Goal: Task Accomplishment & Management: Manage account settings

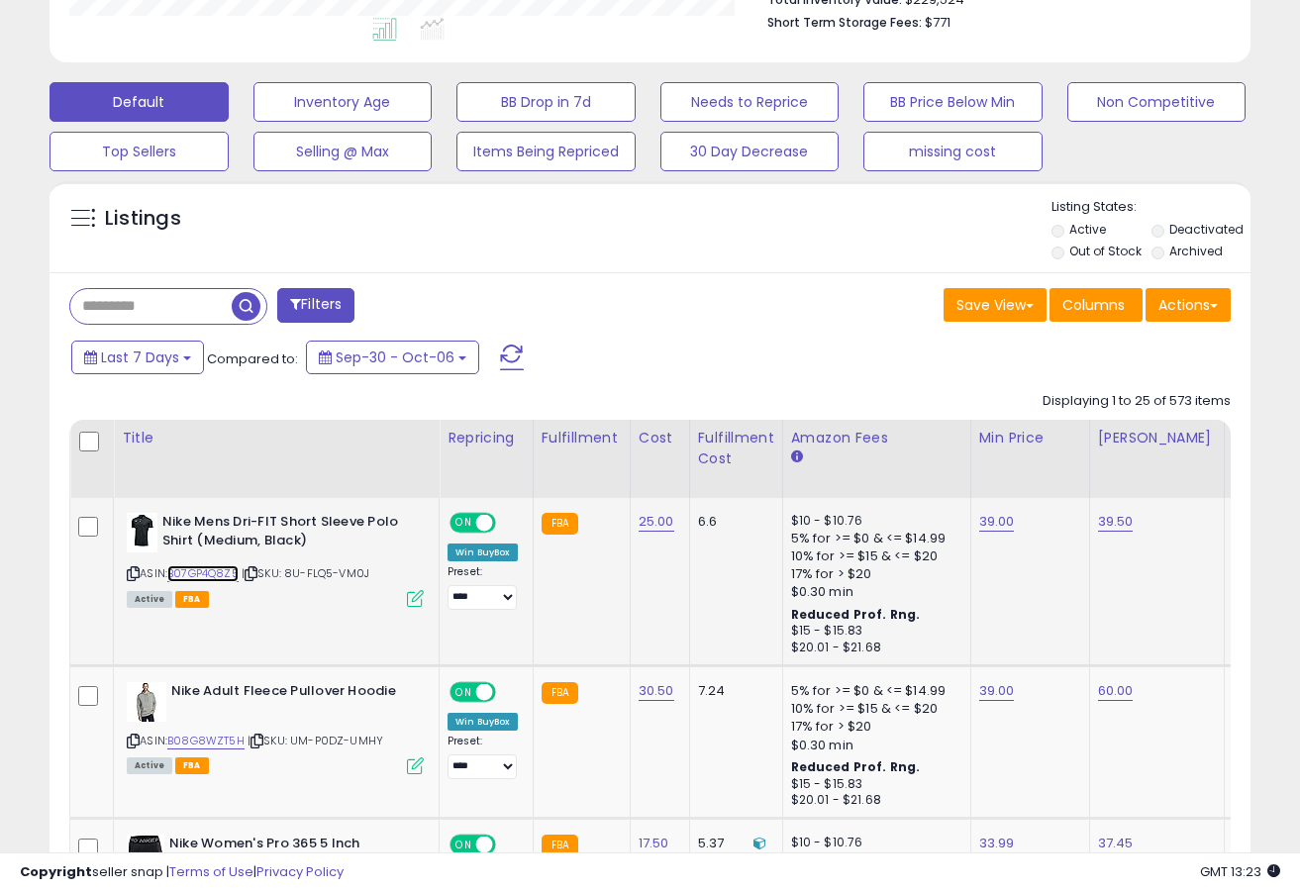
click at [223, 575] on link "B07GP4Q8Z5" at bounding box center [202, 573] width 71 height 17
click at [998, 526] on link "39.00" at bounding box center [997, 522] width 36 height 20
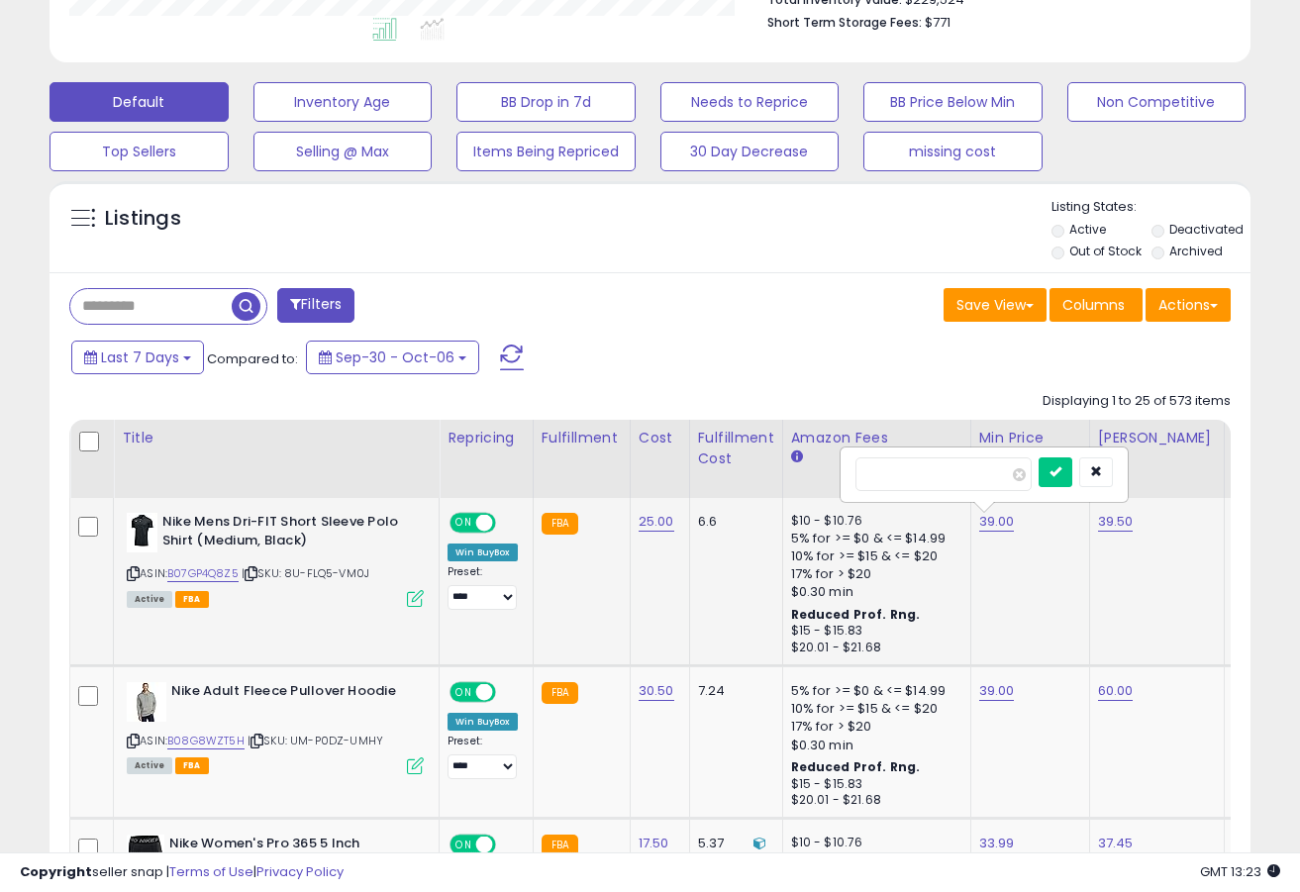
type input "*****"
click button "submit" at bounding box center [1056, 473] width 34 height 30
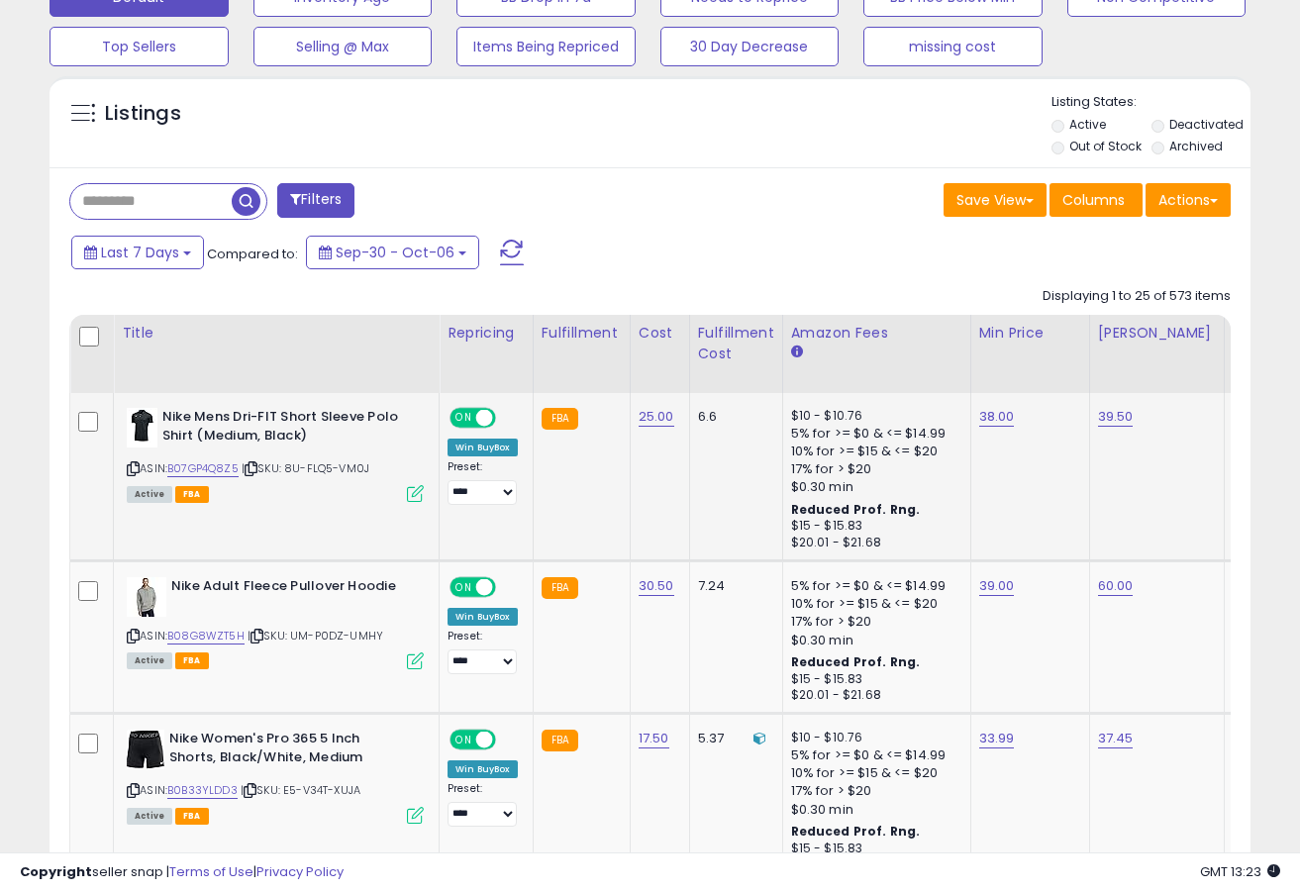
scroll to position [711, 0]
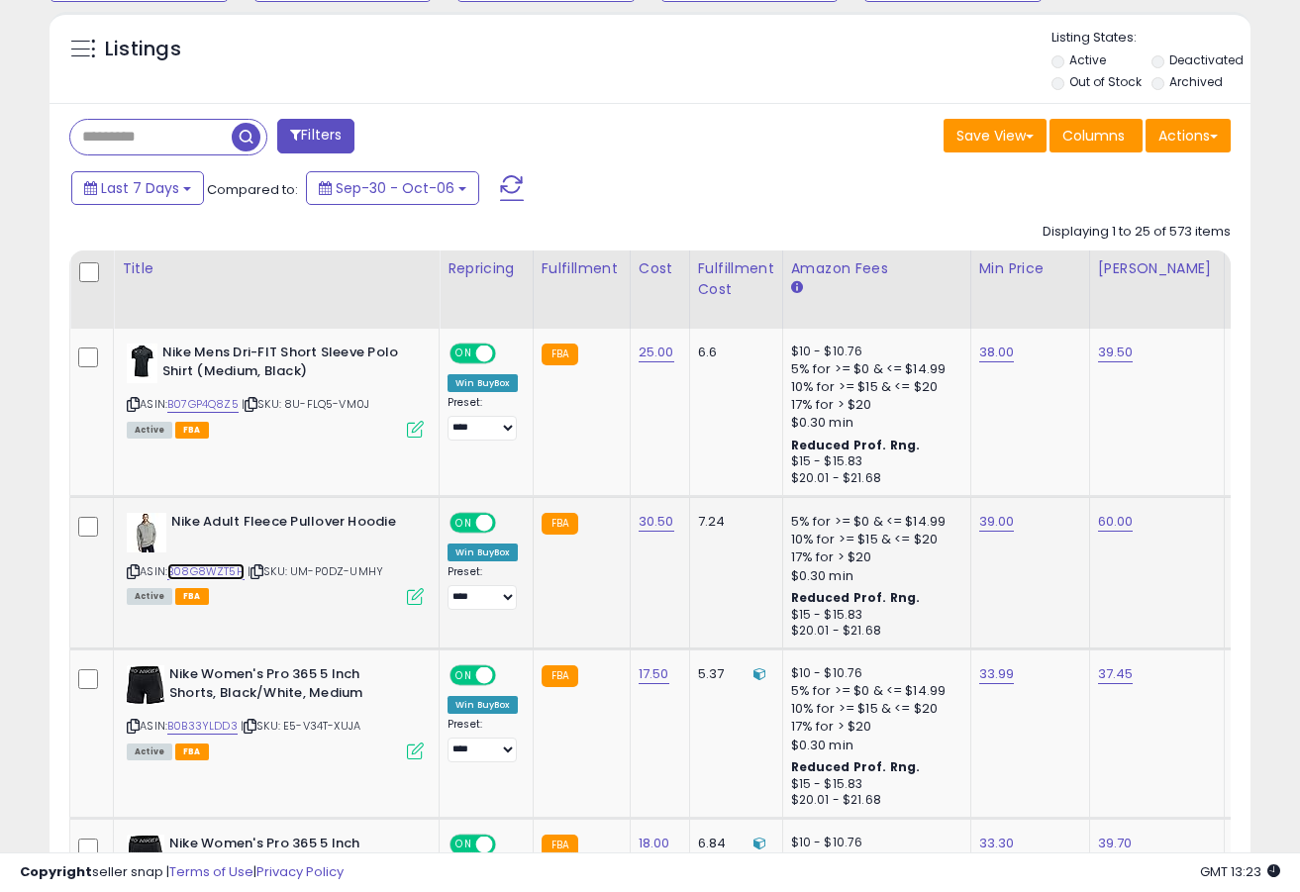
click at [200, 565] on link "B08G8WZT5H" at bounding box center [205, 571] width 77 height 17
click at [991, 523] on link "39.00" at bounding box center [997, 522] width 36 height 20
type input "*"
click at [1113, 472] on button "button" at bounding box center [1096, 473] width 34 height 30
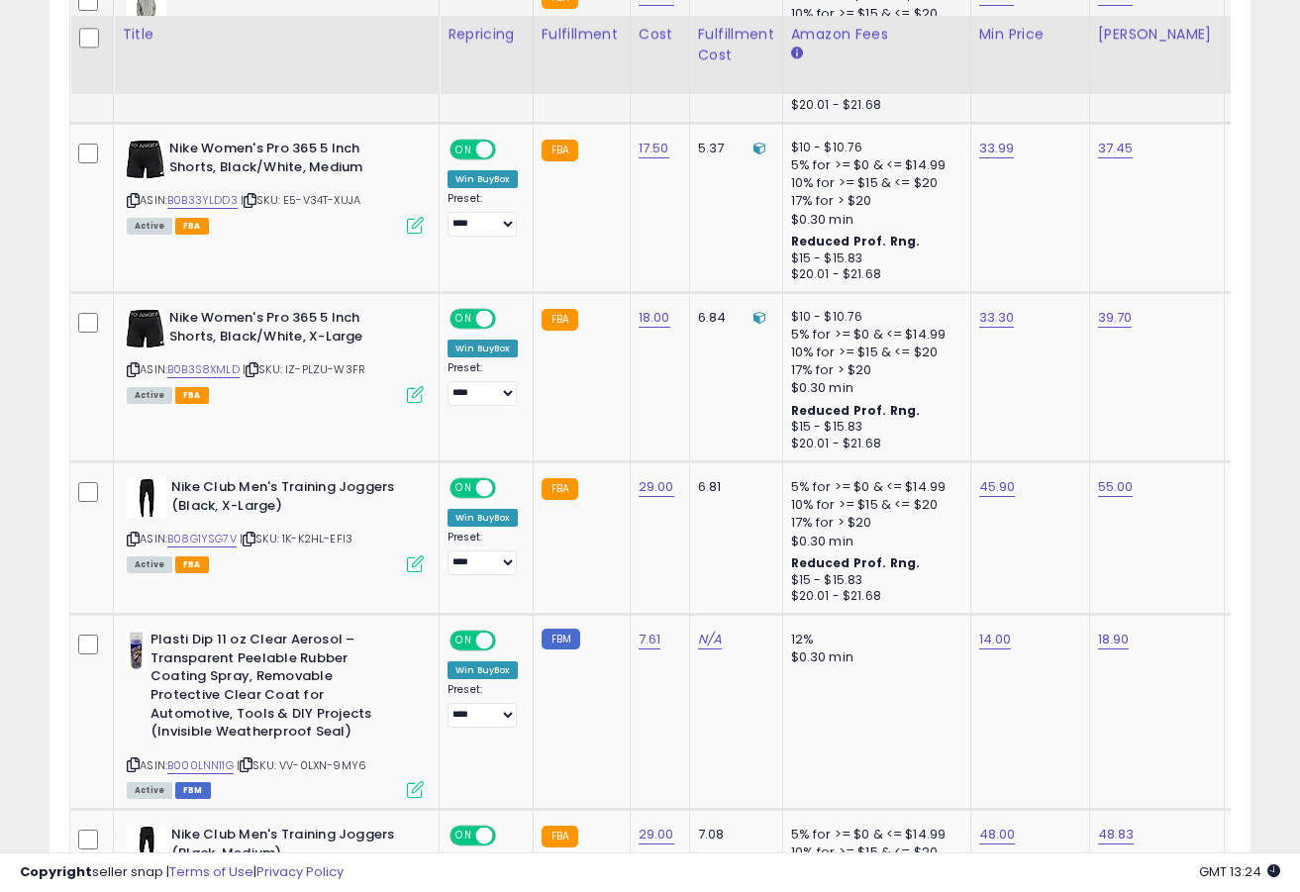
scroll to position [1255, 0]
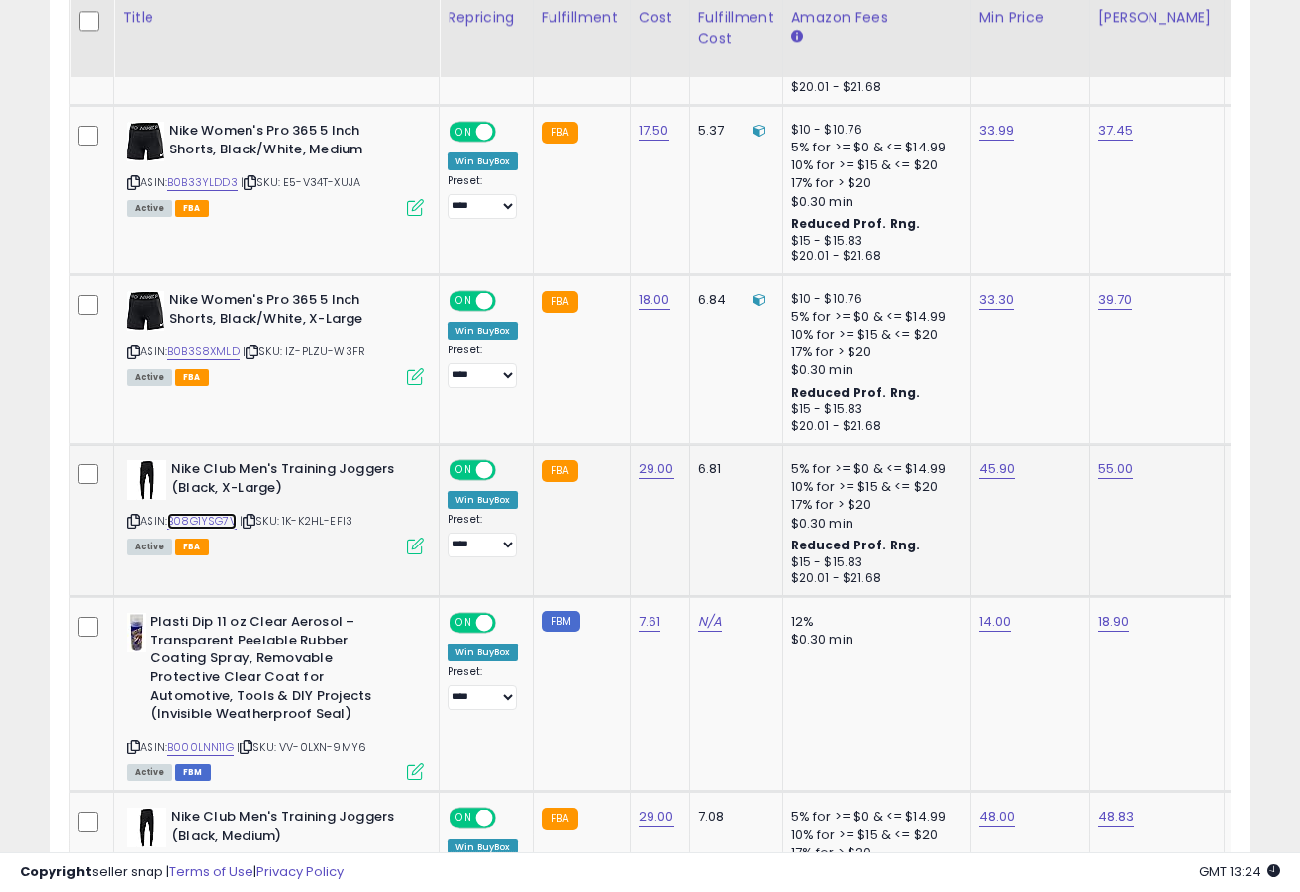
click at [201, 520] on link "B08G1YSG7V" at bounding box center [201, 521] width 69 height 17
click at [1000, 474] on link "45.90" at bounding box center [997, 469] width 37 height 20
type input "*****"
click button "submit" at bounding box center [1057, 420] width 34 height 30
click at [237, 357] on link "B0B3S8XMLD" at bounding box center [203, 352] width 72 height 17
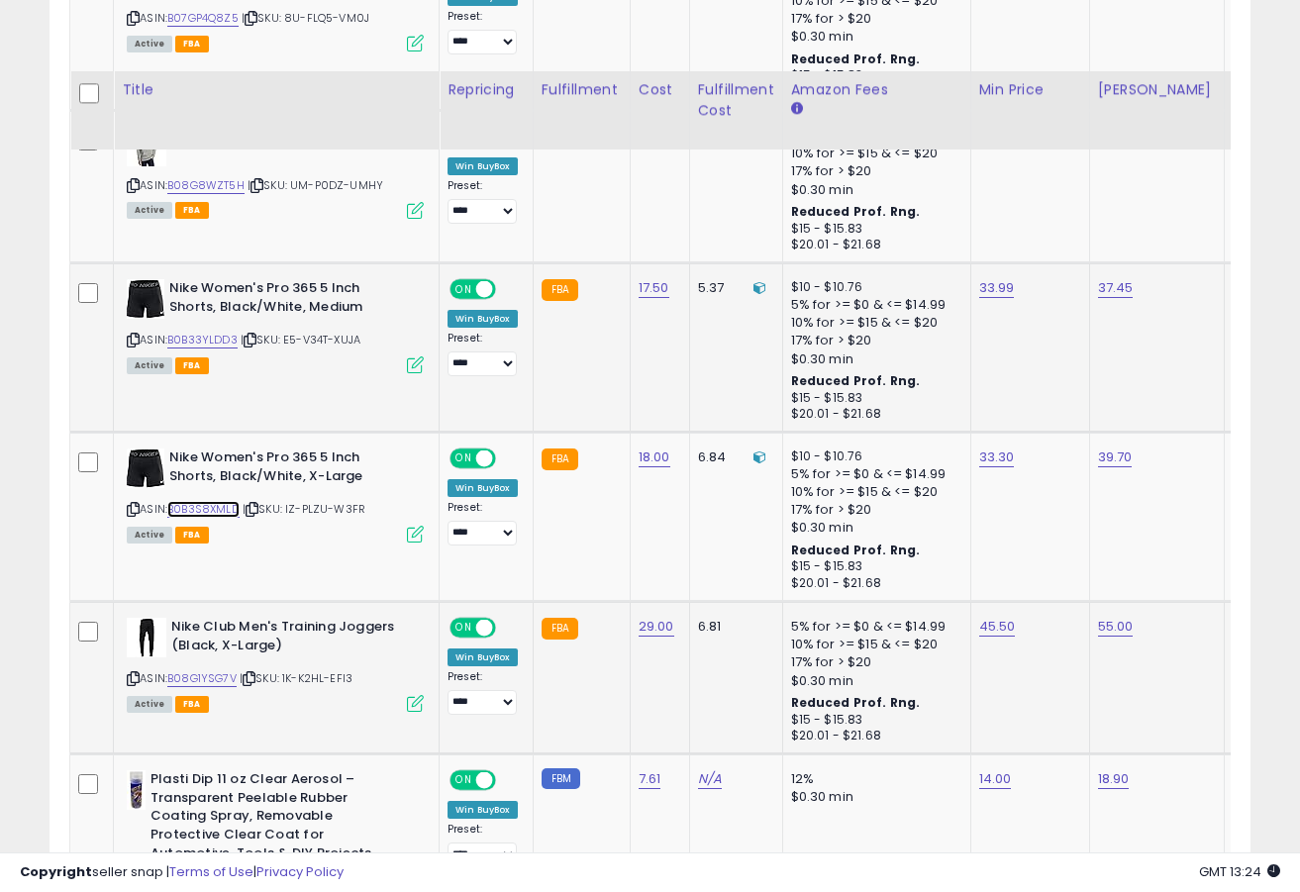
scroll to position [993, 0]
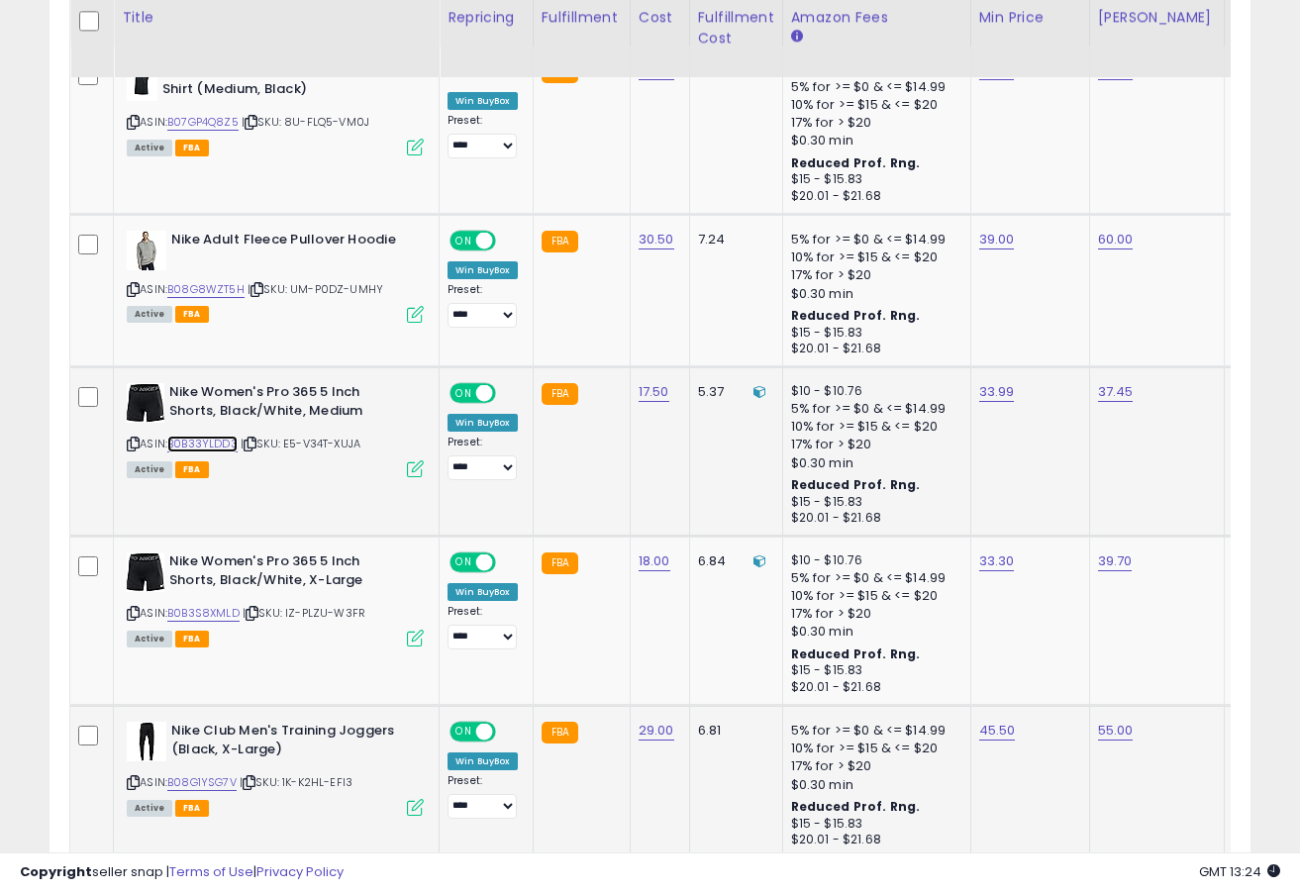
click at [214, 443] on link "B0B33YLDD3" at bounding box center [202, 444] width 70 height 17
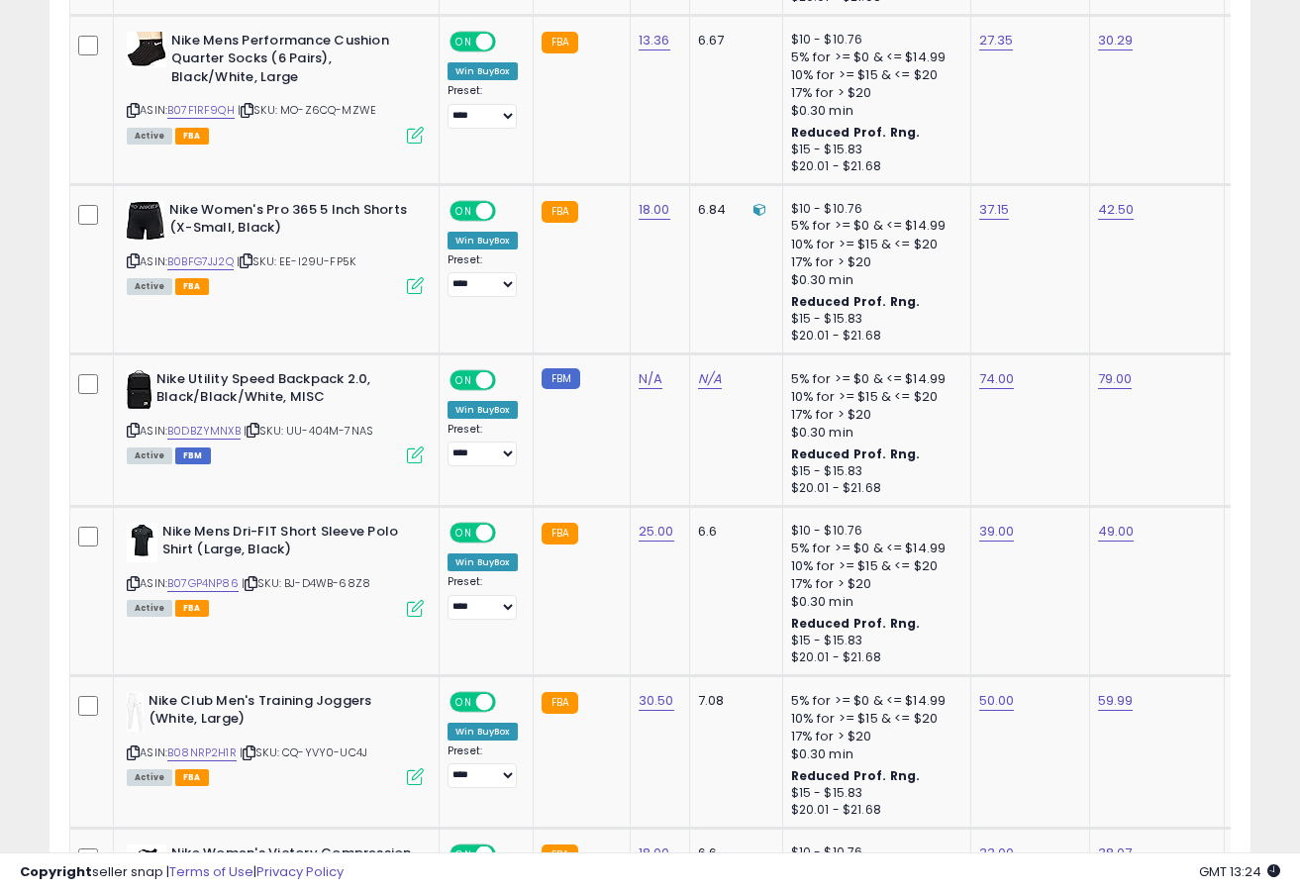
scroll to position [4309, 0]
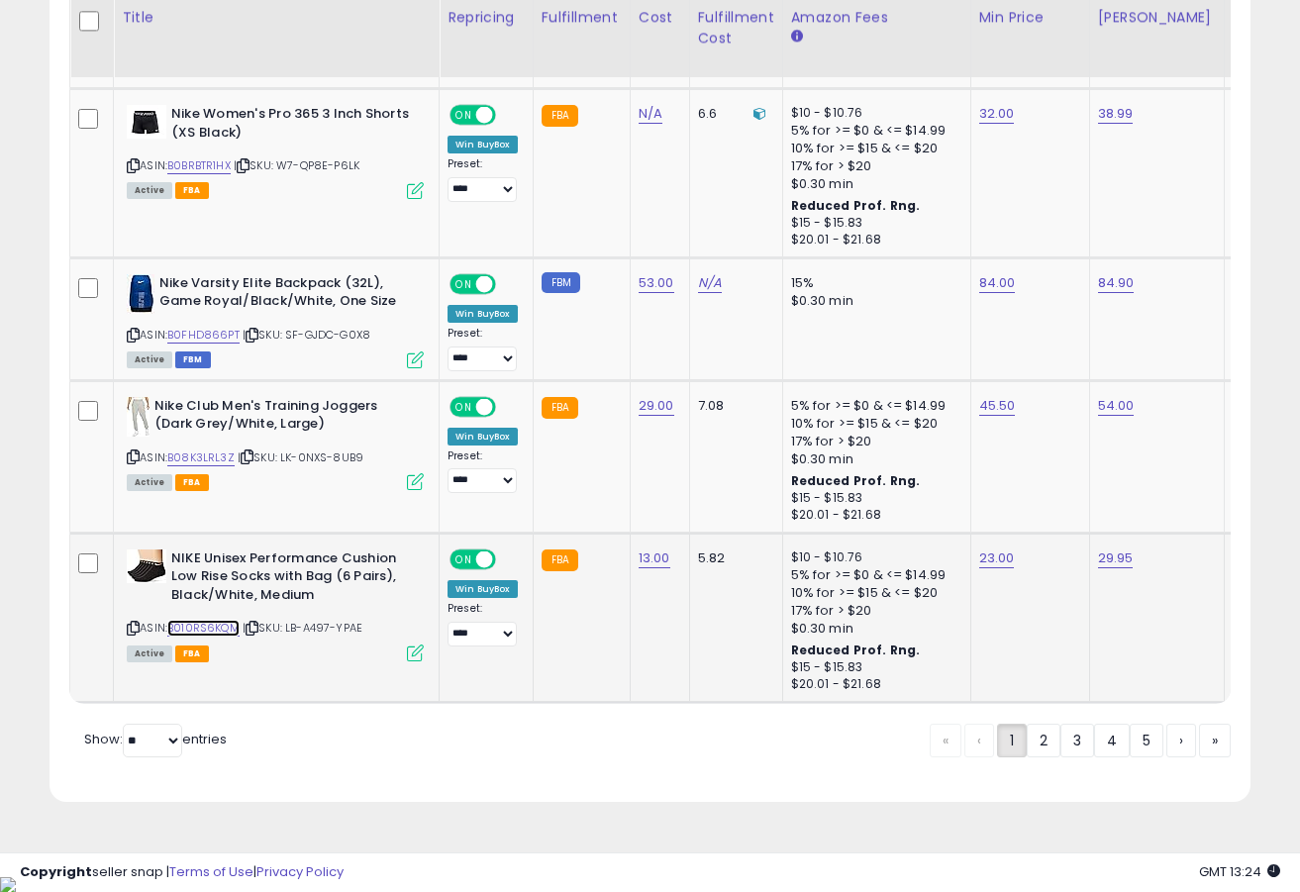
click at [203, 630] on link "B010RS6KQM" at bounding box center [203, 628] width 72 height 17
click at [202, 464] on link "B08K3LRL3Z" at bounding box center [200, 458] width 67 height 17
click at [1003, 407] on link "45.50" at bounding box center [997, 406] width 37 height 20
type input "*****"
click button "submit" at bounding box center [1057, 357] width 34 height 30
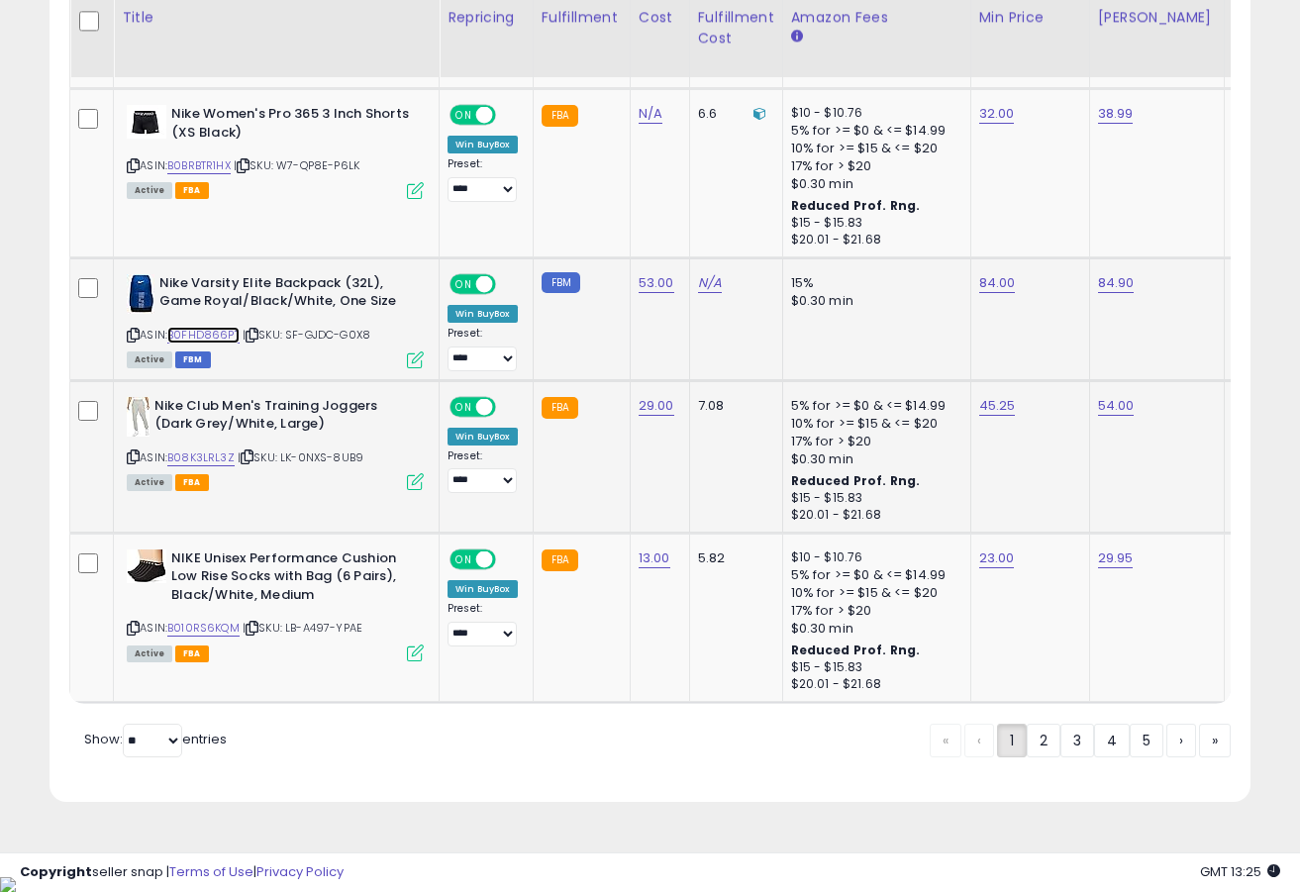
click at [234, 332] on link "B0FHD866PT" at bounding box center [203, 335] width 72 height 17
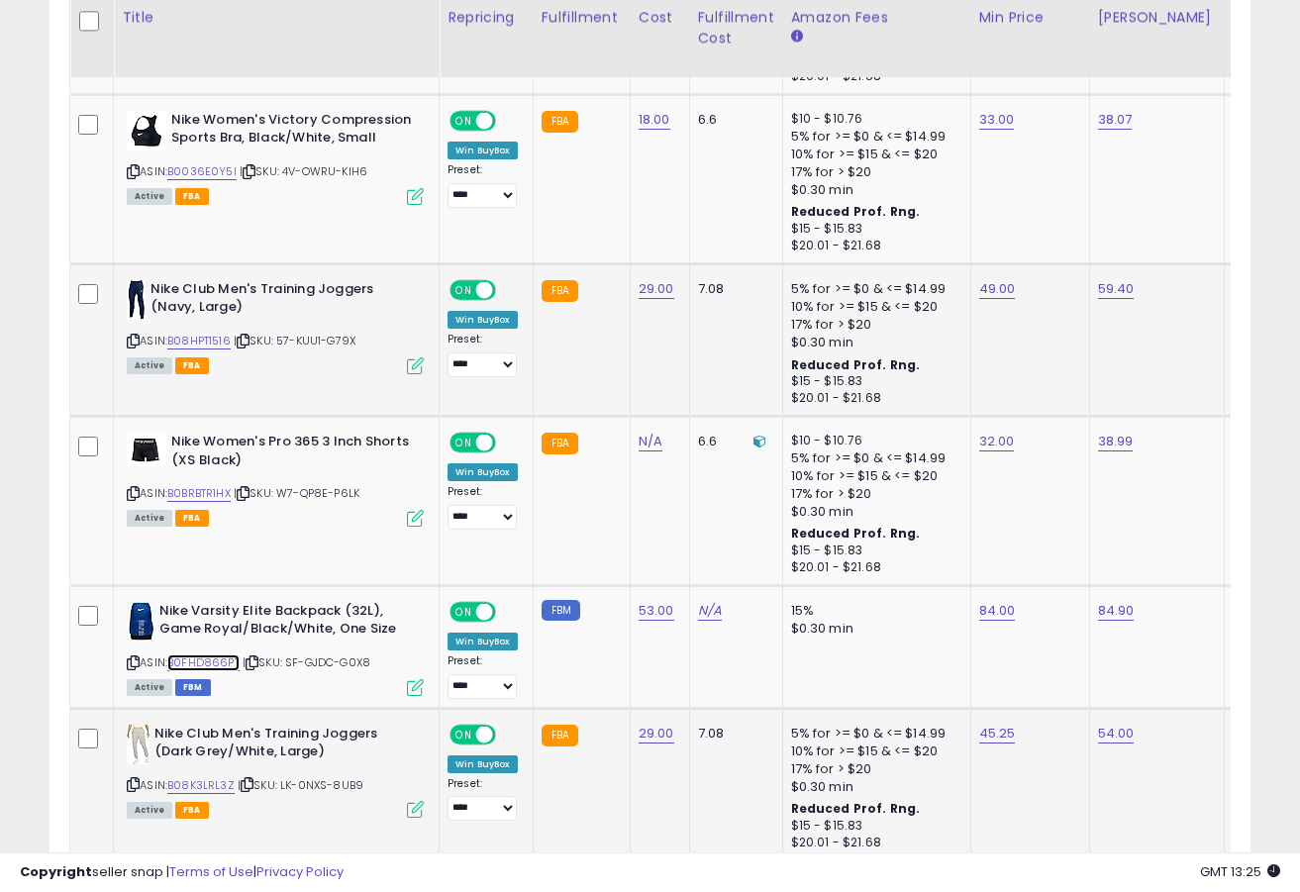
scroll to position [3930, 0]
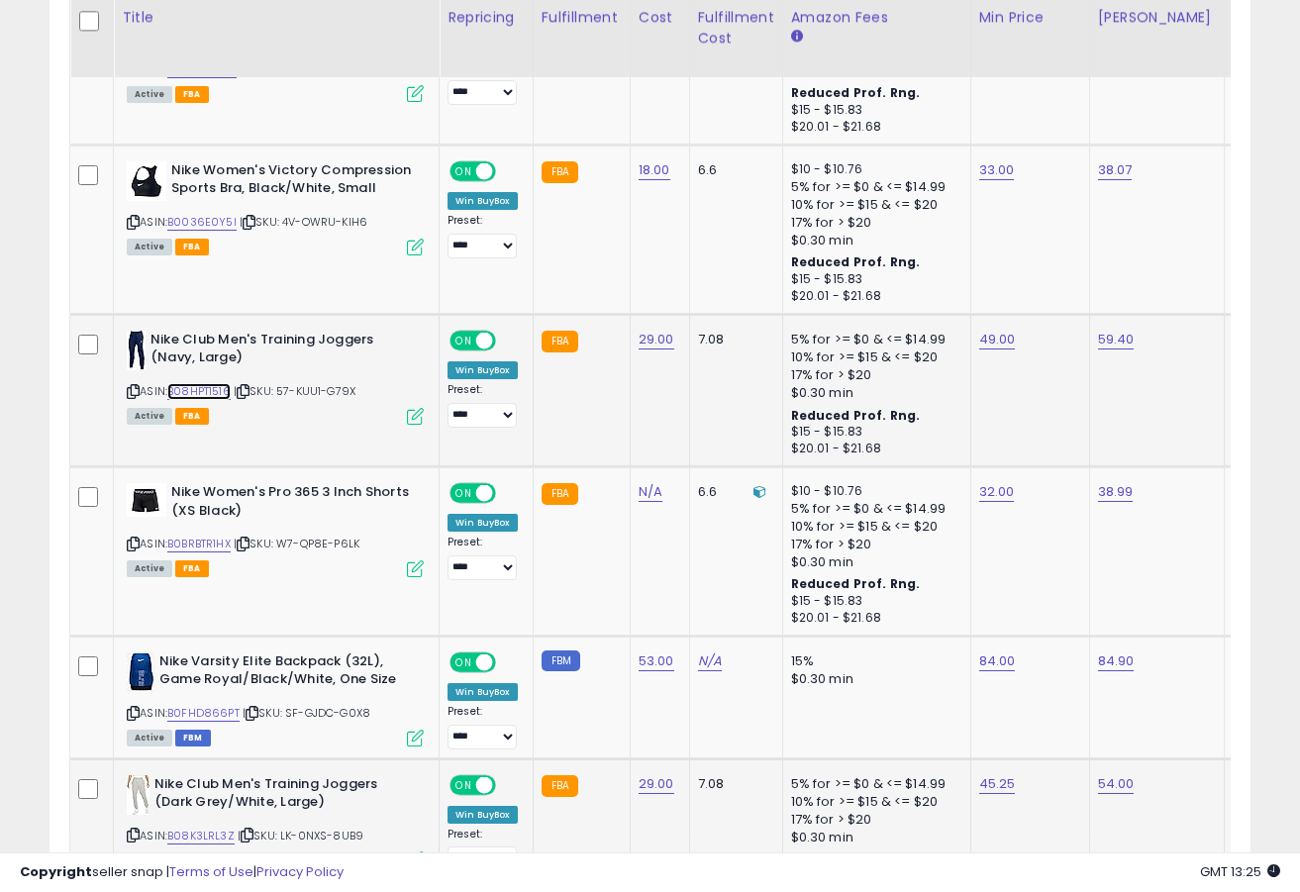
click at [199, 394] on link "B08HPT1516" at bounding box center [198, 391] width 63 height 17
click at [979, 344] on link "49.00" at bounding box center [997, 340] width 37 height 20
type input "*****"
click button "submit" at bounding box center [1057, 290] width 34 height 30
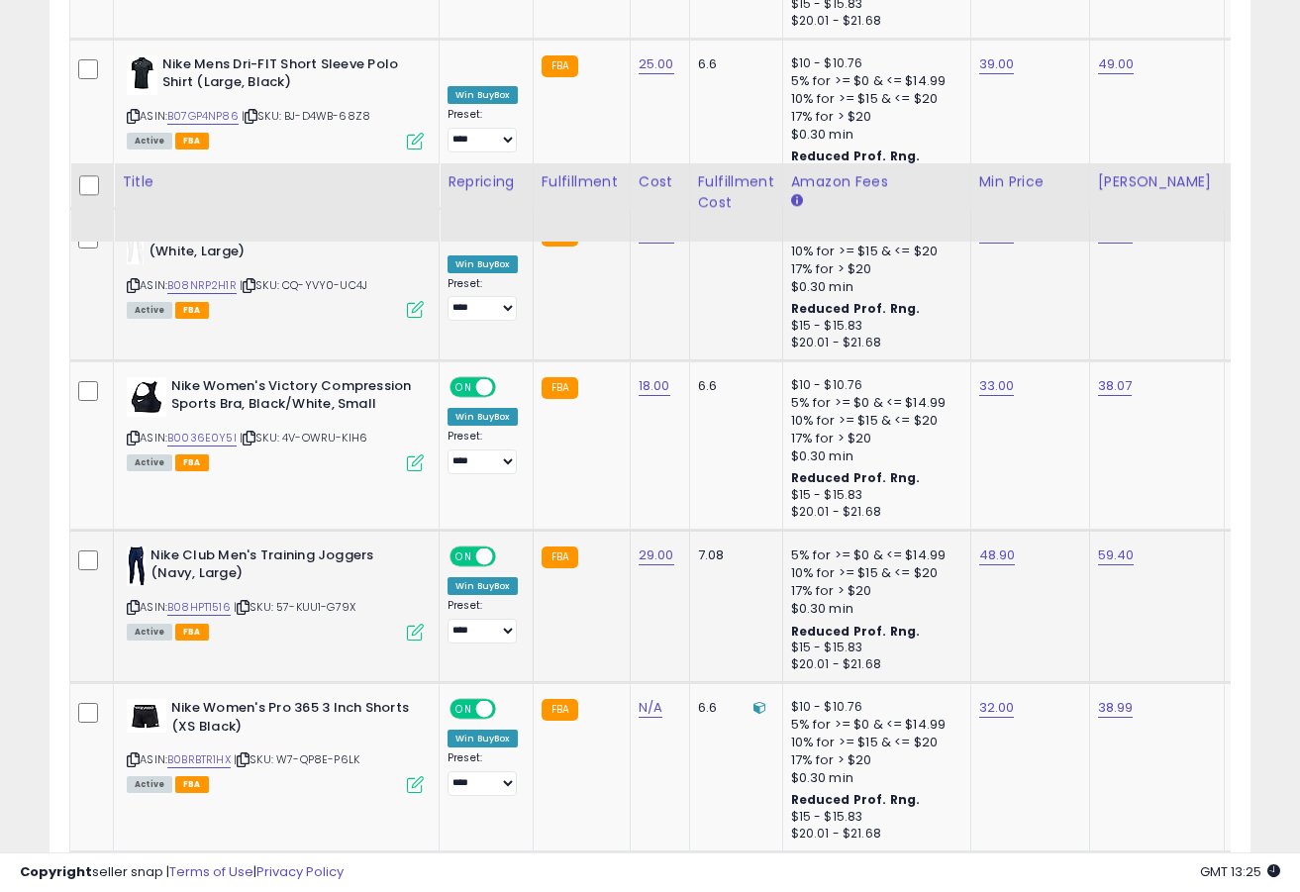
scroll to position [3665, 0]
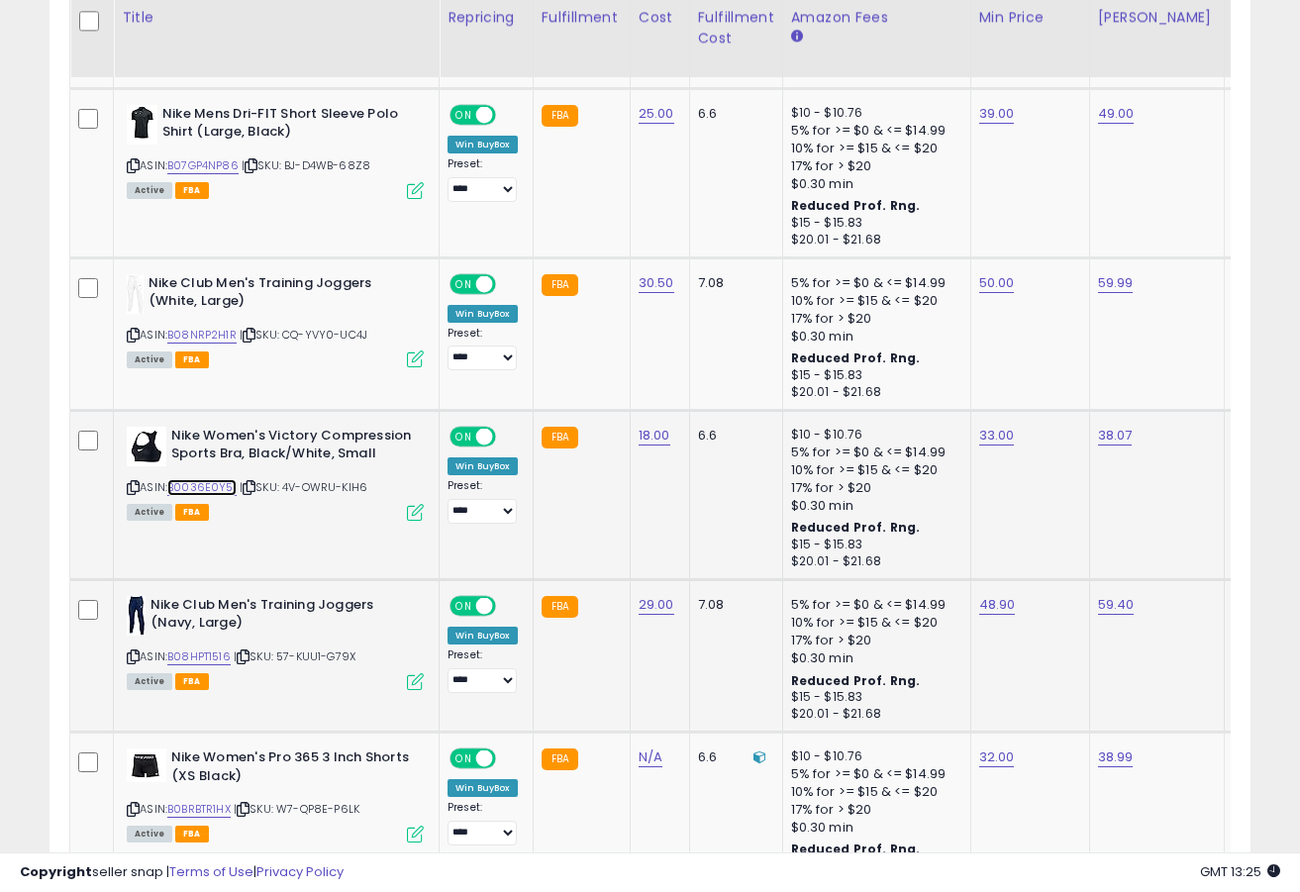
click at [211, 489] on link "B0036E0Y5I" at bounding box center [201, 487] width 69 height 17
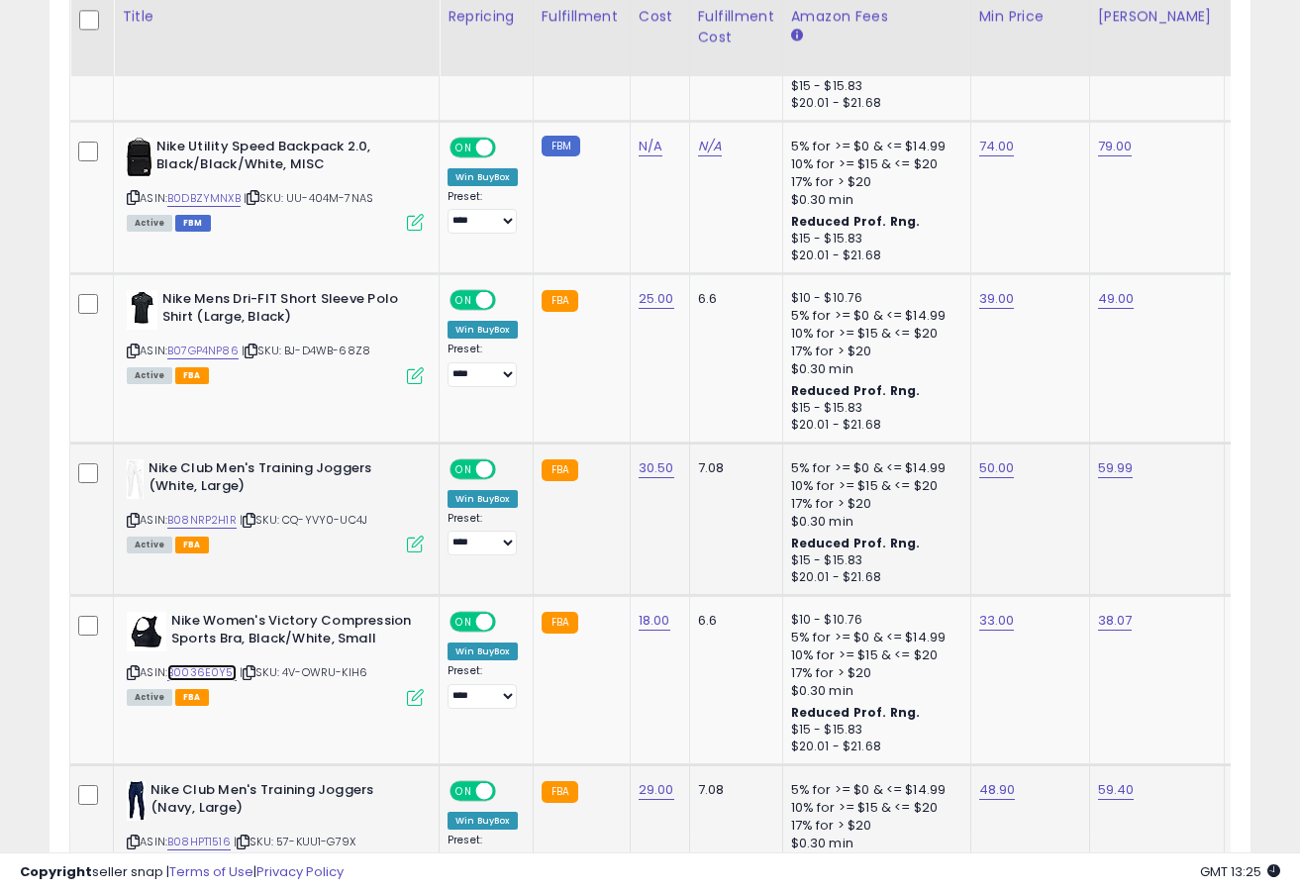
scroll to position [3479, 0]
click at [211, 349] on link "B07GP4NP86" at bounding box center [202, 352] width 71 height 17
click at [995, 296] on link "39.00" at bounding box center [997, 300] width 36 height 20
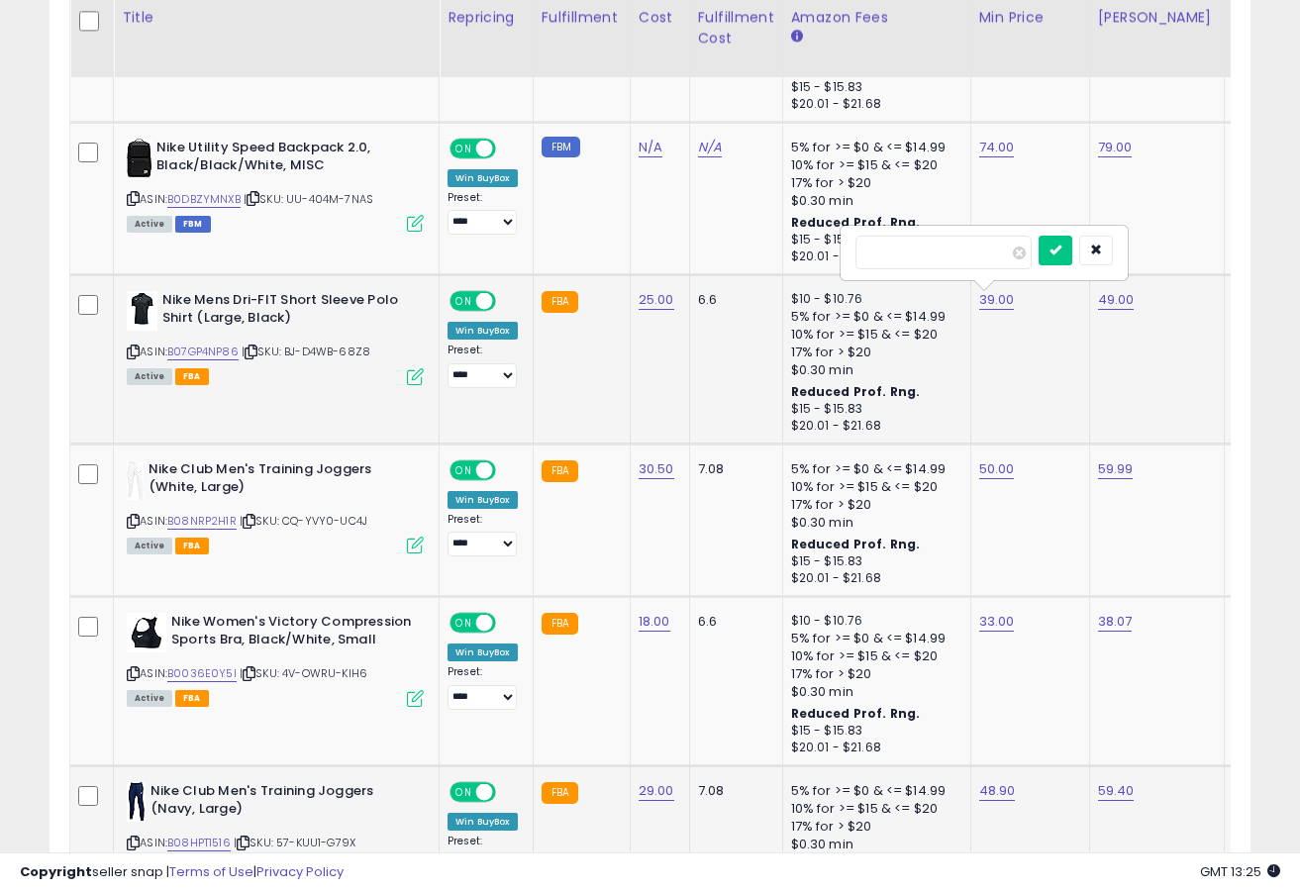
type input "**"
click button "submit" at bounding box center [1056, 251] width 34 height 30
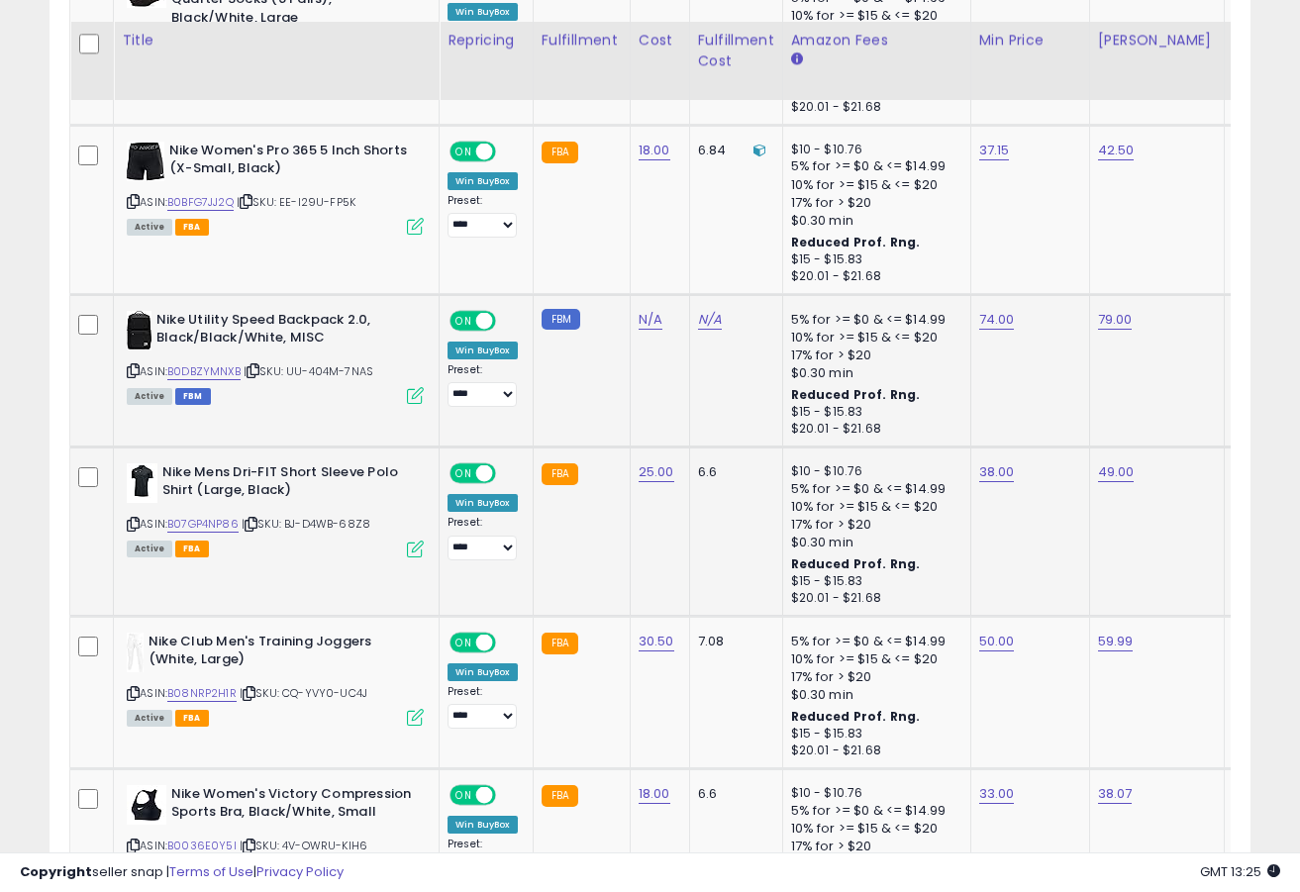
scroll to position [3291, 0]
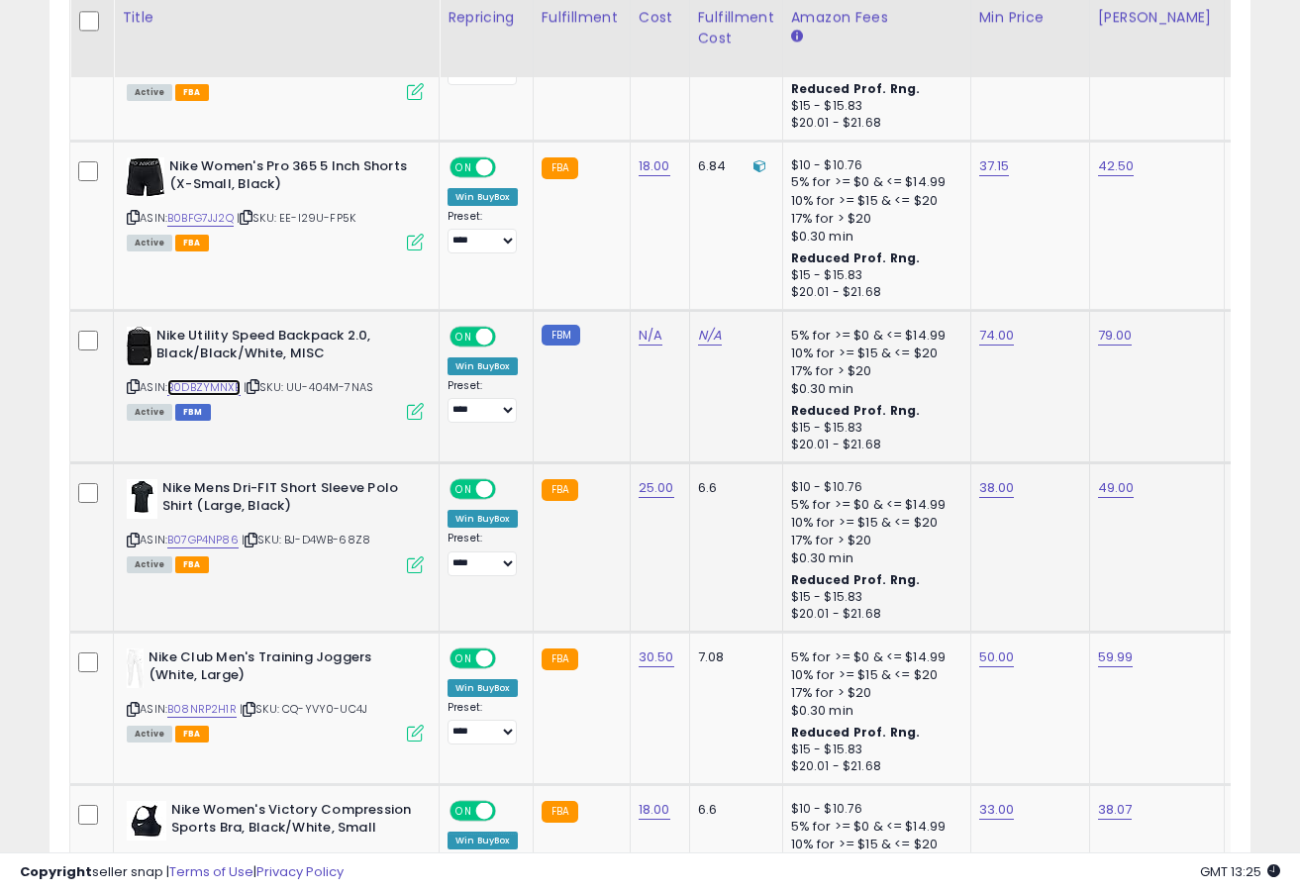
click at [215, 384] on link "B0DBZYMNXB" at bounding box center [203, 387] width 73 height 17
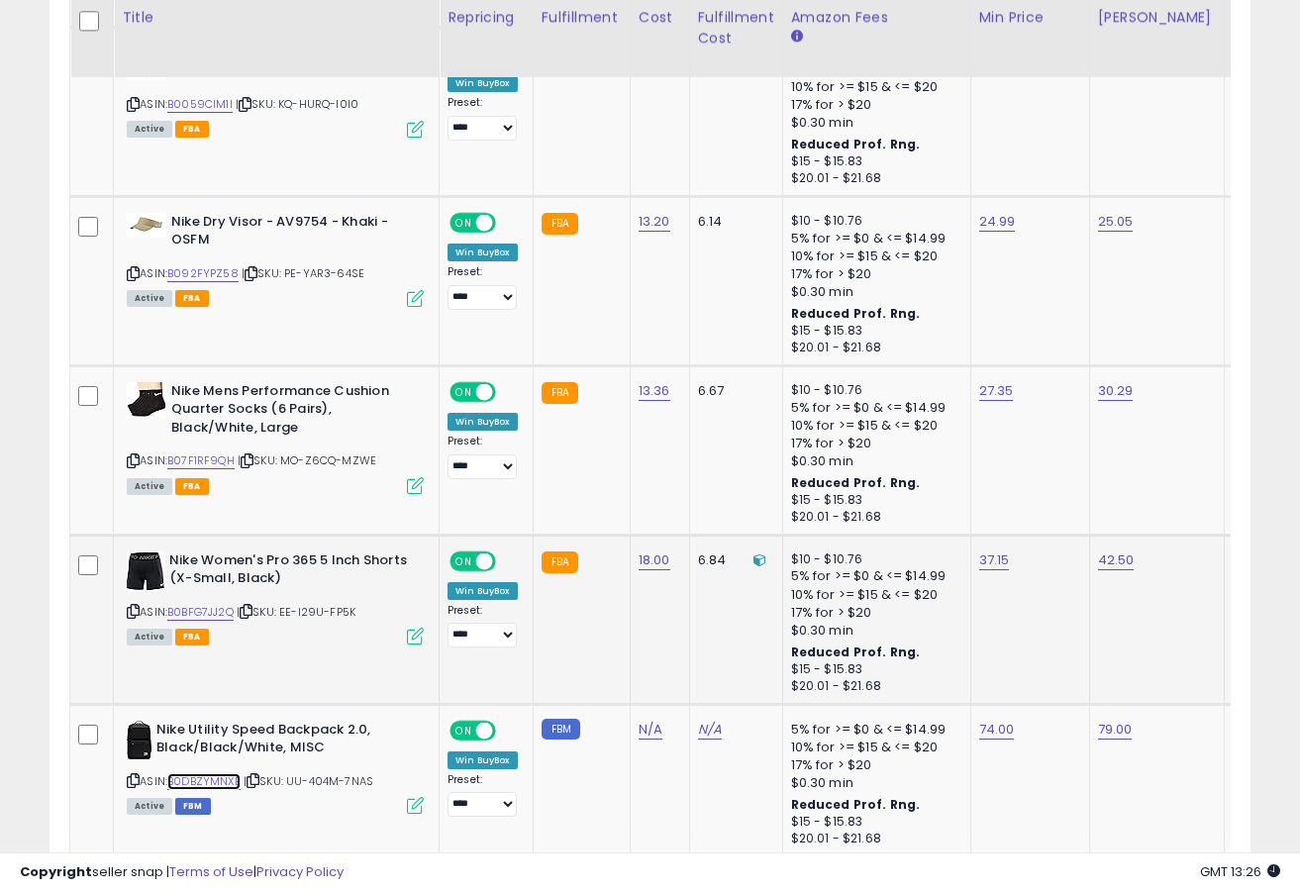
scroll to position [2887, 0]
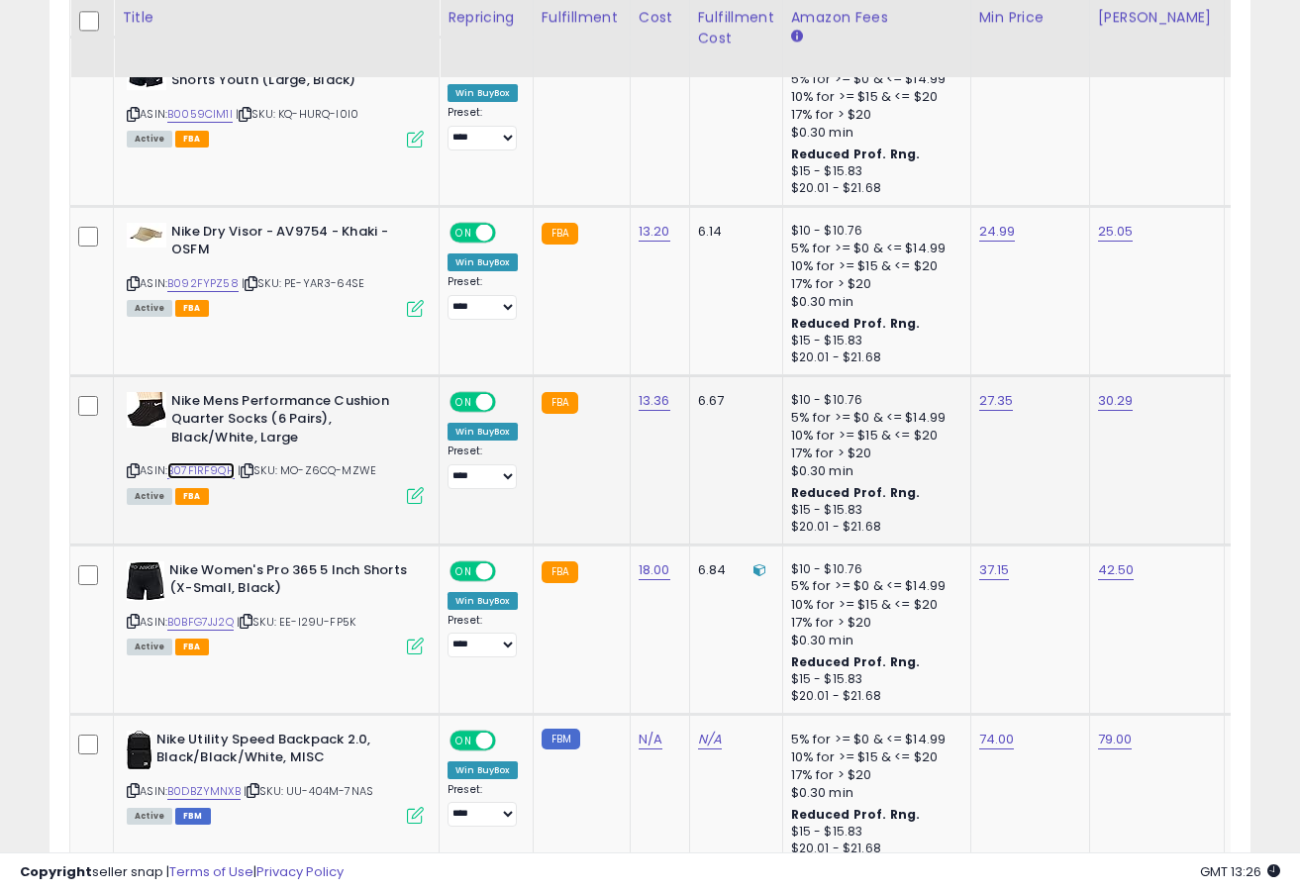
click at [222, 474] on link "B07F1RF9QH" at bounding box center [200, 470] width 67 height 17
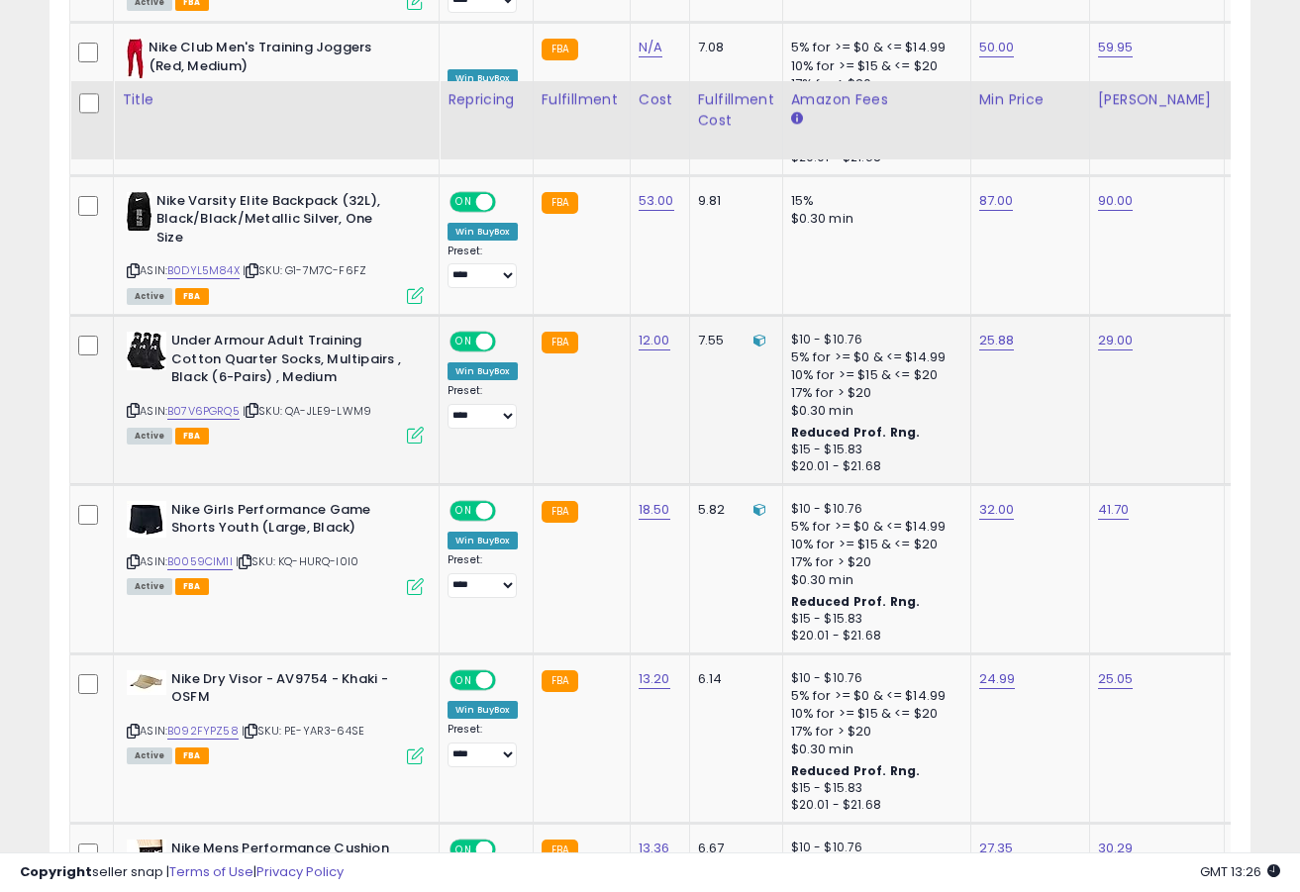
scroll to position [2409, 0]
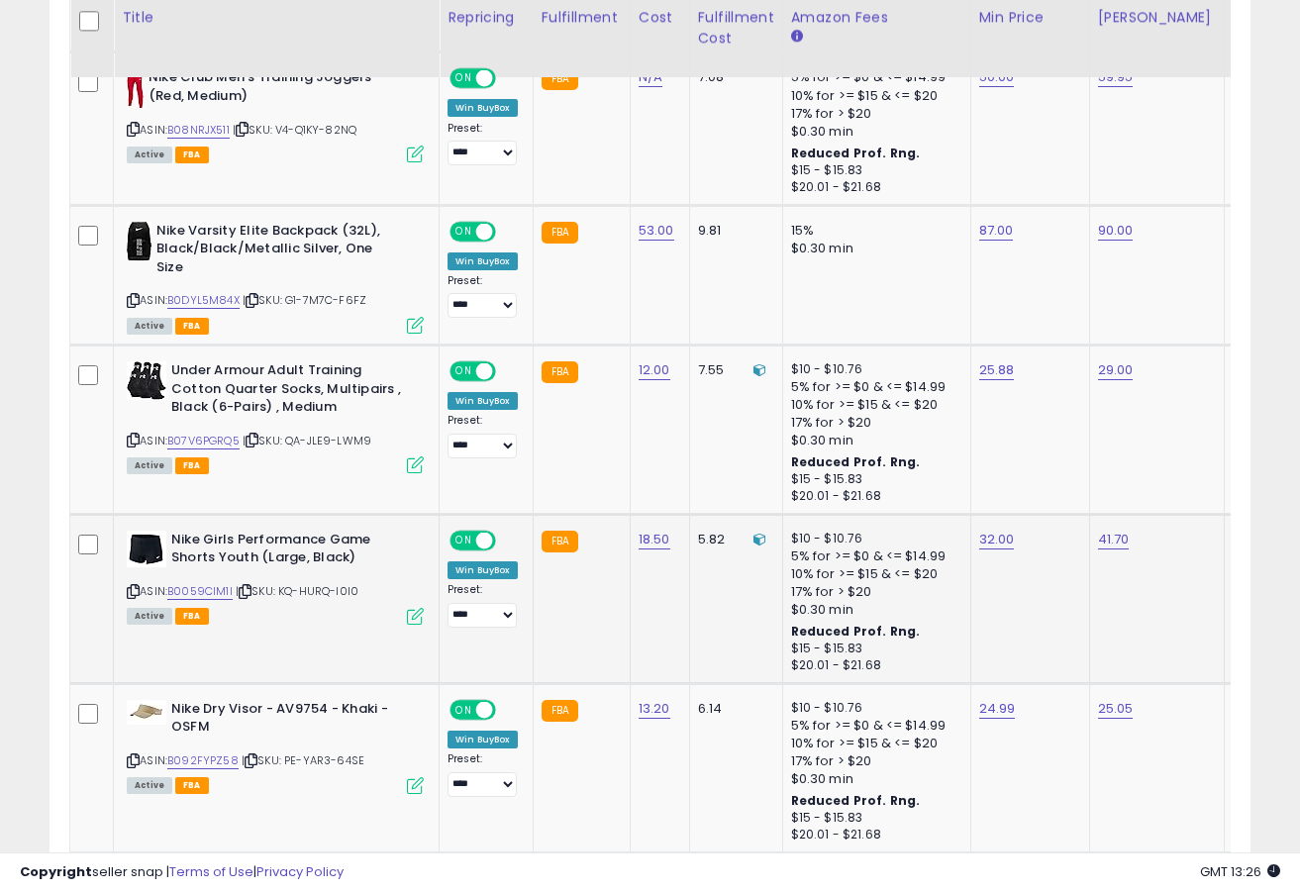
click at [215, 603] on div "ASIN: B0059CIM1I | SKU: KQ-HURQ-I0I0 Active FBA" at bounding box center [275, 577] width 297 height 92
click at [217, 596] on link "B0059CIM1I" at bounding box center [199, 591] width 65 height 17
click at [1000, 549] on link "32.00" at bounding box center [997, 540] width 36 height 20
type input "*"
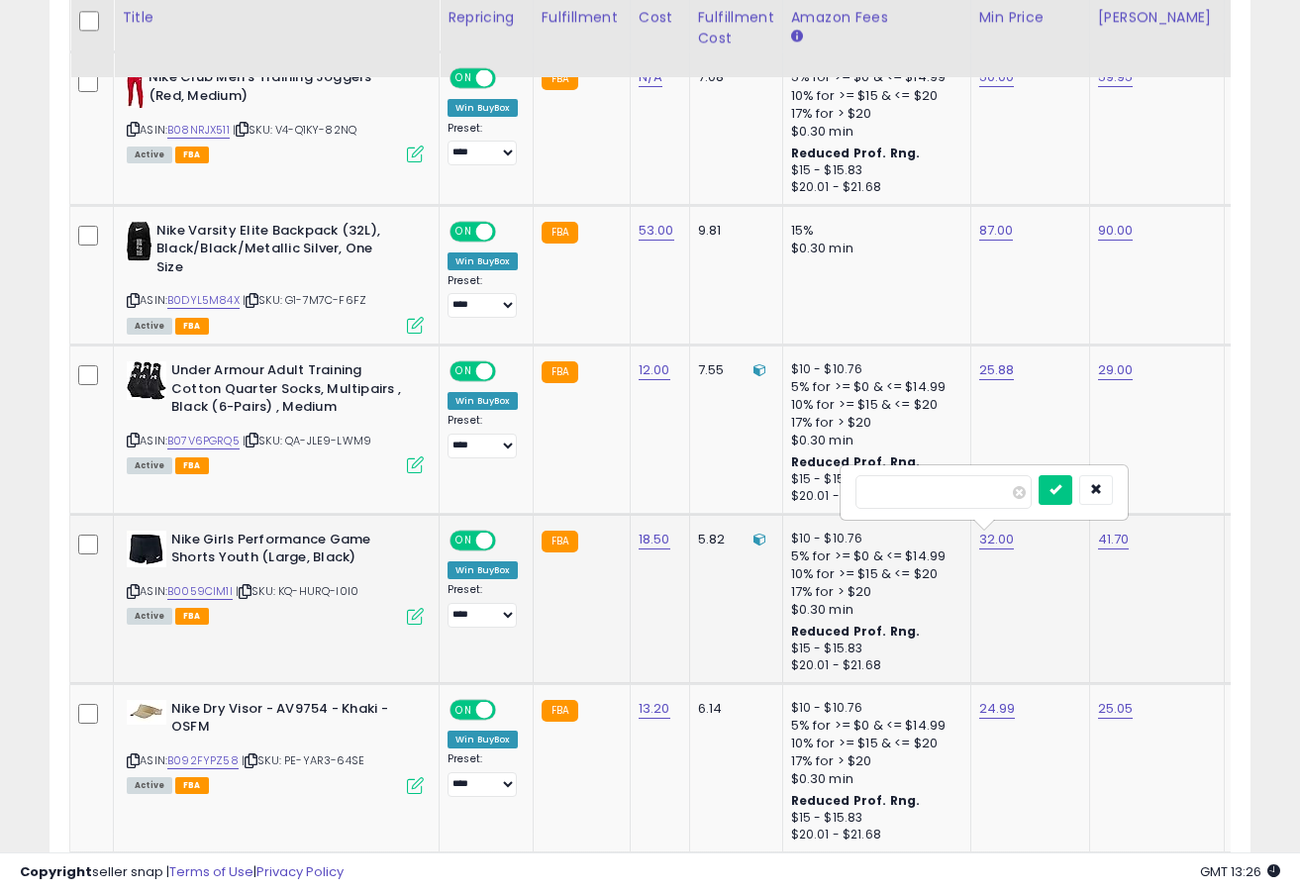
type input "*****"
click button "submit" at bounding box center [1056, 490] width 34 height 30
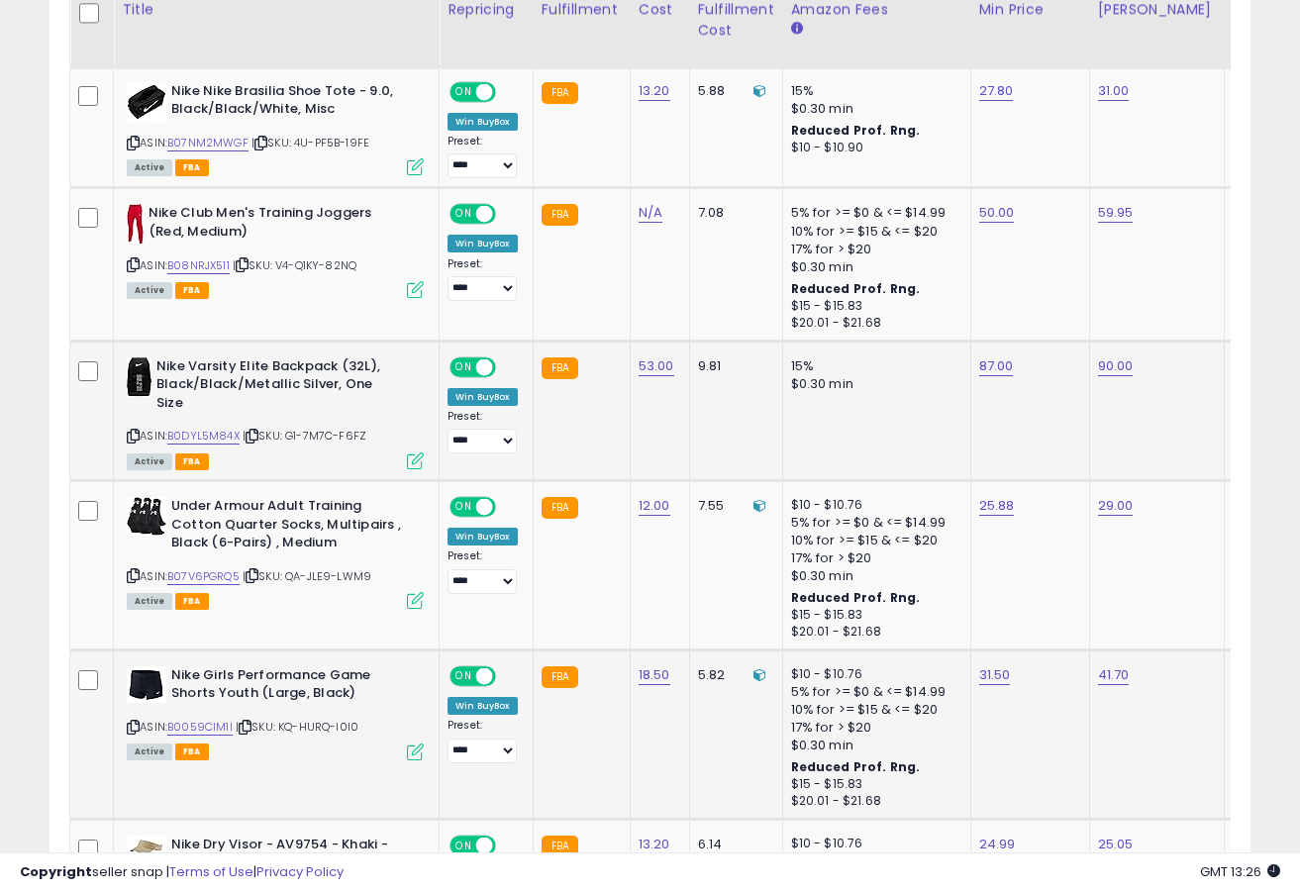
scroll to position [2264, 0]
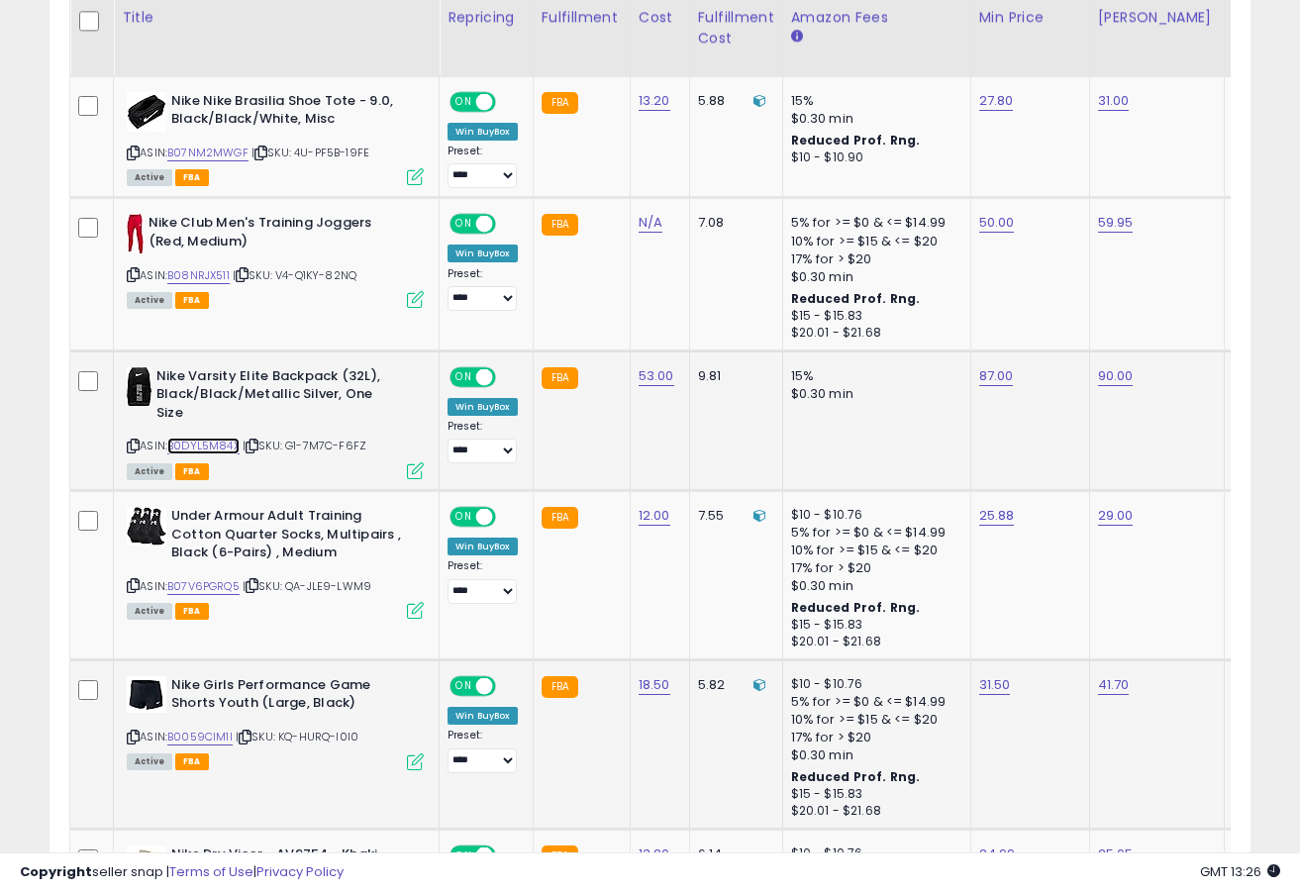
click at [225, 452] on link "B0DYL5M84X" at bounding box center [203, 446] width 72 height 17
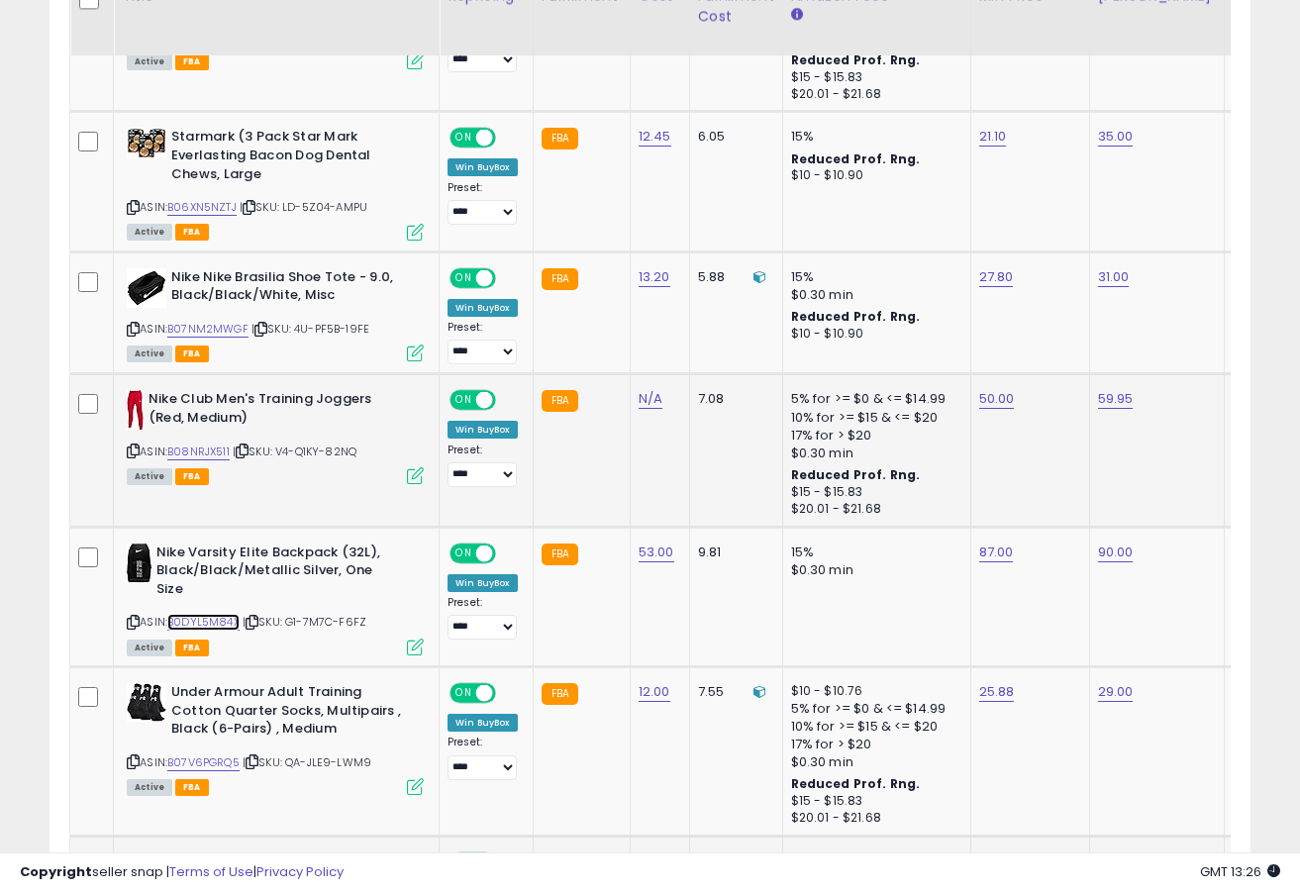
scroll to position [2056, 0]
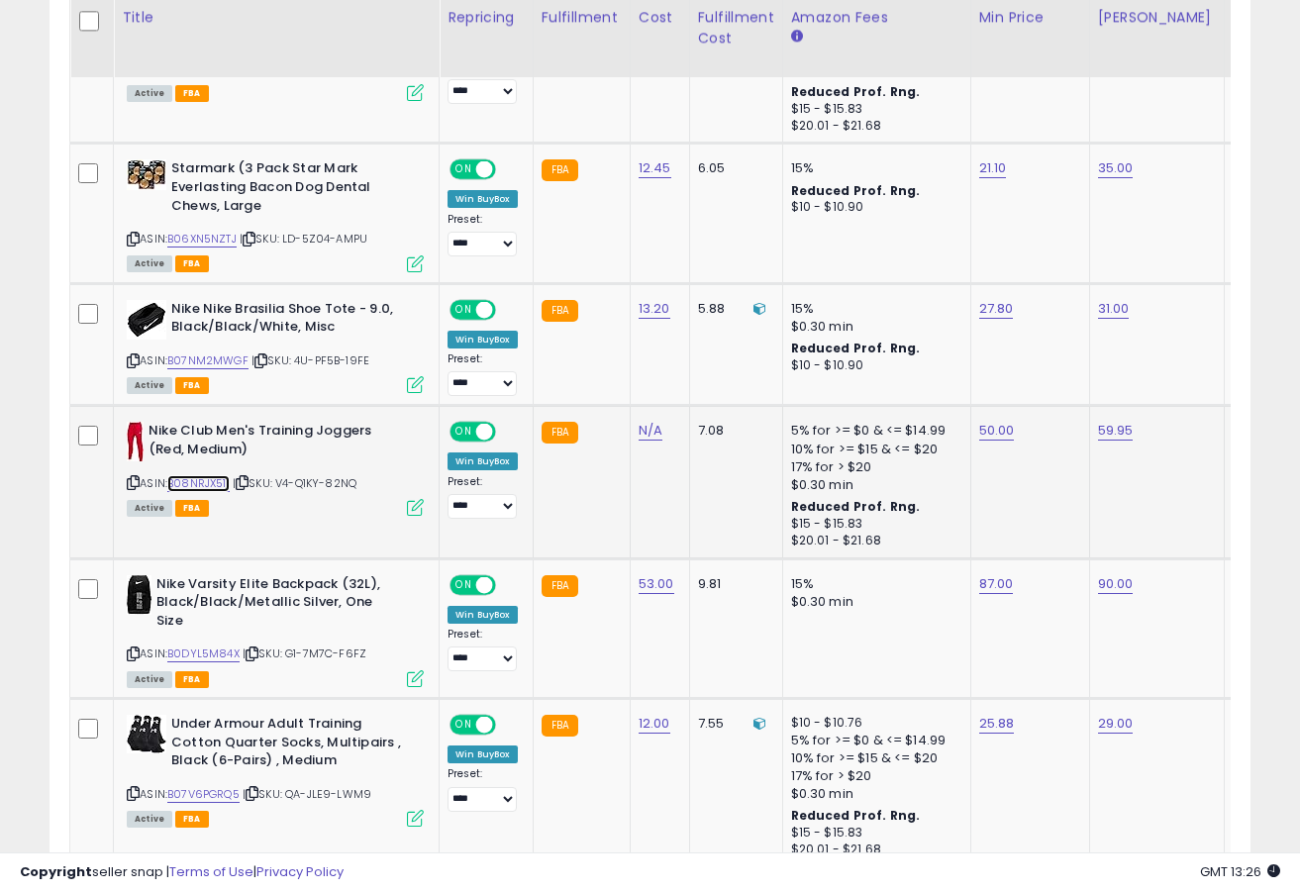
click at [209, 484] on link "B08NRJX511" at bounding box center [198, 483] width 62 height 17
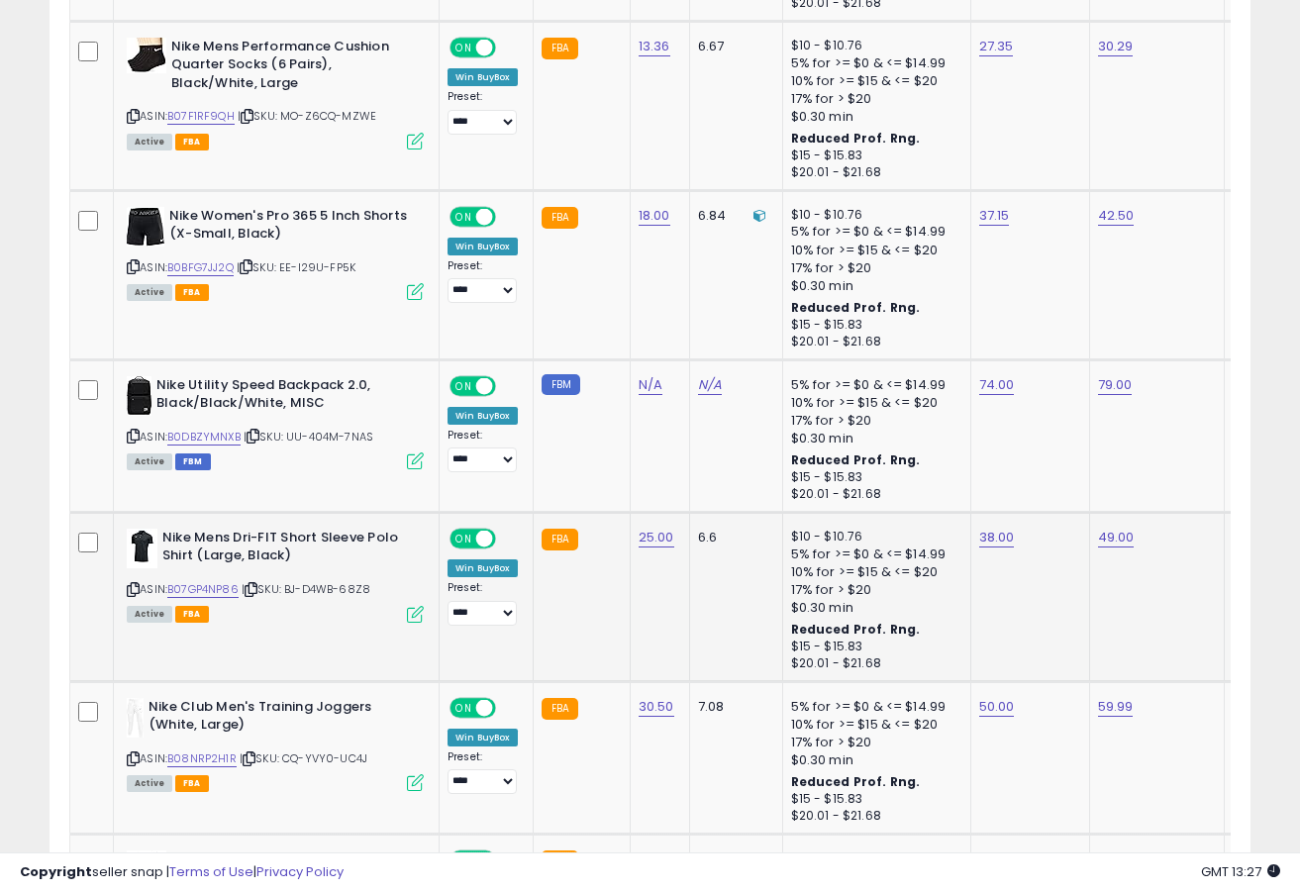
scroll to position [4309, 0]
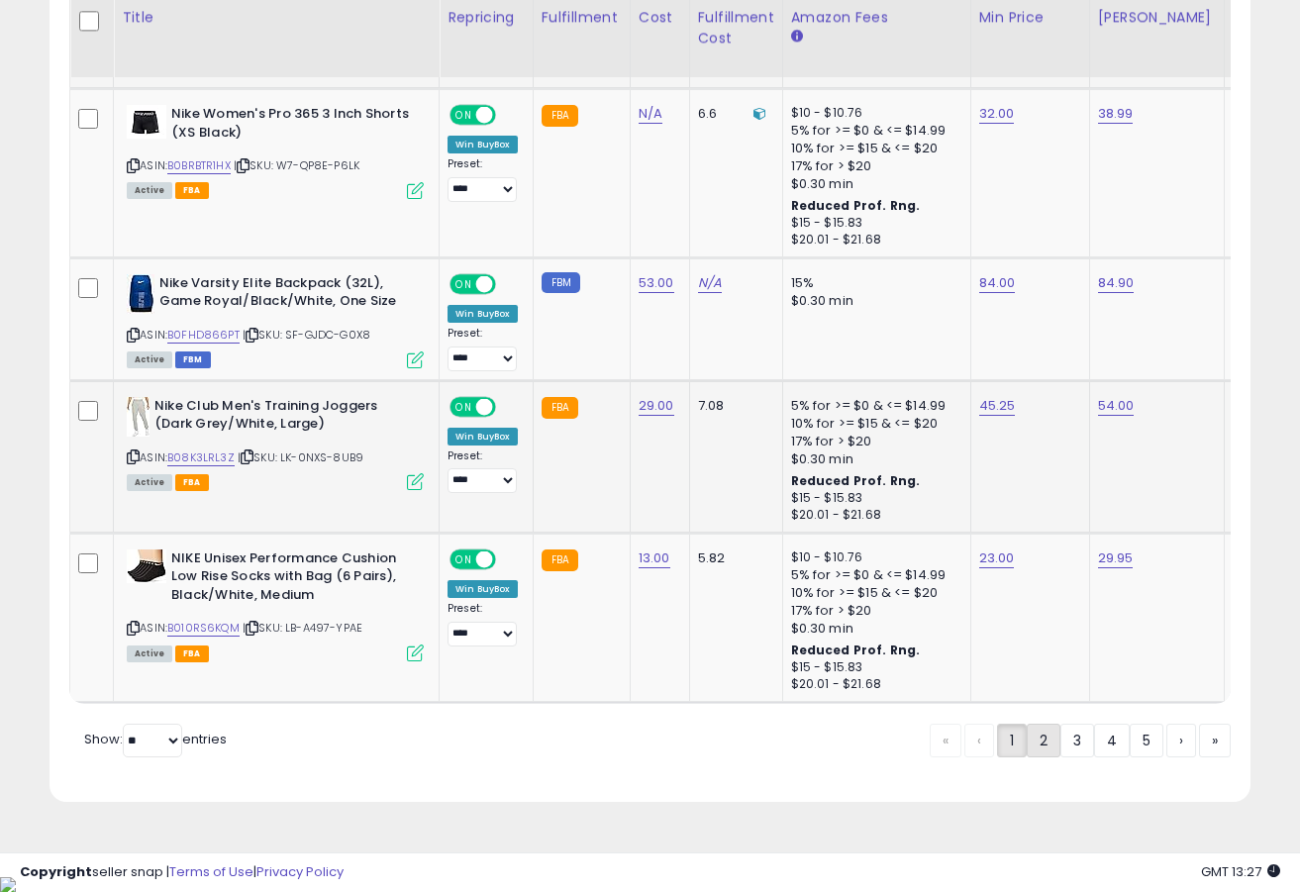
click at [1042, 754] on link "2" at bounding box center [1044, 741] width 34 height 34
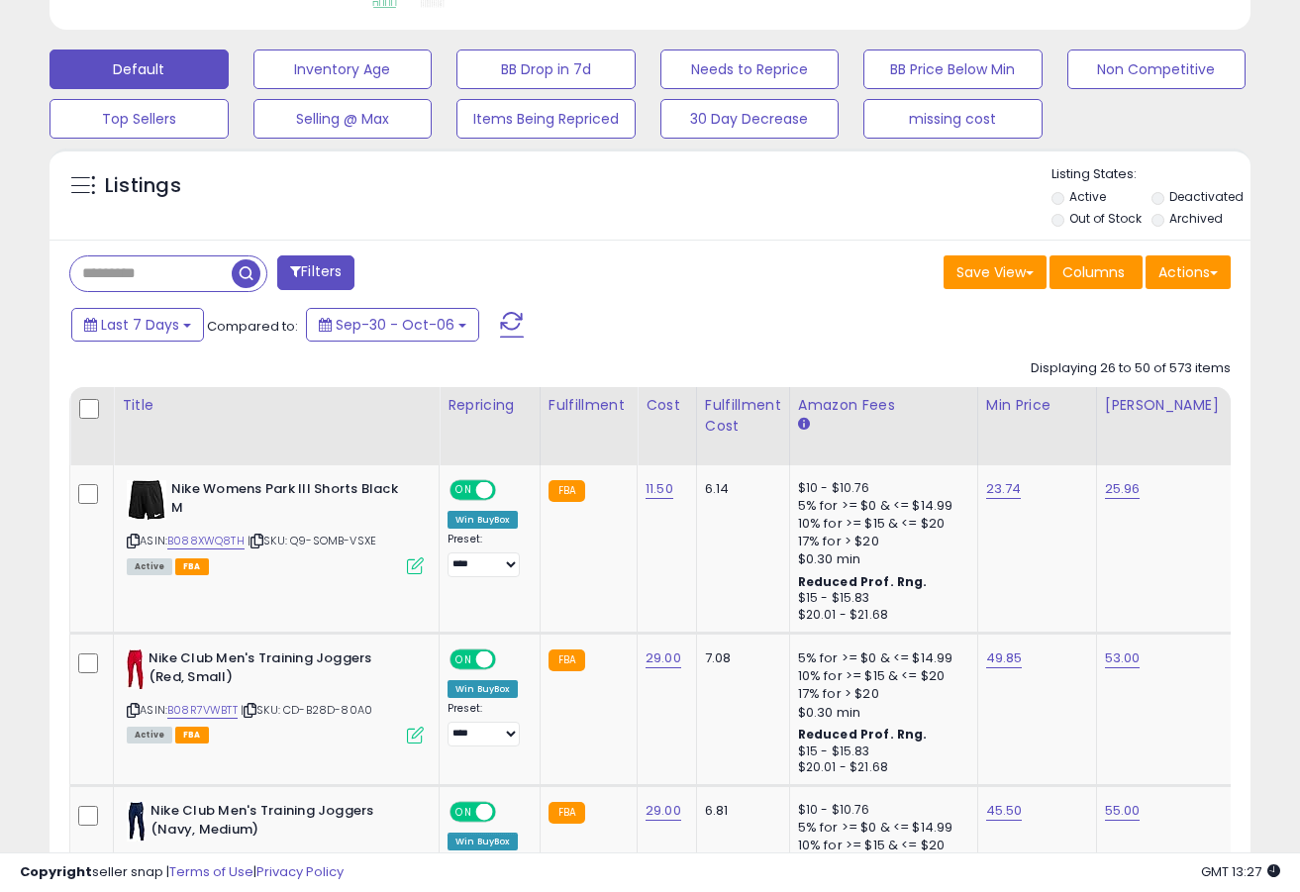
scroll to position [605, 0]
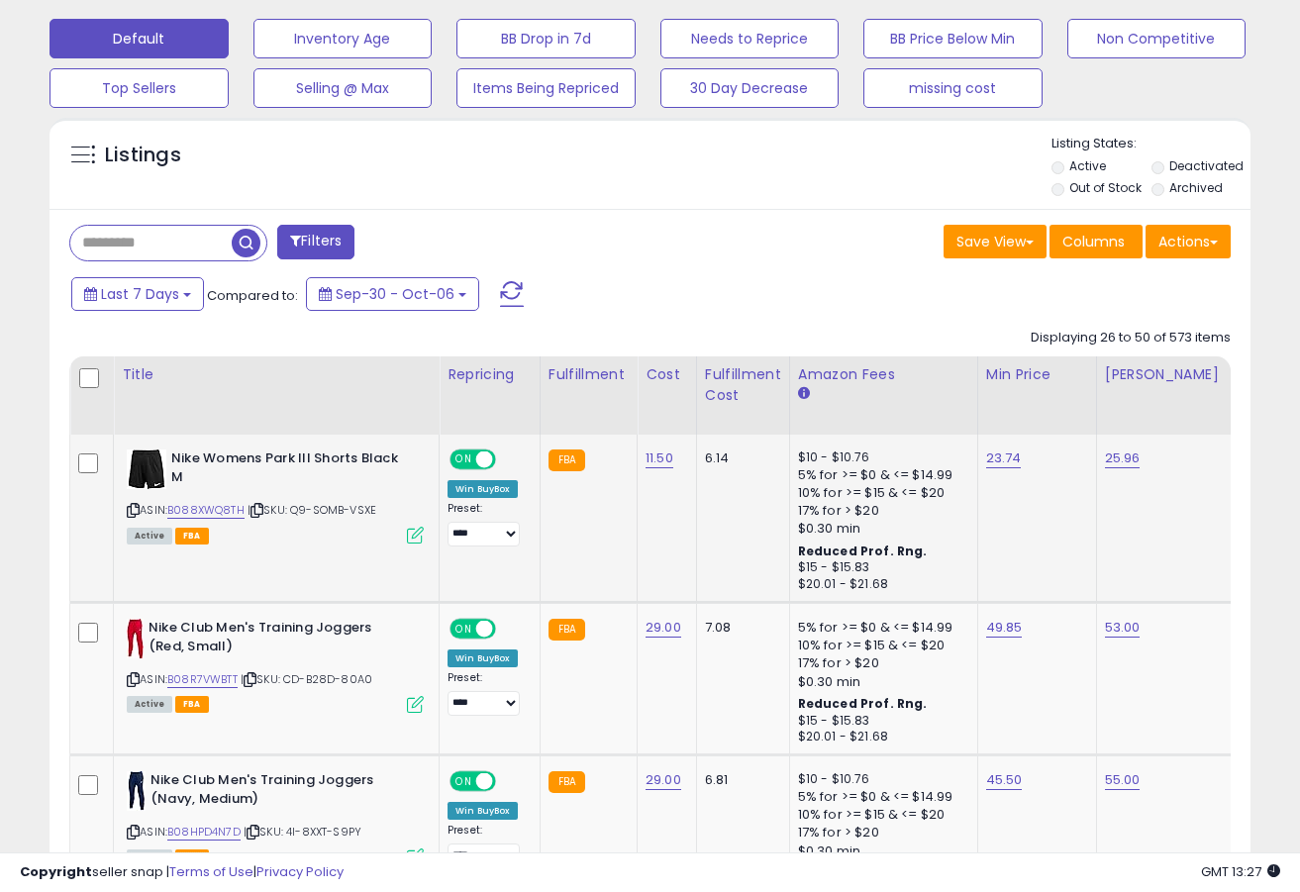
click at [227, 516] on div "ASIN: B088XWQ8TH | SKU: Q9-SOMB-VSXE Active FBA" at bounding box center [275, 496] width 297 height 92
click at [227, 510] on link "B088XWQ8TH" at bounding box center [205, 510] width 77 height 17
click at [990, 461] on link "23.74" at bounding box center [1004, 459] width 36 height 20
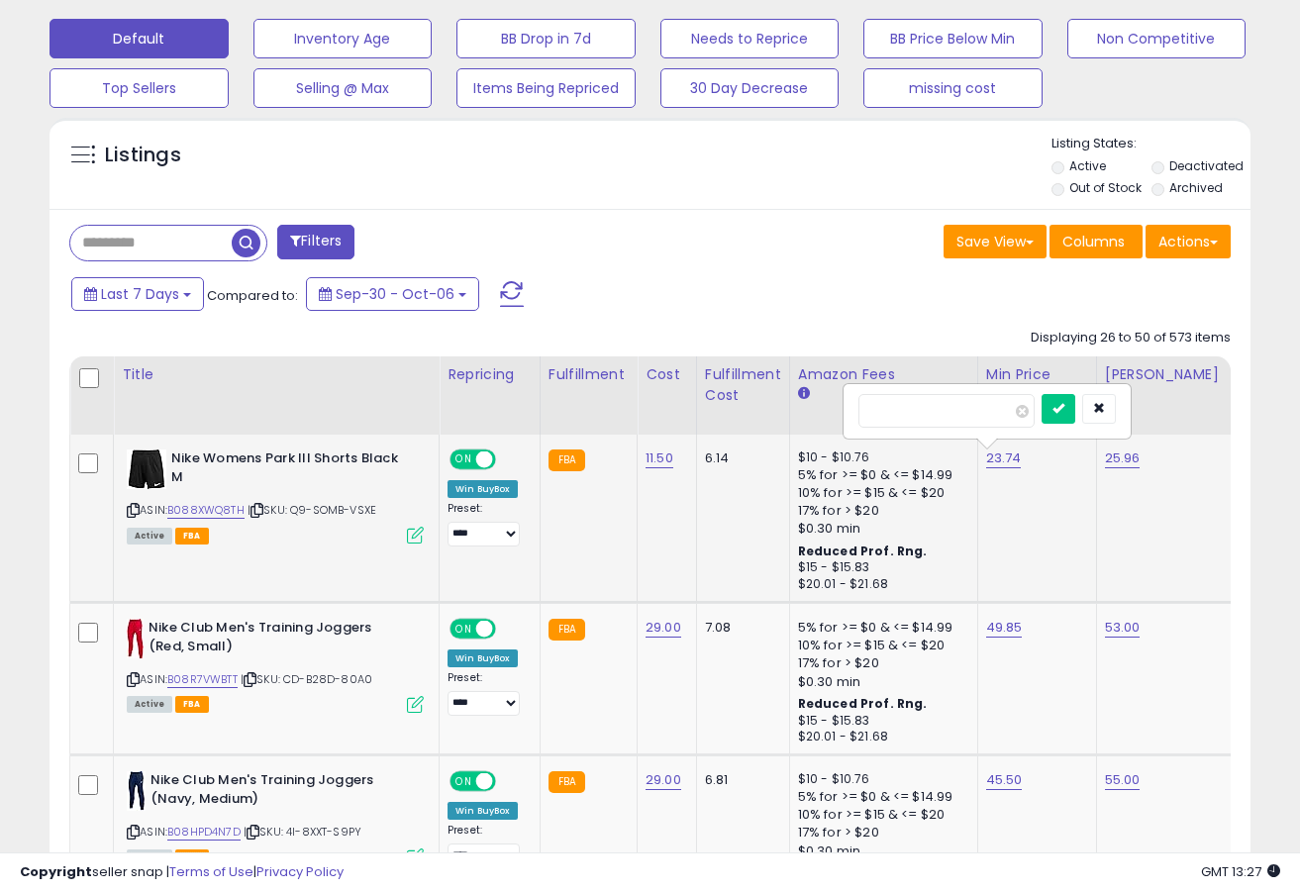
type input "*****"
click button "submit" at bounding box center [1059, 409] width 34 height 30
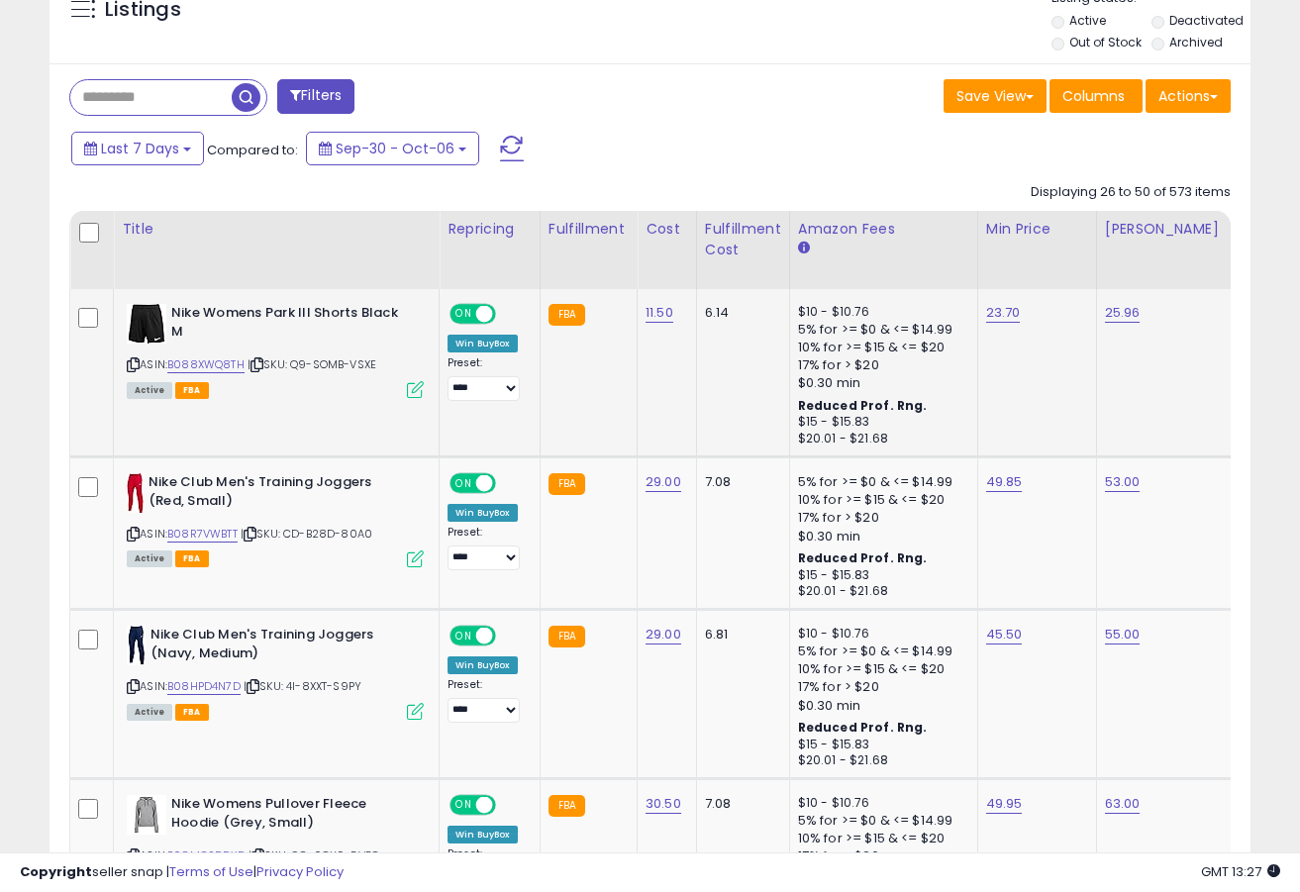
scroll to position [867, 0]
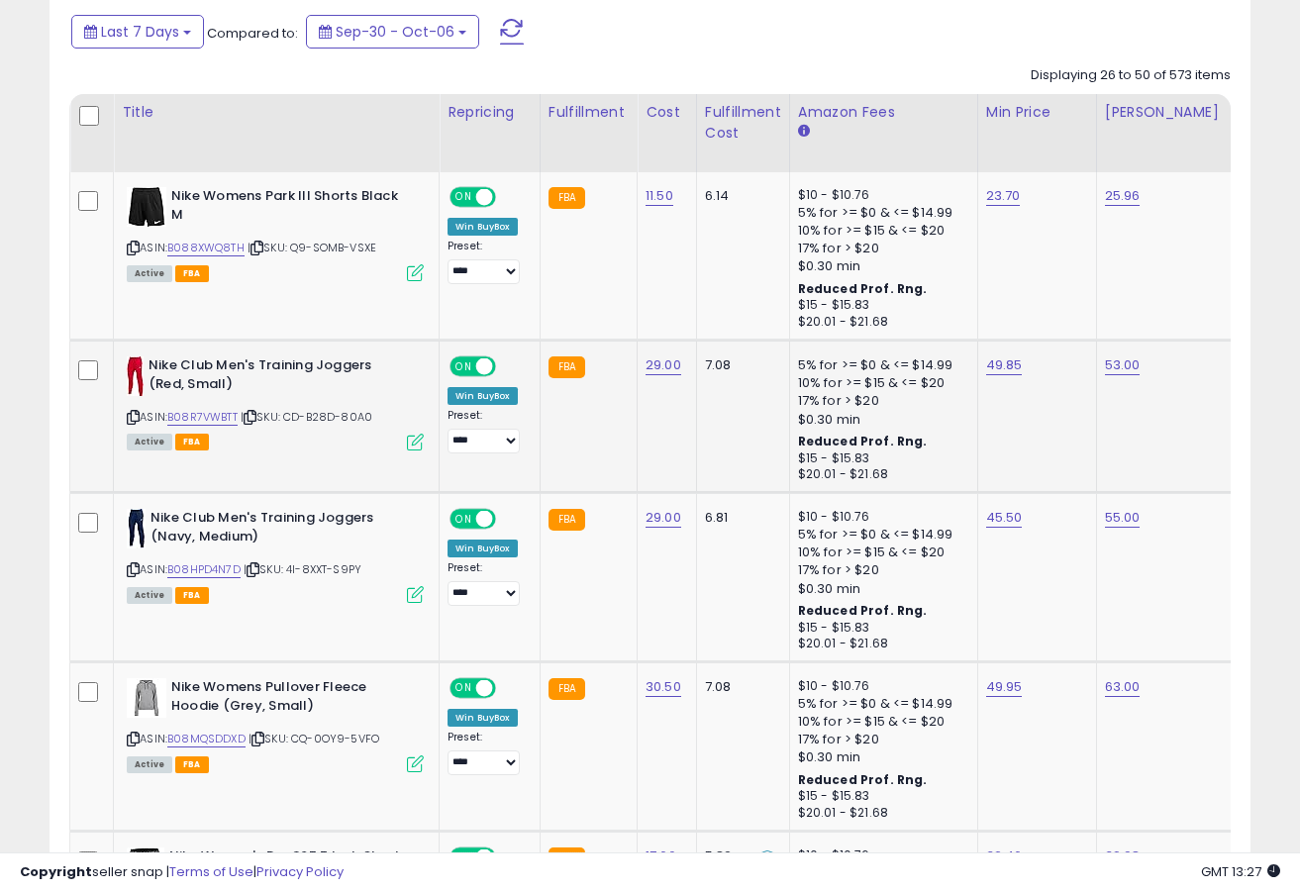
click at [224, 425] on div "ASIN: B08R7VWBTT | SKU: CD-B28D-80A0 Active FBA" at bounding box center [275, 402] width 297 height 92
click at [224, 419] on link "B08R7VWBTT" at bounding box center [202, 417] width 70 height 17
click at [998, 370] on link "49.85" at bounding box center [1004, 366] width 37 height 20
type input "*****"
click button "submit" at bounding box center [1060, 316] width 34 height 30
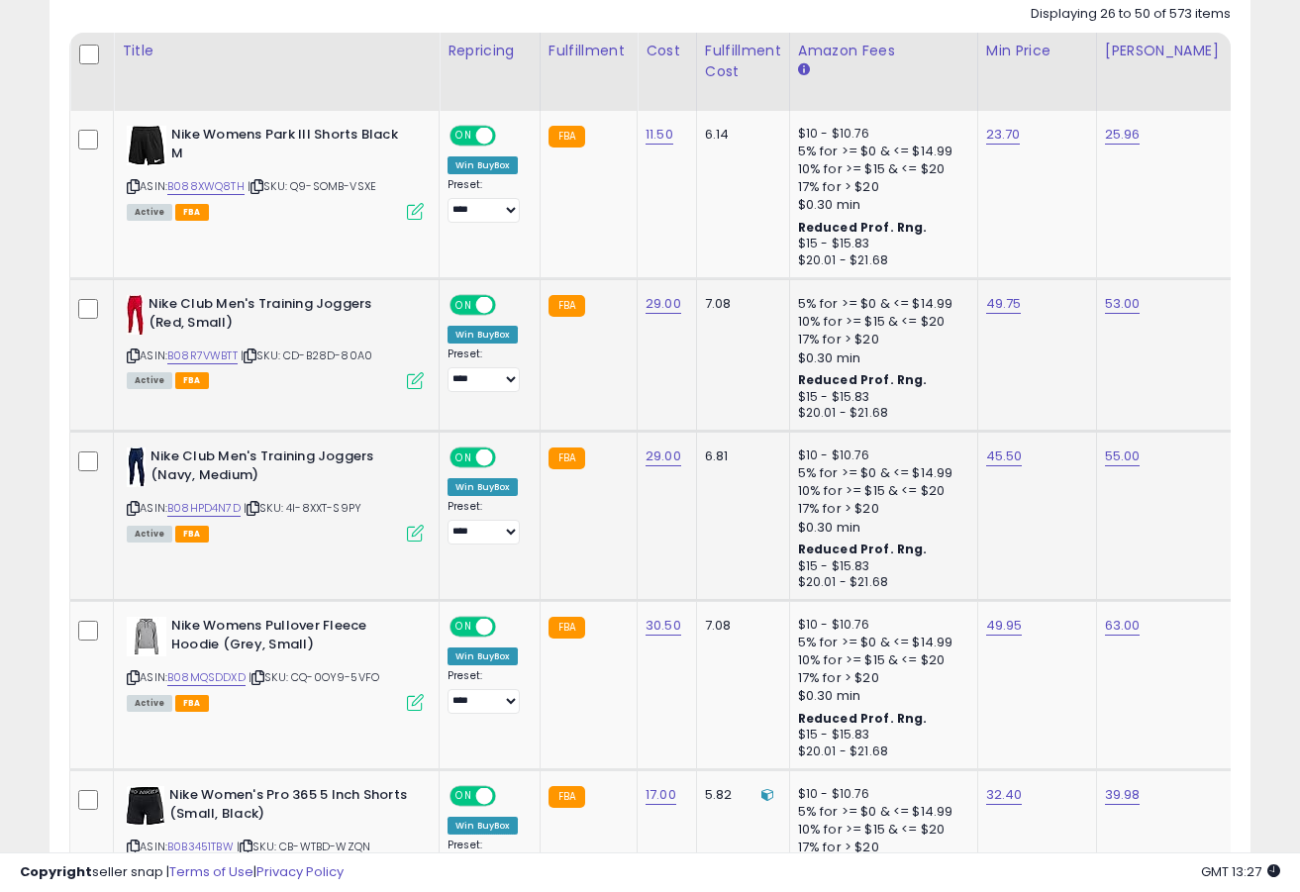
scroll to position [969, 0]
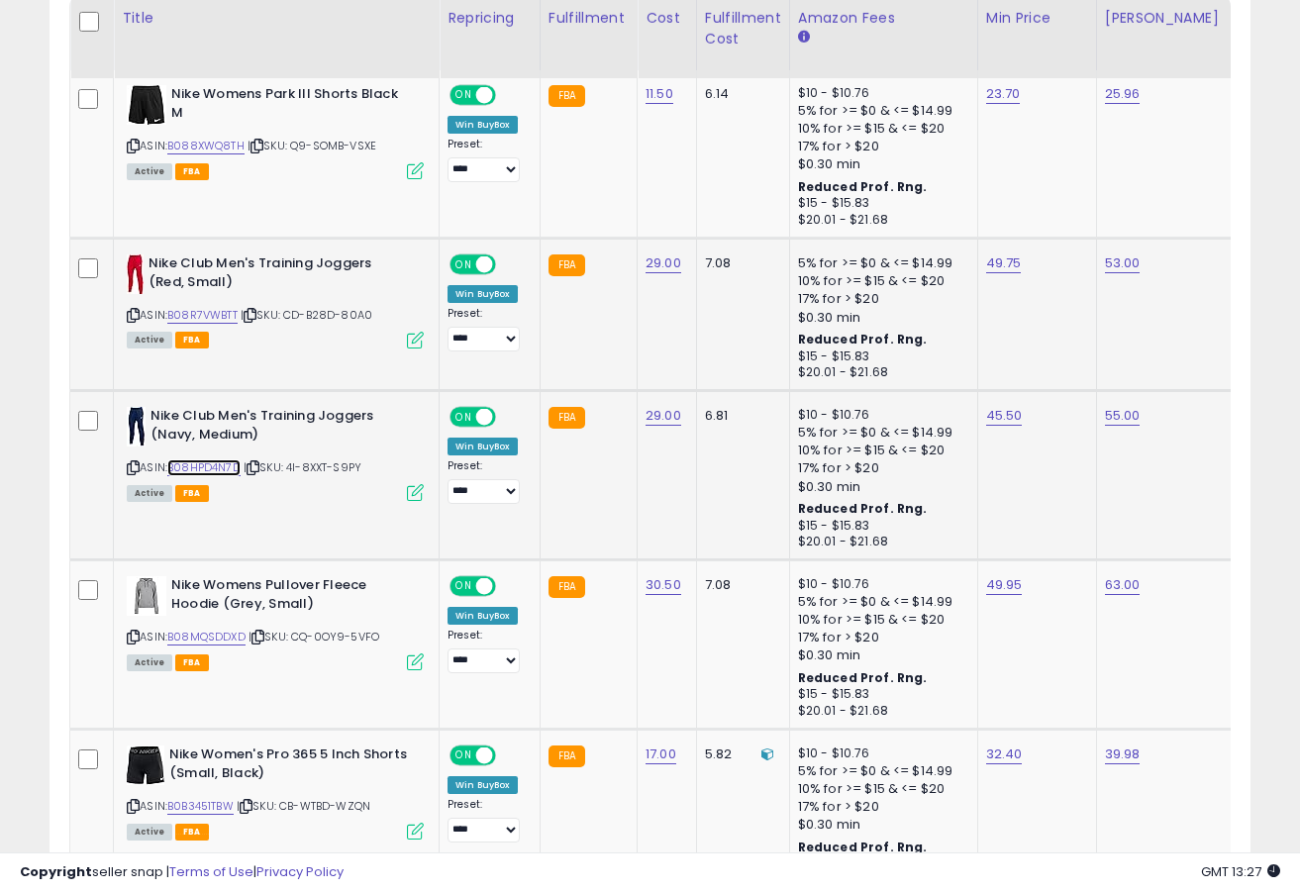
click at [226, 468] on link "B08HPD4N7D" at bounding box center [203, 467] width 73 height 17
click at [993, 420] on link "45.50" at bounding box center [1004, 416] width 37 height 20
type input "*****"
click button "submit" at bounding box center [1060, 367] width 34 height 30
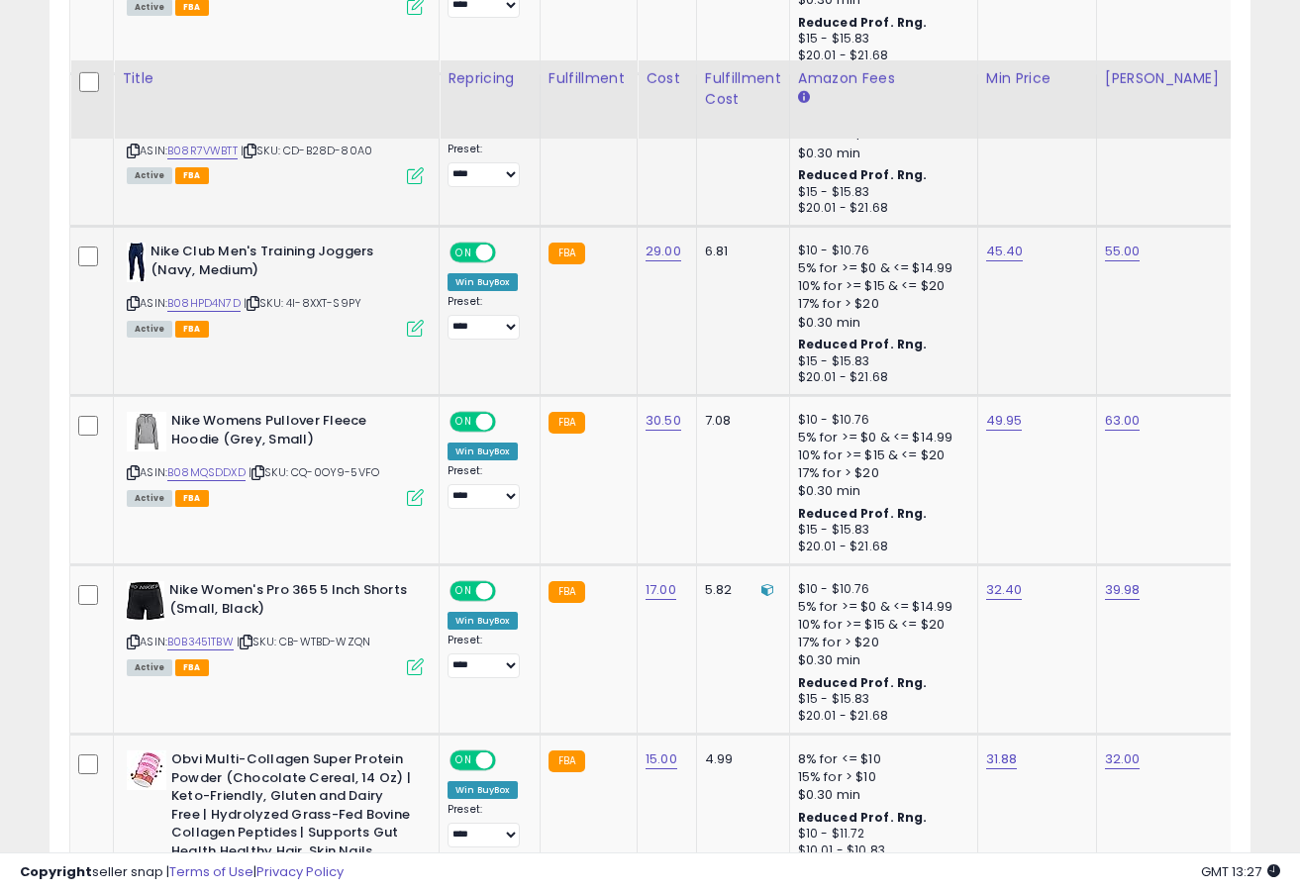
scroll to position [1280, 0]
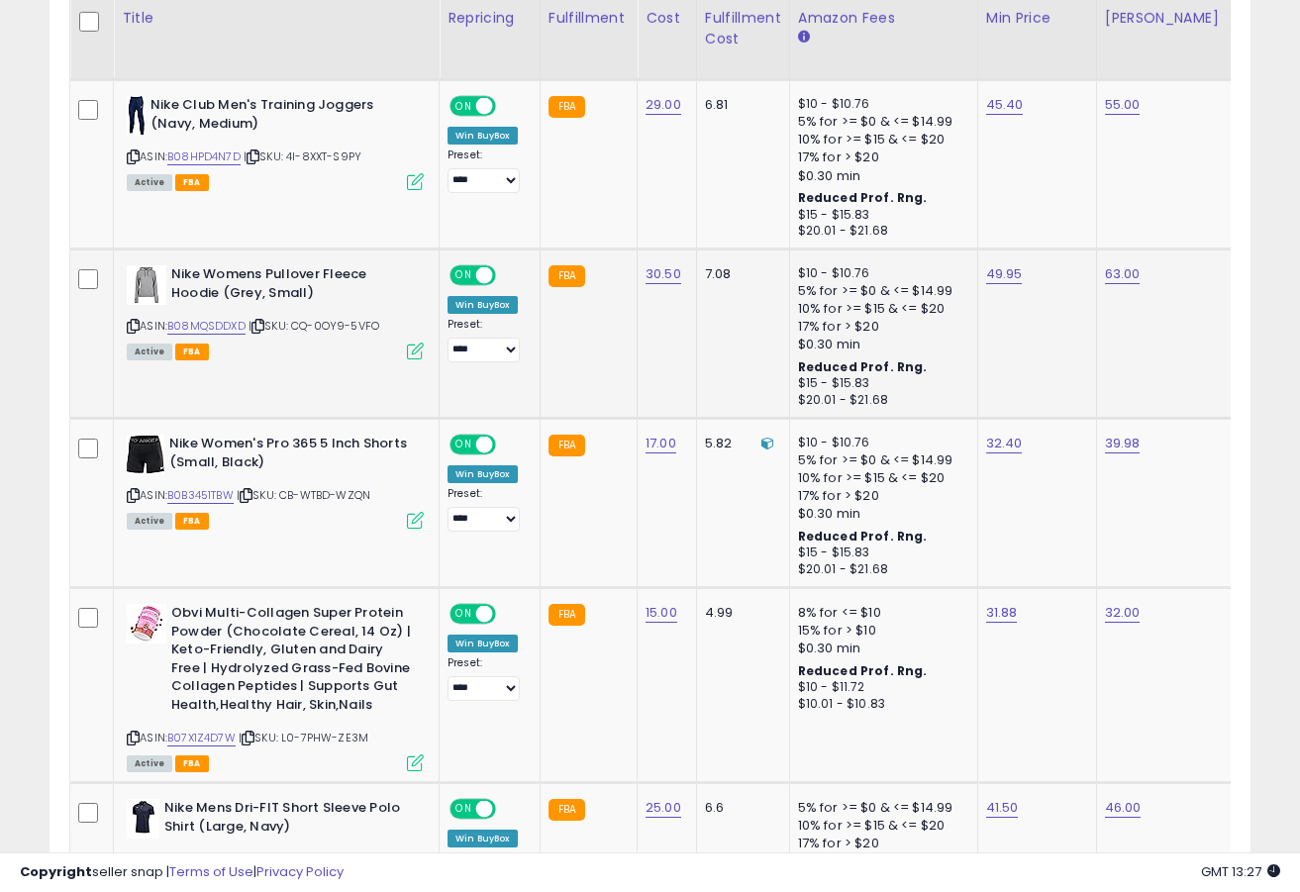
click at [207, 314] on div "ASIN: B08MQSDDXD | SKU: CQ-0OY9-5VFO Active FBA" at bounding box center [275, 311] width 297 height 92
click at [227, 329] on link "B08MQSDDXD" at bounding box center [206, 326] width 78 height 17
click at [986, 277] on link "49.95" at bounding box center [1004, 274] width 37 height 20
type input "*****"
click button "submit" at bounding box center [1060, 225] width 34 height 30
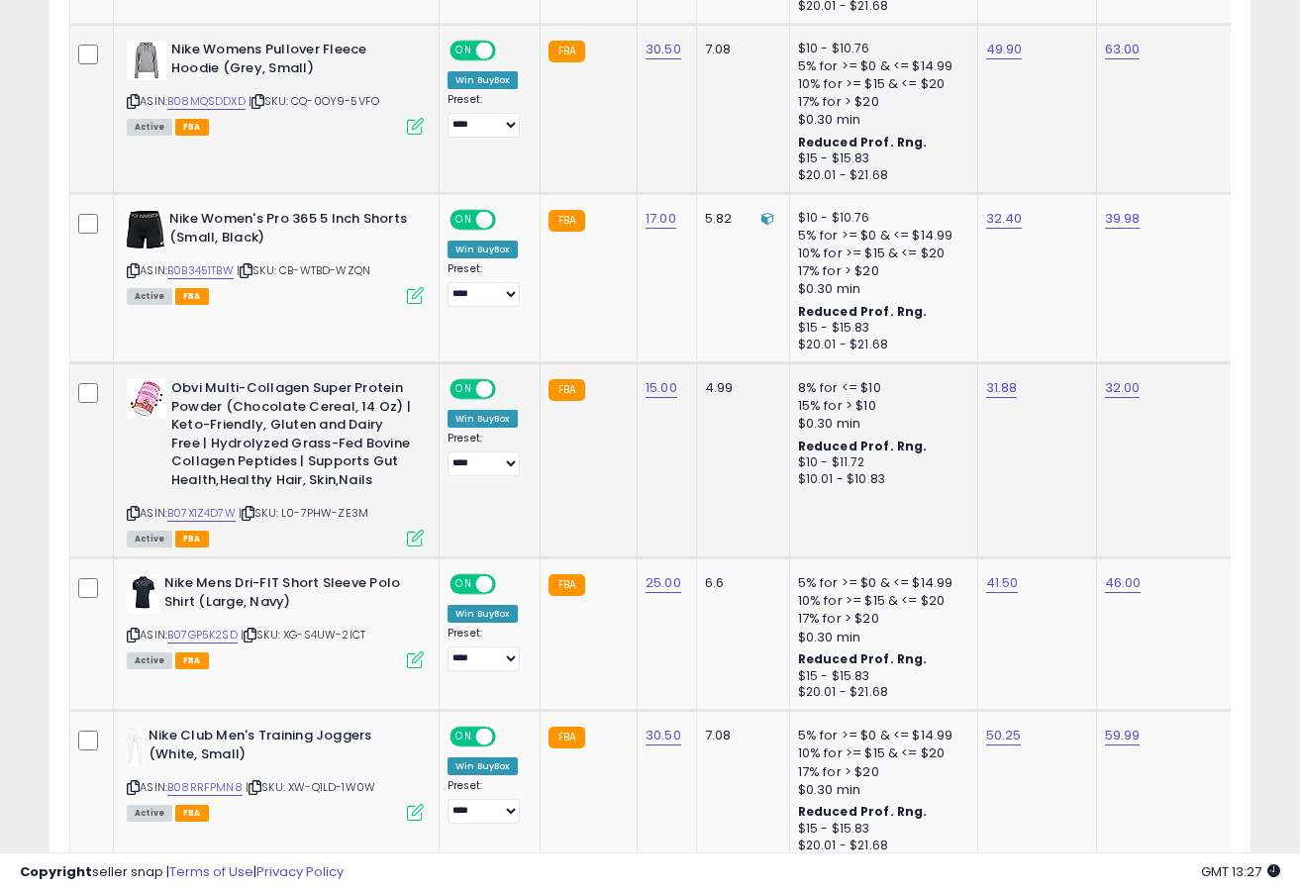
scroll to position [1510, 0]
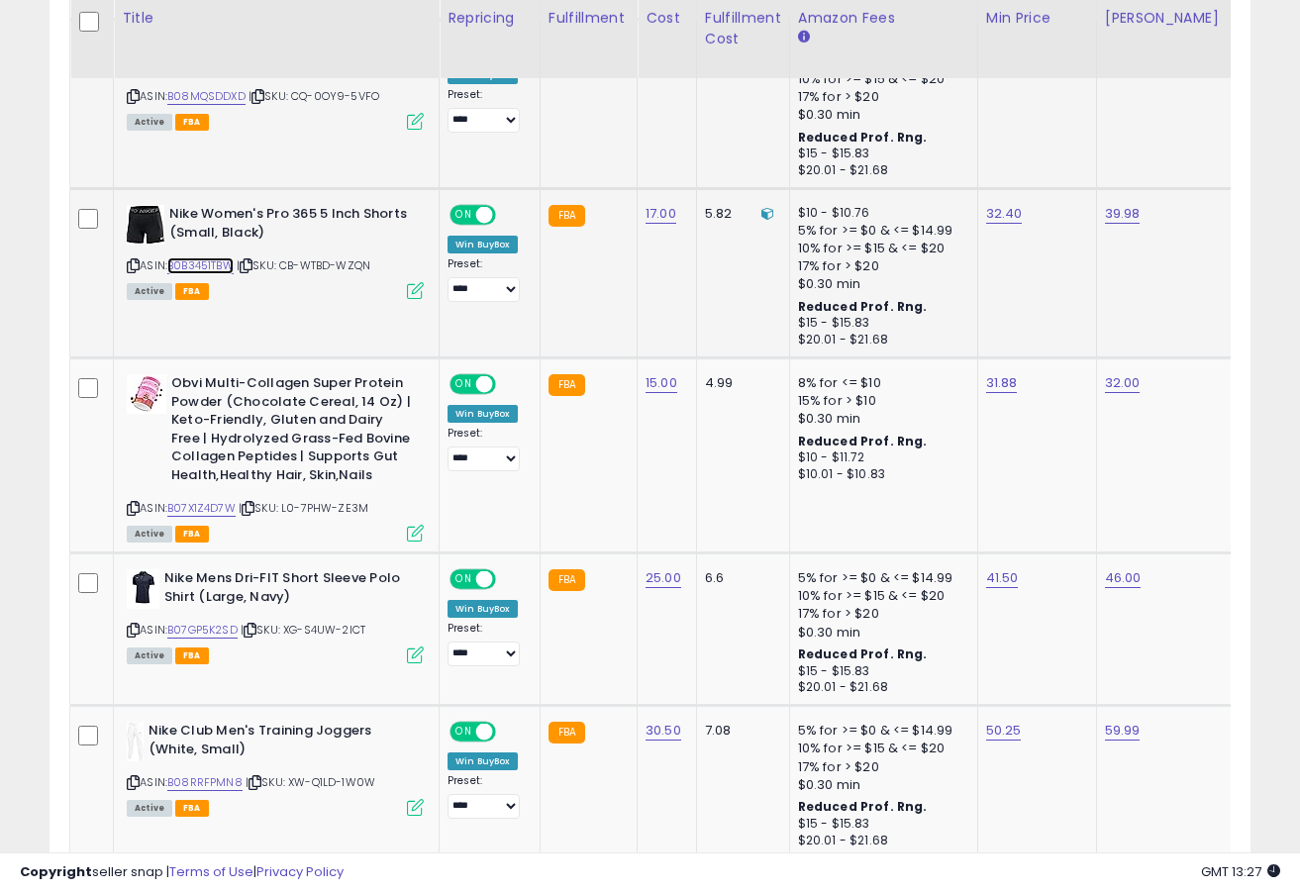
click at [205, 266] on link "B0B3451TBW" at bounding box center [200, 265] width 66 height 17
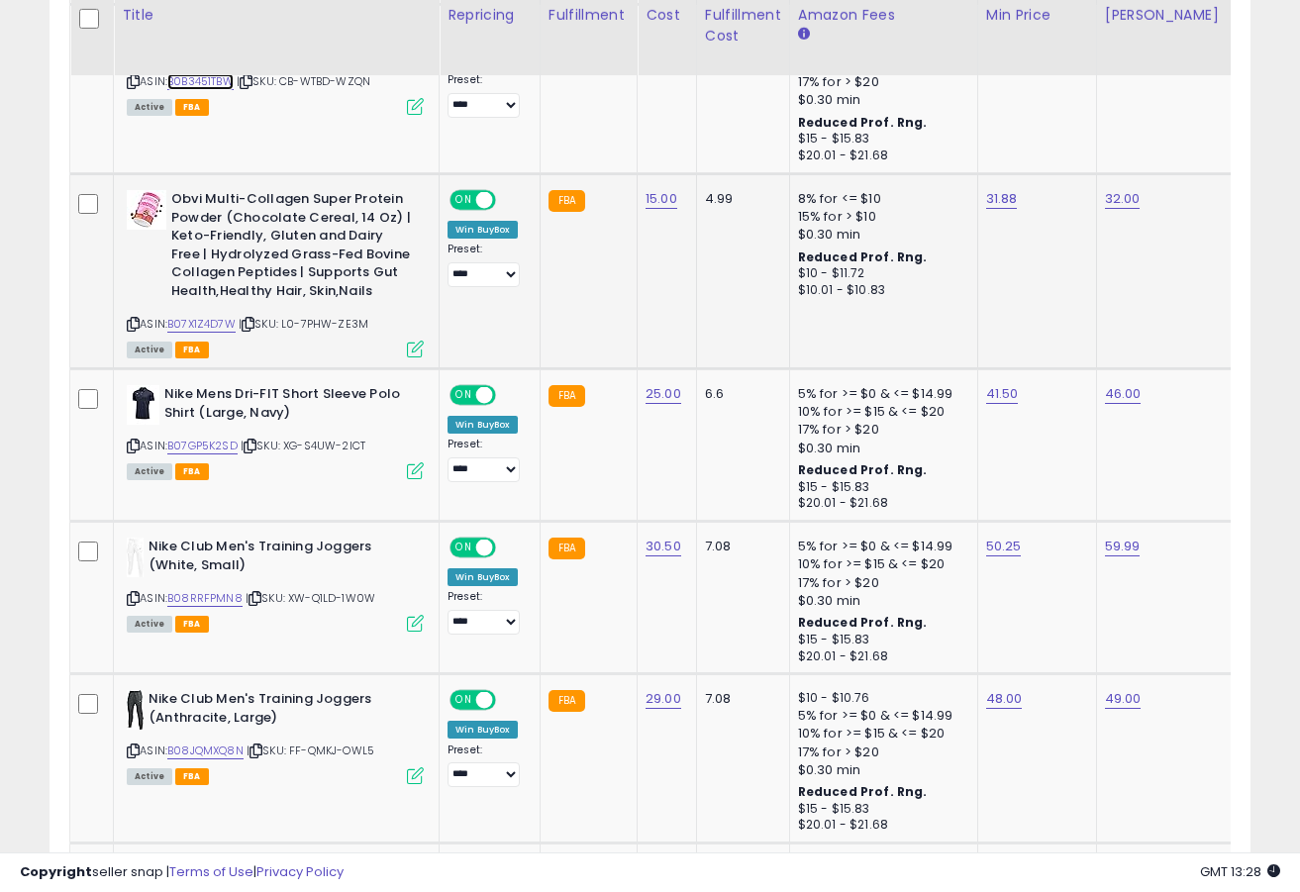
scroll to position [1700, 0]
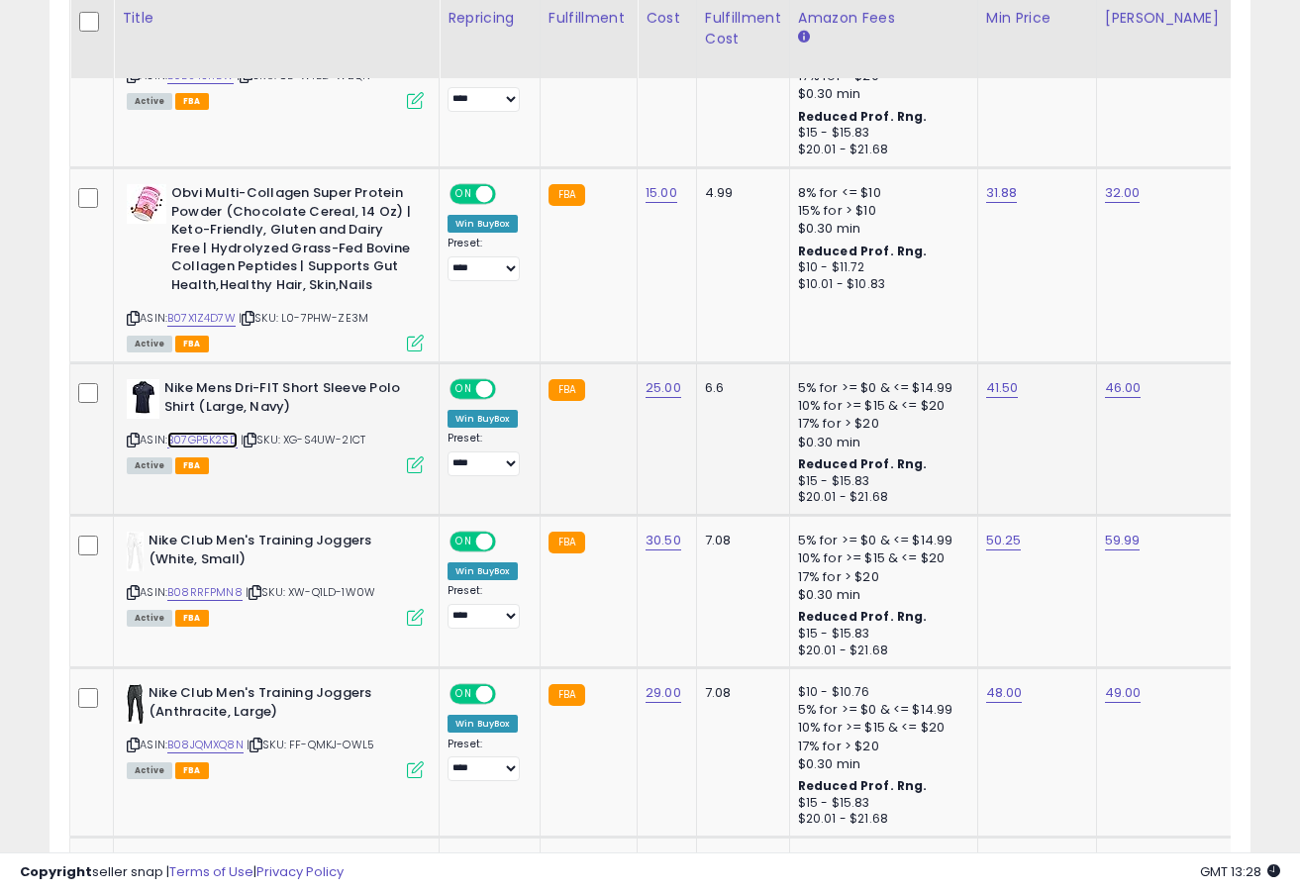
click at [218, 439] on link "B07GP5K2SD" at bounding box center [202, 440] width 70 height 17
click at [987, 393] on link "41.50" at bounding box center [1002, 388] width 33 height 20
type input "*****"
click button "submit" at bounding box center [1058, 339] width 34 height 30
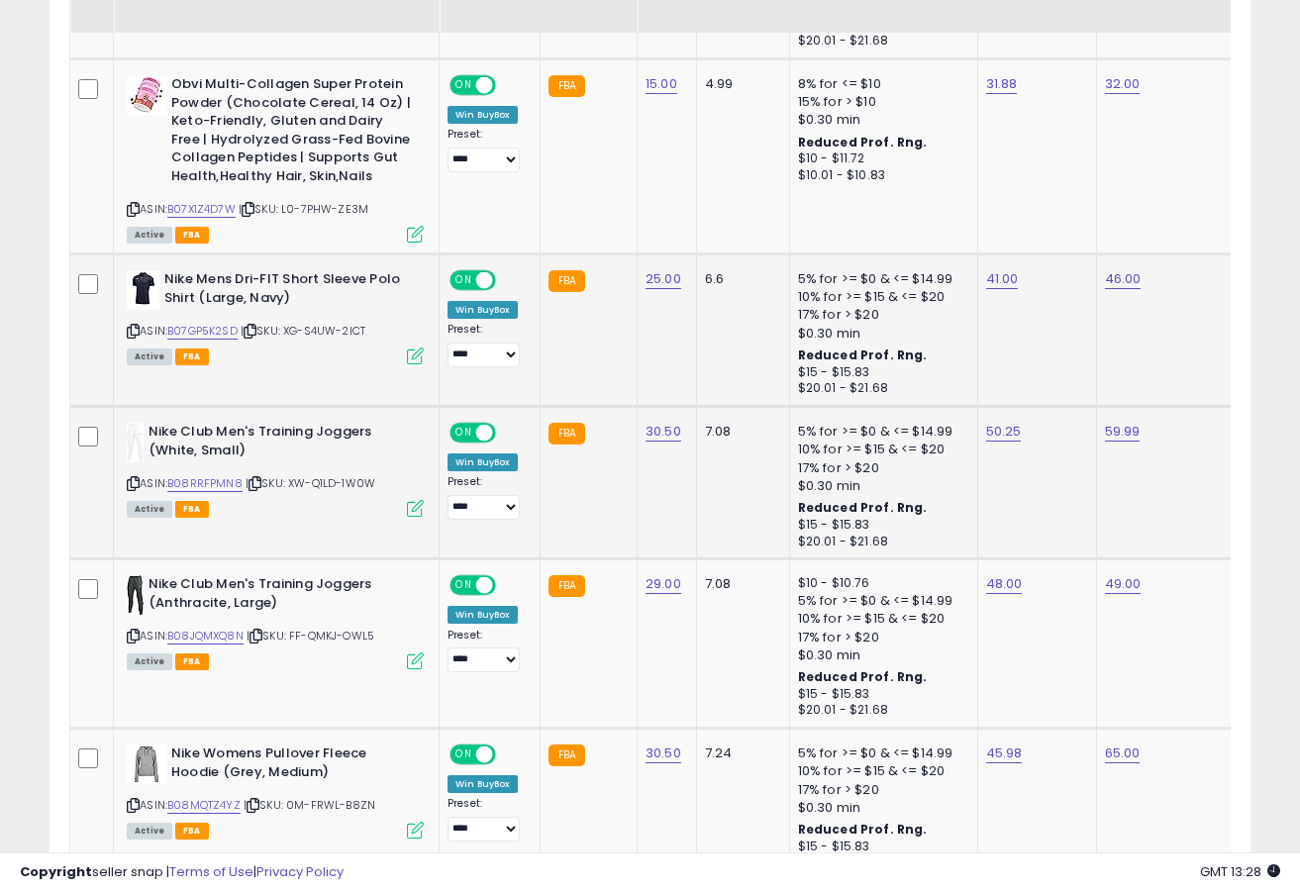
scroll to position [1813, 0]
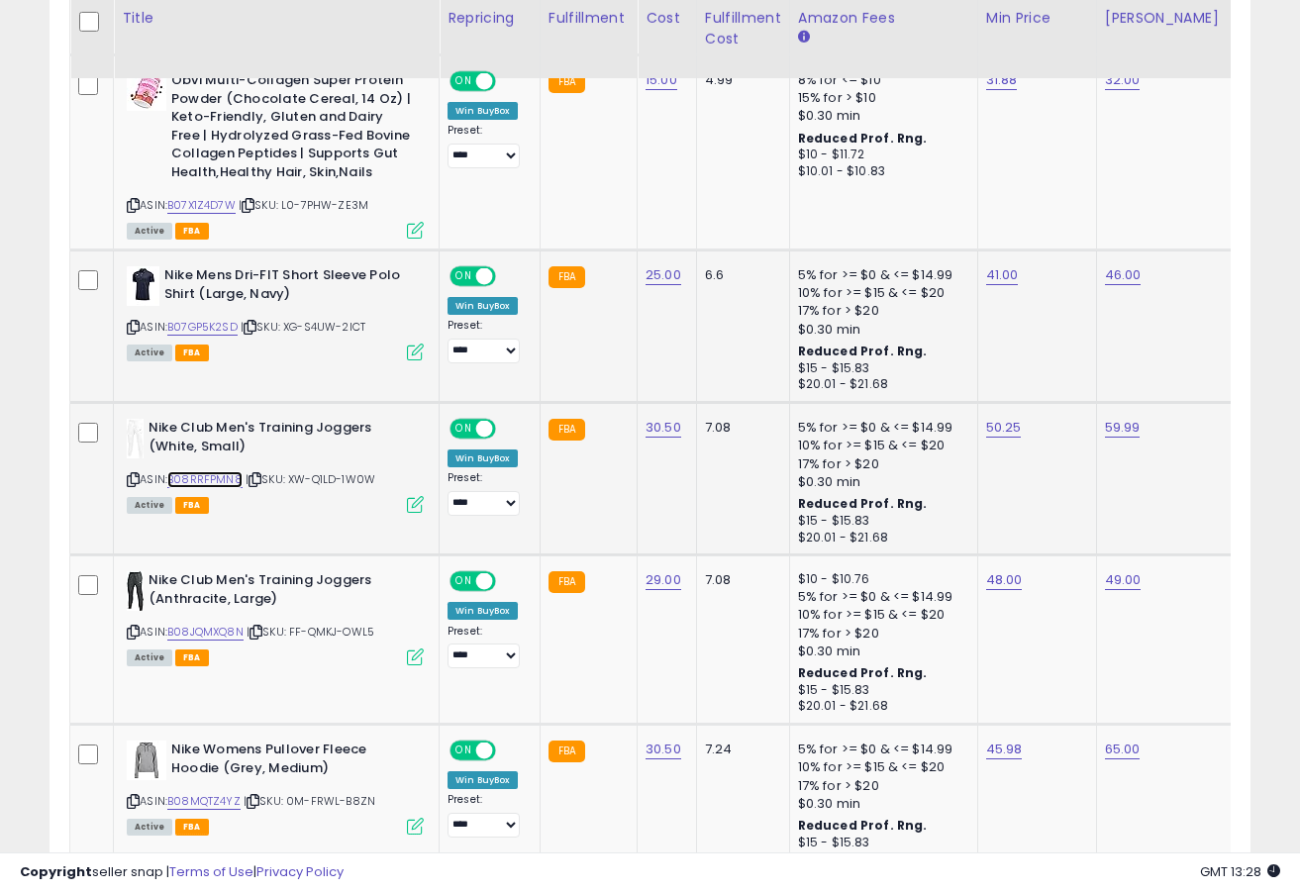
click at [209, 479] on link "B08RRFPMN8" at bounding box center [204, 479] width 75 height 17
click at [1004, 436] on link "50.25" at bounding box center [1004, 428] width 36 height 20
type input "*****"
click button "submit" at bounding box center [1060, 378] width 34 height 30
click at [225, 626] on link "B08JQMXQ8N" at bounding box center [205, 632] width 76 height 17
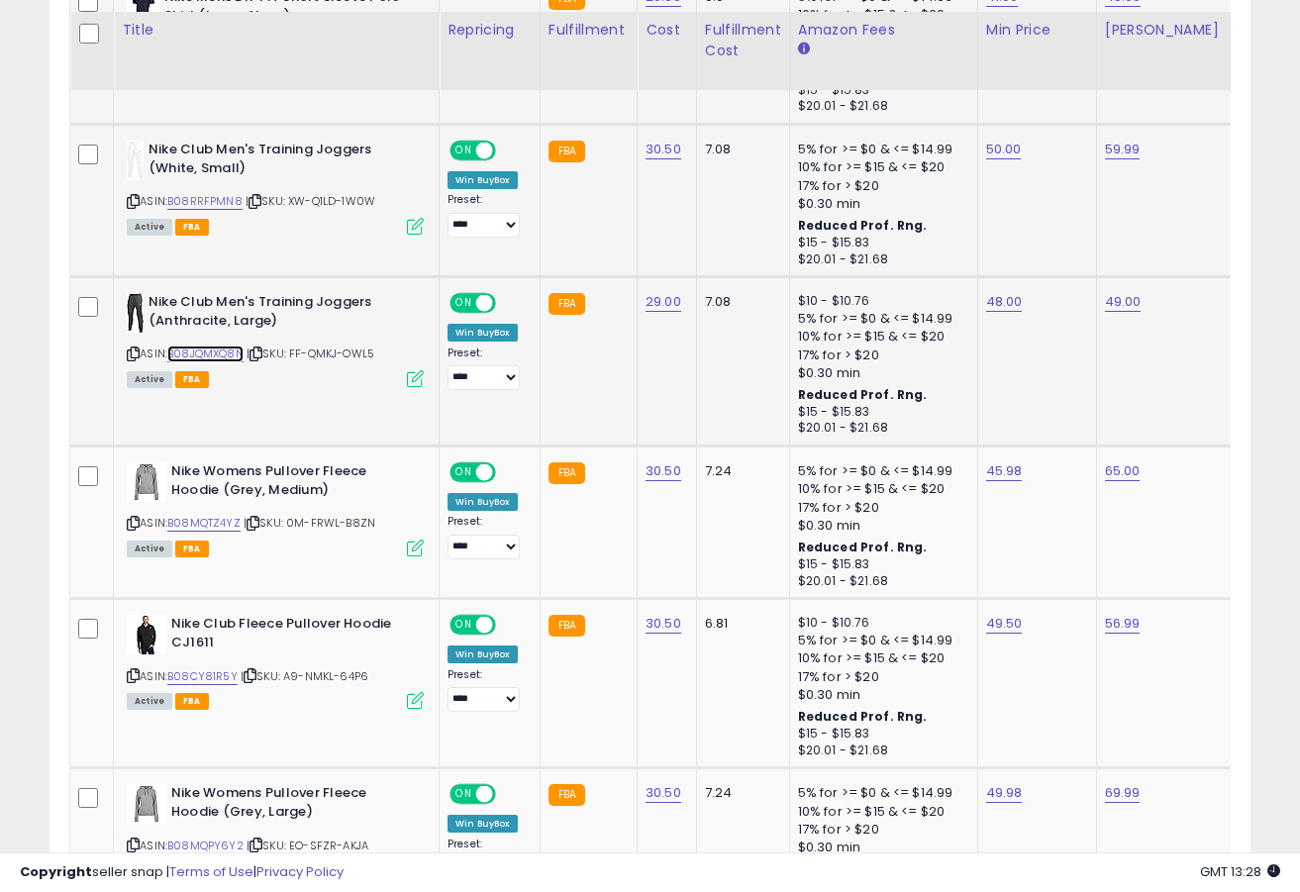
scroll to position [2103, 0]
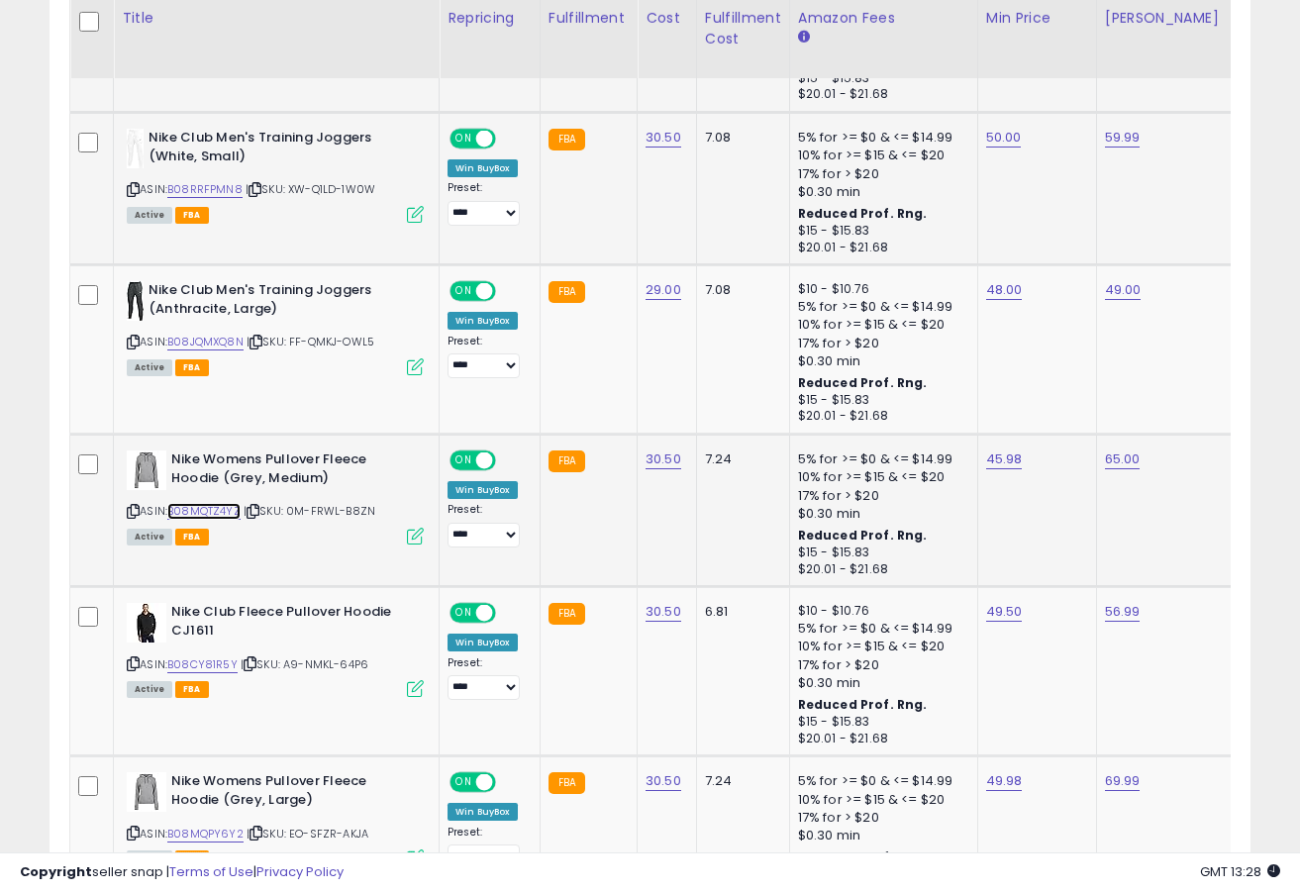
click at [223, 506] on link "B08MQTZ4YZ" at bounding box center [203, 511] width 73 height 17
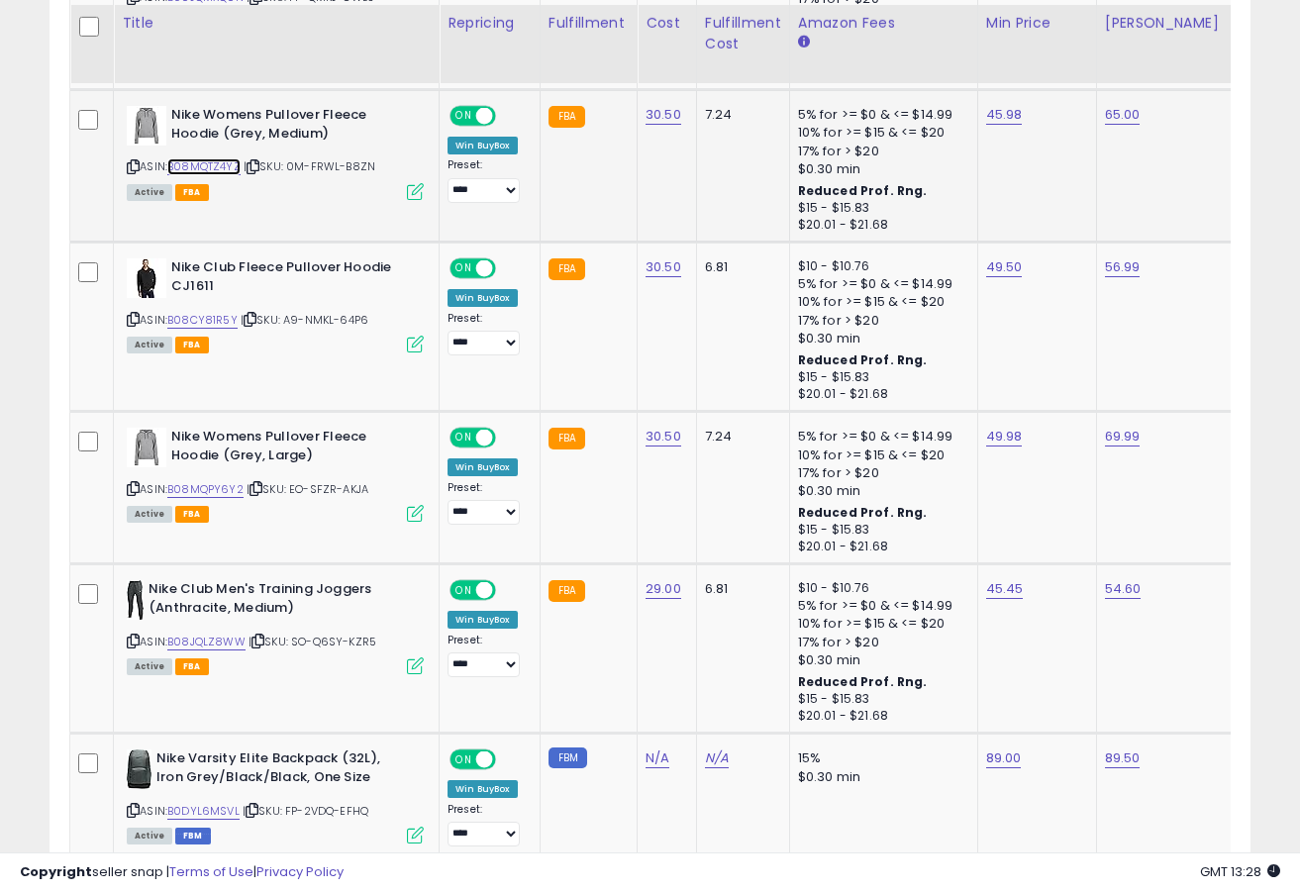
scroll to position [2471, 0]
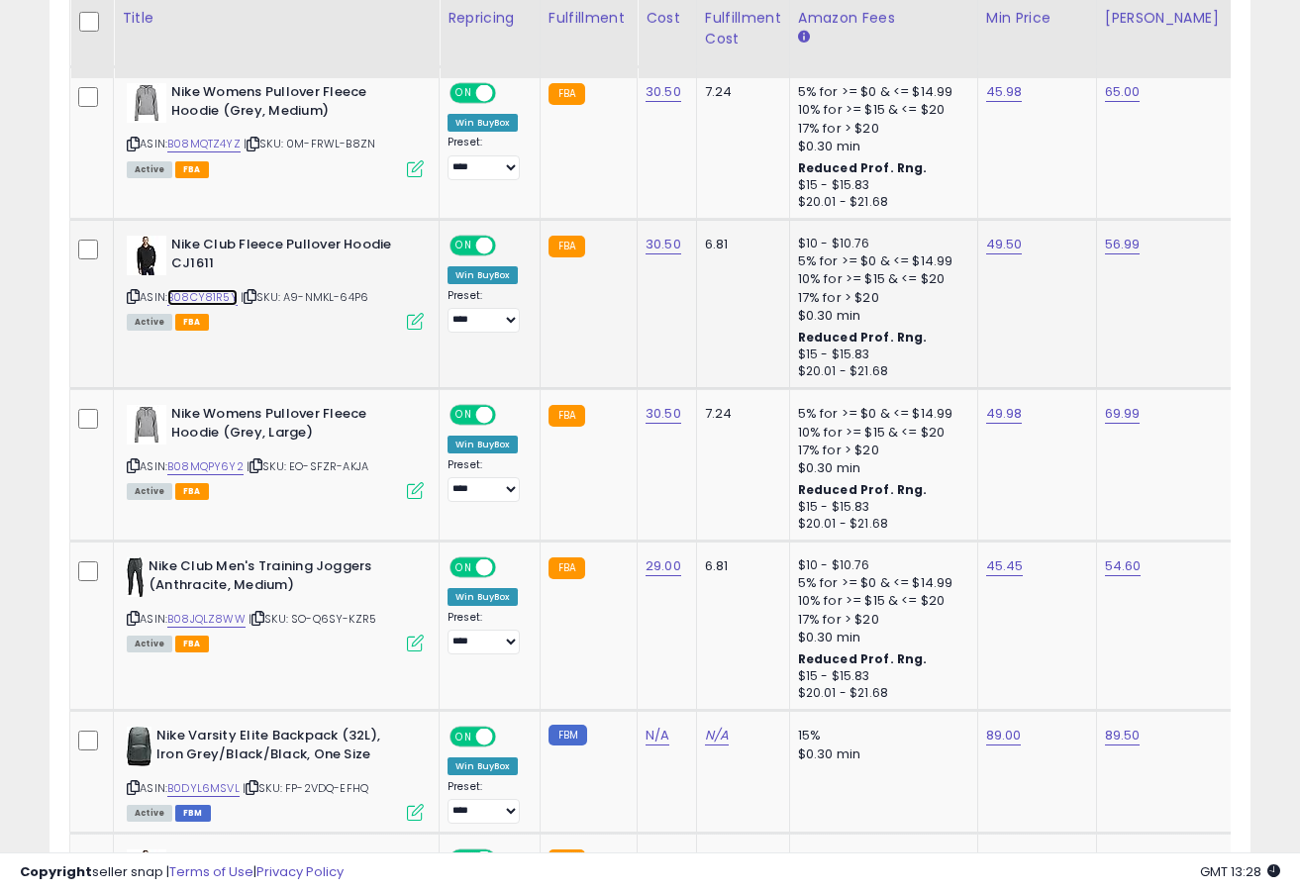
click at [204, 295] on link "B08CY81R5Y" at bounding box center [202, 297] width 70 height 17
click at [992, 240] on link "49.50" at bounding box center [1004, 245] width 37 height 20
type input "*****"
click button "submit" at bounding box center [1060, 196] width 34 height 30
click at [235, 467] on link "B08MQPY6Y2" at bounding box center [205, 466] width 76 height 17
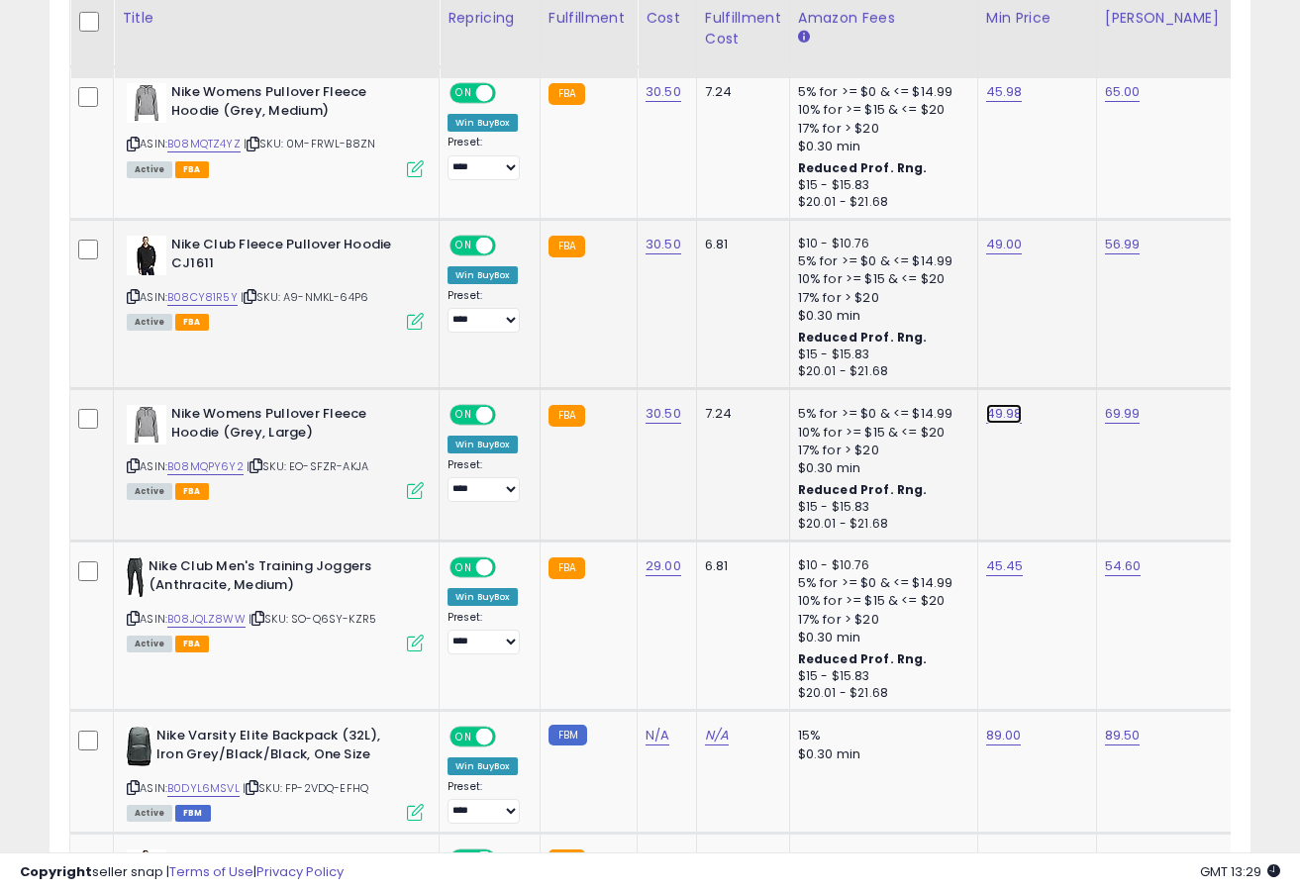
click at [1013, 417] on link "49.98" at bounding box center [1004, 414] width 37 height 20
type input "*****"
click button "submit" at bounding box center [1060, 366] width 34 height 30
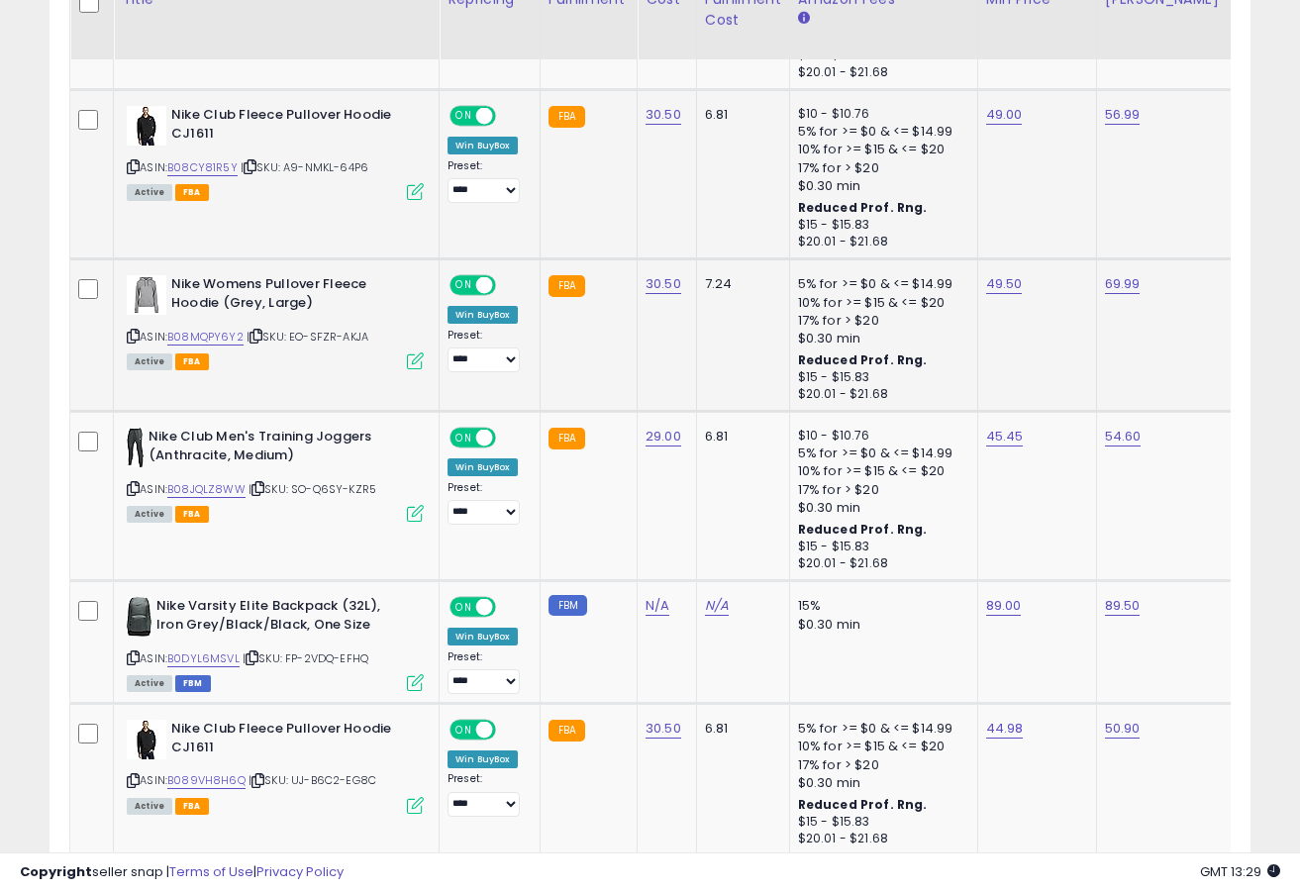
scroll to position [2629, 0]
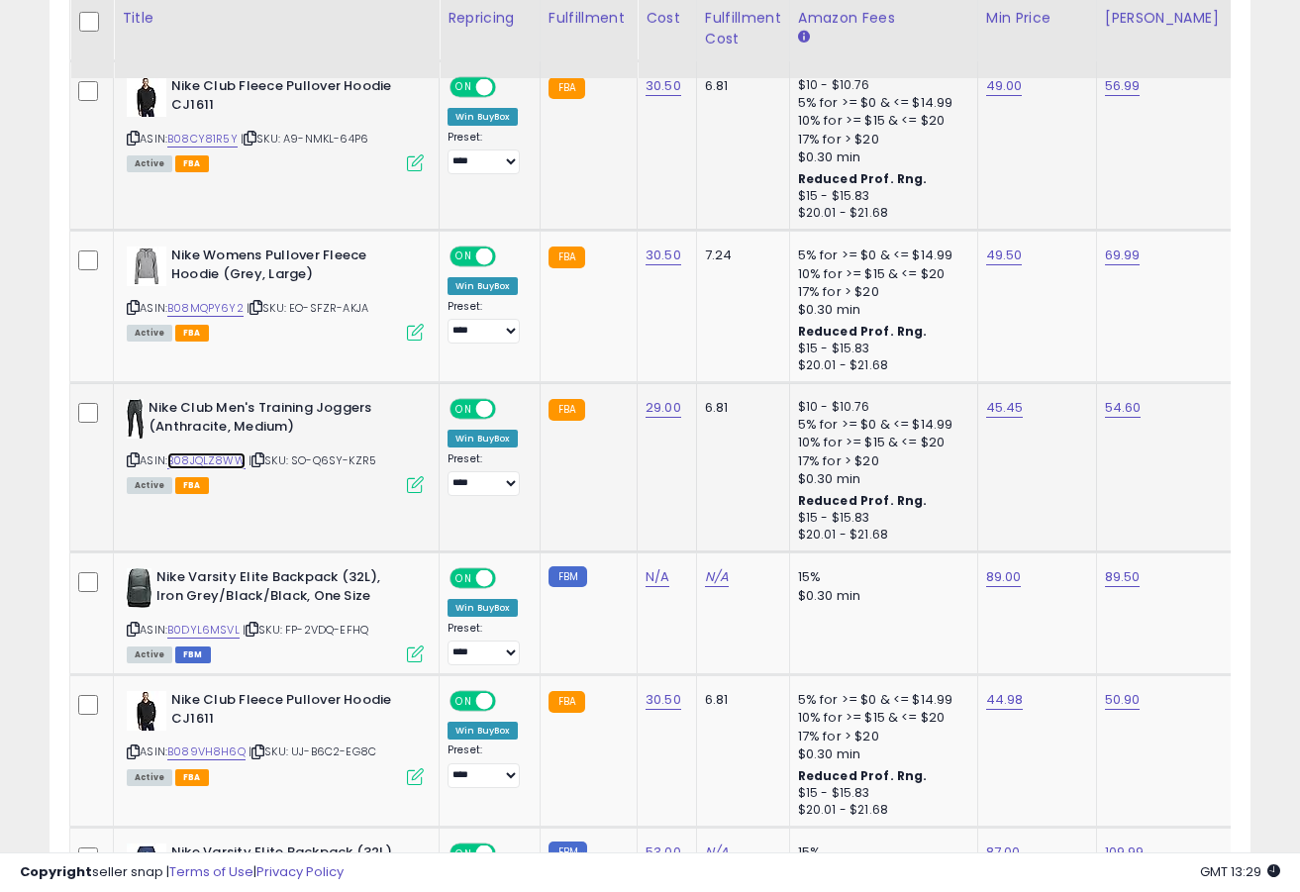
click at [209, 463] on link "B08JQLZ8WW" at bounding box center [206, 461] width 78 height 17
click at [995, 409] on link "45.45" at bounding box center [1005, 408] width 38 height 20
type input "*****"
click button "submit" at bounding box center [1060, 360] width 34 height 30
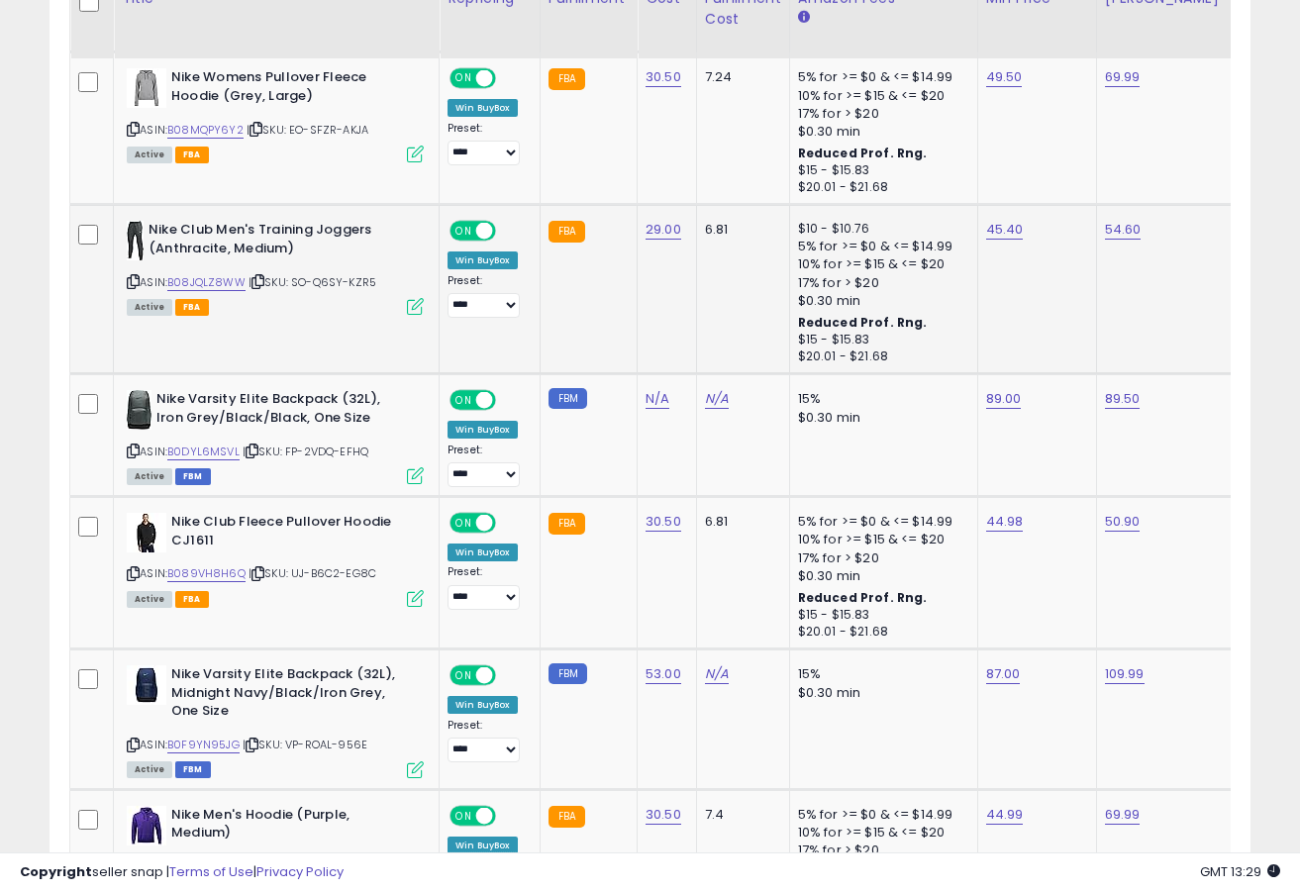
scroll to position [2856, 0]
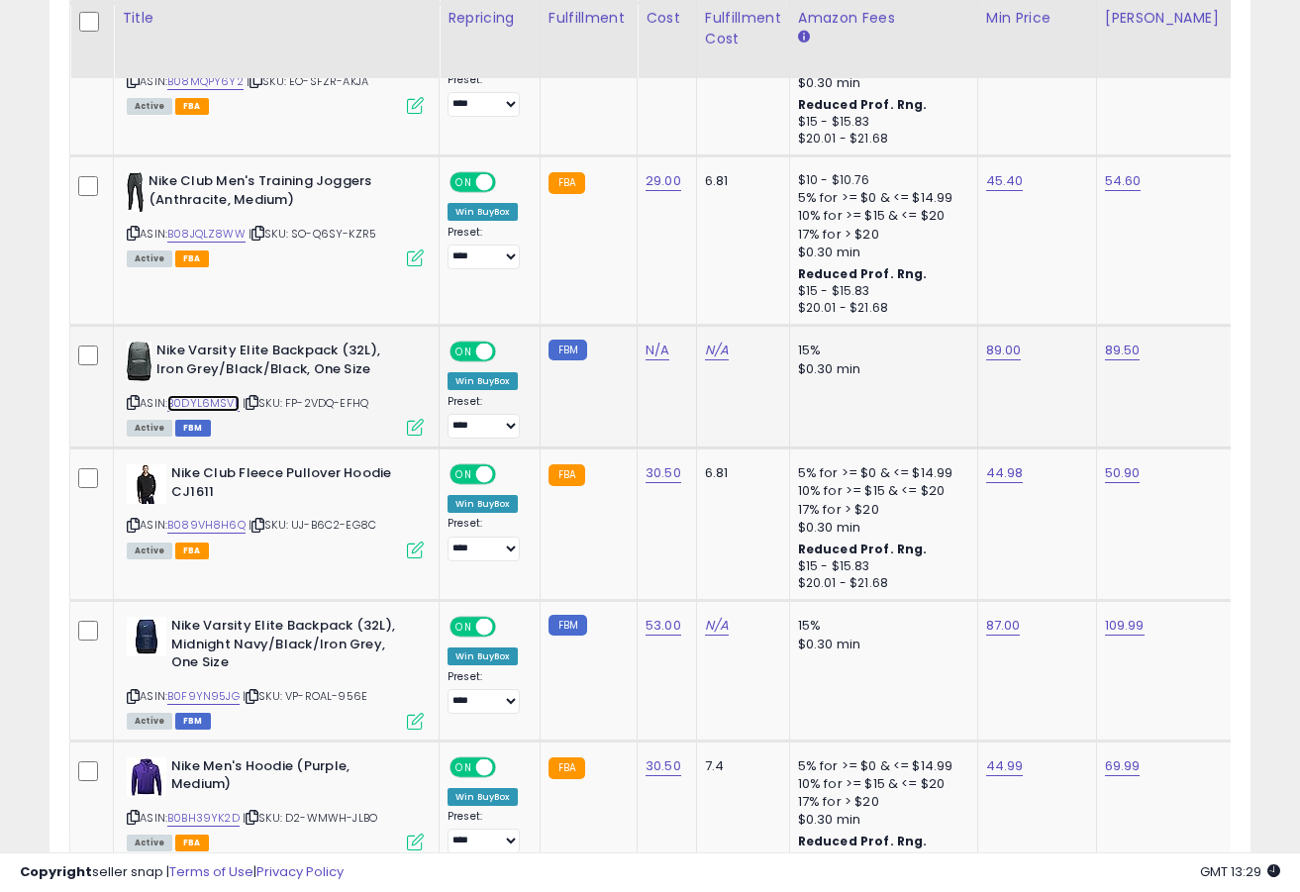
click at [221, 400] on link "B0DYL6MSVL" at bounding box center [203, 403] width 72 height 17
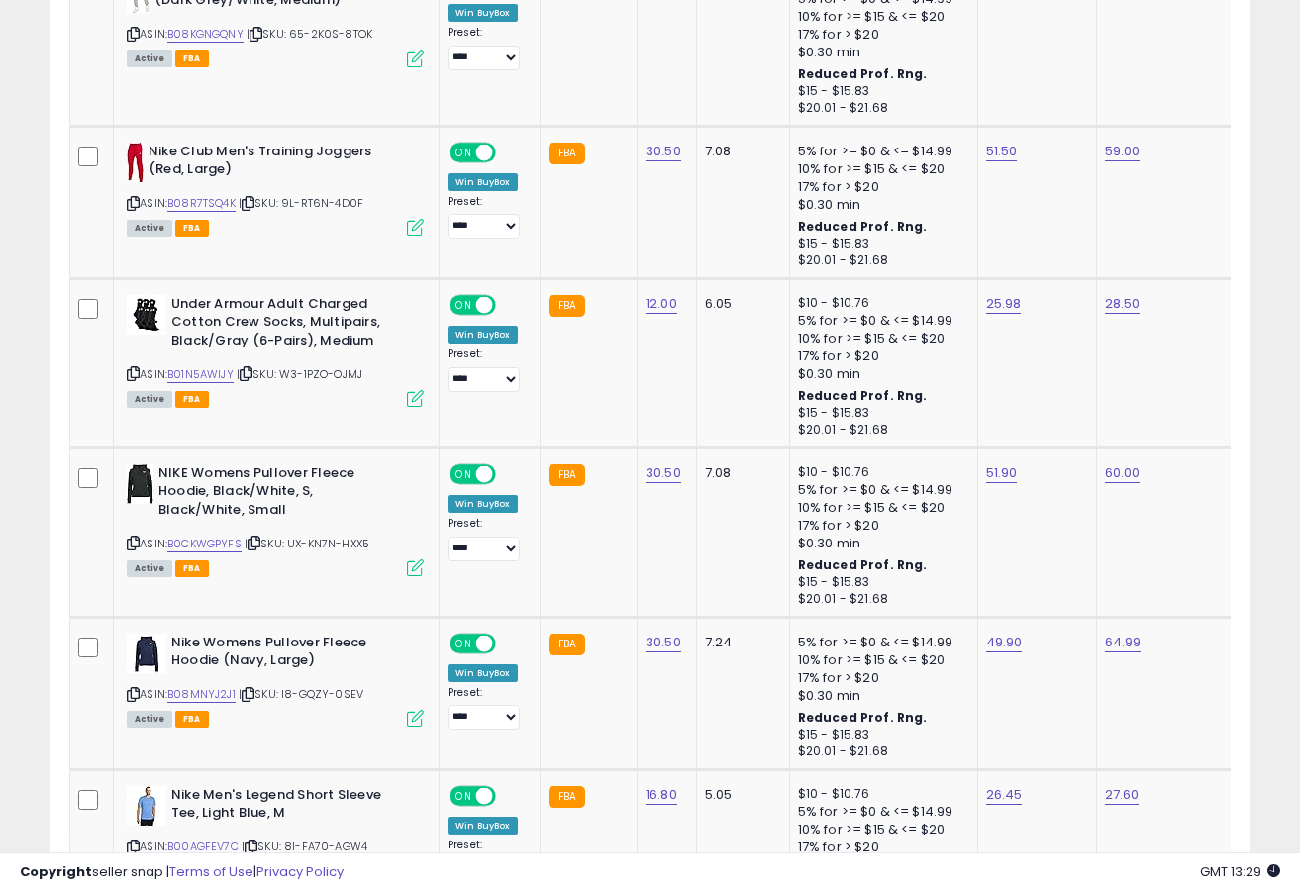
scroll to position [4368, 0]
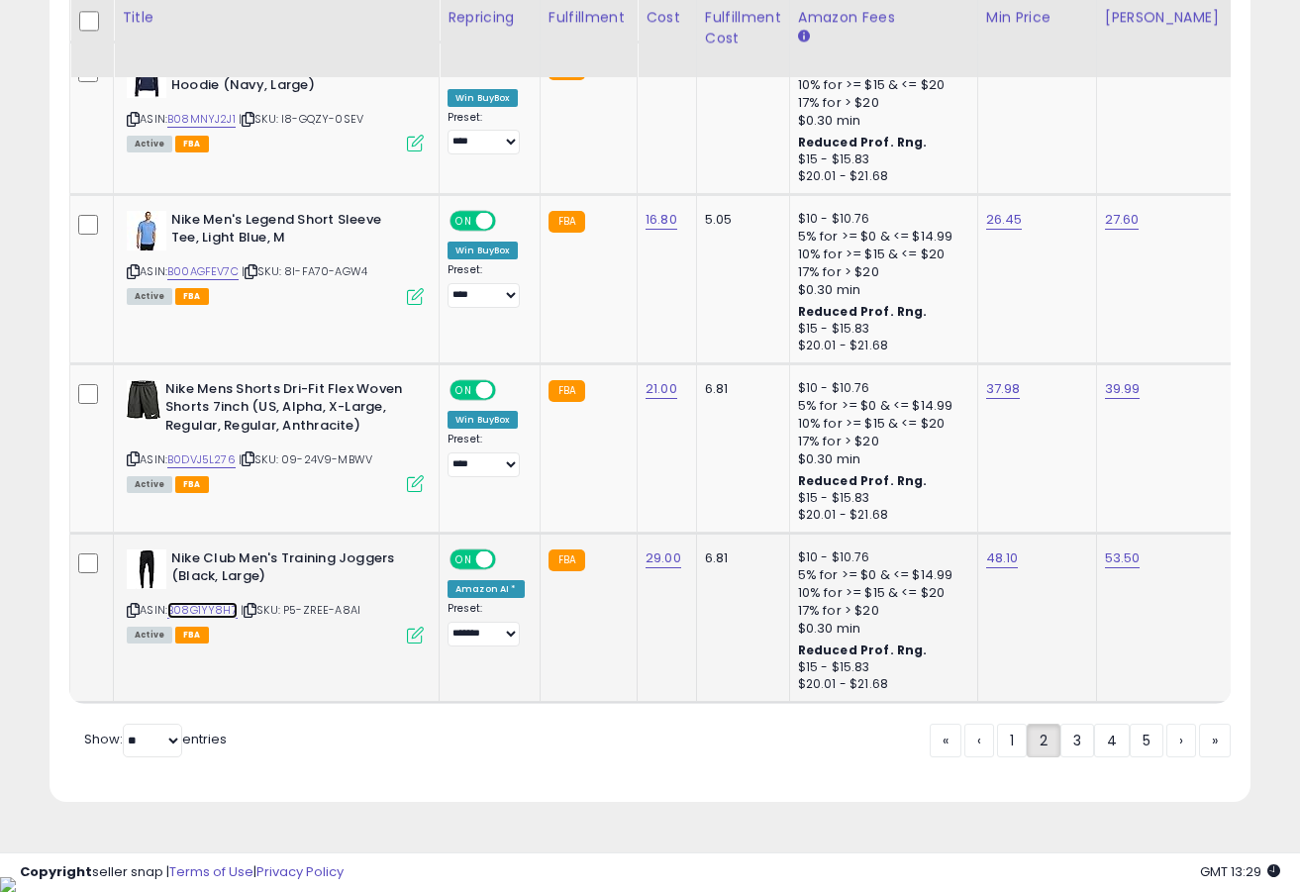
click at [225, 607] on link "B08G1YY8H7" at bounding box center [202, 610] width 70 height 17
click at [1003, 564] on link "48.10" at bounding box center [1002, 559] width 33 height 20
type input "*****"
click button "submit" at bounding box center [1058, 509] width 34 height 30
click at [224, 458] on link "B0DVJ5L276" at bounding box center [201, 460] width 68 height 17
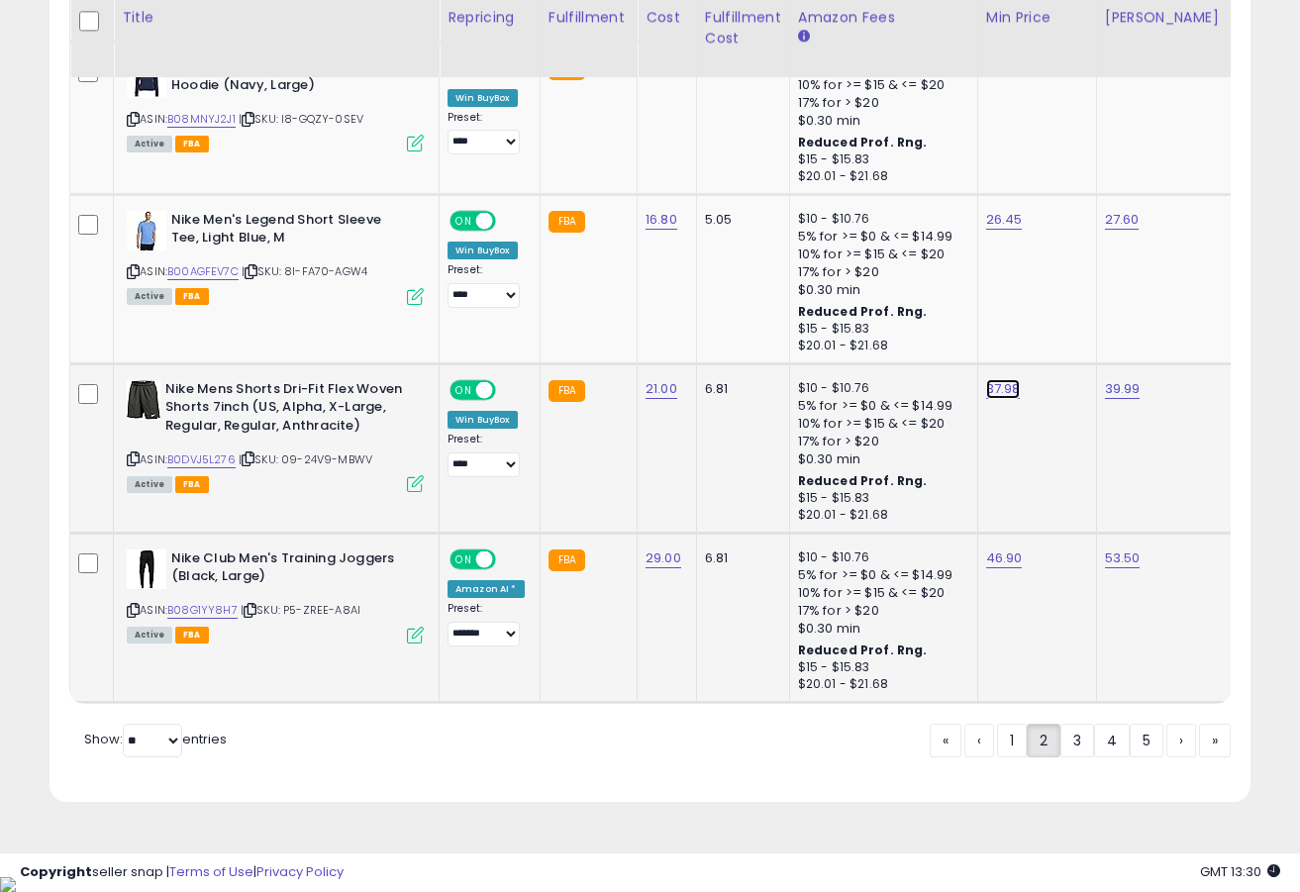
click at [1000, 392] on link "37.98" at bounding box center [1003, 389] width 35 height 20
type input "*****"
click button "submit" at bounding box center [1059, 341] width 34 height 30
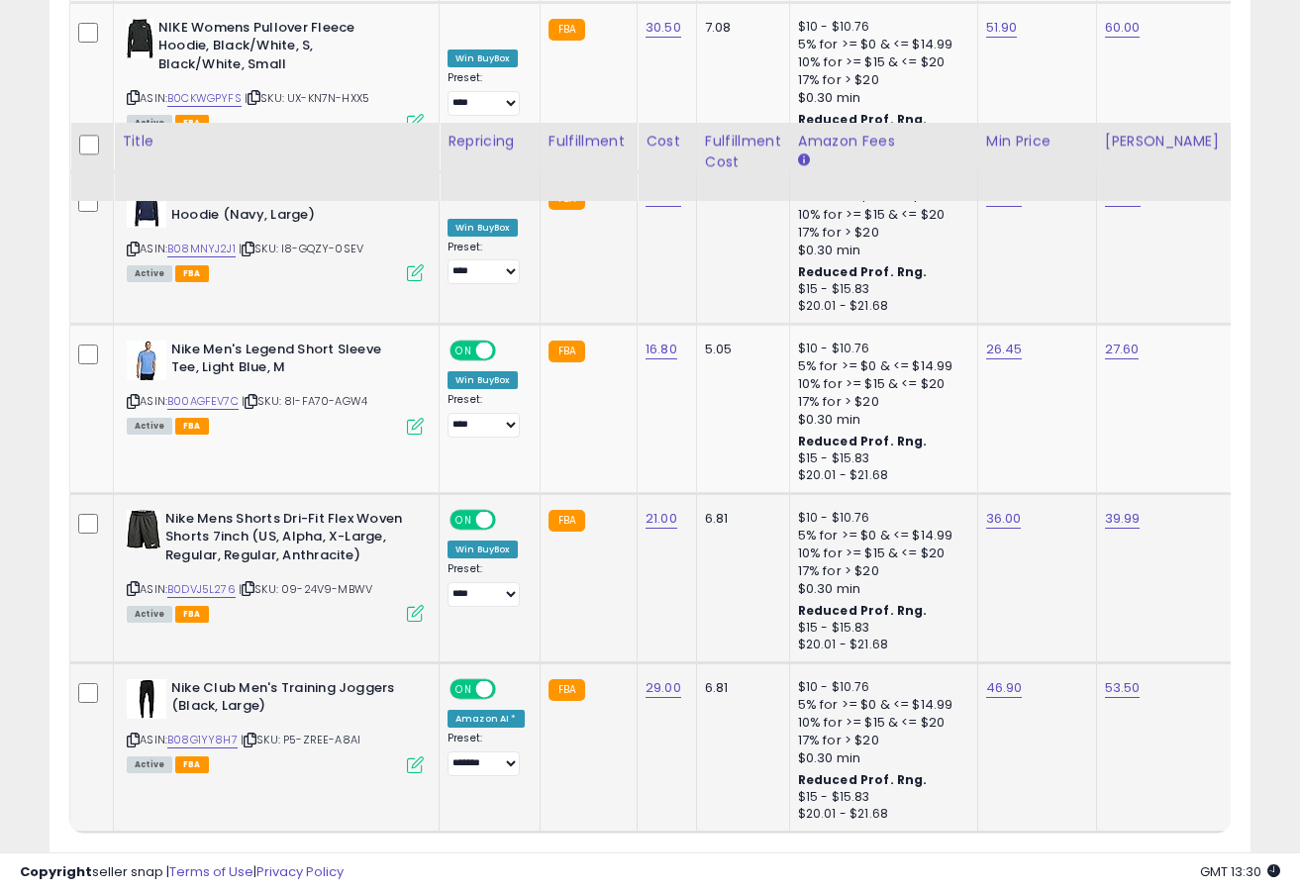
scroll to position [4172, 0]
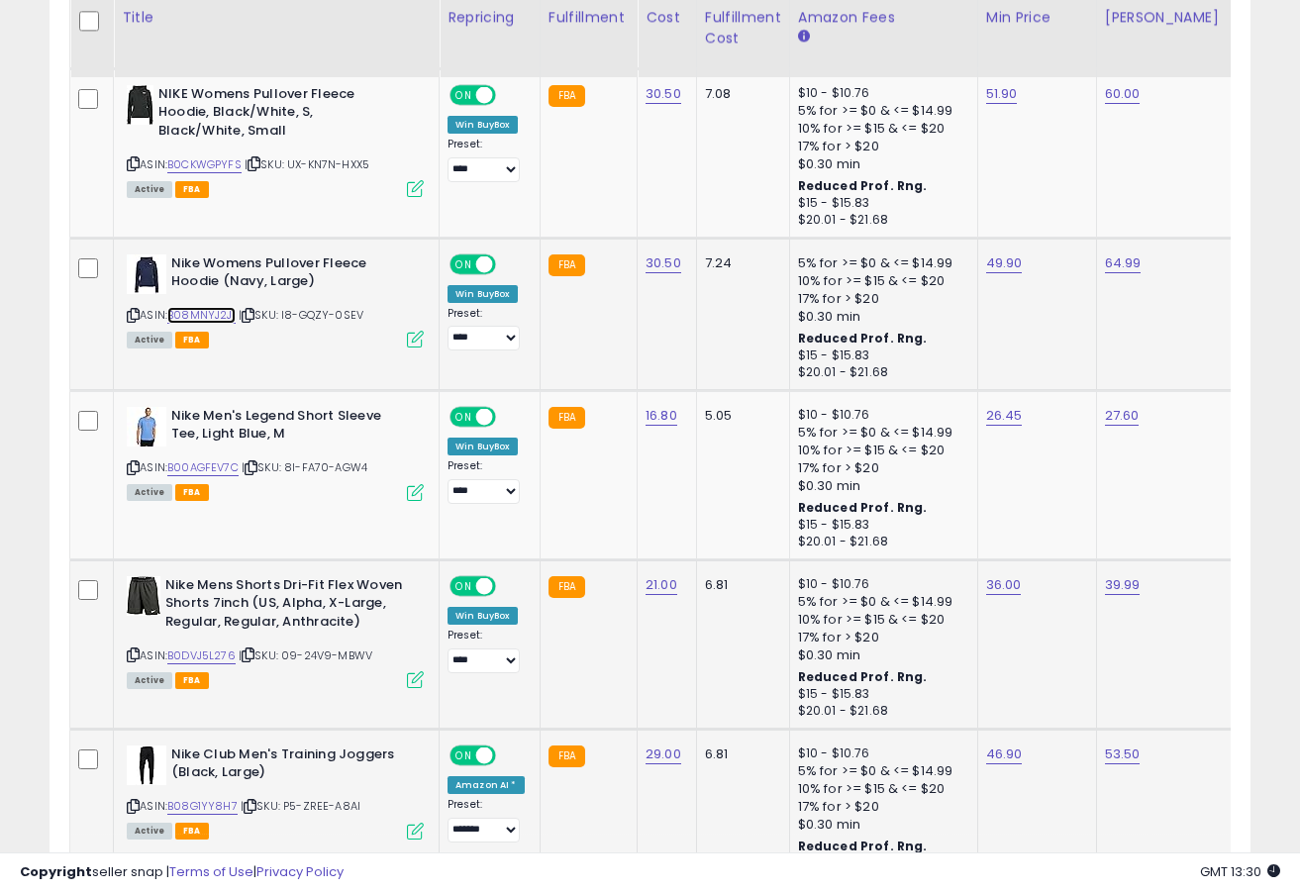
click at [222, 313] on link "B08MNYJ2J1" at bounding box center [201, 315] width 68 height 17
click at [1001, 273] on link "49.90" at bounding box center [1004, 264] width 37 height 20
type input "*****"
click button "submit" at bounding box center [1060, 214] width 34 height 30
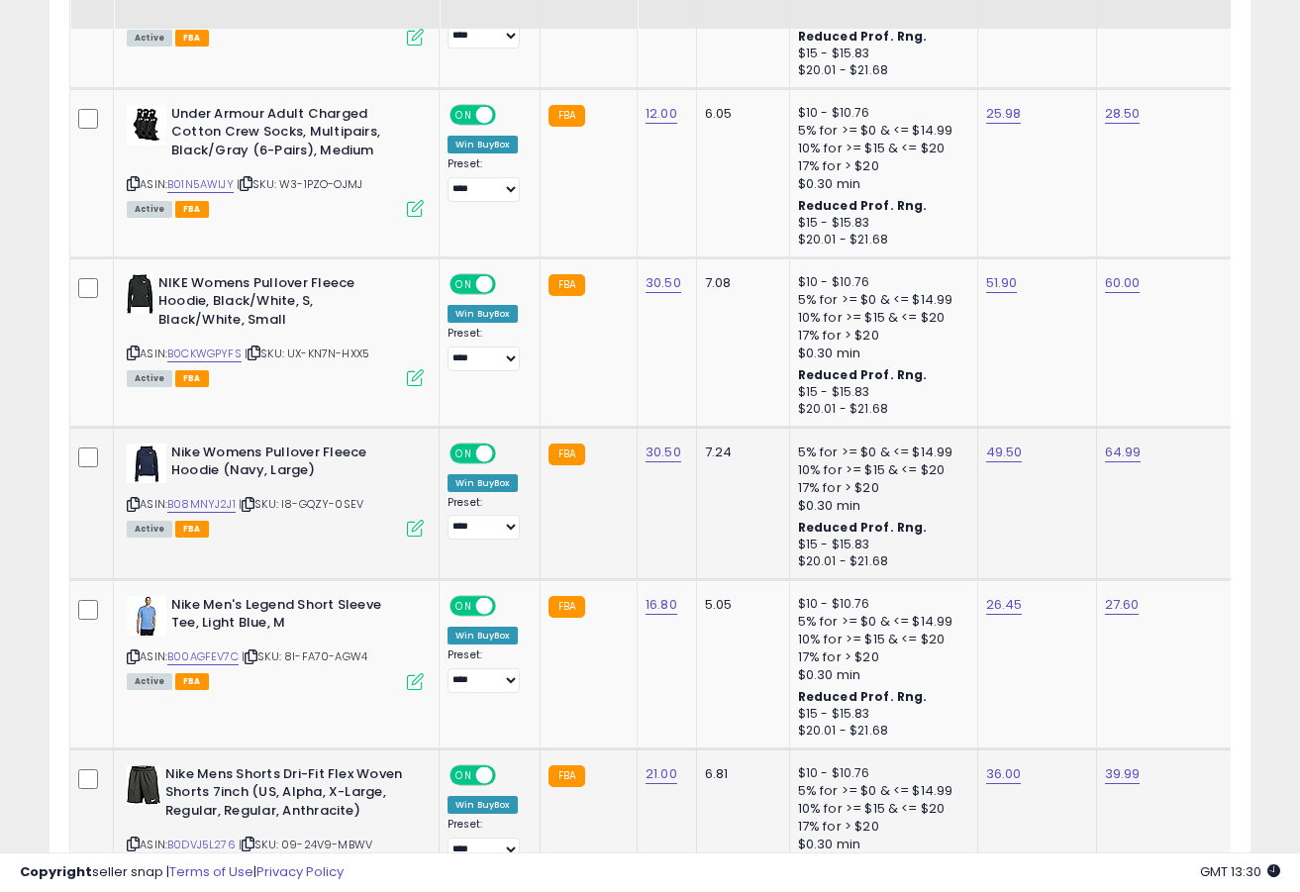
scroll to position [3905, 0]
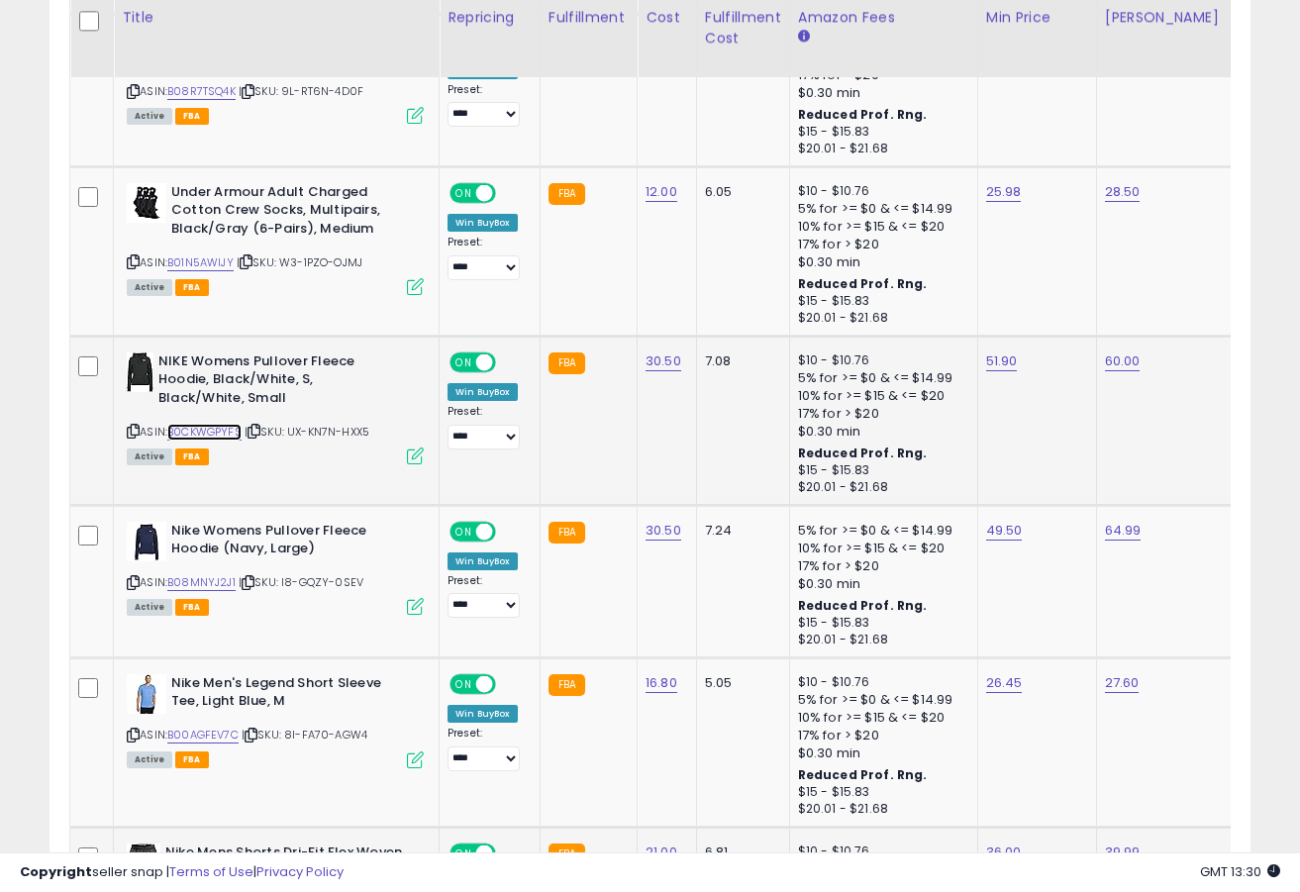
click at [197, 430] on link "B0CKWGPYFS" at bounding box center [204, 432] width 74 height 17
click at [990, 364] on link "51.90" at bounding box center [1002, 362] width 32 height 20
type input "*****"
click button "submit" at bounding box center [1058, 312] width 34 height 30
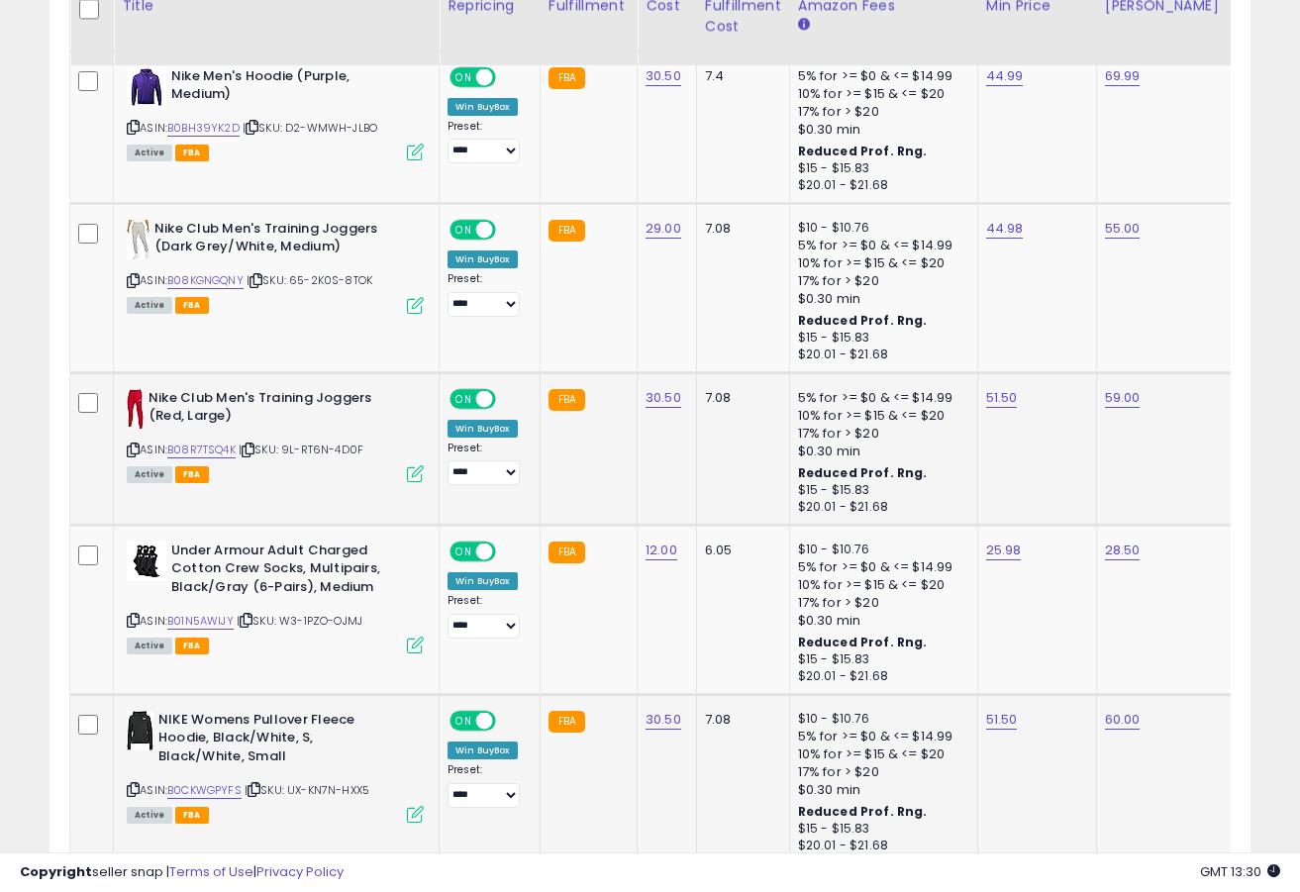
scroll to position [3518, 0]
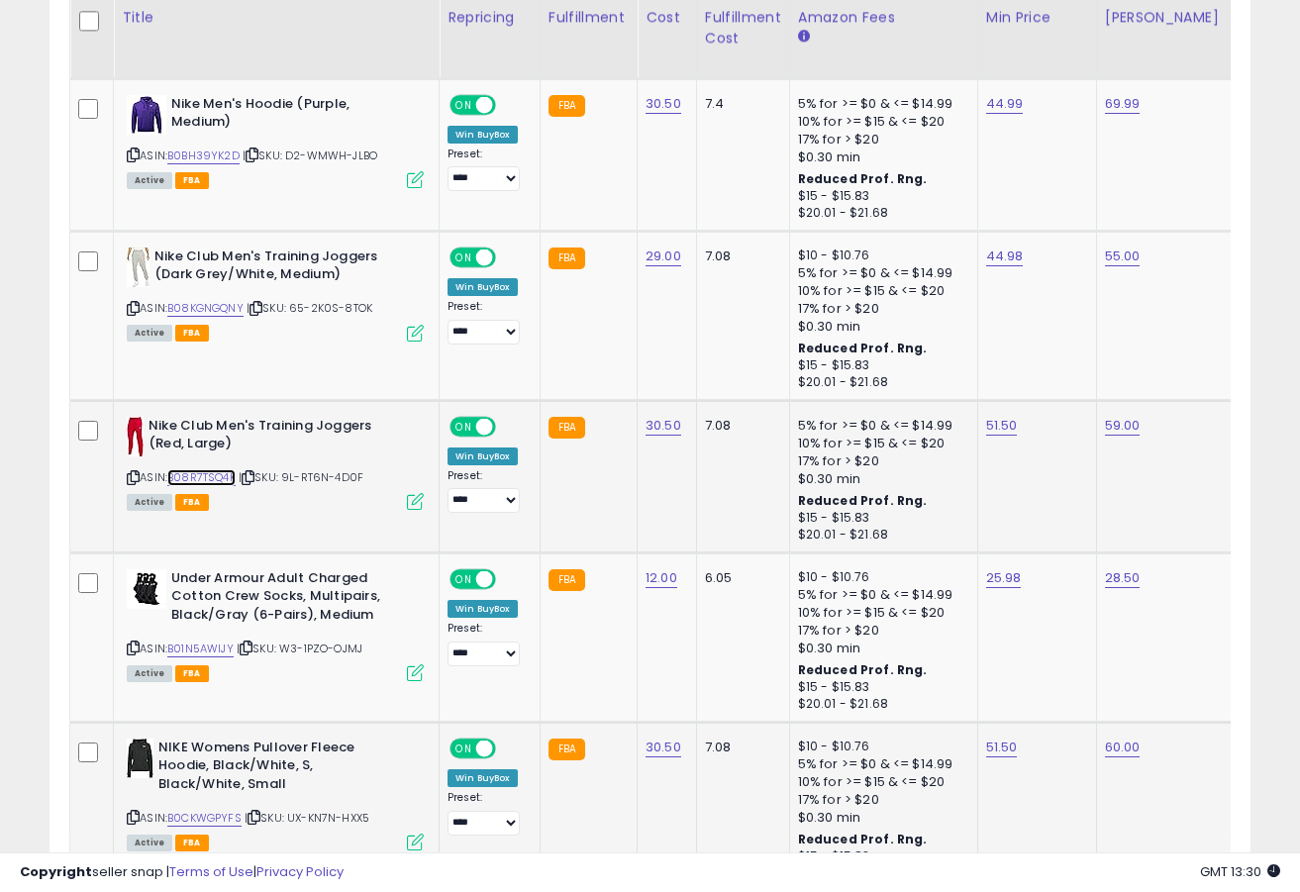
click at [211, 480] on link "B08R7TSQ4K" at bounding box center [201, 477] width 68 height 17
click at [998, 427] on link "51.50" at bounding box center [1002, 426] width 32 height 20
type input "*****"
click button "submit" at bounding box center [1058, 376] width 34 height 30
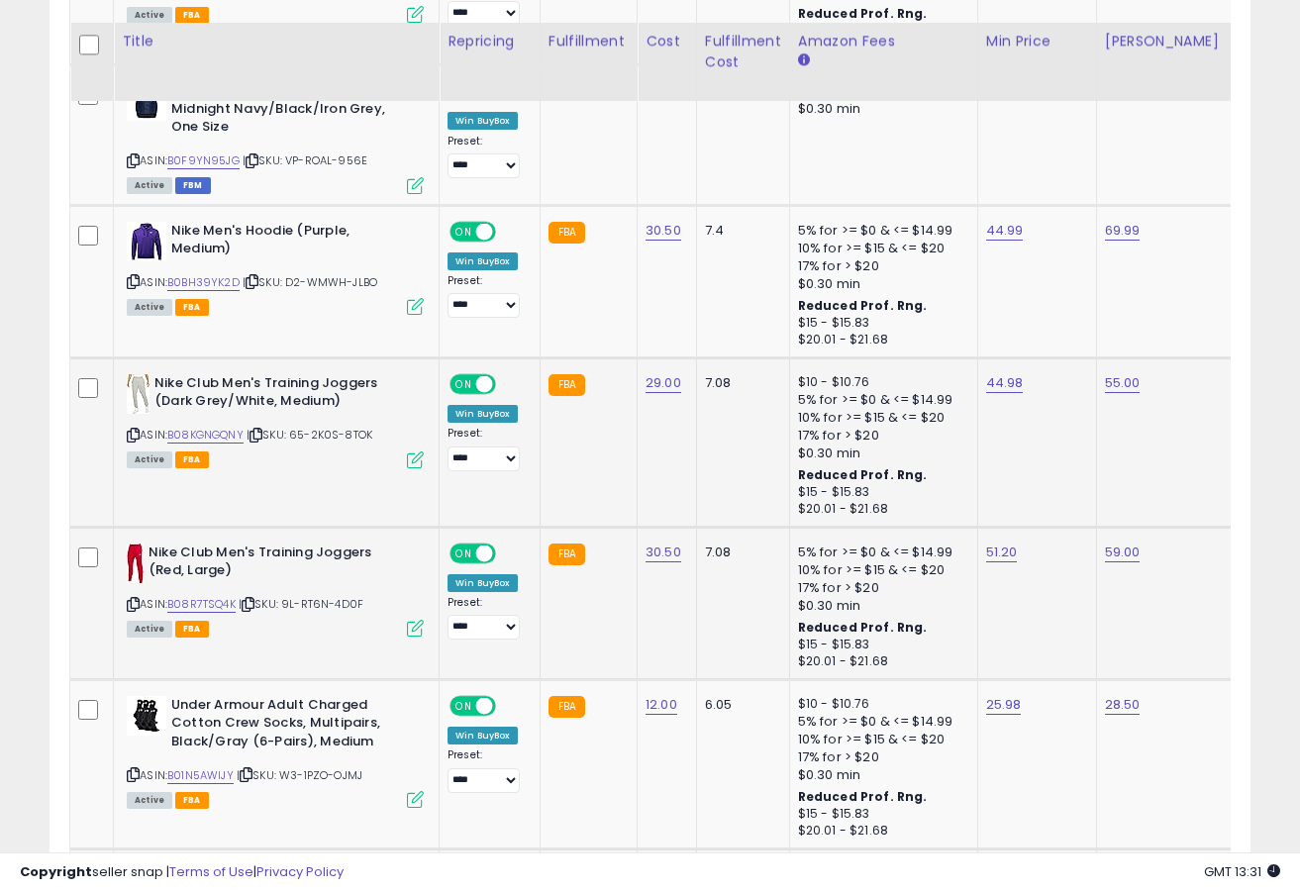
scroll to position [3382, 0]
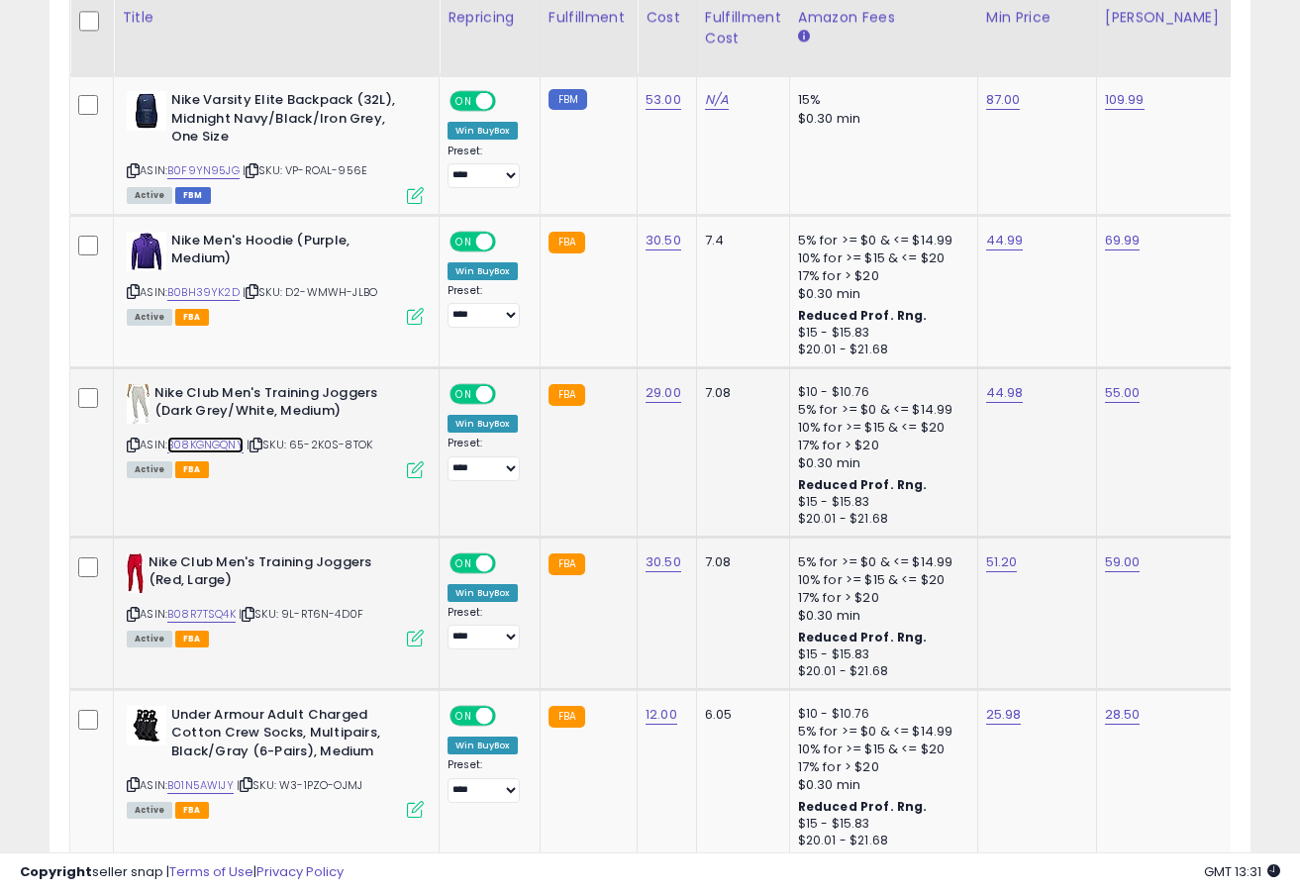
click at [231, 447] on link "B08KGNGQNY" at bounding box center [205, 445] width 76 height 17
click at [999, 393] on link "44.98" at bounding box center [1005, 393] width 38 height 20
type input "*****"
click button "submit" at bounding box center [1060, 344] width 34 height 30
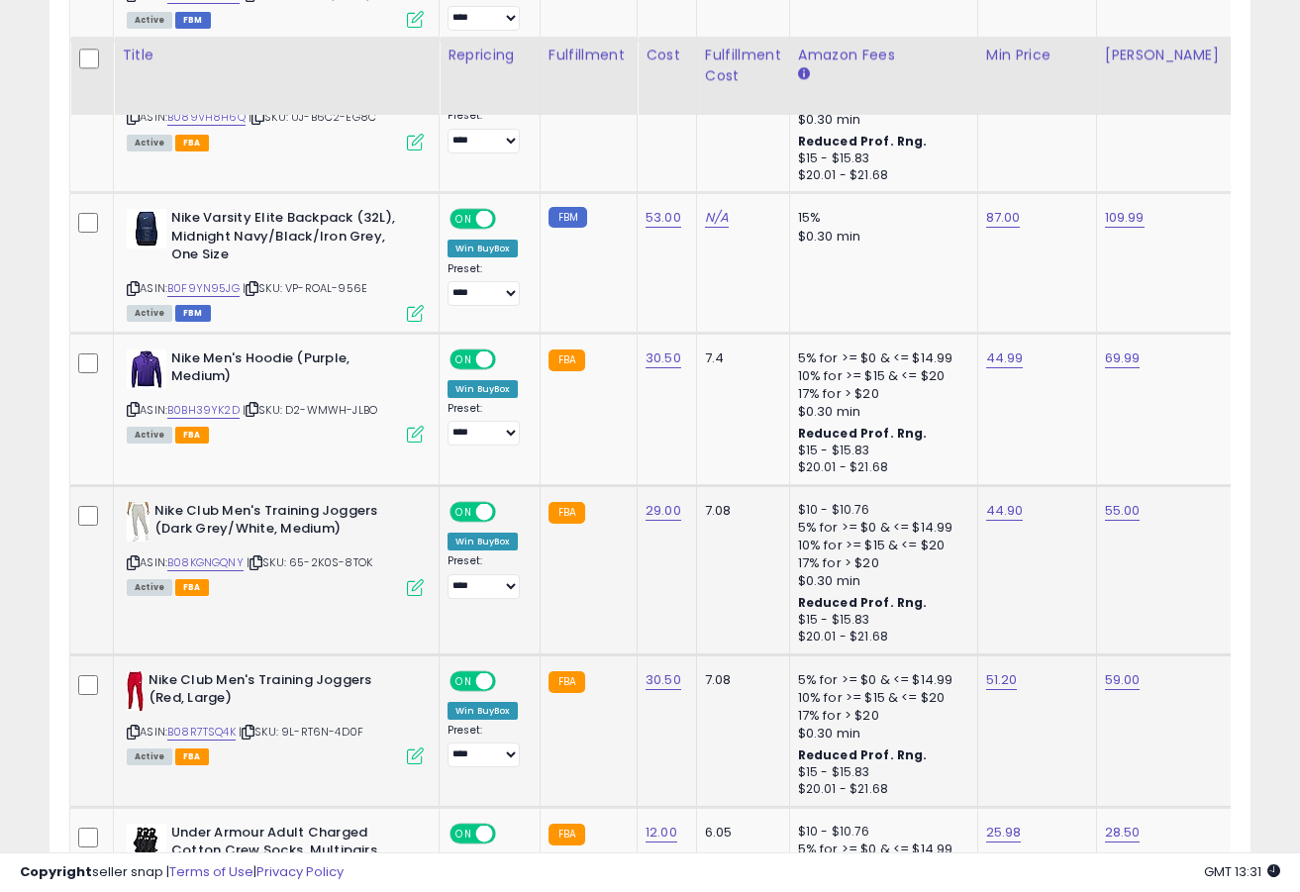
scroll to position [3221, 0]
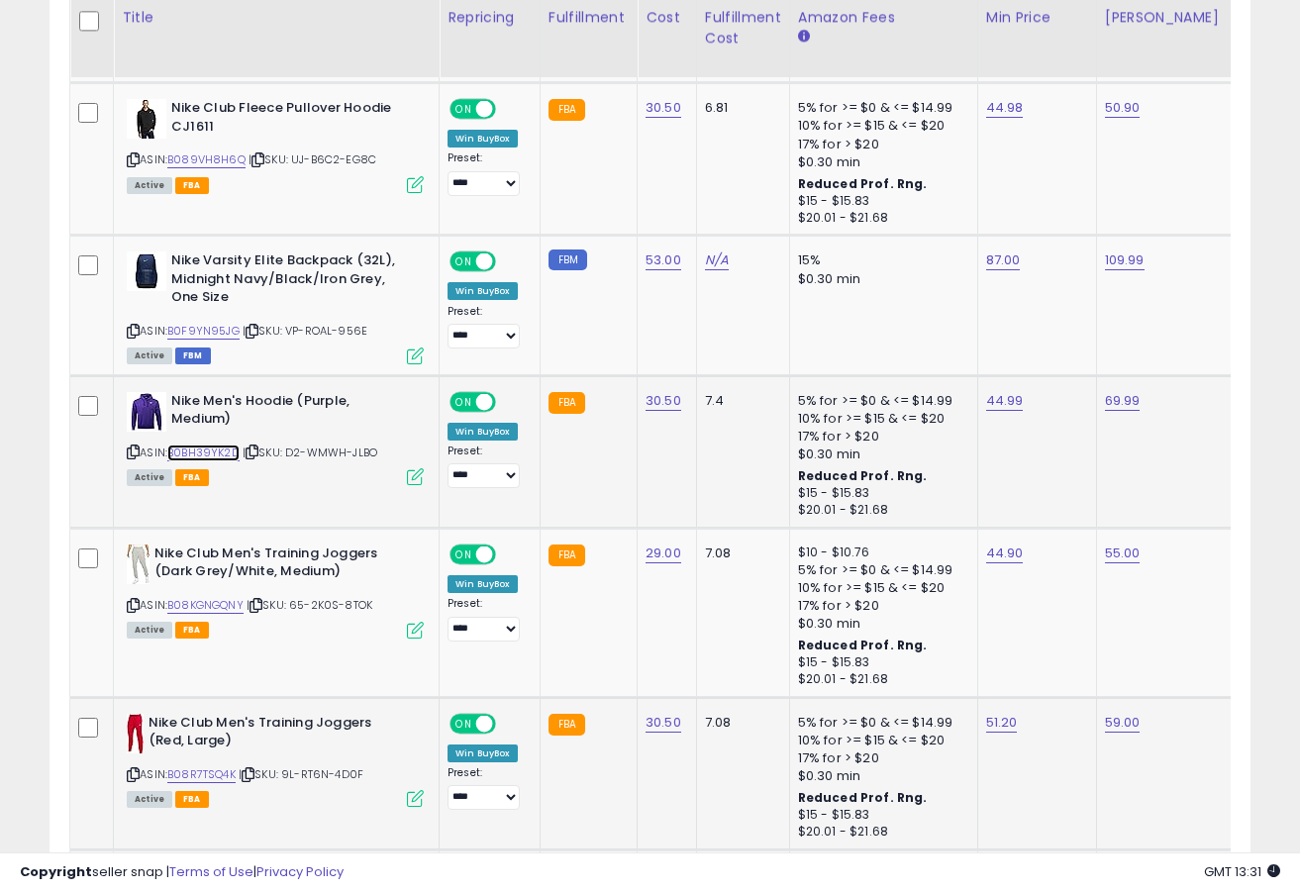
click at [215, 452] on link "B0BH39YK2D" at bounding box center [203, 453] width 72 height 17
click at [1001, 409] on link "44.99" at bounding box center [1005, 401] width 38 height 20
type input "*****"
click button "submit" at bounding box center [1060, 352] width 34 height 30
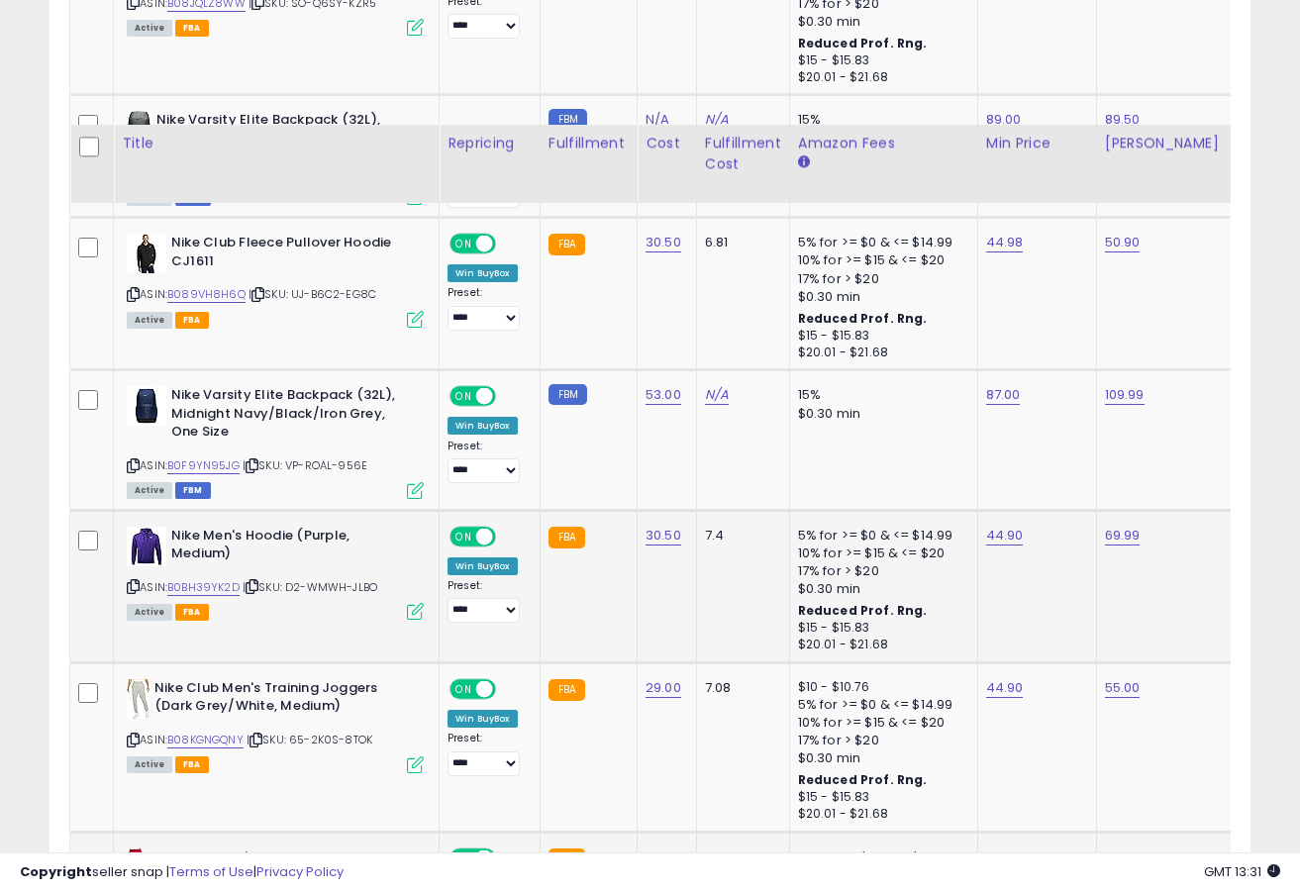
scroll to position [2993, 0]
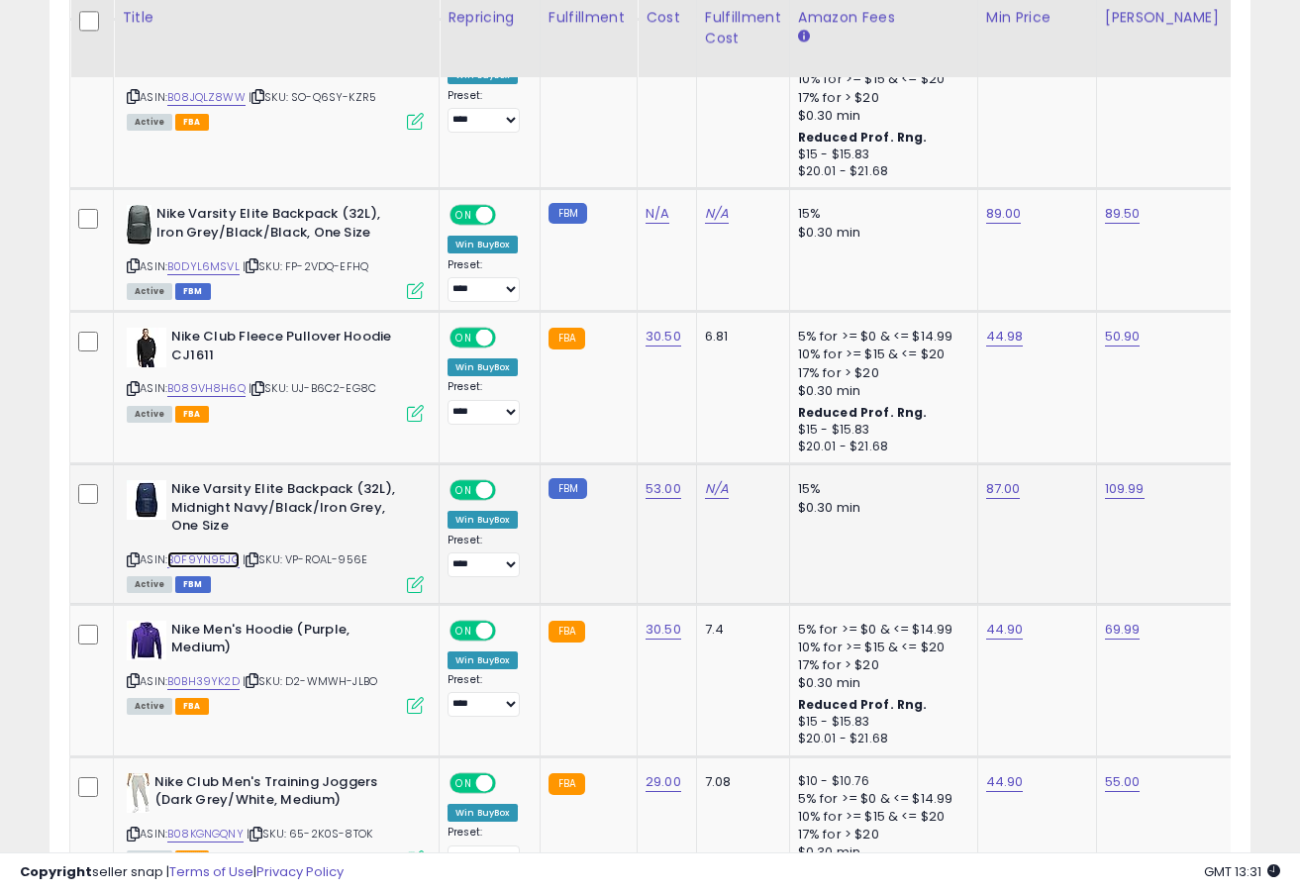
click at [192, 560] on link "B0F9YN95JG" at bounding box center [203, 560] width 72 height 17
click at [1009, 490] on link "87.00" at bounding box center [1003, 489] width 35 height 20
type input "*****"
click button "submit" at bounding box center [1059, 441] width 34 height 30
click at [1109, 490] on link "109.99" at bounding box center [1125, 489] width 40 height 20
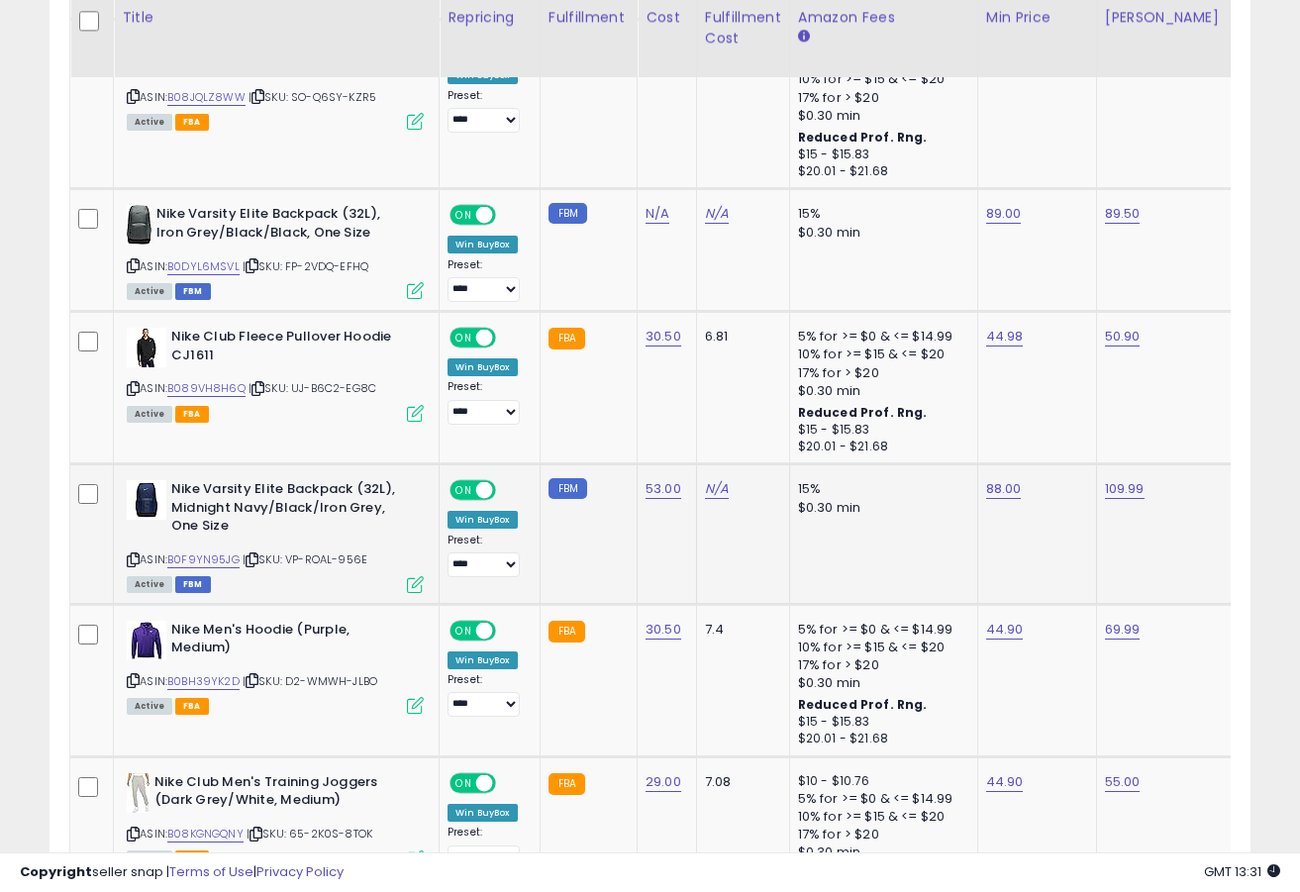
scroll to position [0, 65]
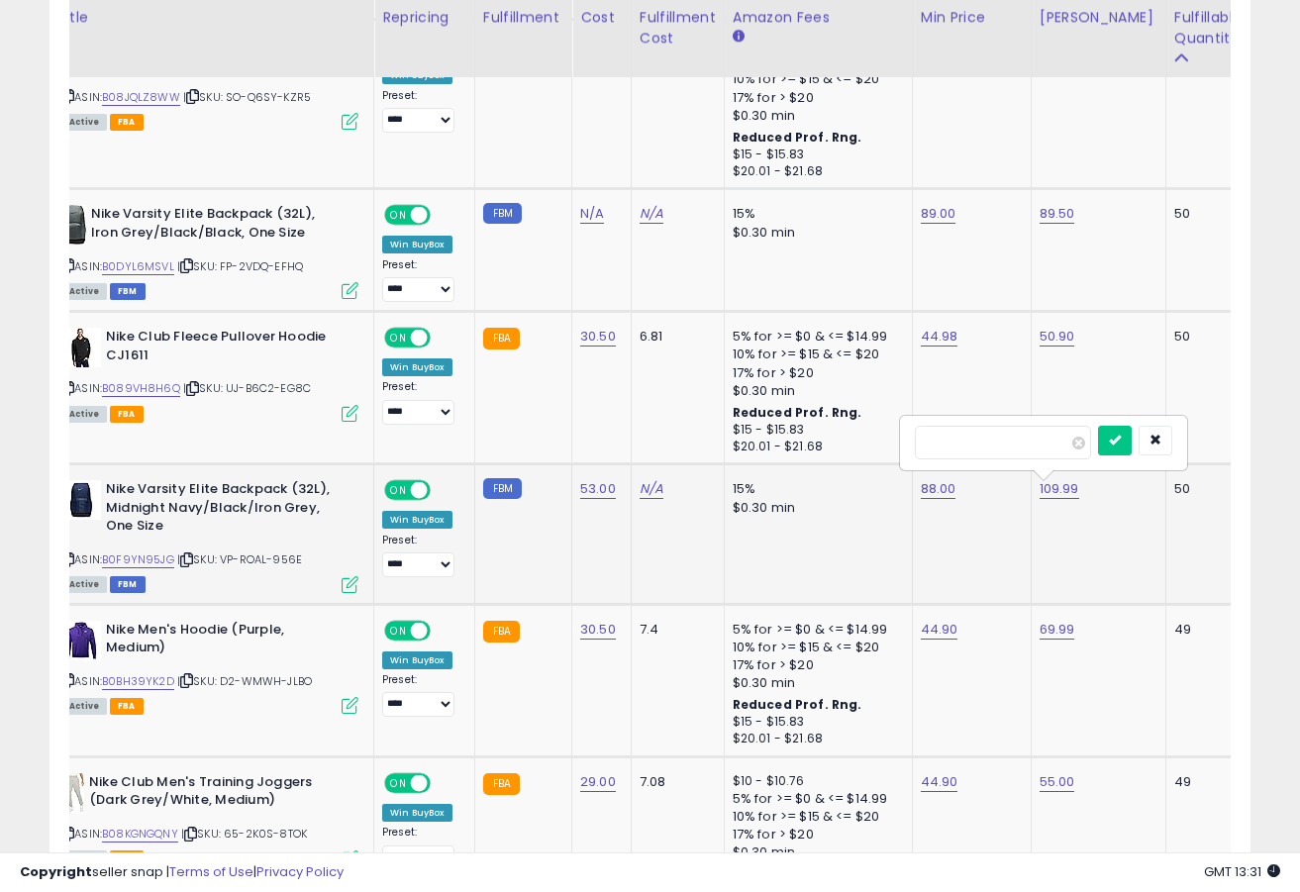
type input "*"
type input "*****"
click button "submit" at bounding box center [1115, 441] width 34 height 30
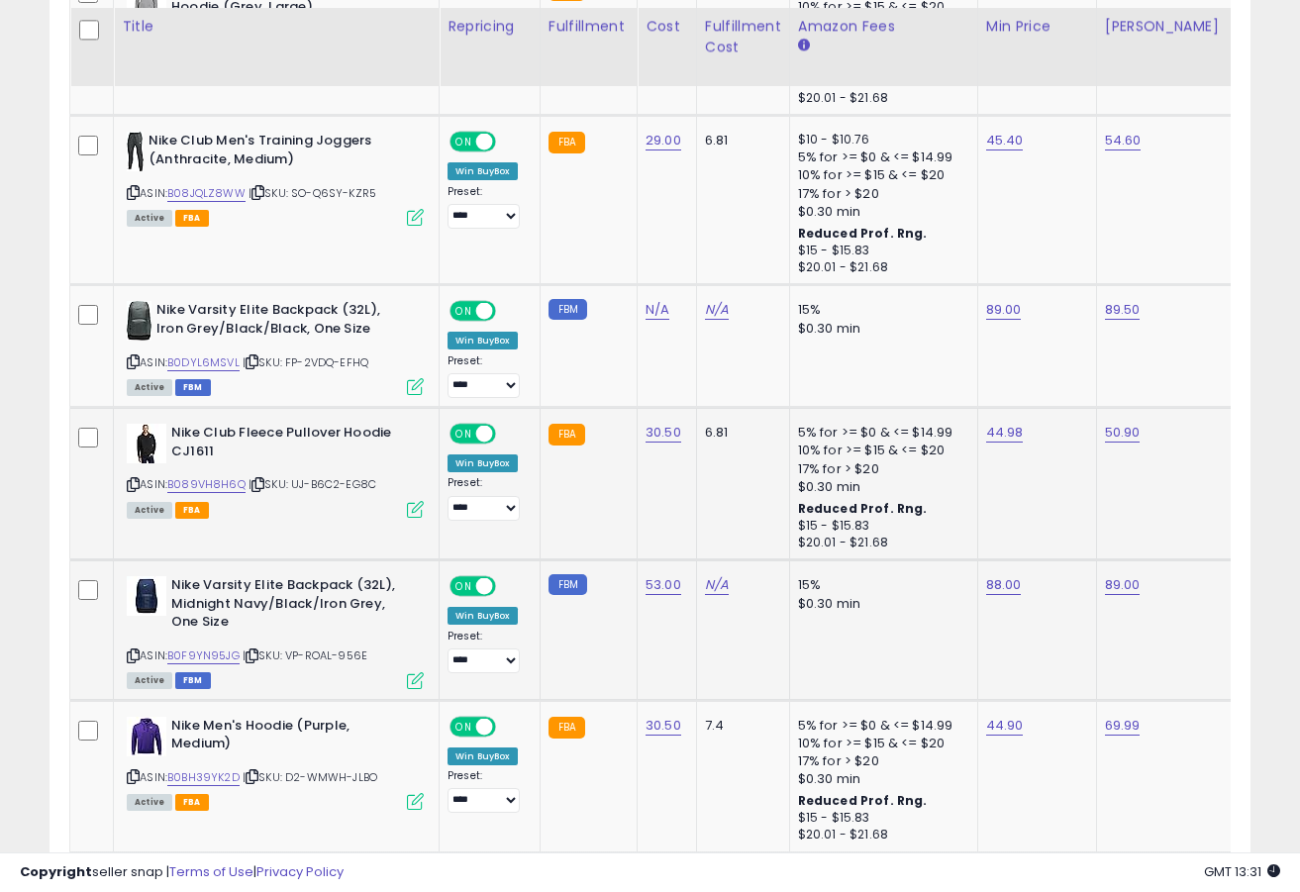
scroll to position [2892, 0]
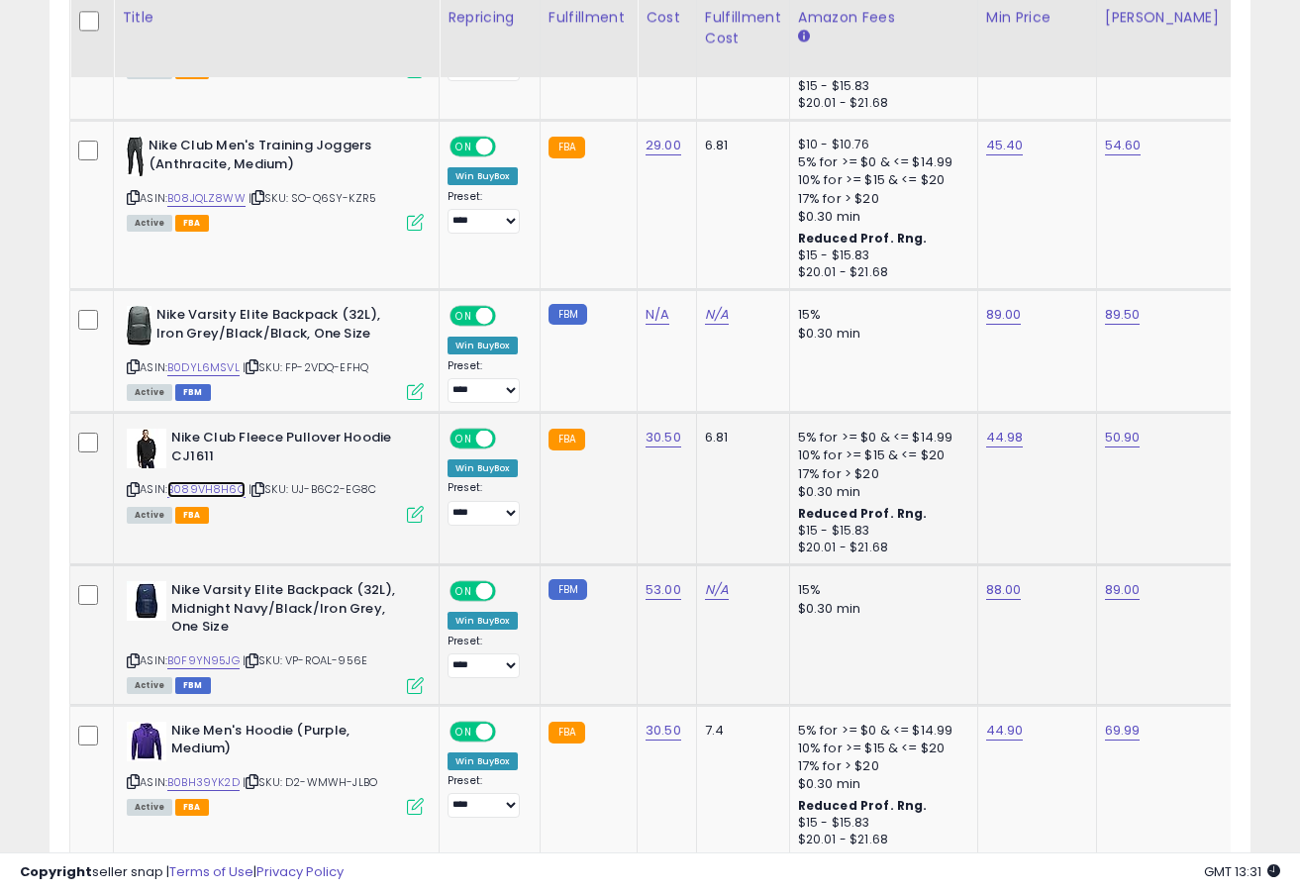
click at [203, 488] on link "B089VH8H6Q" at bounding box center [206, 489] width 78 height 17
click at [995, 436] on link "44.98" at bounding box center [1005, 438] width 38 height 20
type input "****"
click at [1043, 374] on button "submit" at bounding box center [1060, 389] width 34 height 30
type input "*****"
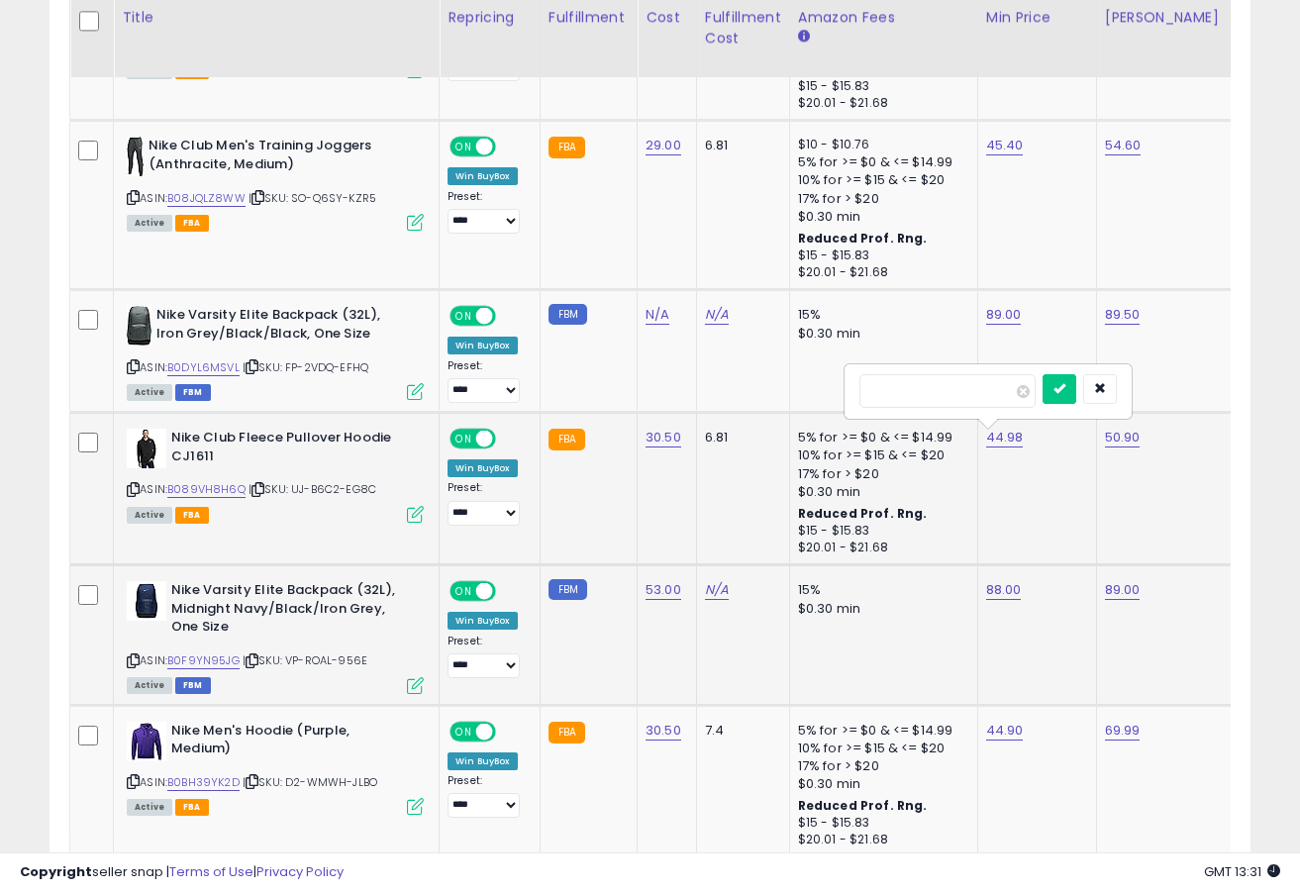
click button "submit" at bounding box center [1060, 389] width 34 height 30
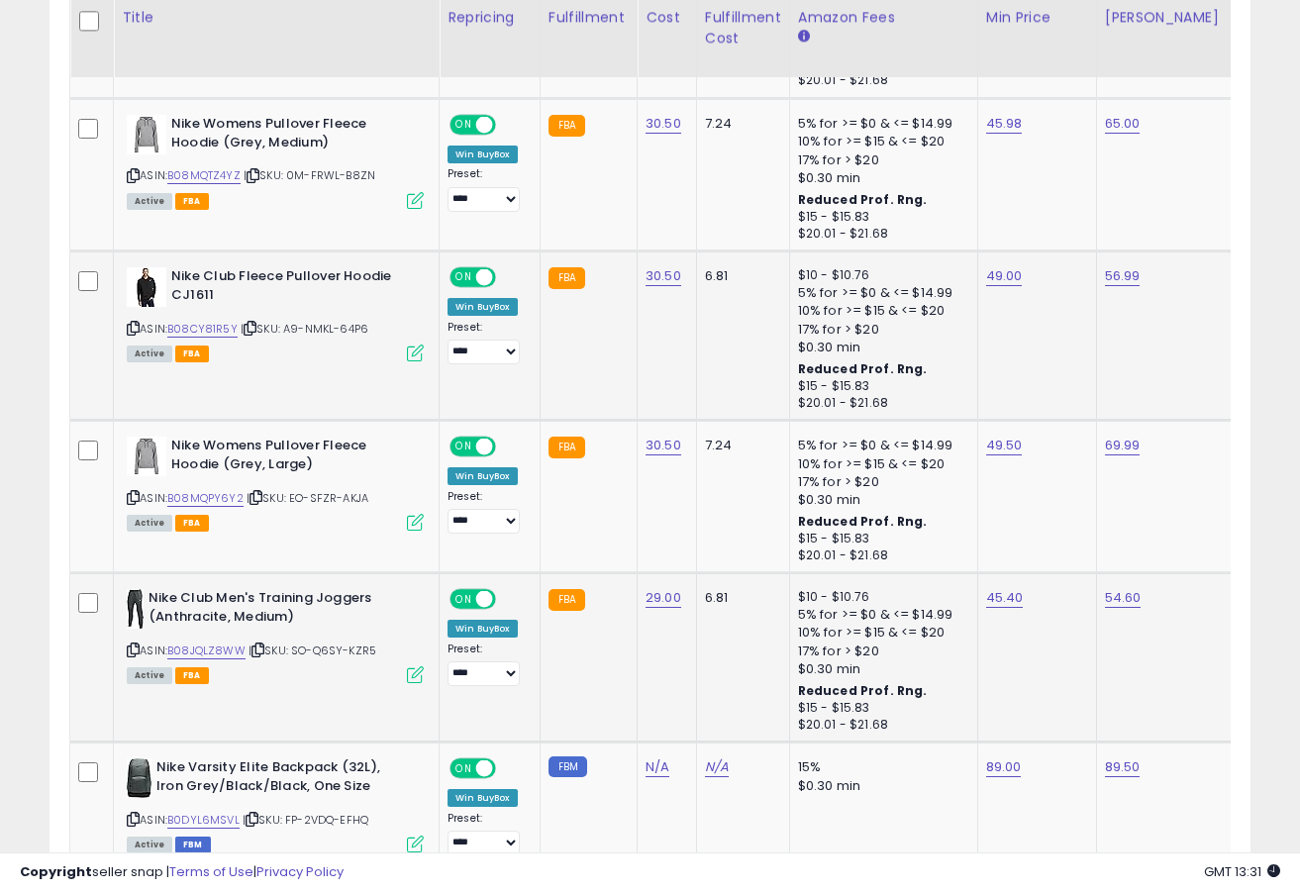
scroll to position [2384, 0]
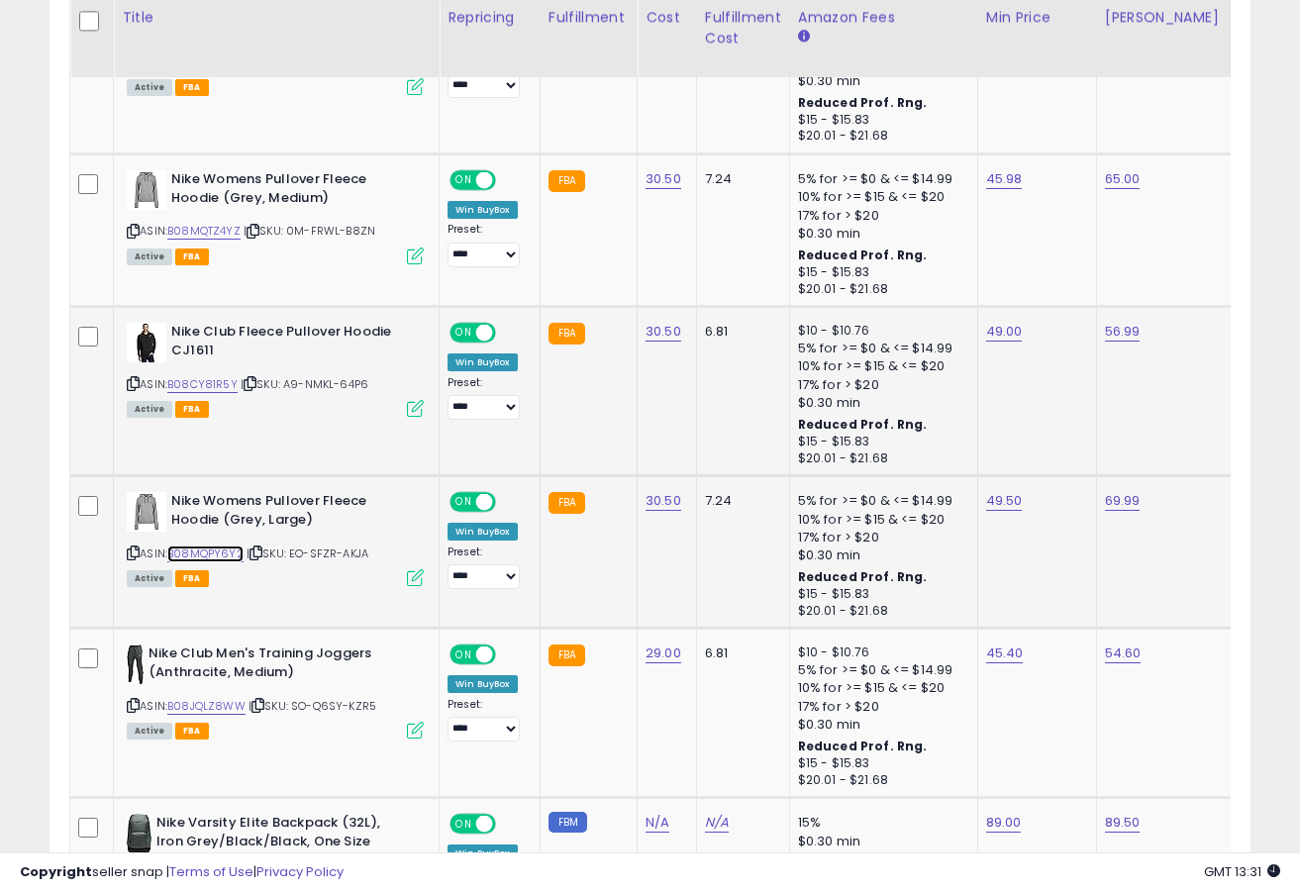
click at [222, 557] on link "B08MQPY6Y2" at bounding box center [205, 554] width 76 height 17
click at [1001, 507] on link "49.50" at bounding box center [1004, 501] width 37 height 20
type input "****"
click button "submit" at bounding box center [1060, 453] width 34 height 30
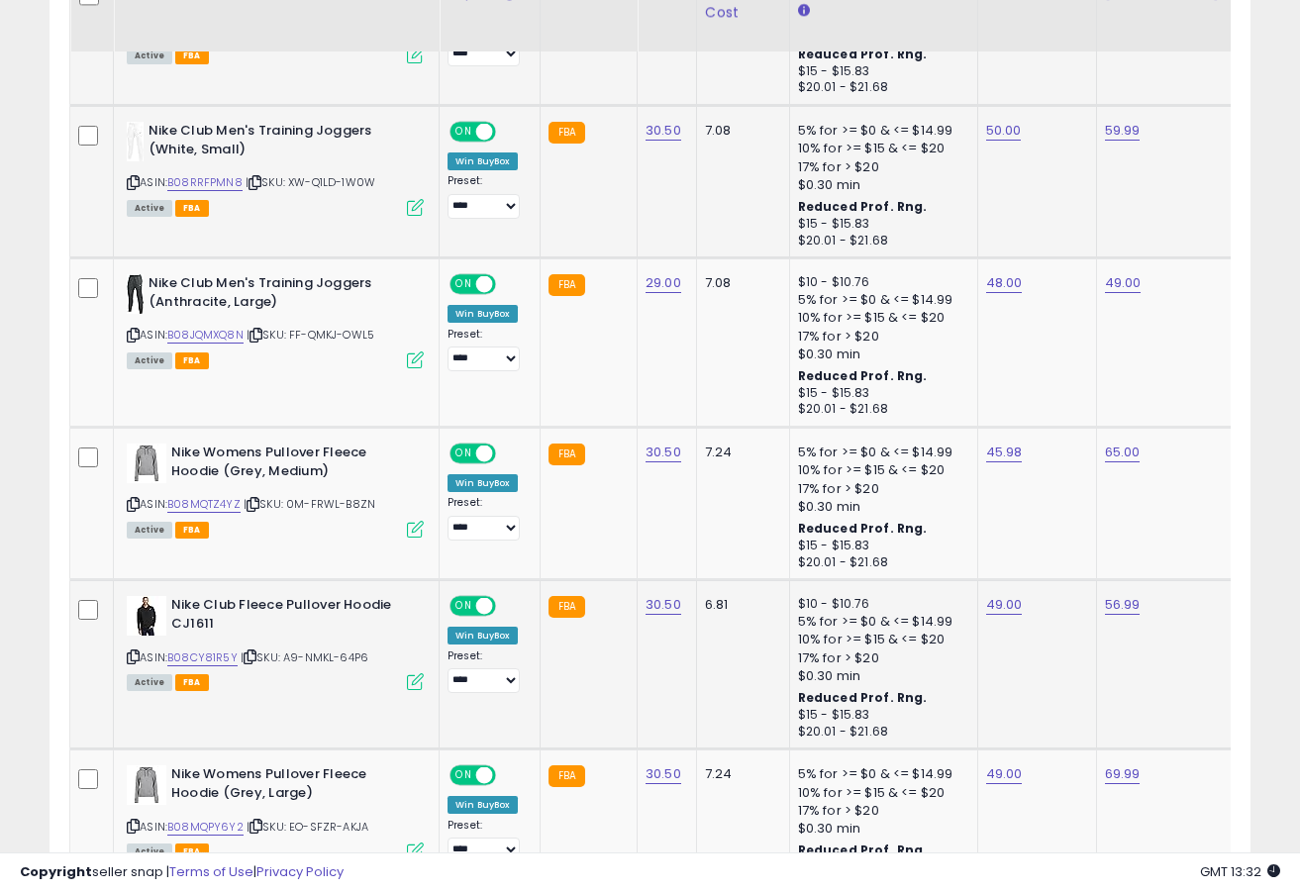
scroll to position [2055, 0]
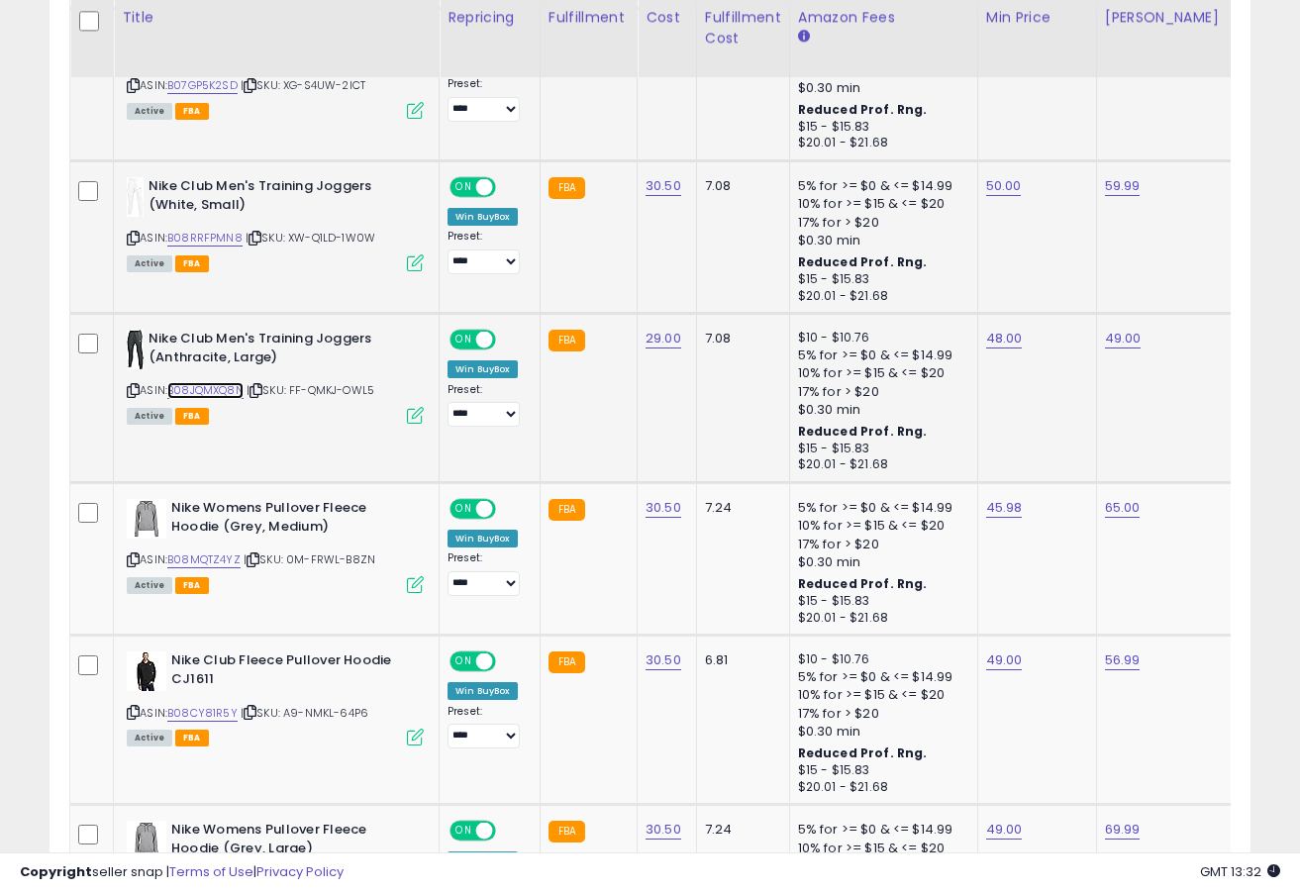
click at [240, 393] on link "B08JQMXQ8N" at bounding box center [205, 390] width 76 height 17
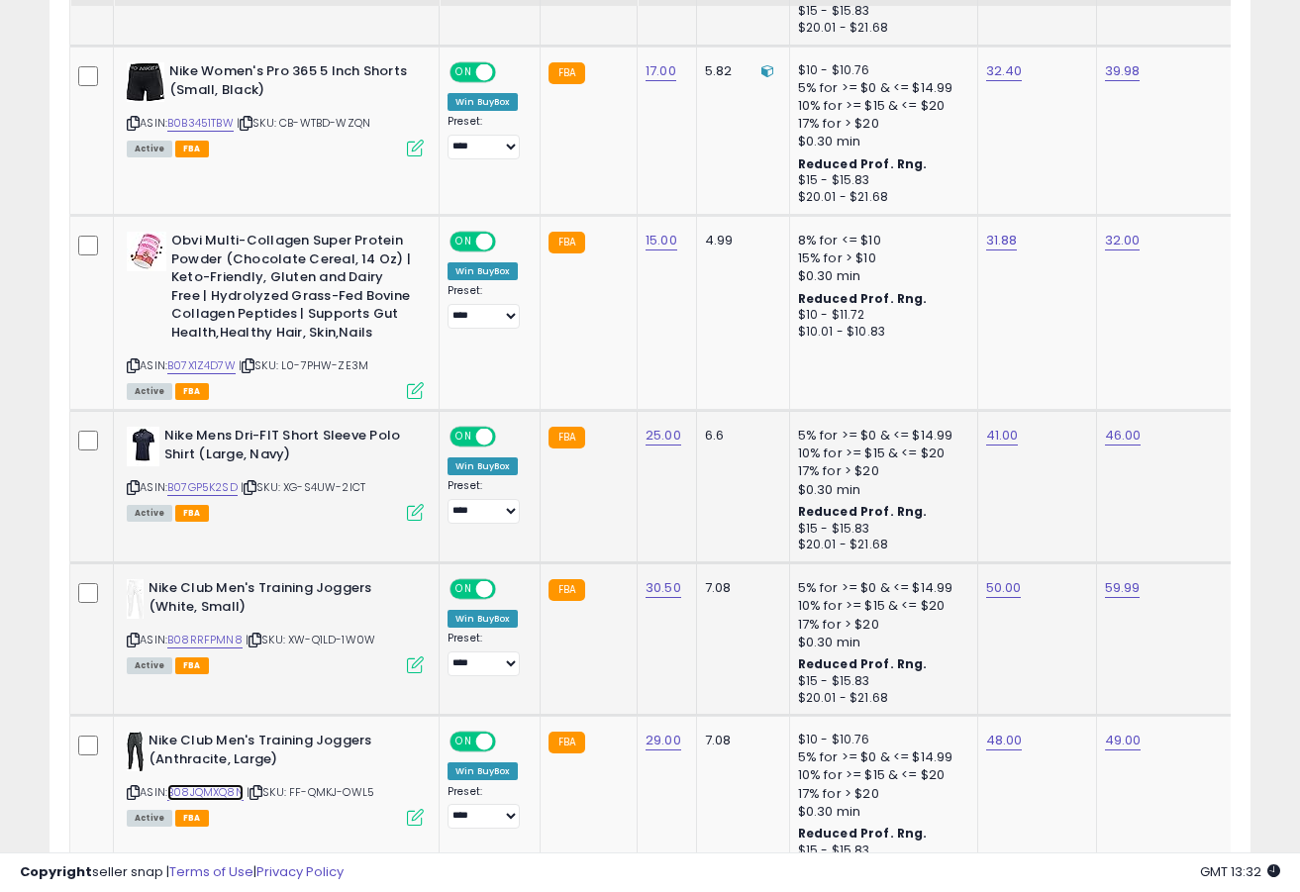
scroll to position [1725, 0]
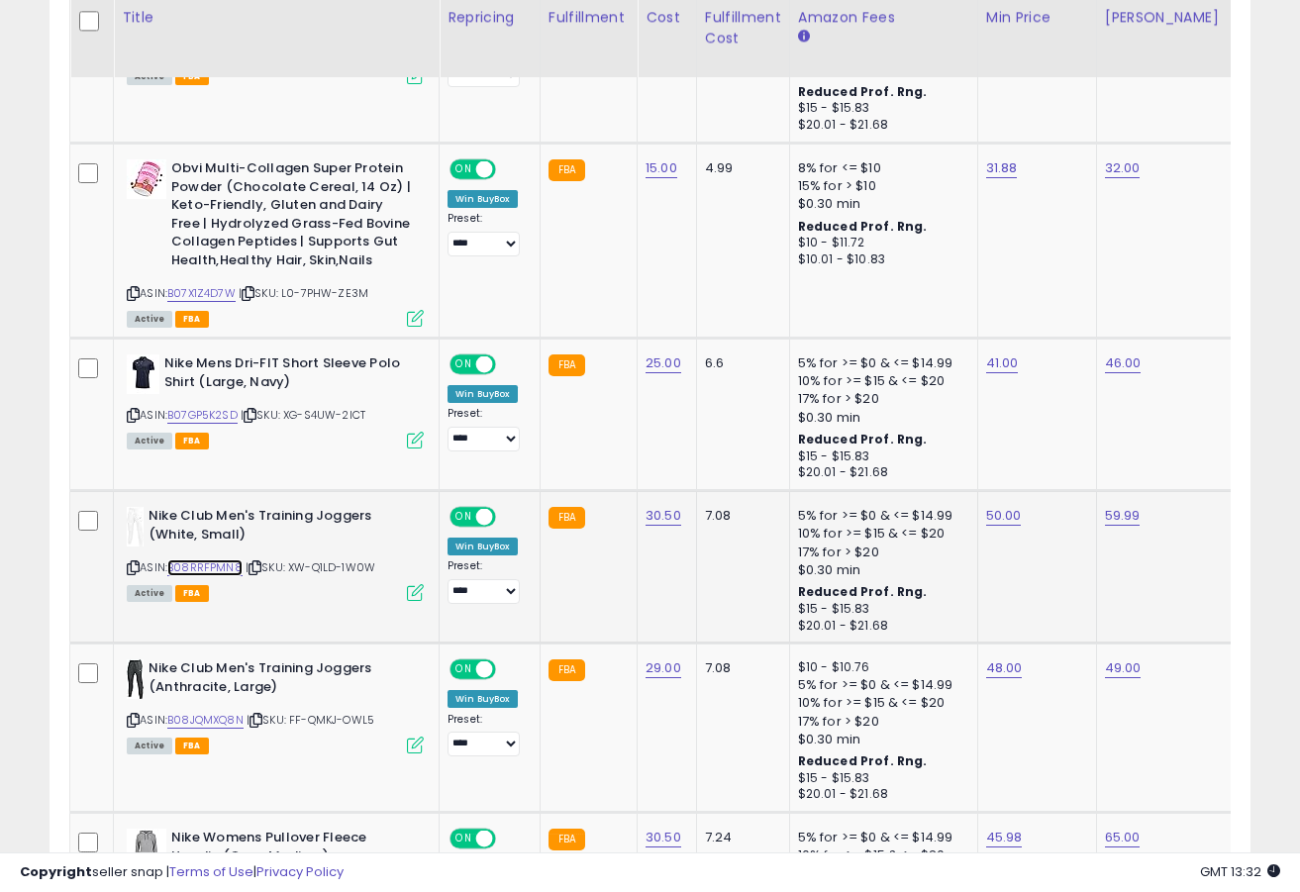
click at [229, 565] on link "B08RRFPMN8" at bounding box center [204, 568] width 75 height 17
click at [217, 412] on link "B07GP5K2SD" at bounding box center [202, 415] width 70 height 17
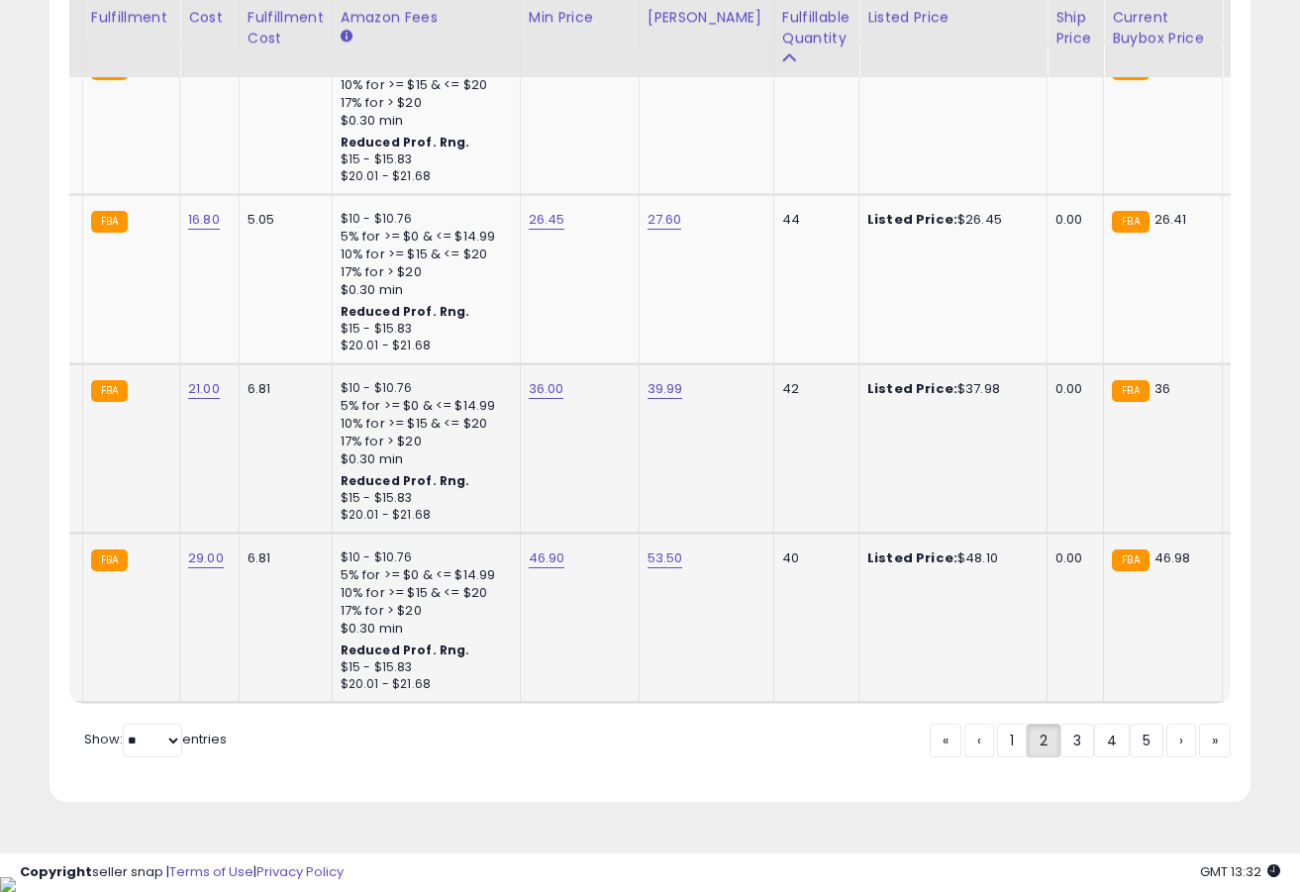
scroll to position [0, 561]
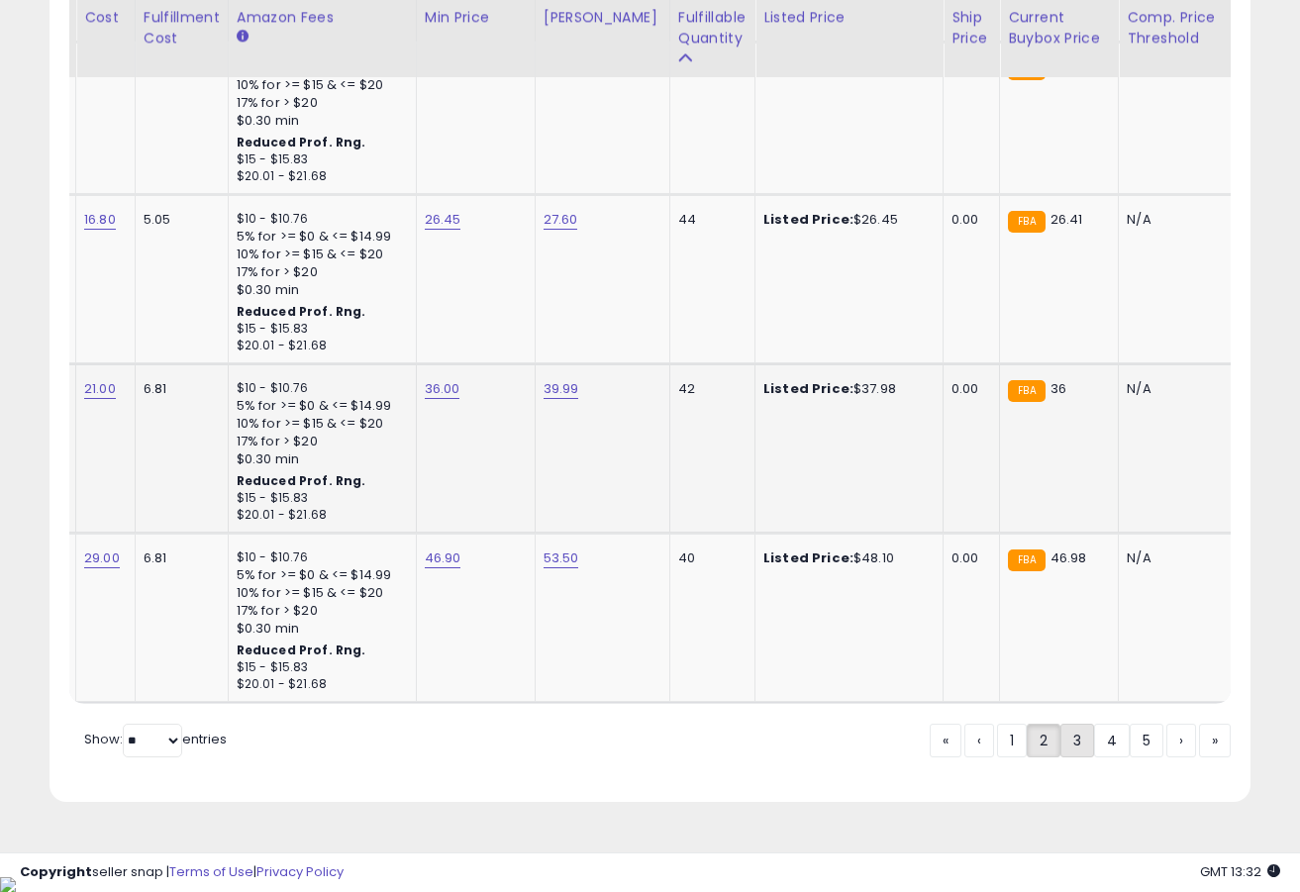
click at [1065, 750] on link "3" at bounding box center [1078, 741] width 34 height 34
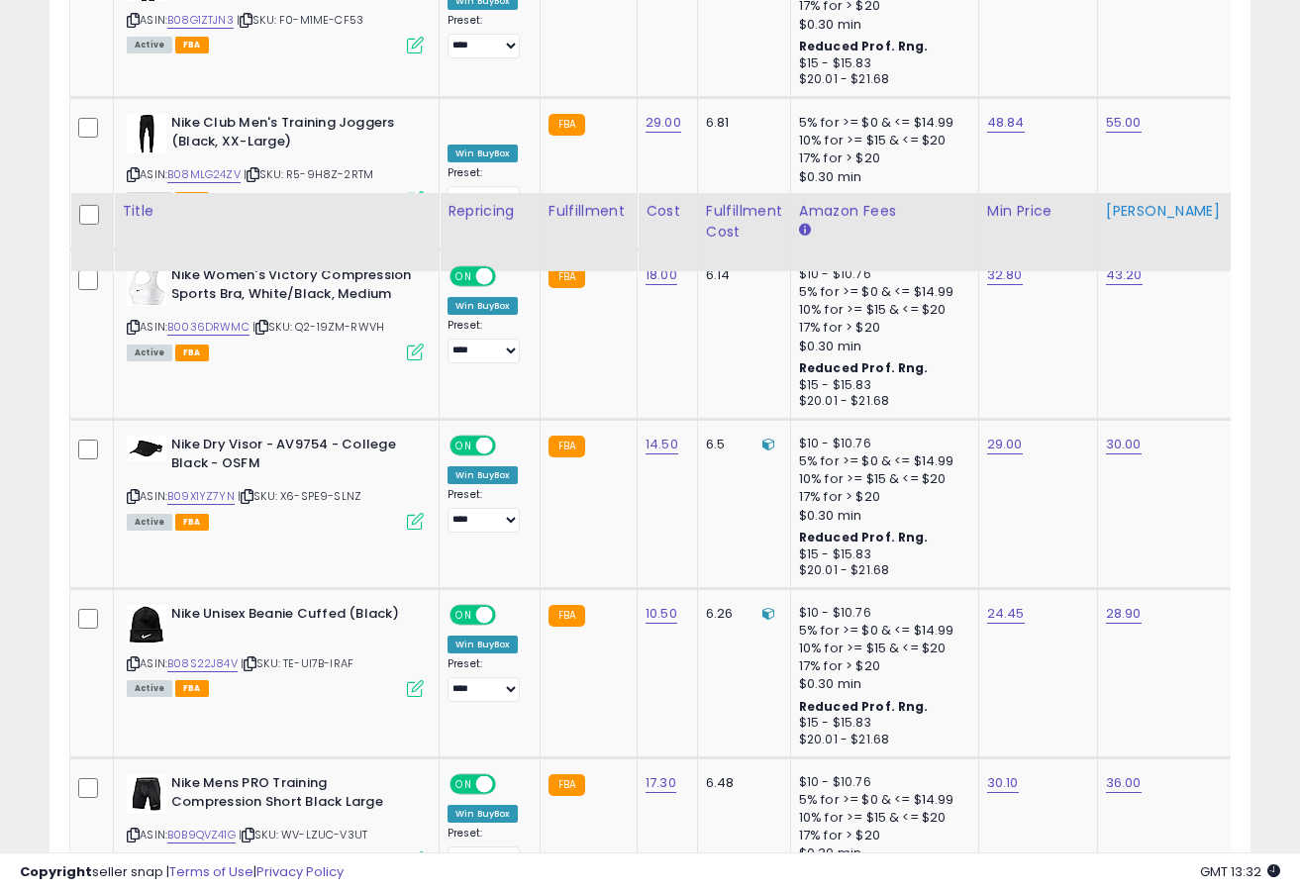
scroll to position [4444, 0]
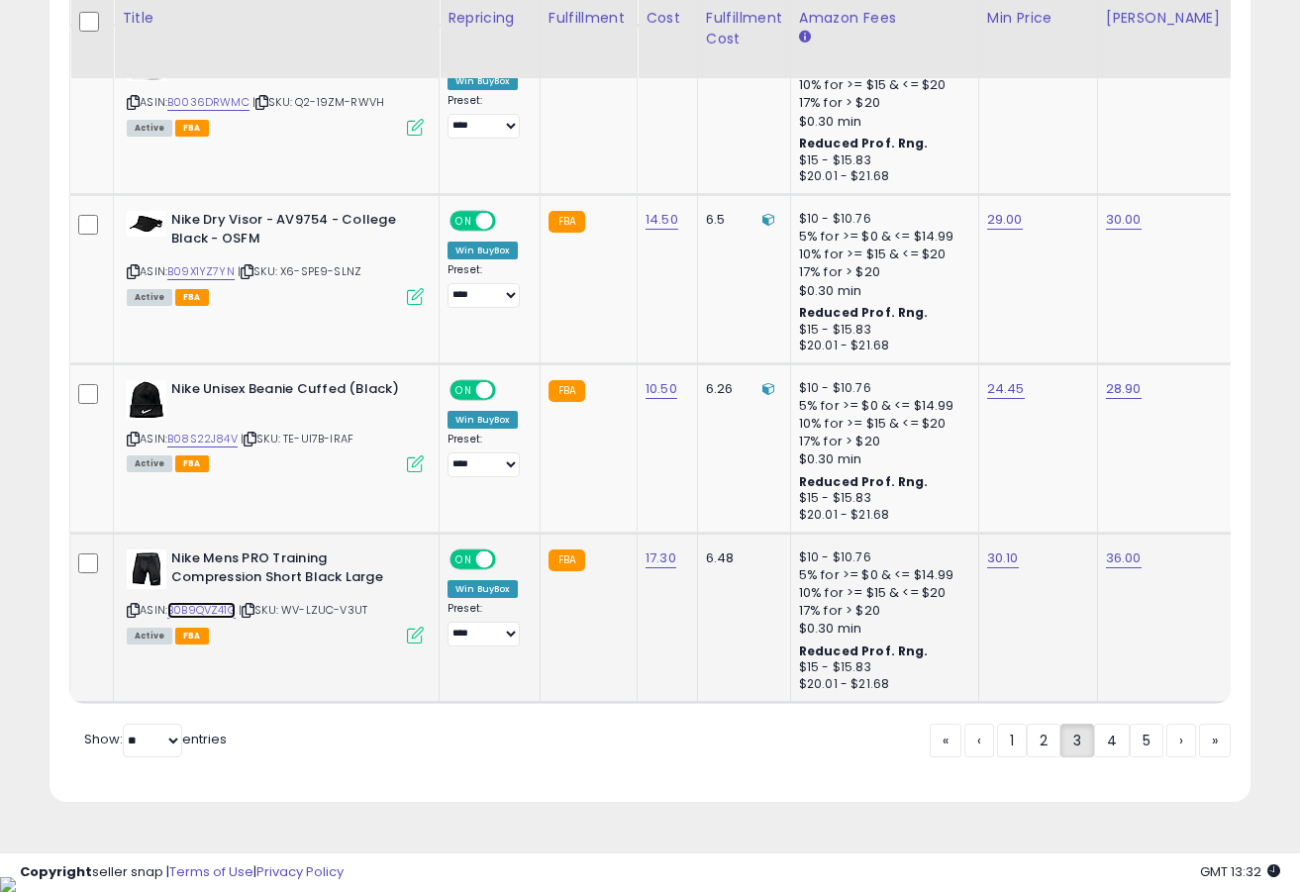
click at [211, 609] on link "B0B9QVZ41G" at bounding box center [201, 610] width 68 height 17
click at [996, 560] on link "30.10" at bounding box center [1003, 559] width 32 height 20
type input "*****"
click button "submit" at bounding box center [1058, 510] width 34 height 30
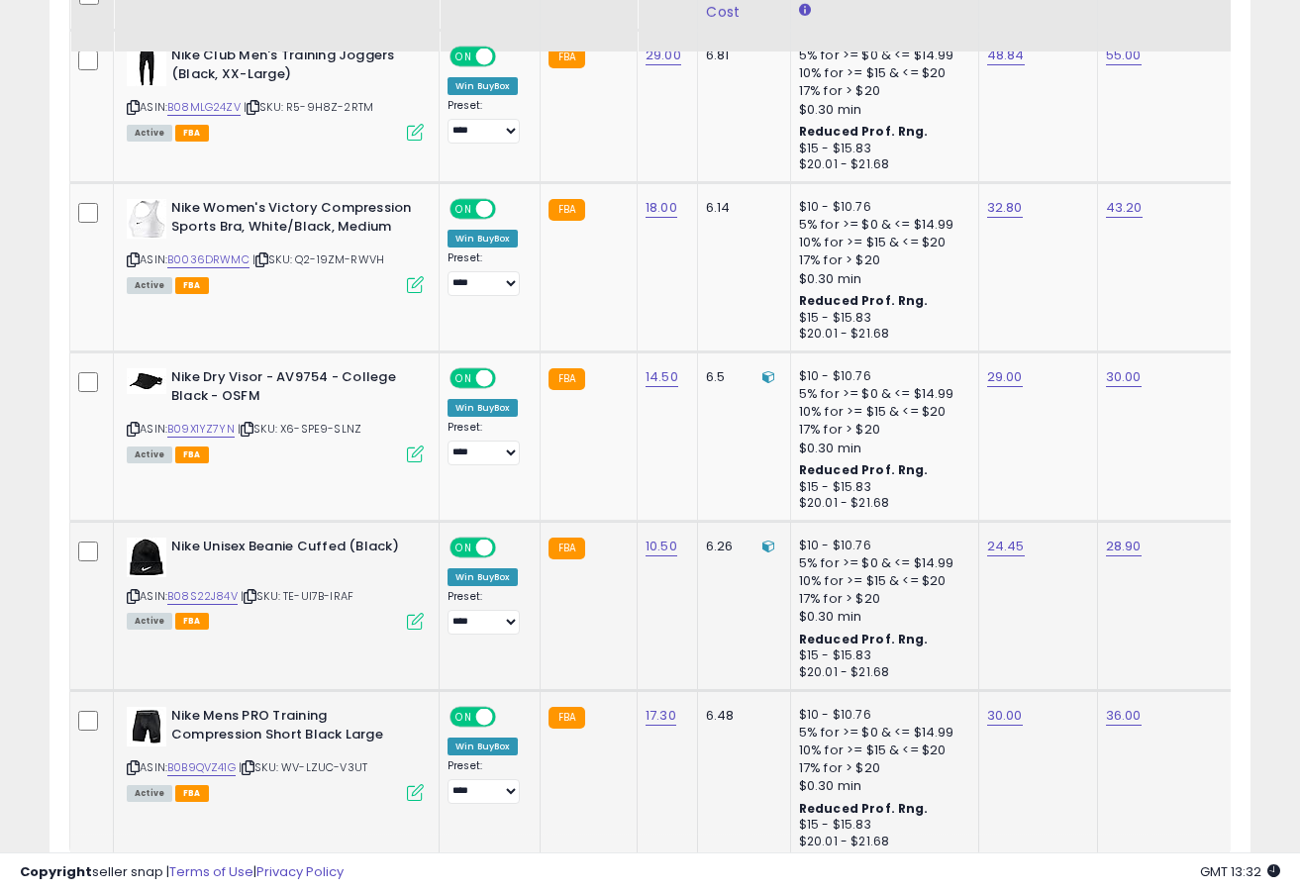
scroll to position [4260, 0]
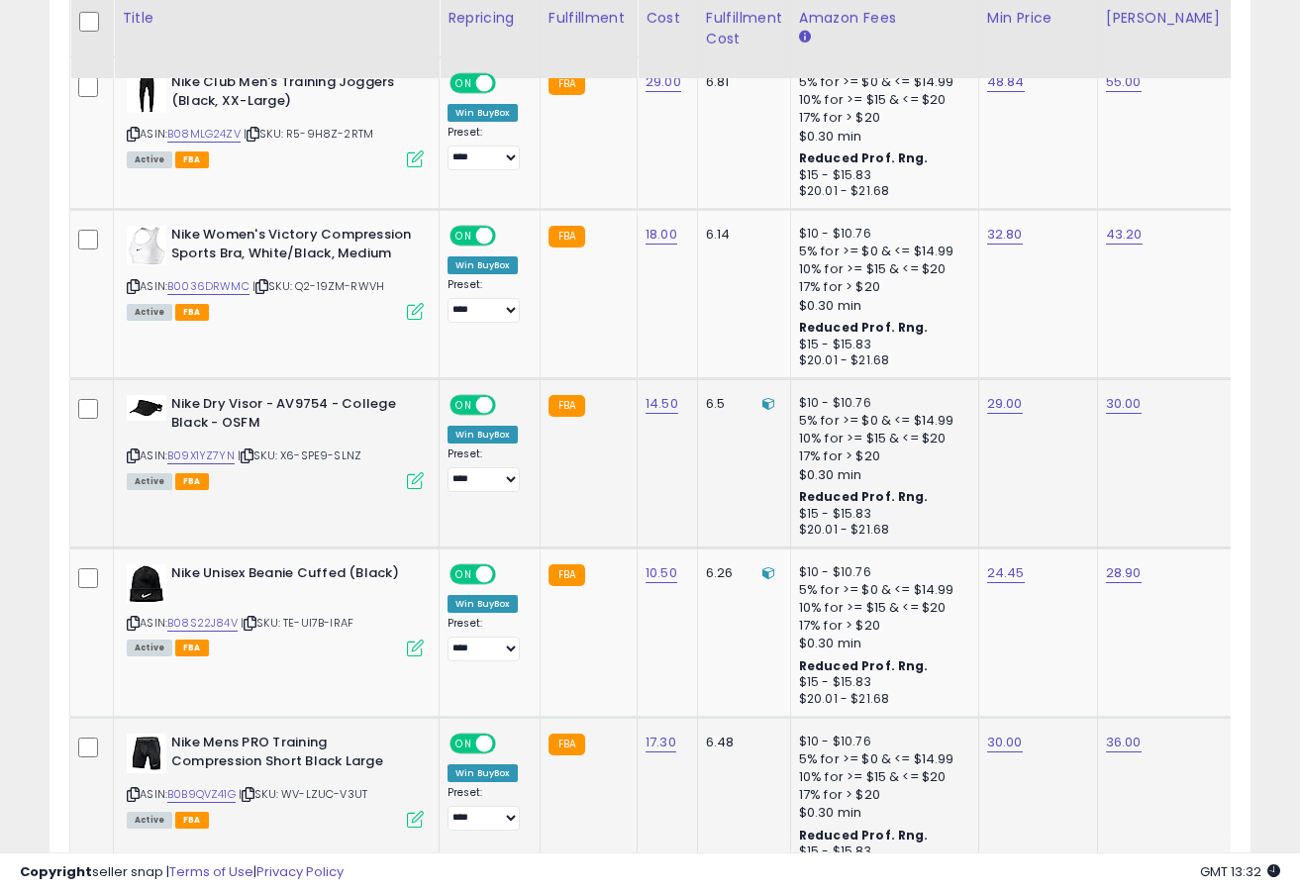
click at [212, 442] on div "ASIN: B09X1YZ7YN | SKU: X6-SPE9-SLNZ Active FBA" at bounding box center [275, 441] width 297 height 92
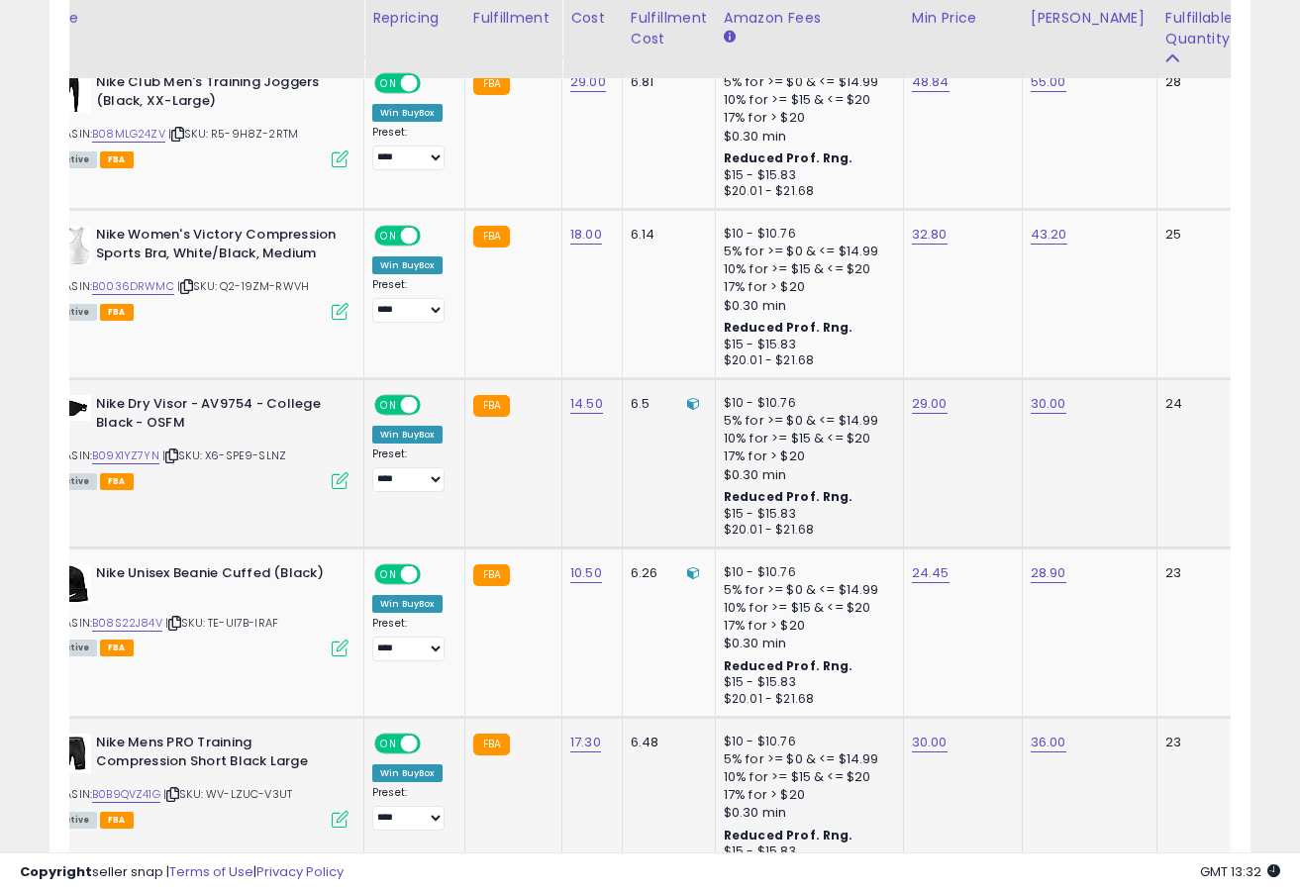
scroll to position [0, 102]
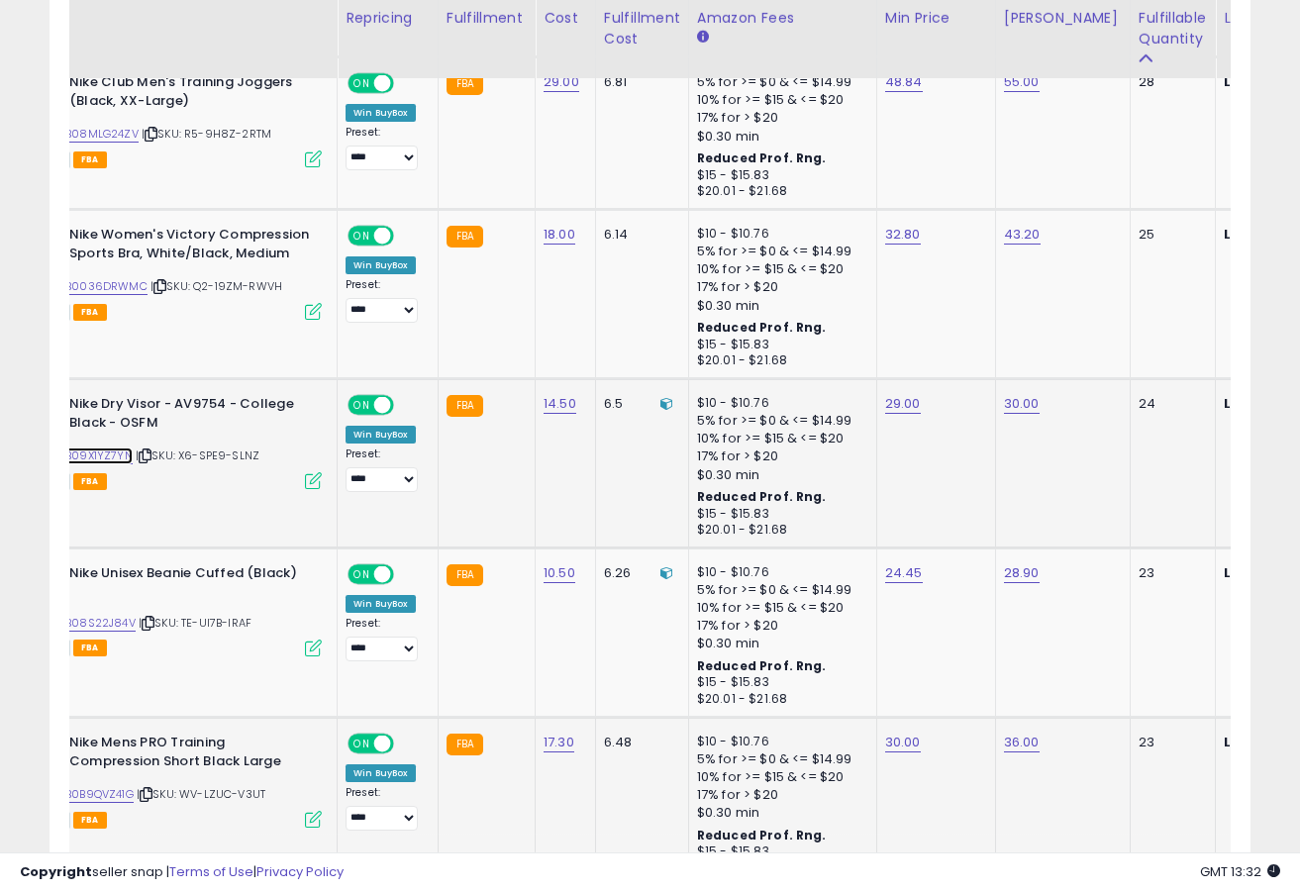
click at [126, 458] on link "B09X1YZ7YN" at bounding box center [98, 456] width 67 height 17
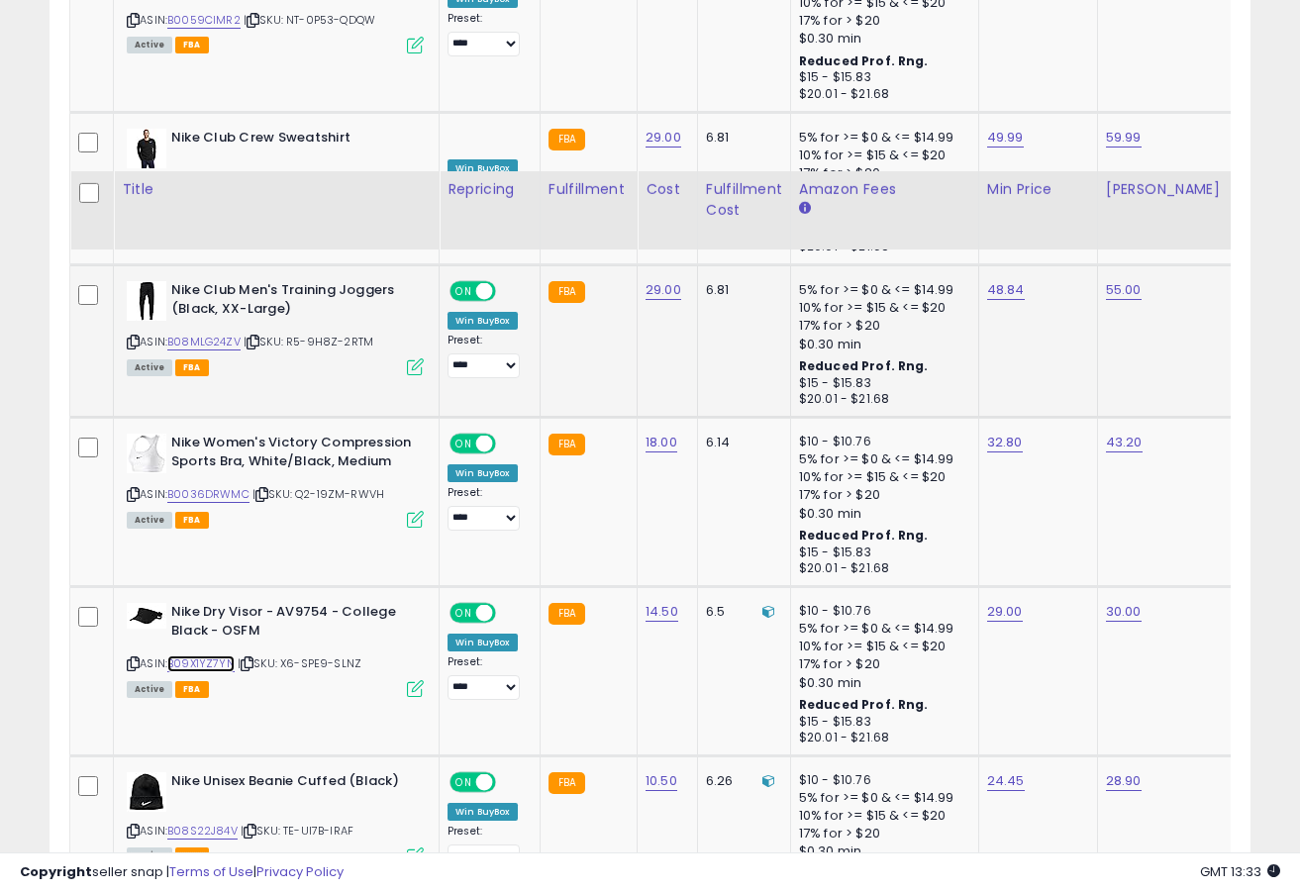
scroll to position [4026, 0]
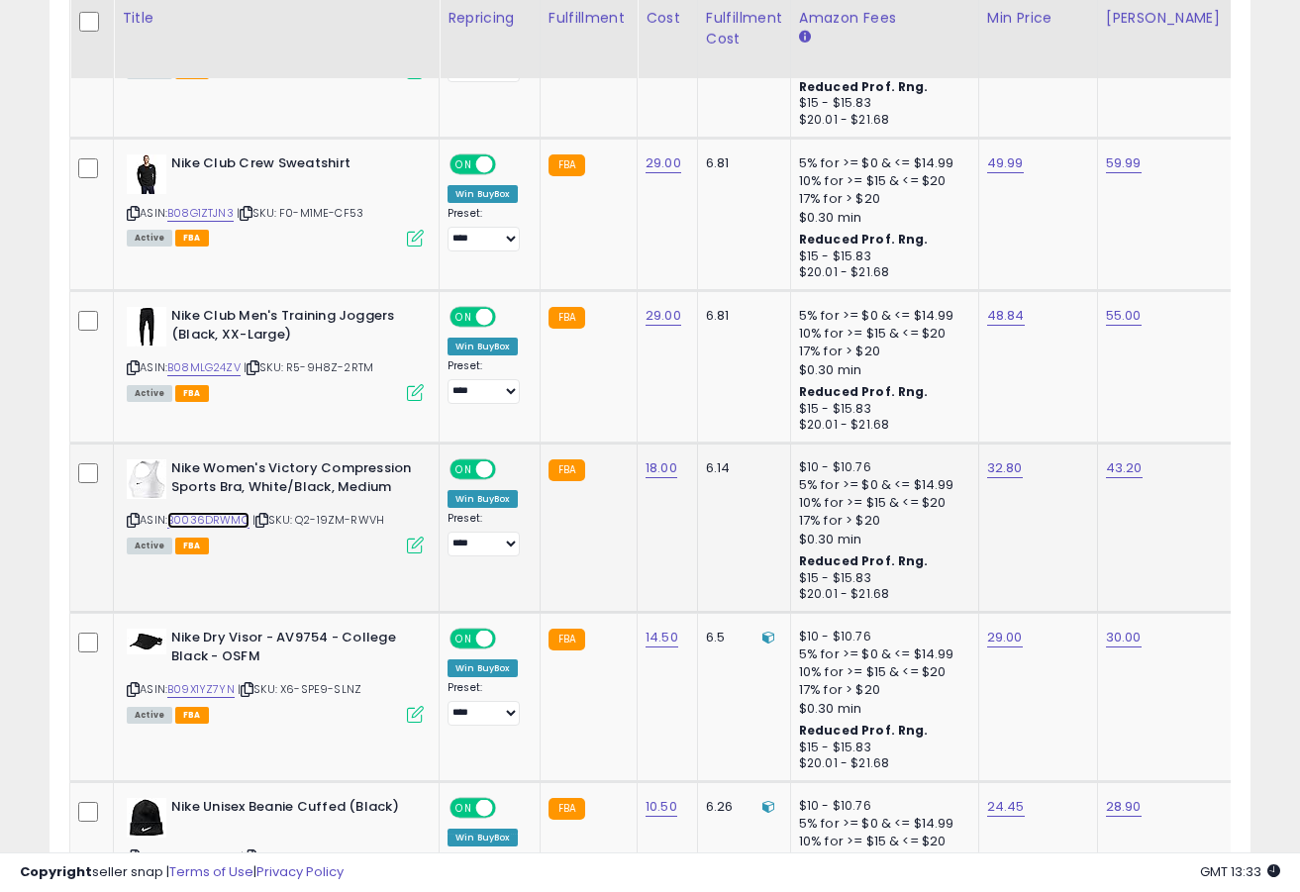
click at [220, 520] on link "B0036DRWMC" at bounding box center [208, 520] width 82 height 17
click at [993, 475] on link "32.80" at bounding box center [1005, 468] width 36 height 20
type input "*****"
click button "submit" at bounding box center [1060, 420] width 34 height 30
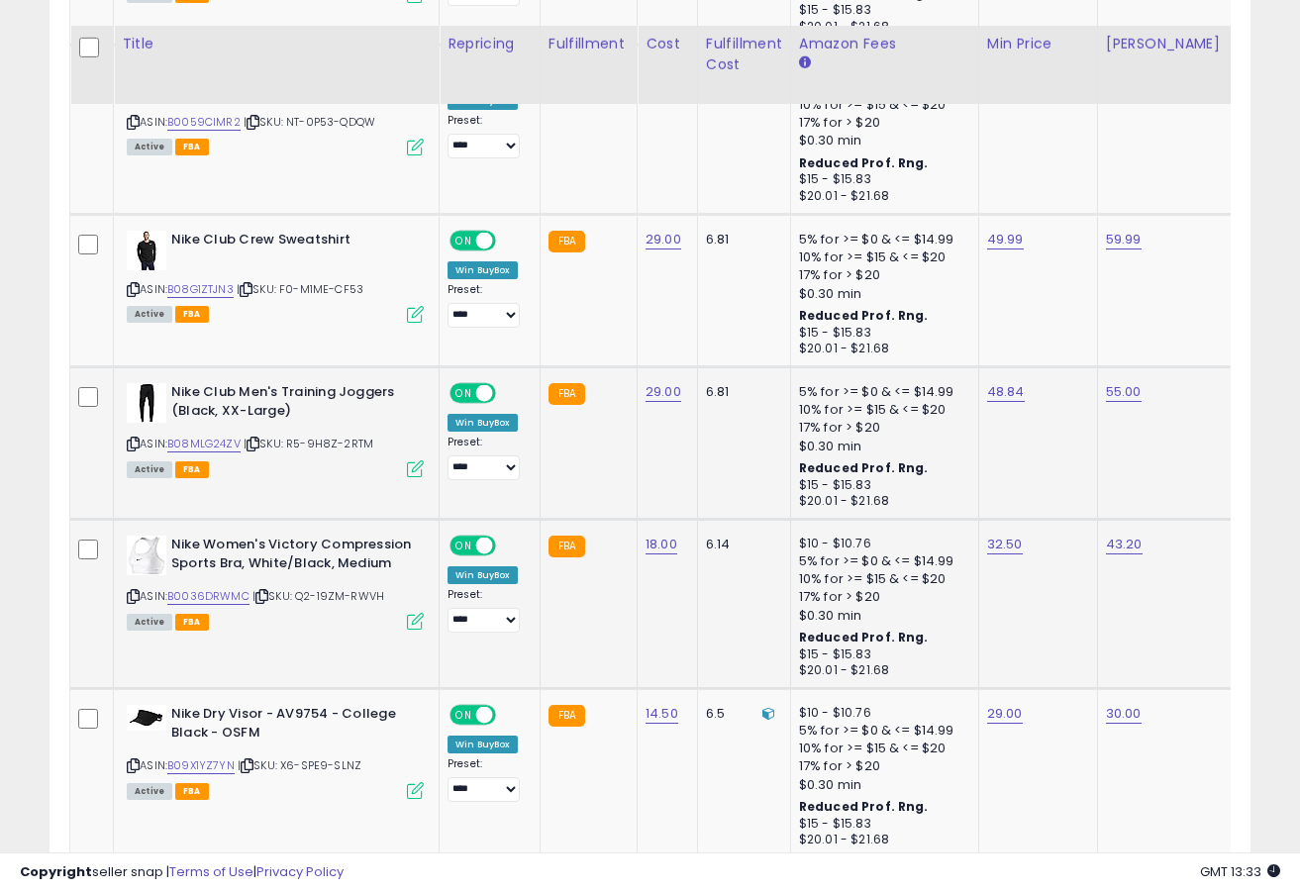
scroll to position [3947, 0]
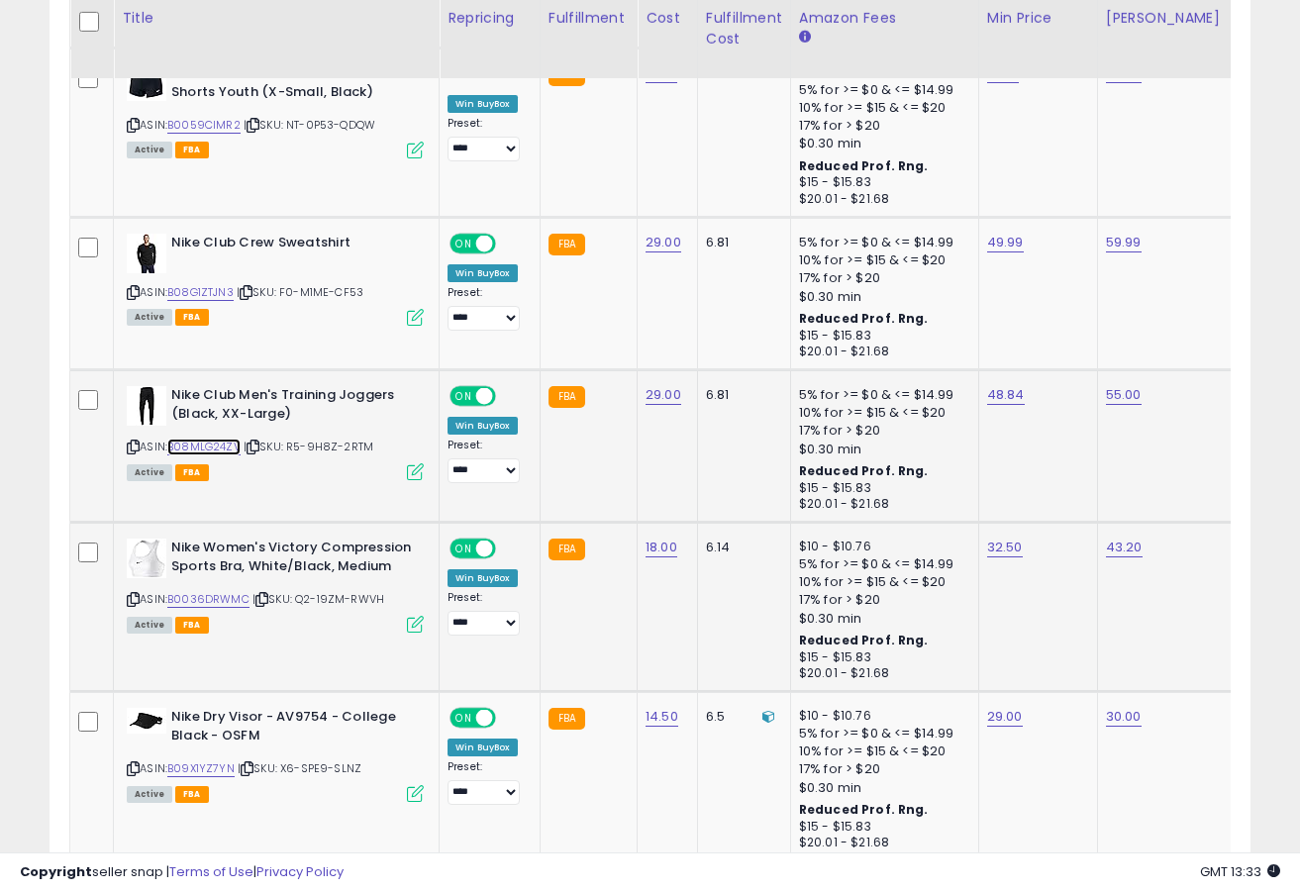
click at [222, 453] on link "B08MLG24ZV" at bounding box center [203, 447] width 73 height 17
click at [1001, 390] on link "48.84" at bounding box center [1006, 395] width 38 height 20
type input "*****"
click button "submit" at bounding box center [1060, 347] width 34 height 30
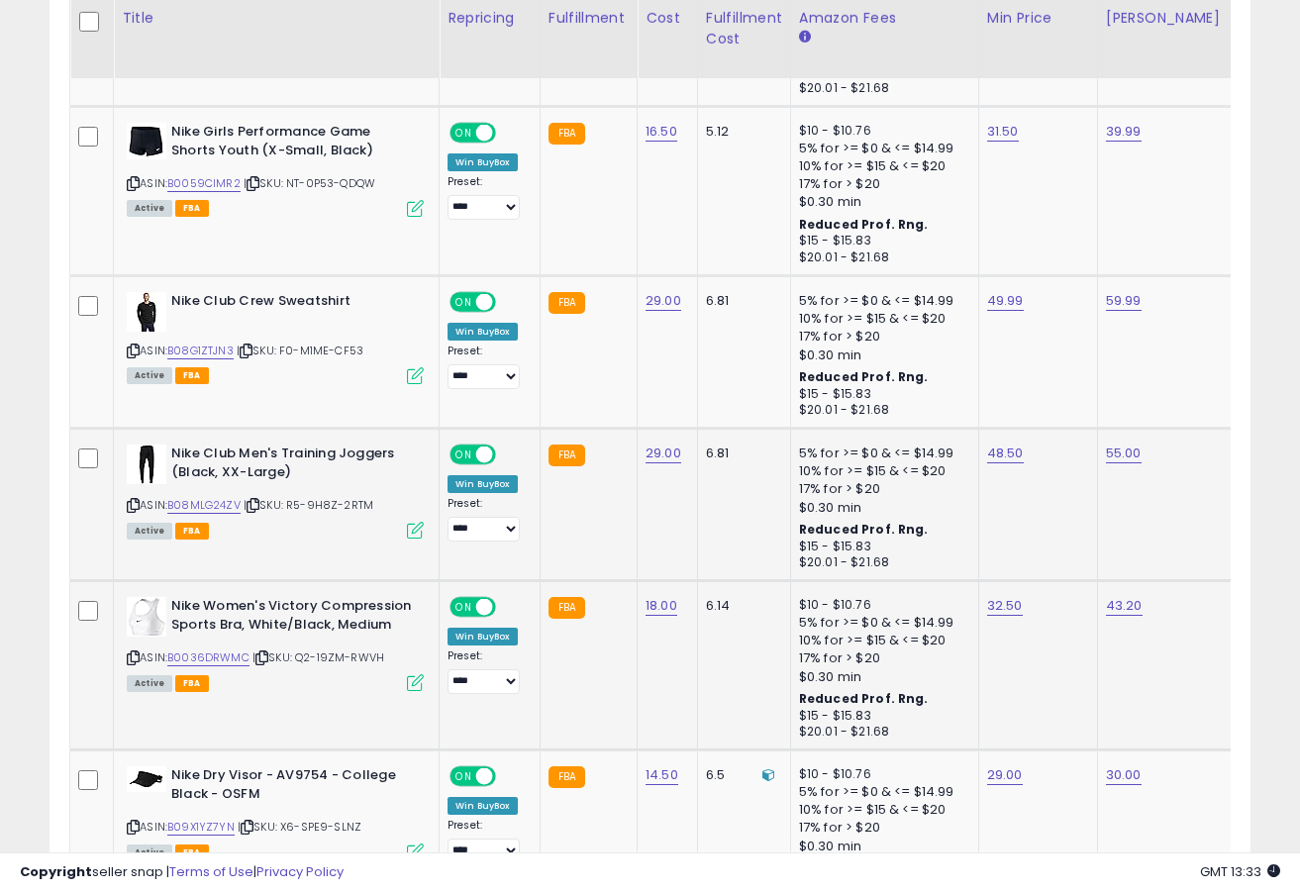
scroll to position [3883, 0]
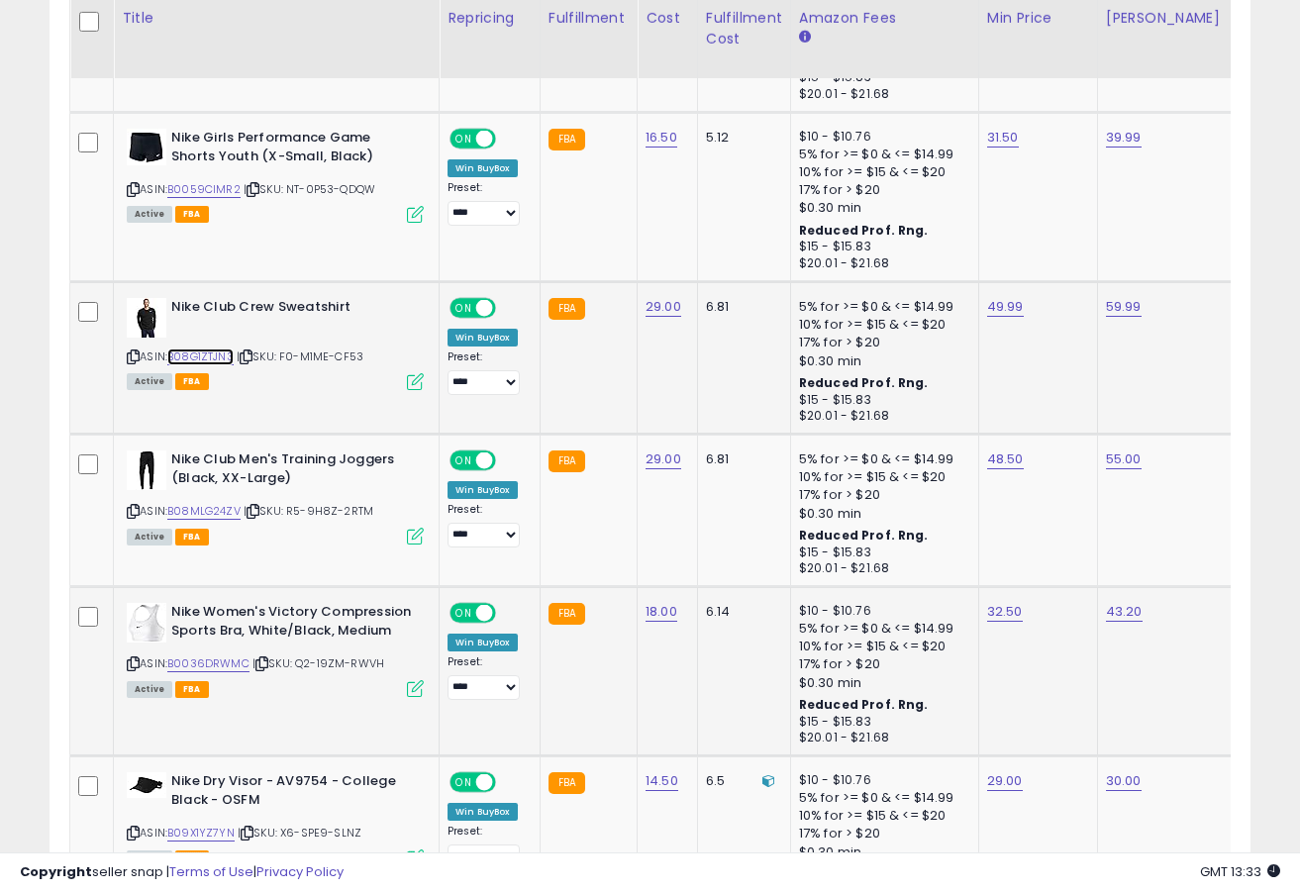
click at [221, 350] on link "B08G1ZTJN3" at bounding box center [200, 357] width 66 height 17
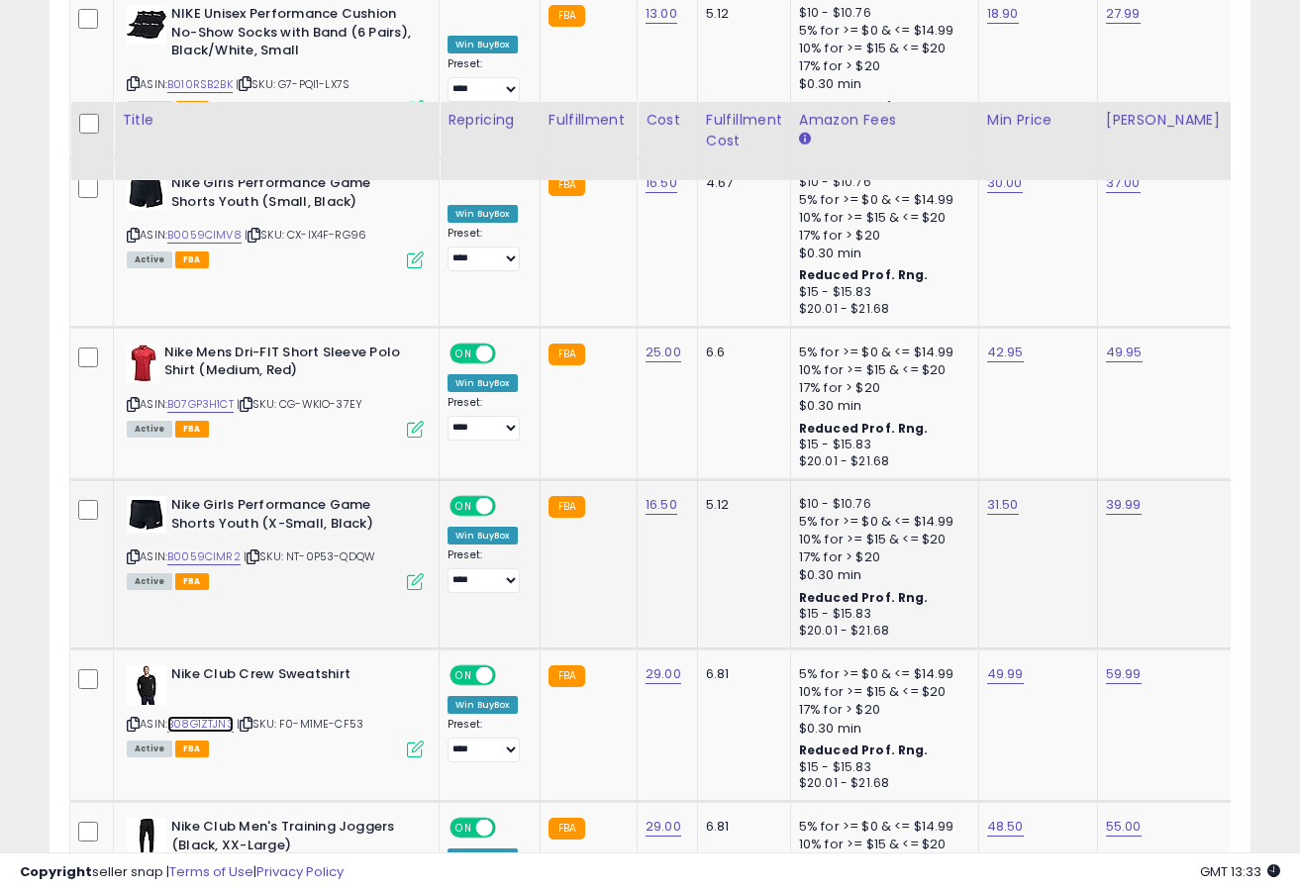
scroll to position [3448, 0]
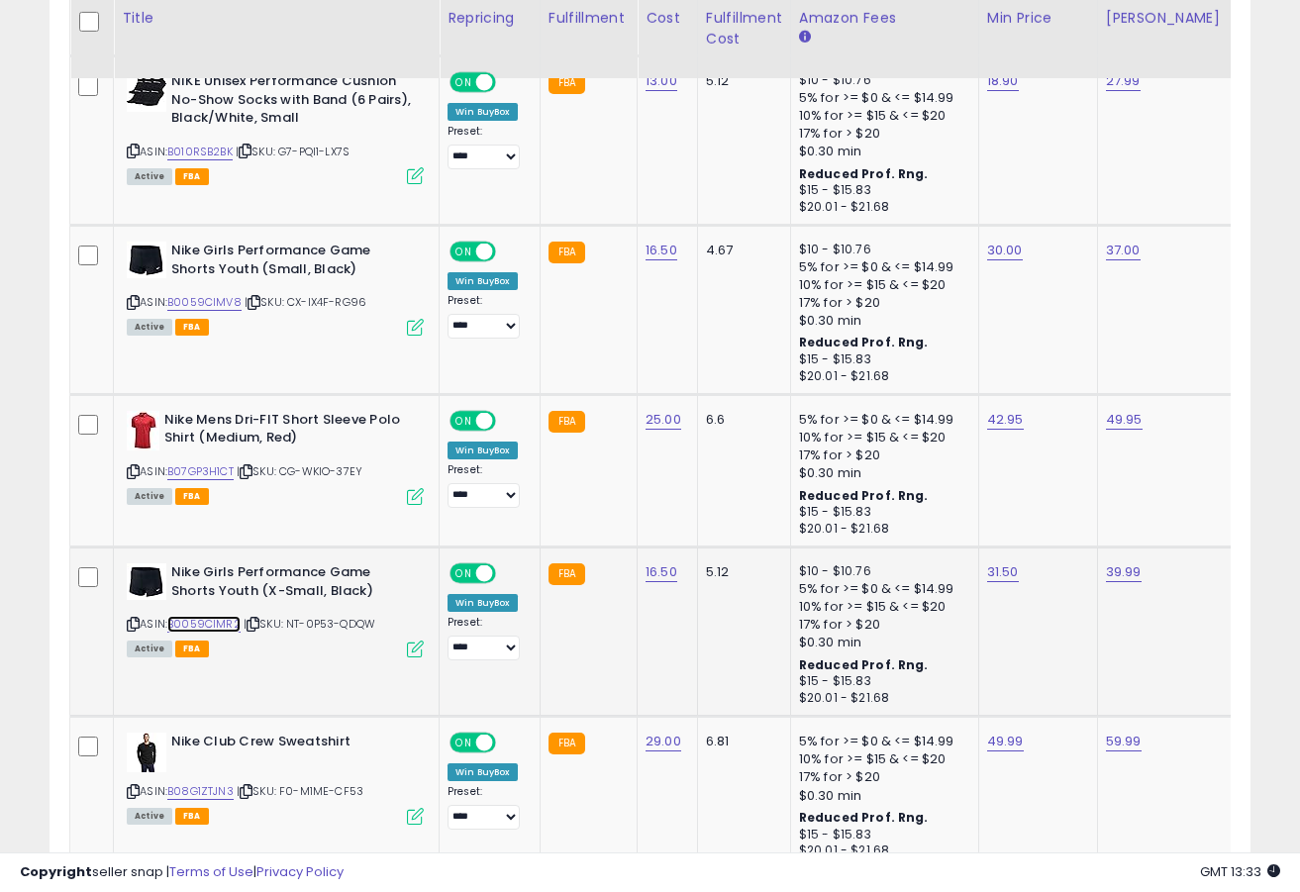
click at [225, 623] on link "B0059CIMR2" at bounding box center [203, 624] width 73 height 17
click at [1115, 257] on link "37.00" at bounding box center [1123, 251] width 35 height 20
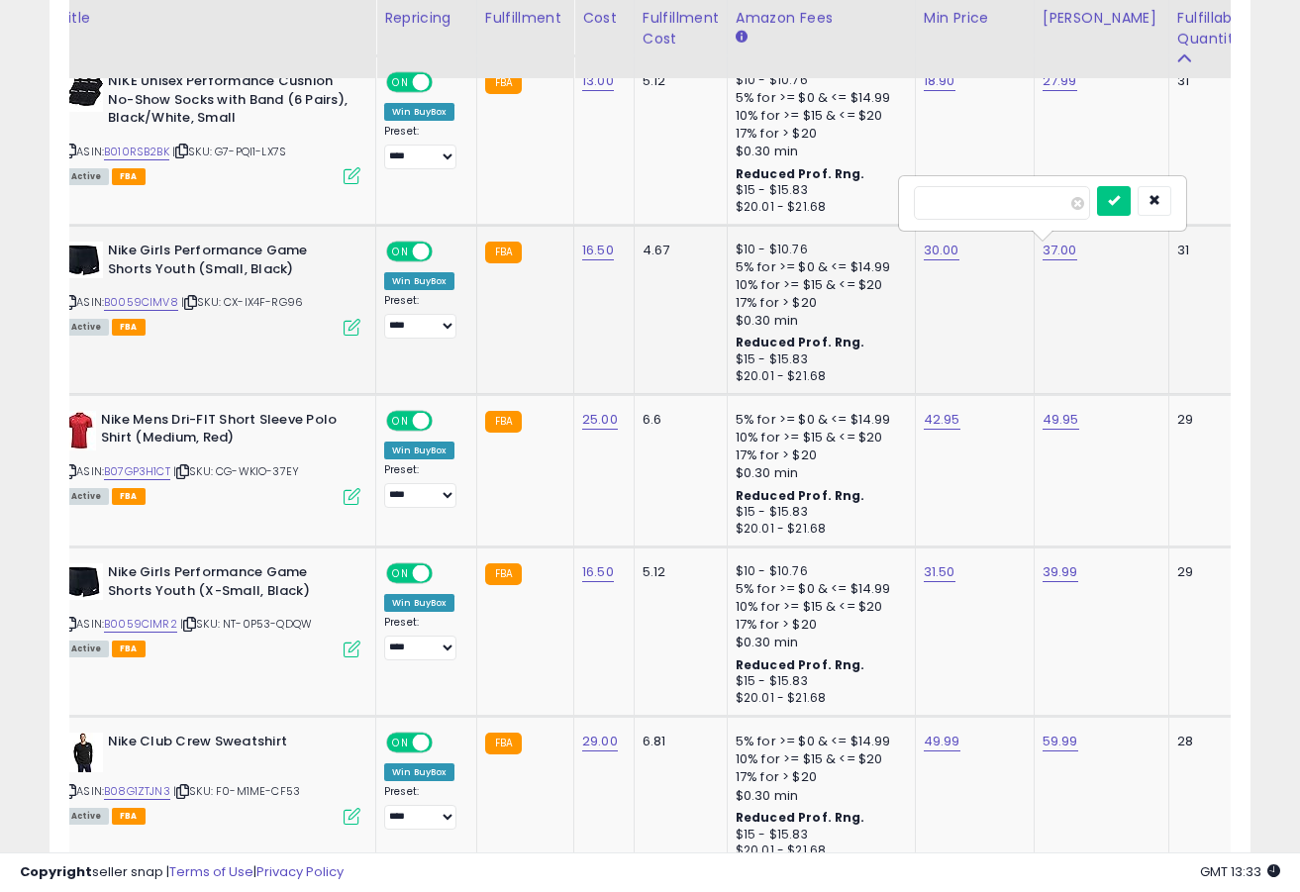
type input "*****"
click button "submit" at bounding box center [1114, 201] width 34 height 30
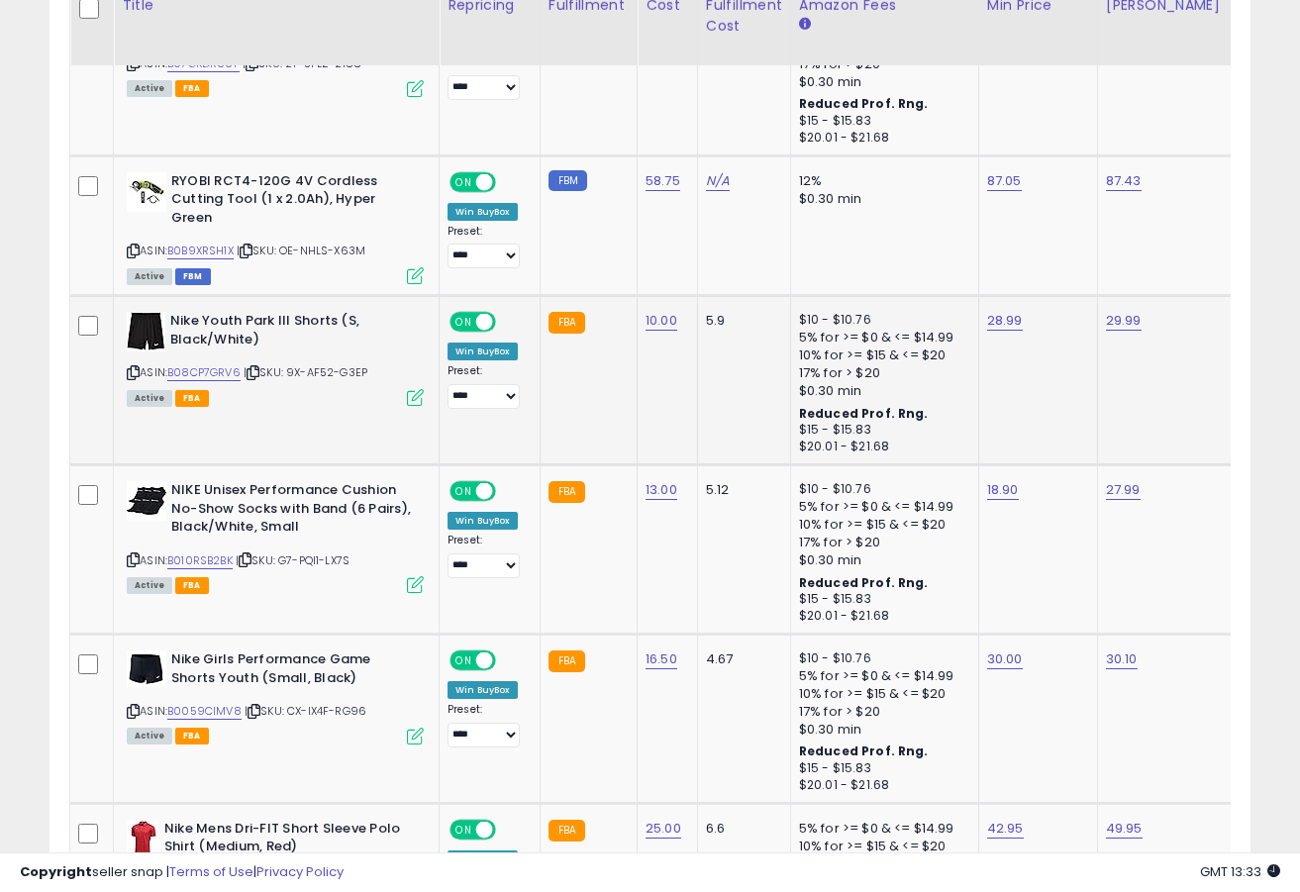
scroll to position [3020, 0]
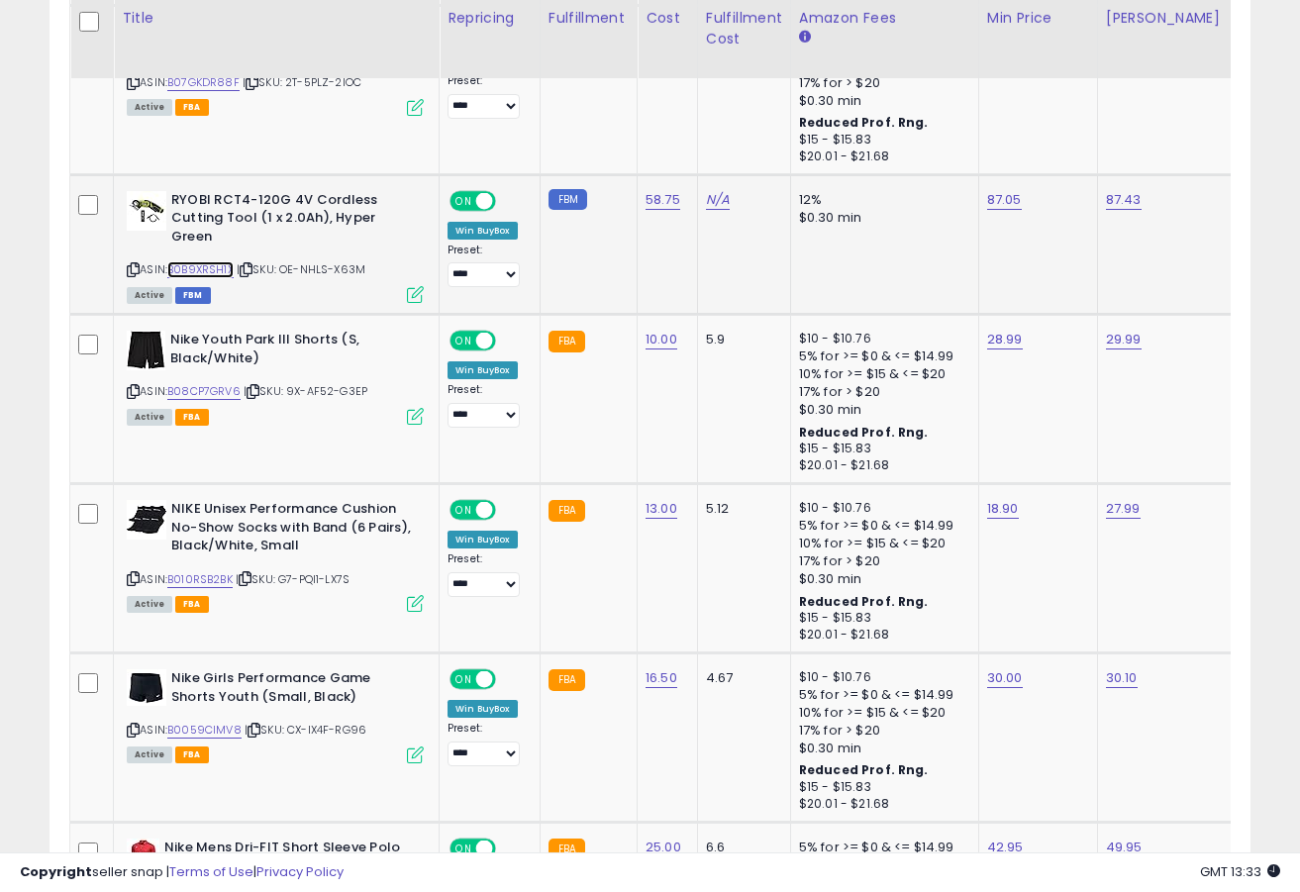
click at [220, 272] on link "B0B9XRSH1X" at bounding box center [200, 269] width 66 height 17
click at [996, 202] on link "87.05" at bounding box center [1004, 200] width 35 height 20
type input "*****"
click button "submit" at bounding box center [1060, 151] width 34 height 30
click at [204, 394] on link "B08CP7GRV6" at bounding box center [203, 391] width 73 height 17
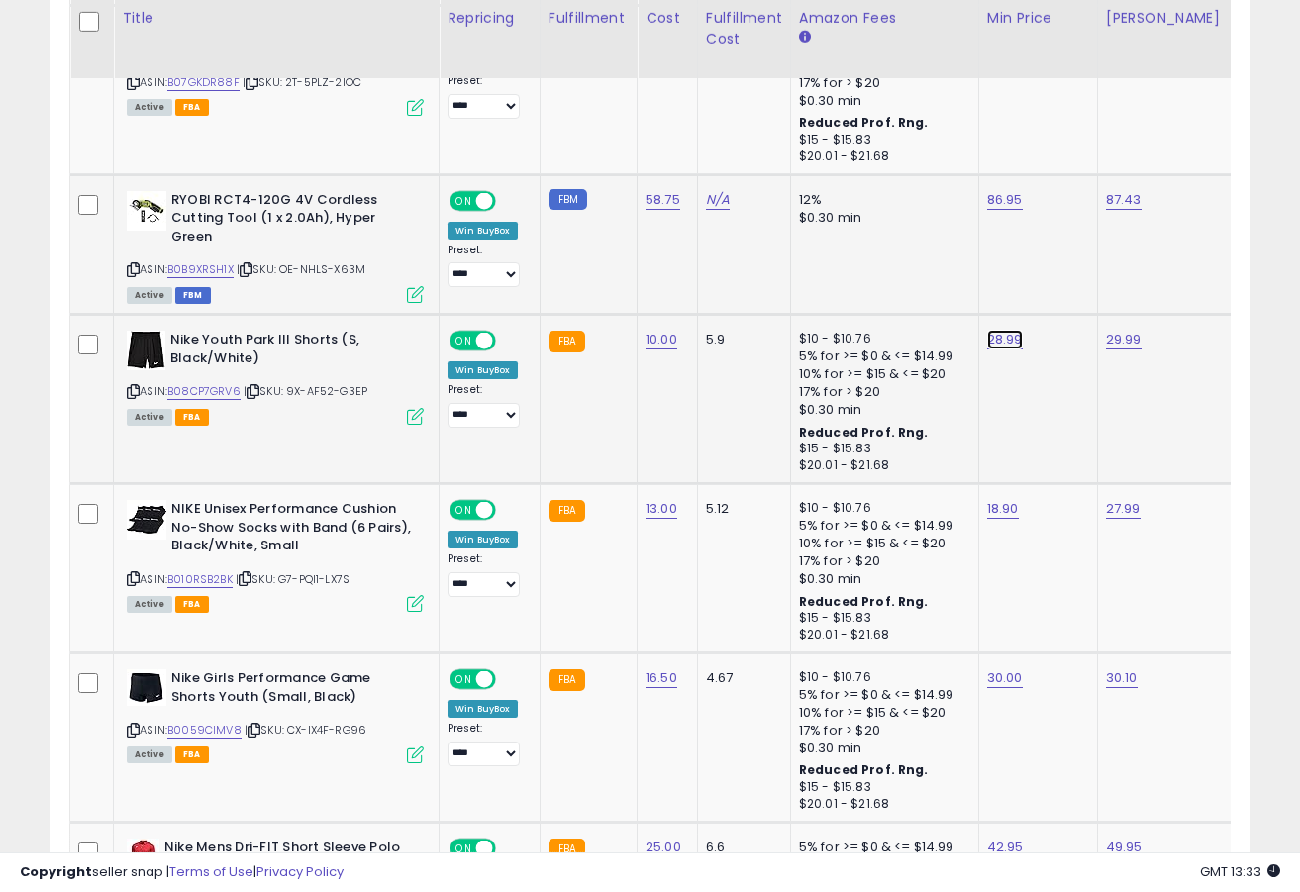
click at [994, 332] on link "28.99" at bounding box center [1005, 340] width 36 height 20
type input "*"
type input "*****"
click button "submit" at bounding box center [1060, 291] width 34 height 30
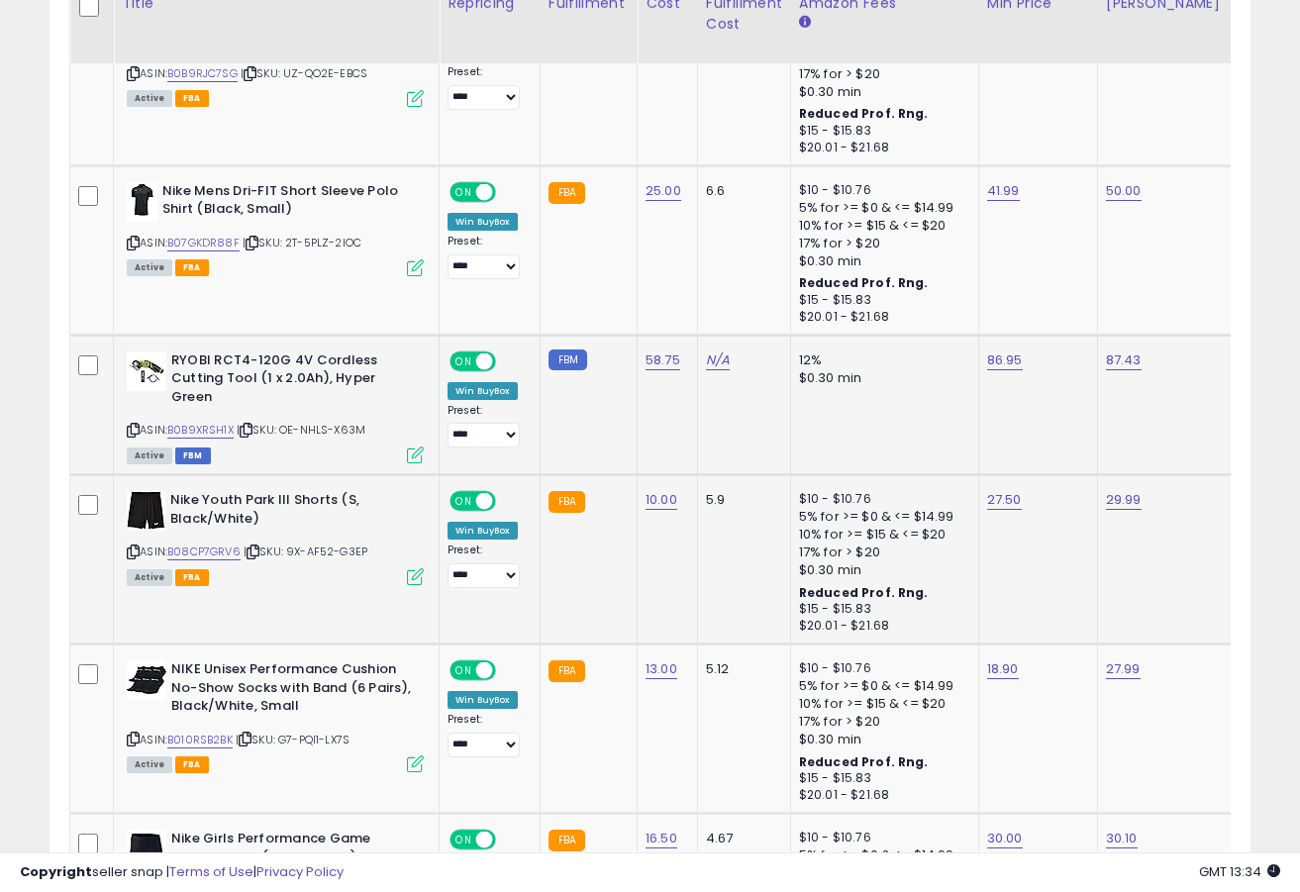
scroll to position [2738, 0]
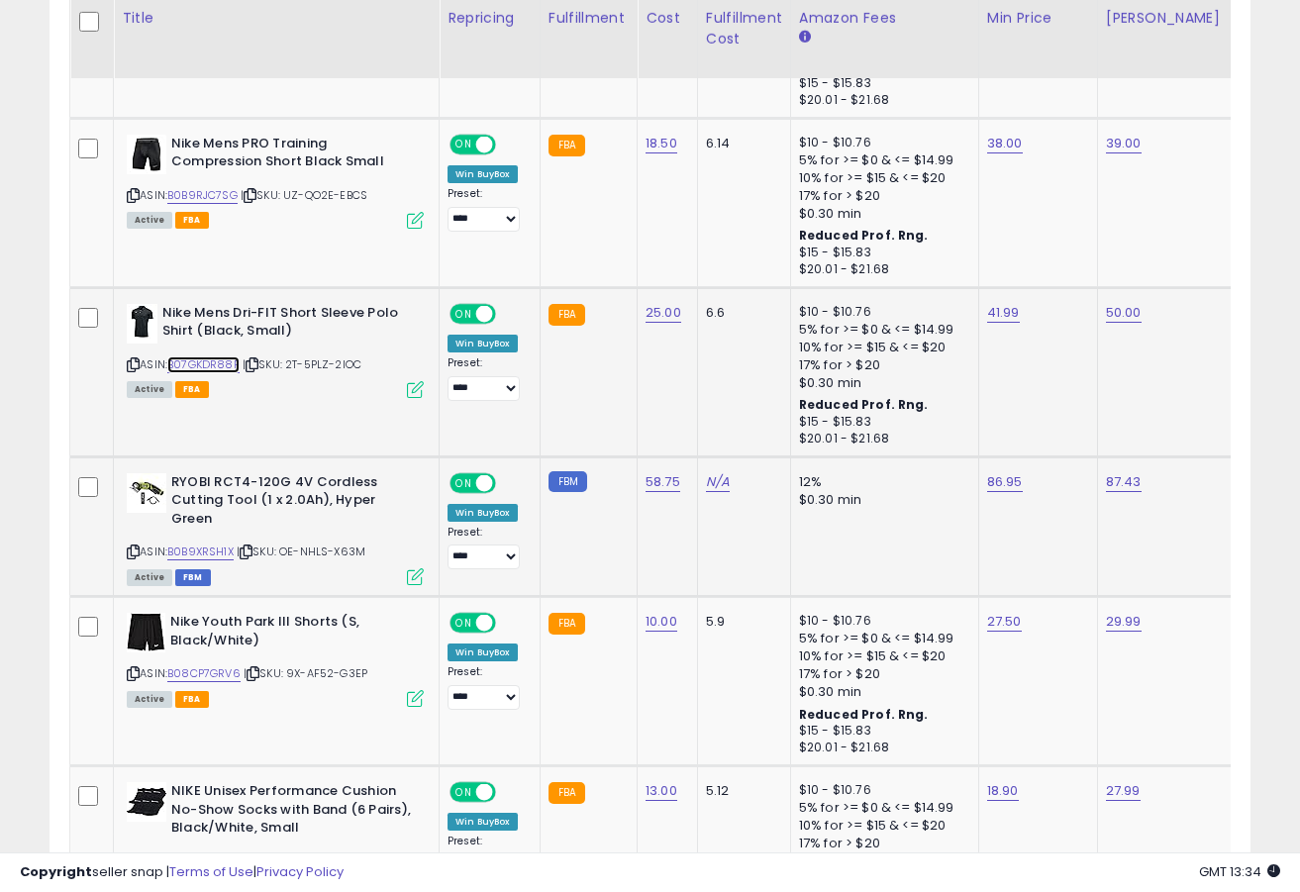
click at [212, 365] on link "B07GKDR88F" at bounding box center [203, 364] width 72 height 17
click at [987, 319] on link "41.99" at bounding box center [1003, 313] width 33 height 20
type input "*****"
click button "submit" at bounding box center [1058, 264] width 34 height 30
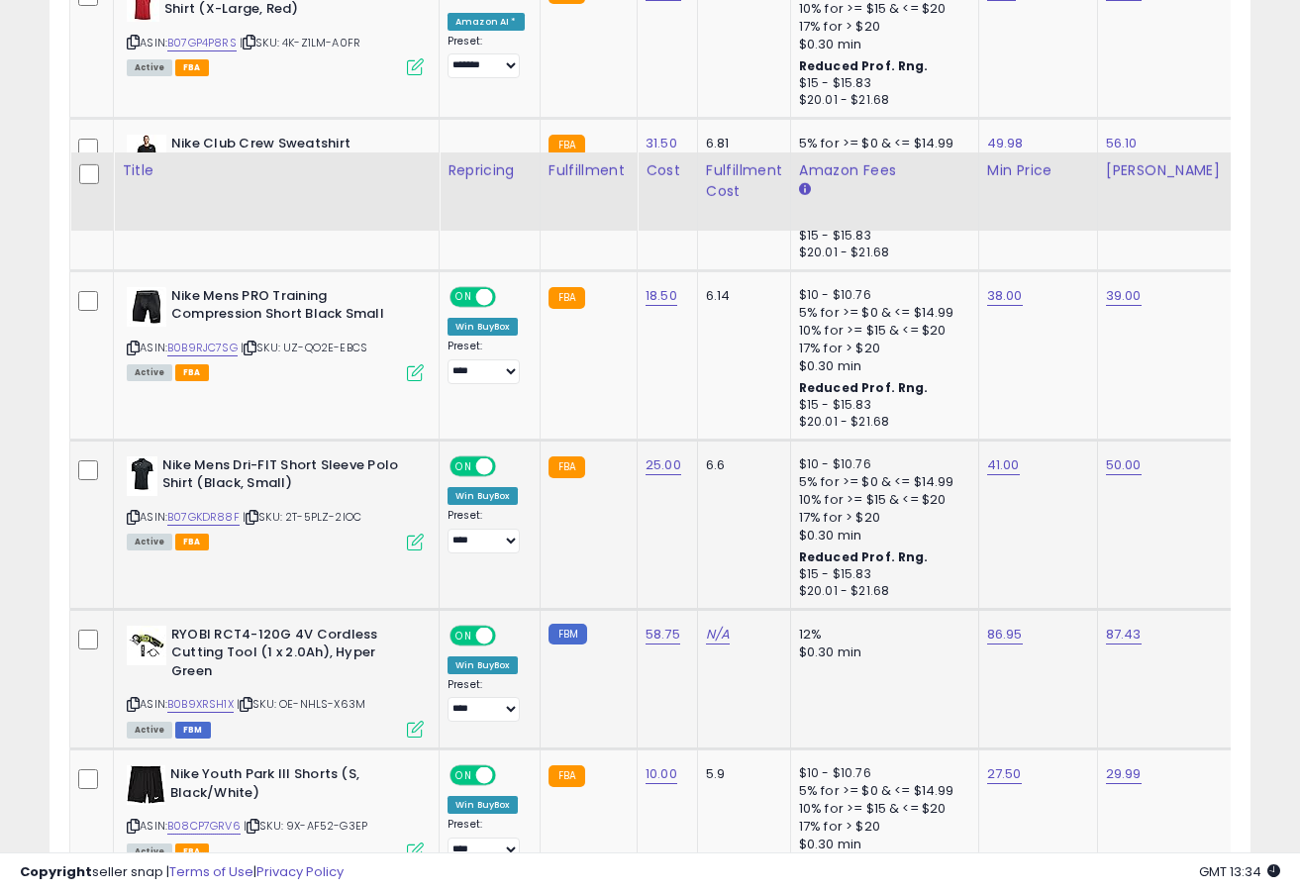
scroll to position [2489, 0]
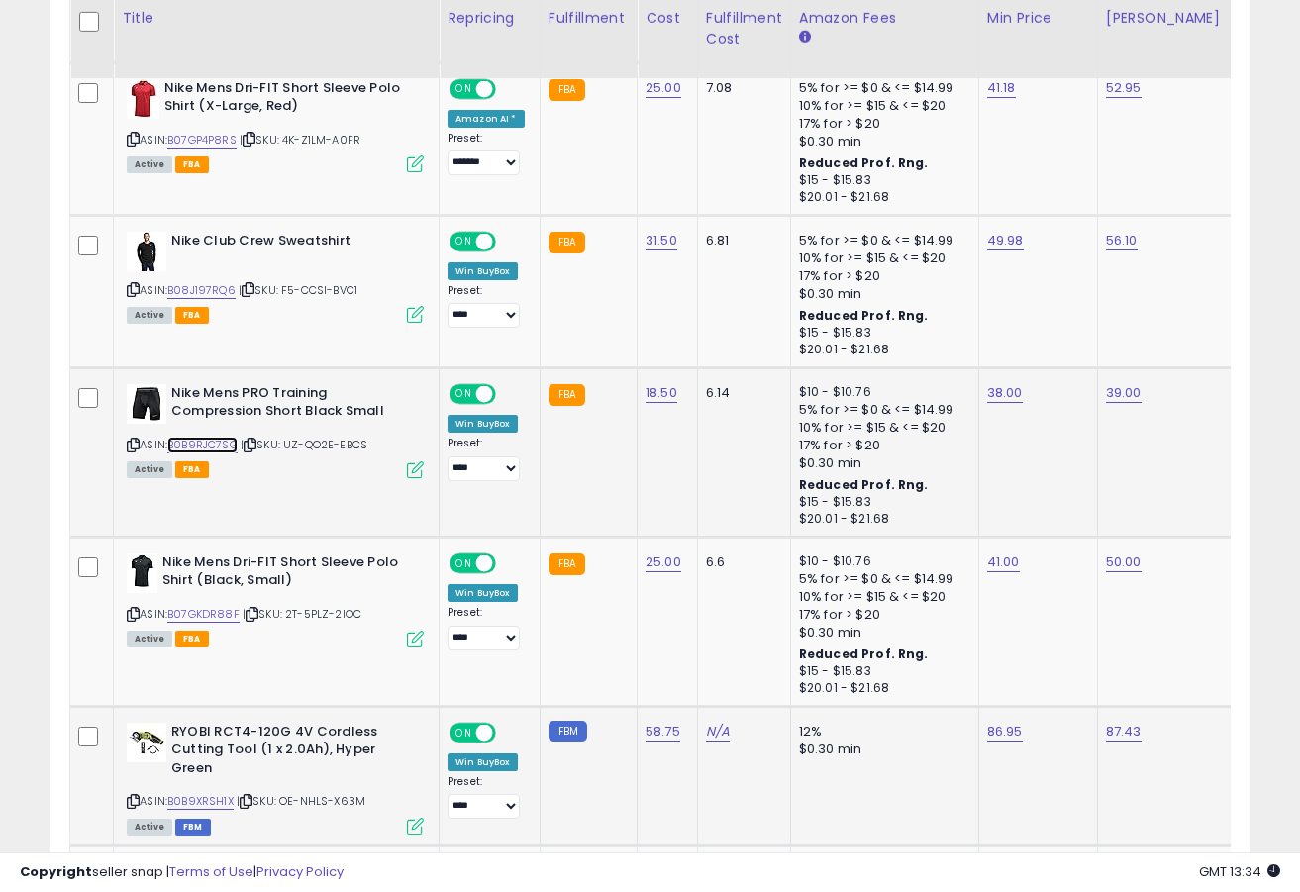
click at [203, 440] on link "B0B9RJC7SG" at bounding box center [202, 445] width 70 height 17
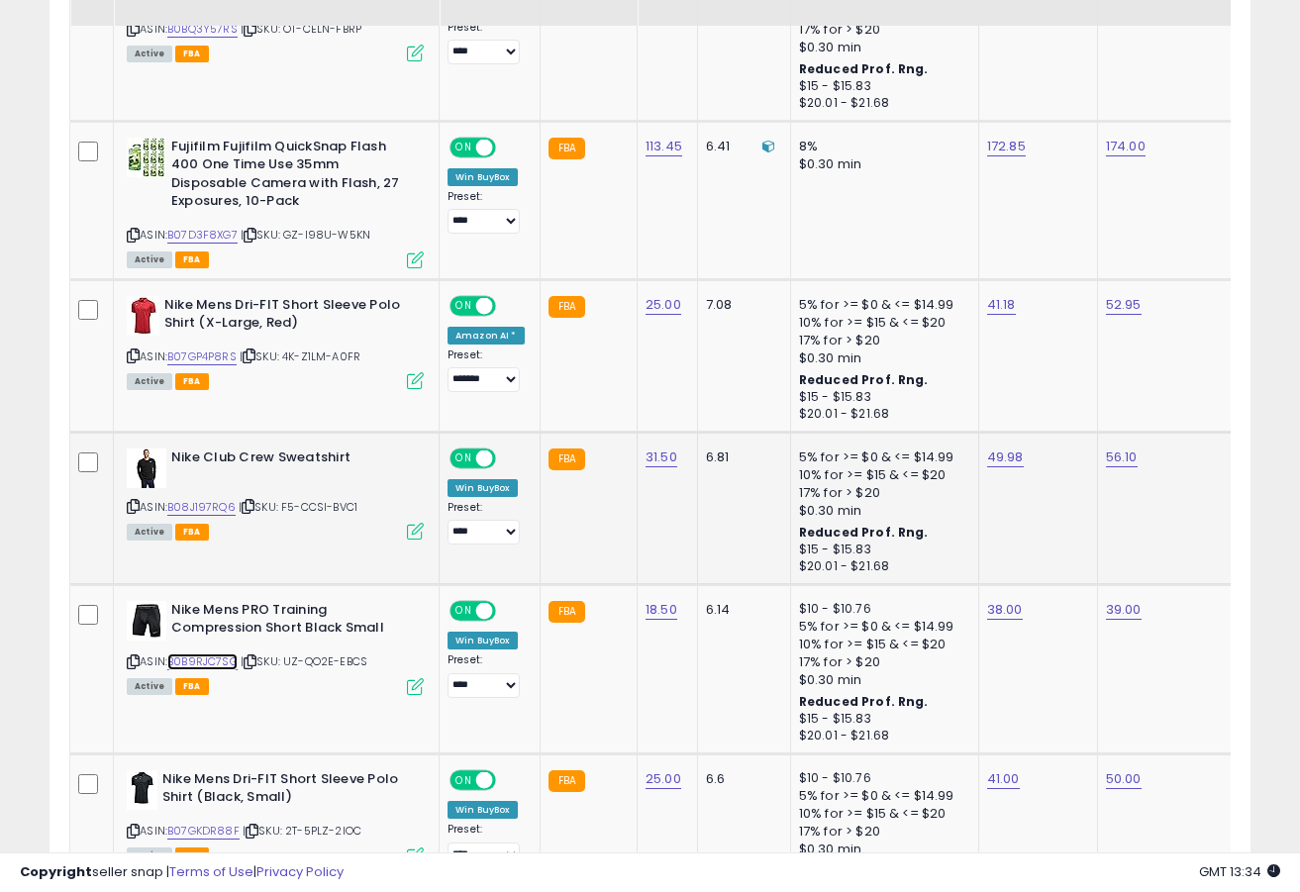
scroll to position [2219, 0]
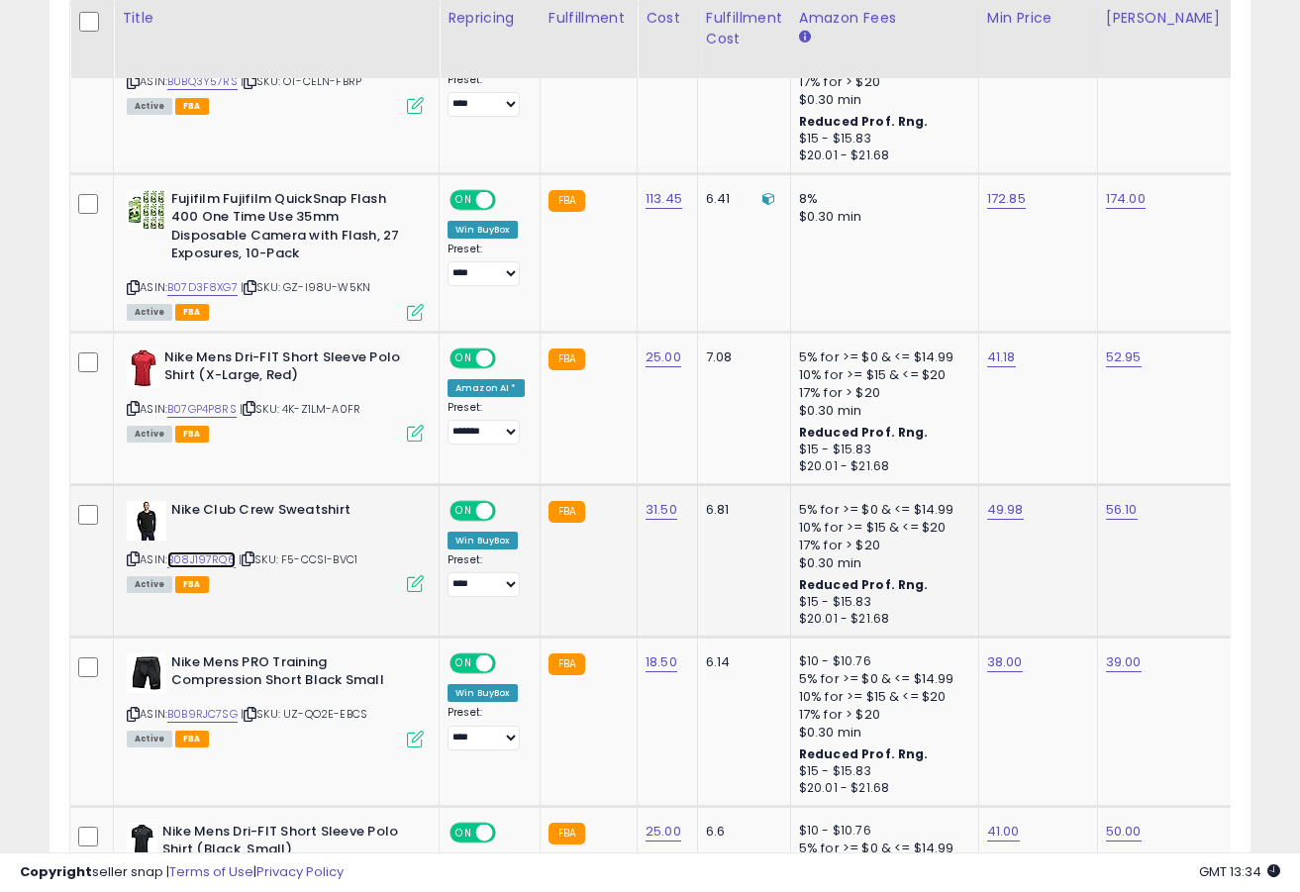
click at [219, 561] on link "B08J197RQ6" at bounding box center [201, 560] width 68 height 17
click at [994, 514] on link "49.98" at bounding box center [1005, 510] width 37 height 20
type input "*****"
click button "submit" at bounding box center [1060, 461] width 34 height 30
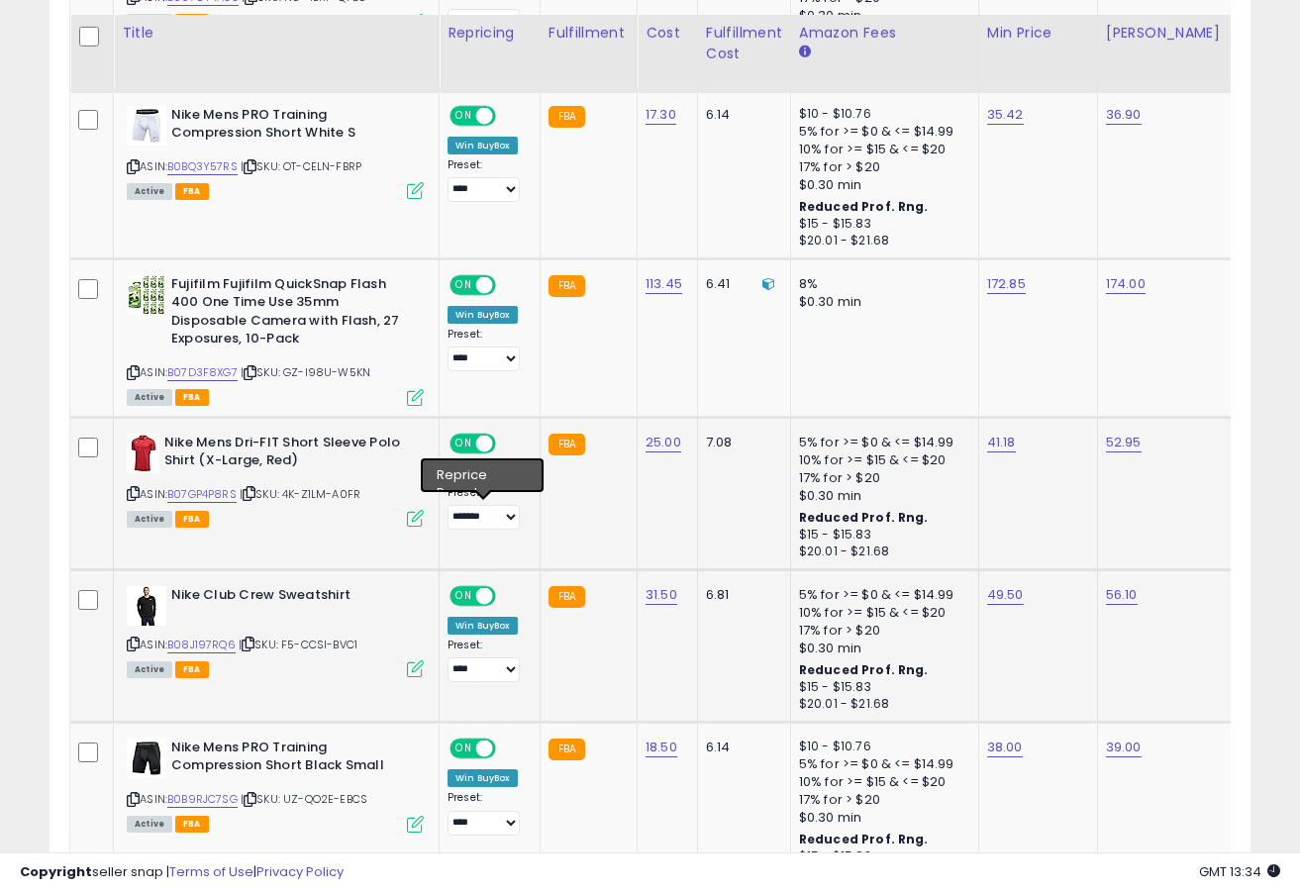
scroll to position [2125, 0]
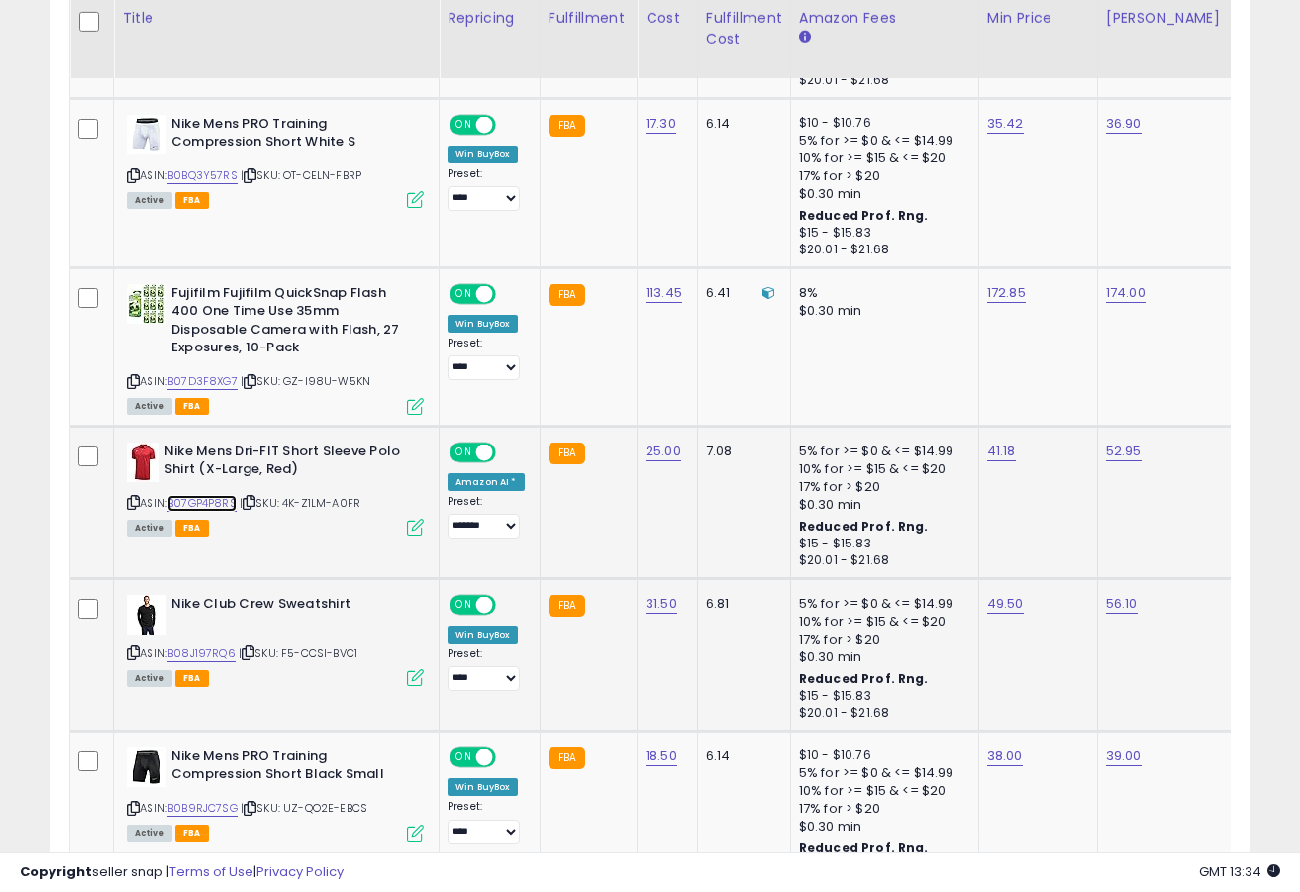
click at [232, 500] on link "B07GP4P8RS" at bounding box center [201, 503] width 69 height 17
click at [988, 458] on link "41.18" at bounding box center [1001, 452] width 29 height 20
type input "*****"
click button "submit" at bounding box center [1056, 402] width 34 height 30
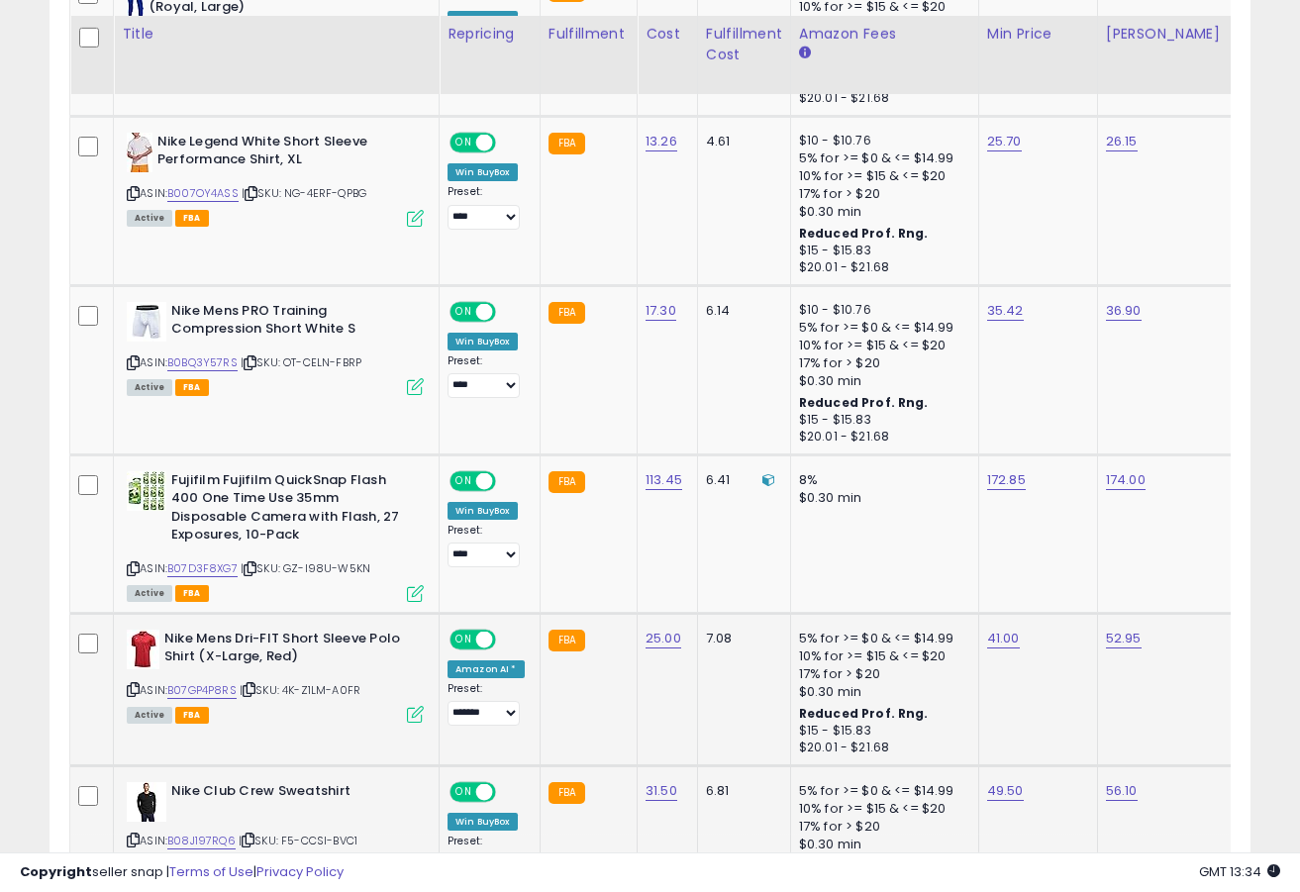
scroll to position [1804, 0]
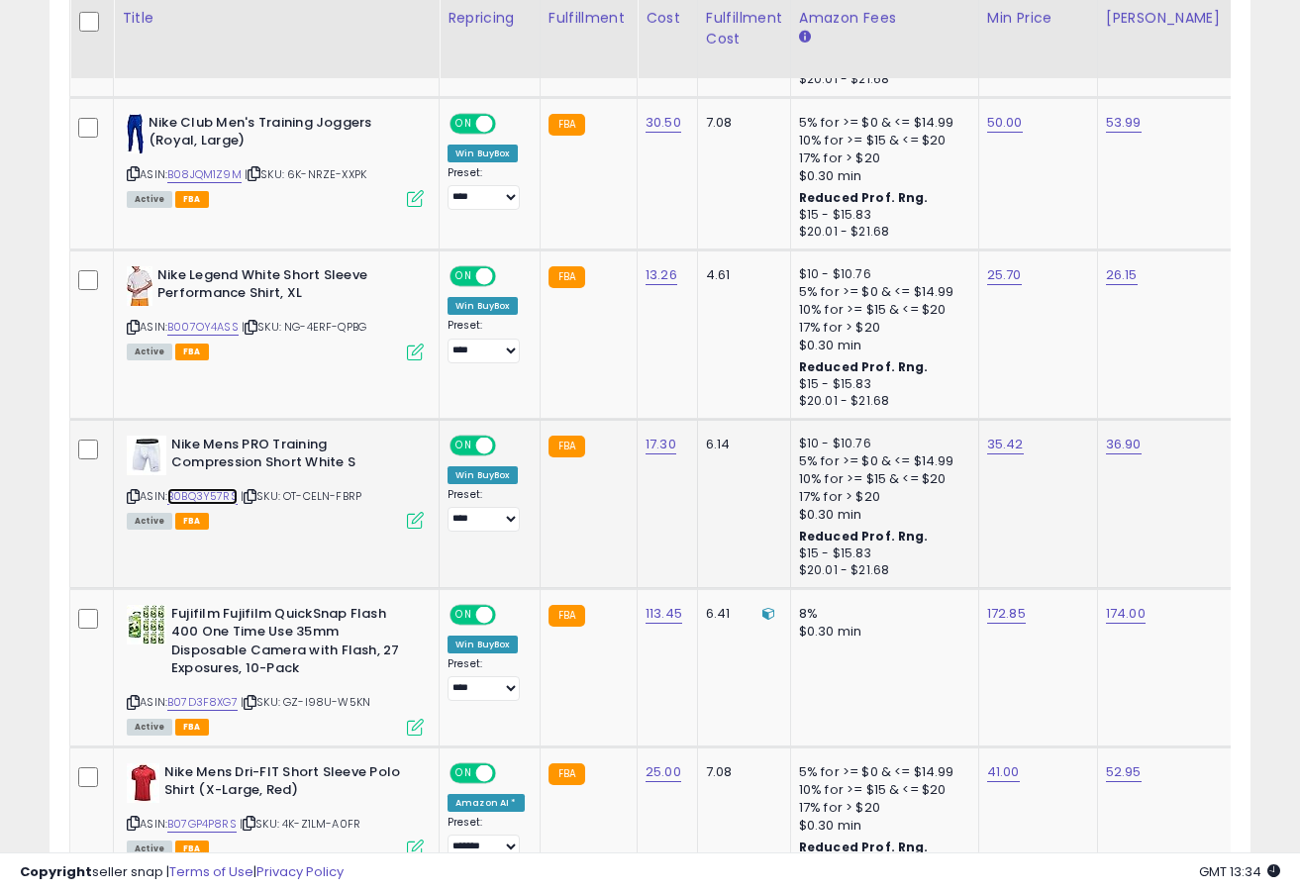
click at [213, 500] on link "B0BQ3Y57RS" at bounding box center [202, 496] width 70 height 17
click at [995, 441] on link "35.42" at bounding box center [1005, 445] width 37 height 20
type input "*****"
click button "submit" at bounding box center [1060, 395] width 34 height 30
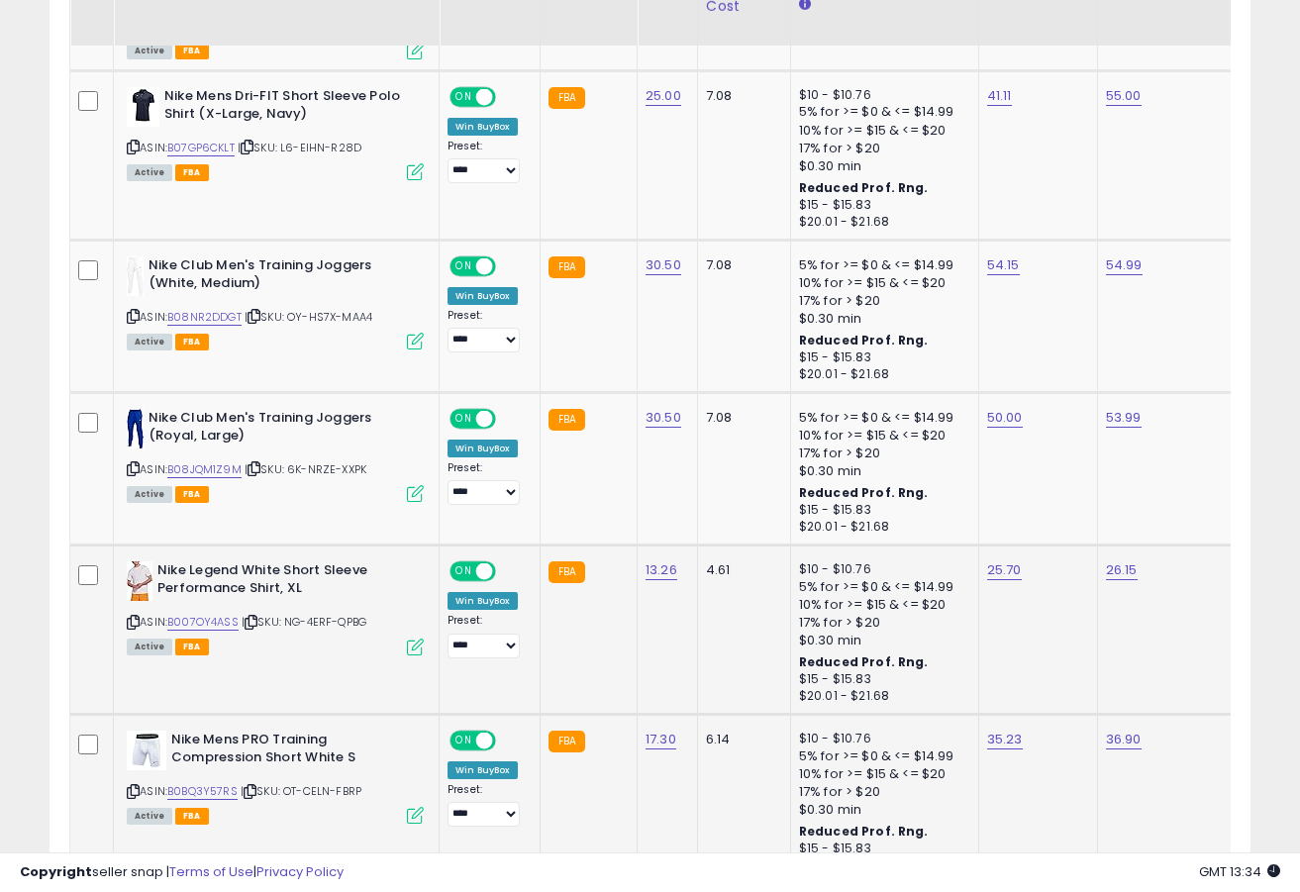
scroll to position [1476, 0]
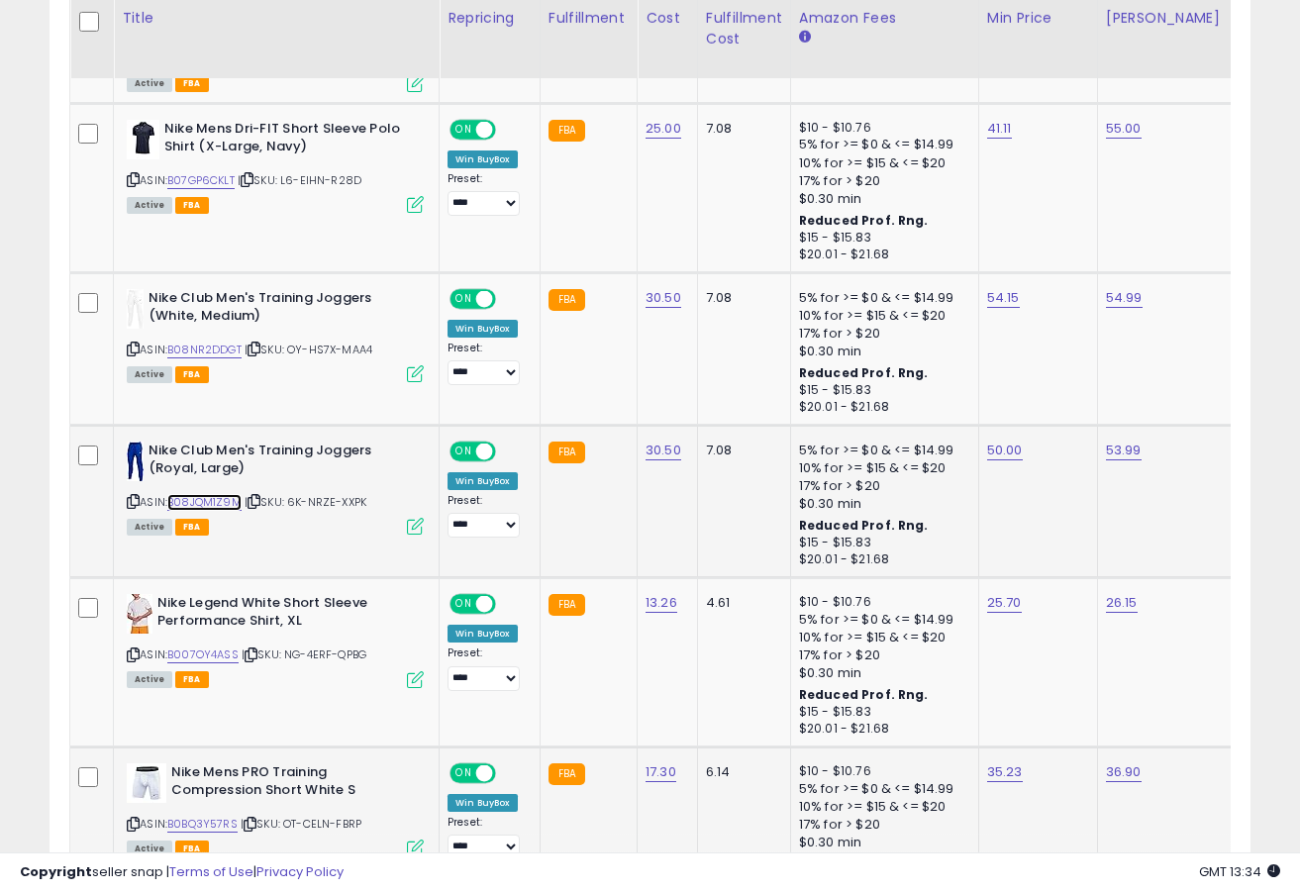
click at [227, 505] on link "B08JQM1Z9M" at bounding box center [204, 502] width 74 height 17
click at [993, 451] on link "50.00" at bounding box center [1005, 451] width 36 height 20
type input "*"
type input "*****"
click button "submit" at bounding box center [1060, 401] width 34 height 30
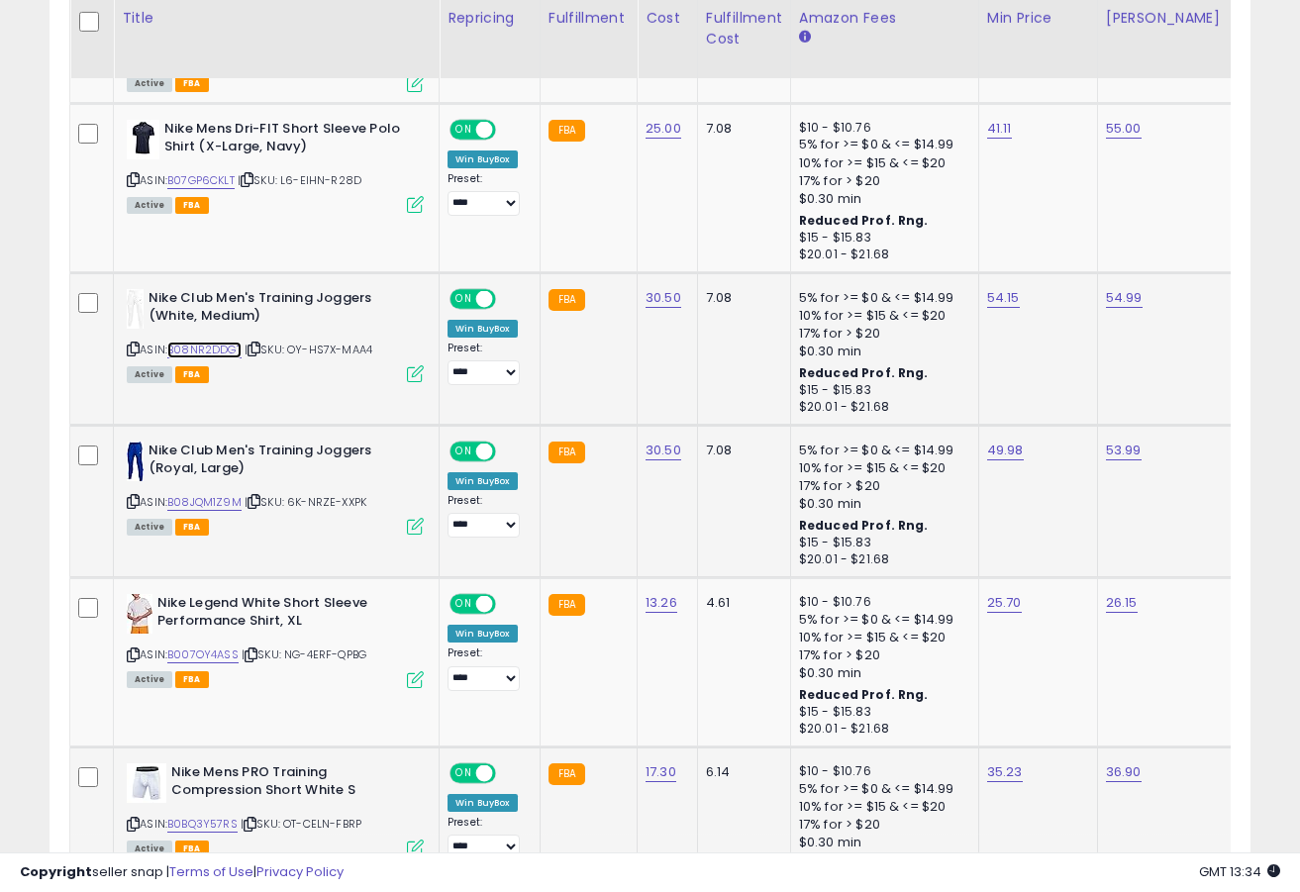
click at [223, 343] on link "B08NR2DDGT" at bounding box center [204, 350] width 74 height 17
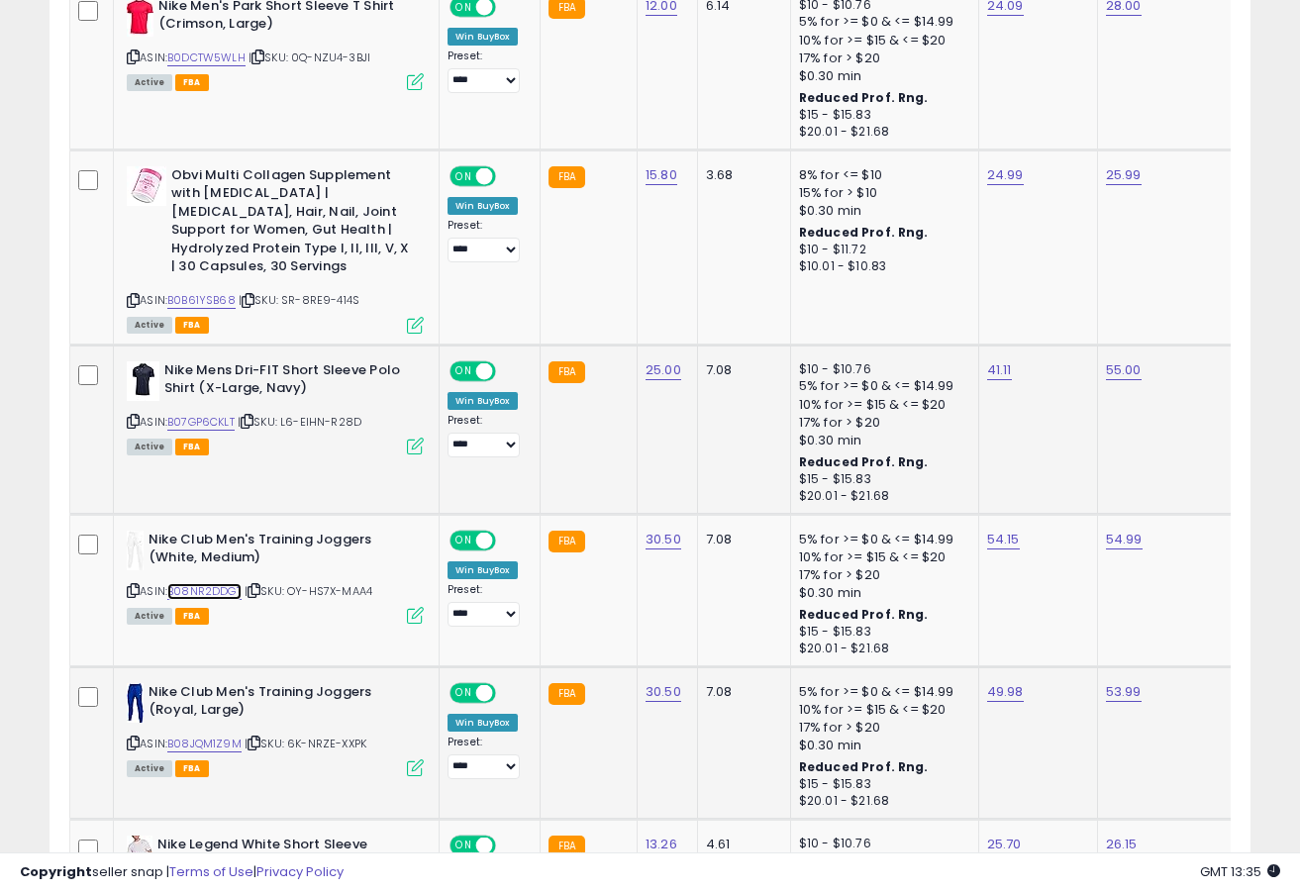
scroll to position [1125, 0]
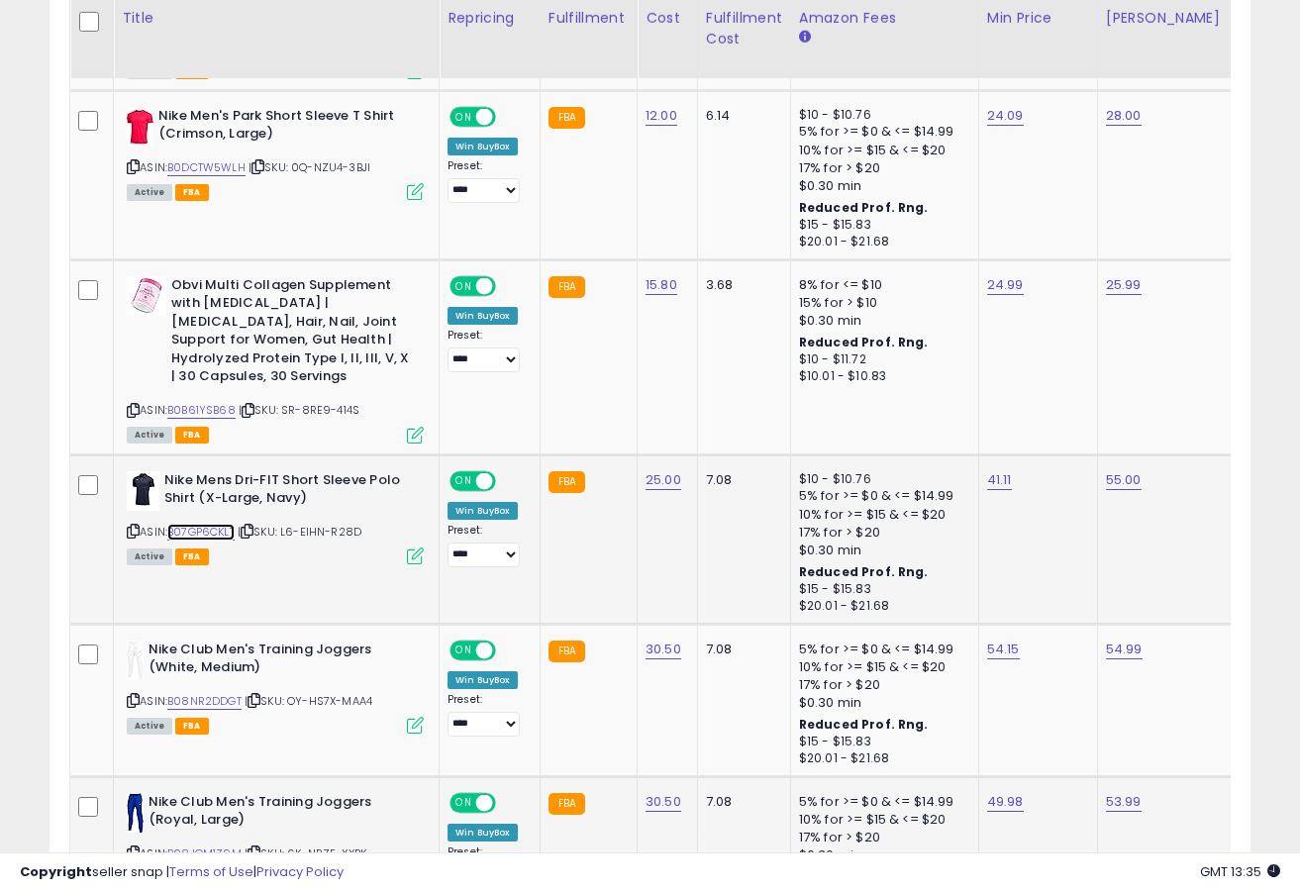
click at [220, 532] on link "B07GP6CKLT" at bounding box center [200, 532] width 67 height 17
click at [993, 477] on link "41.11" at bounding box center [999, 480] width 25 height 20
type input "*****"
click button "submit" at bounding box center [1054, 431] width 34 height 30
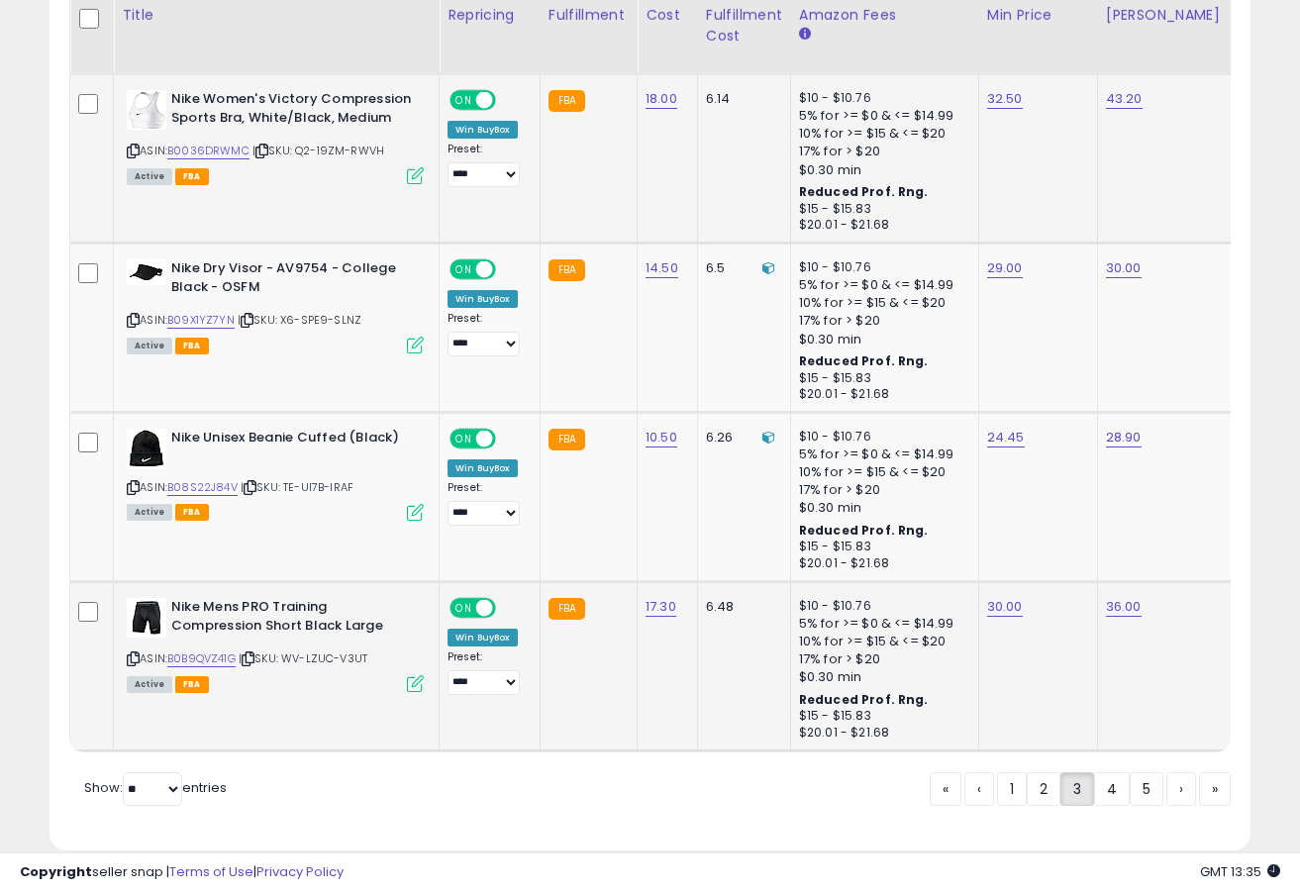
scroll to position [4444, 0]
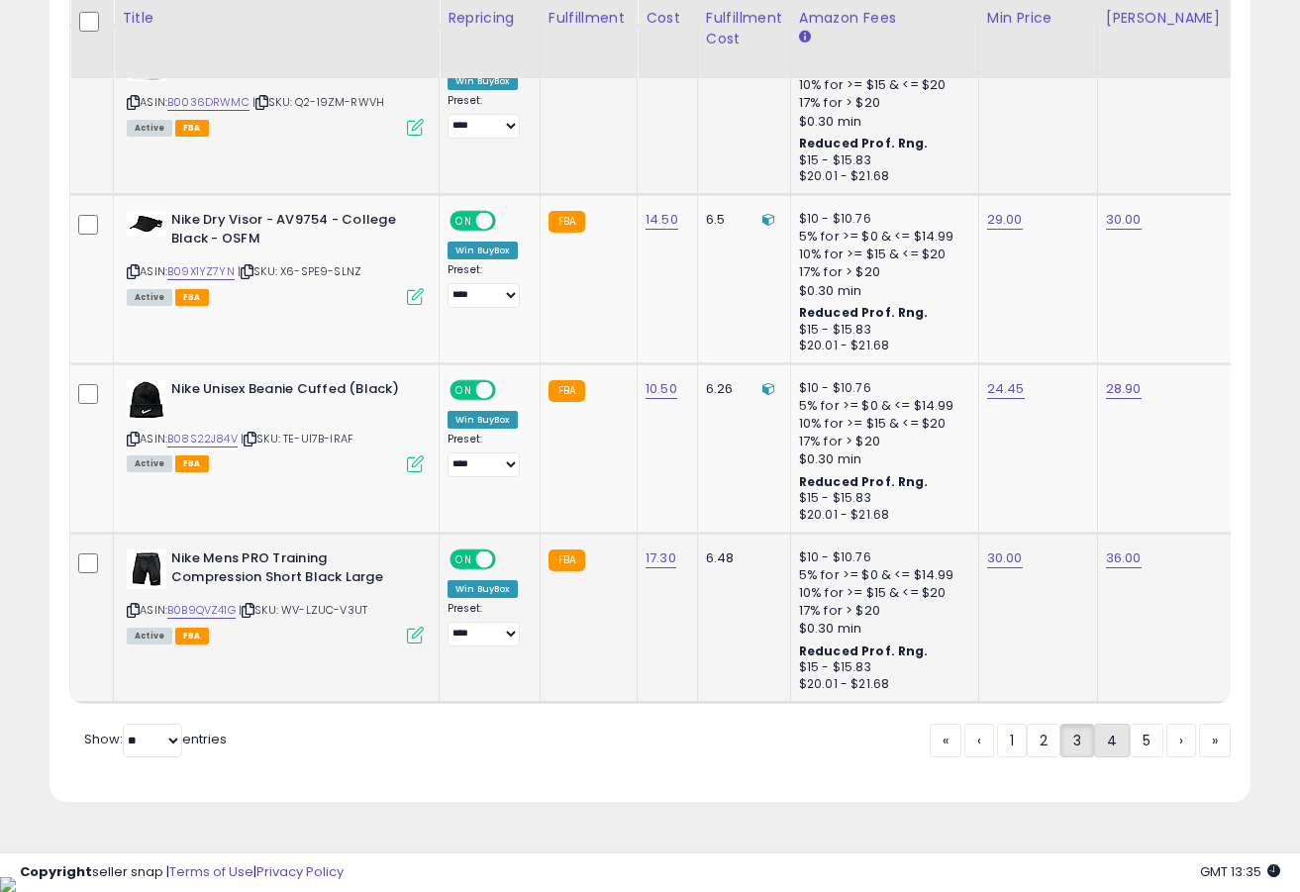
click at [1105, 754] on link "4" at bounding box center [1112, 741] width 36 height 34
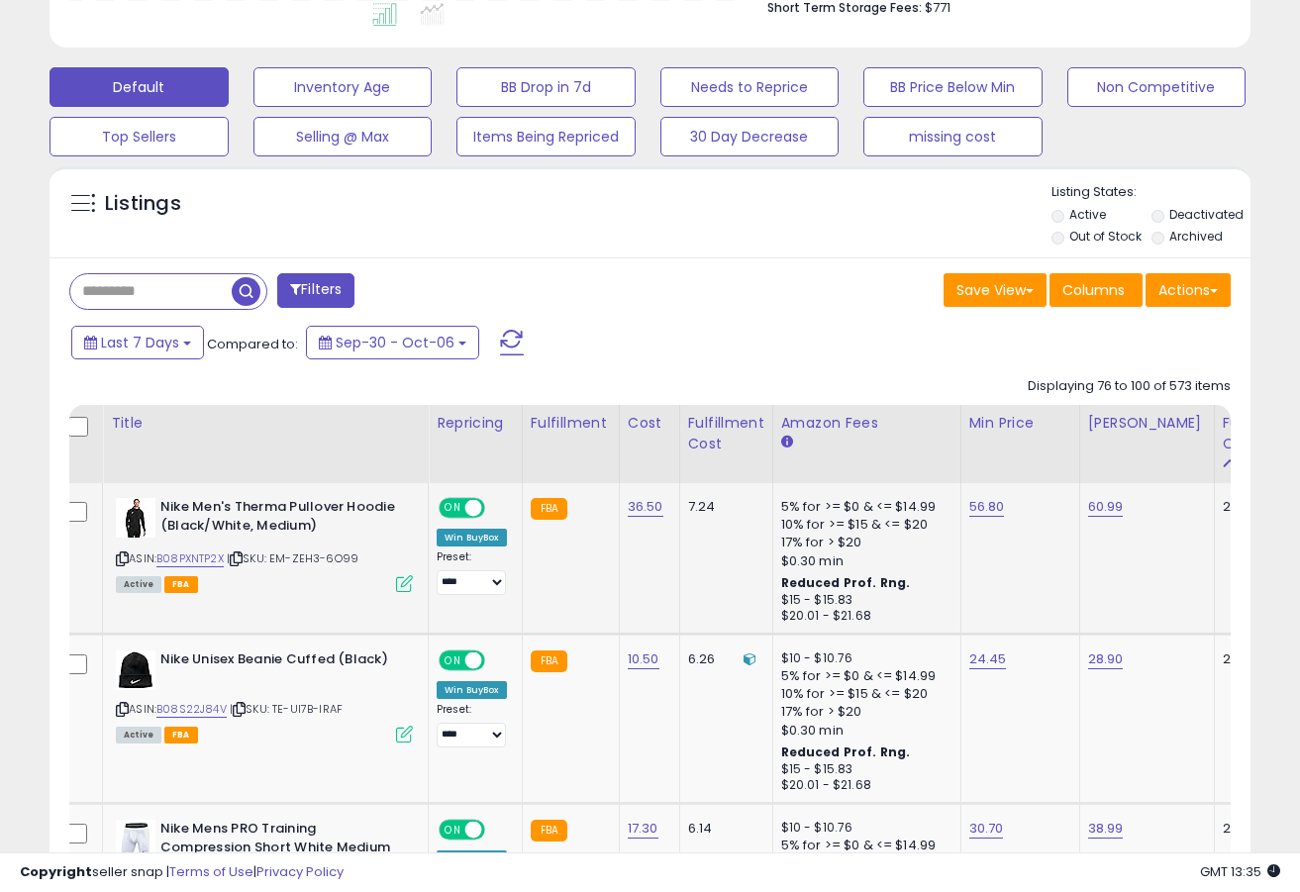
scroll to position [566, 0]
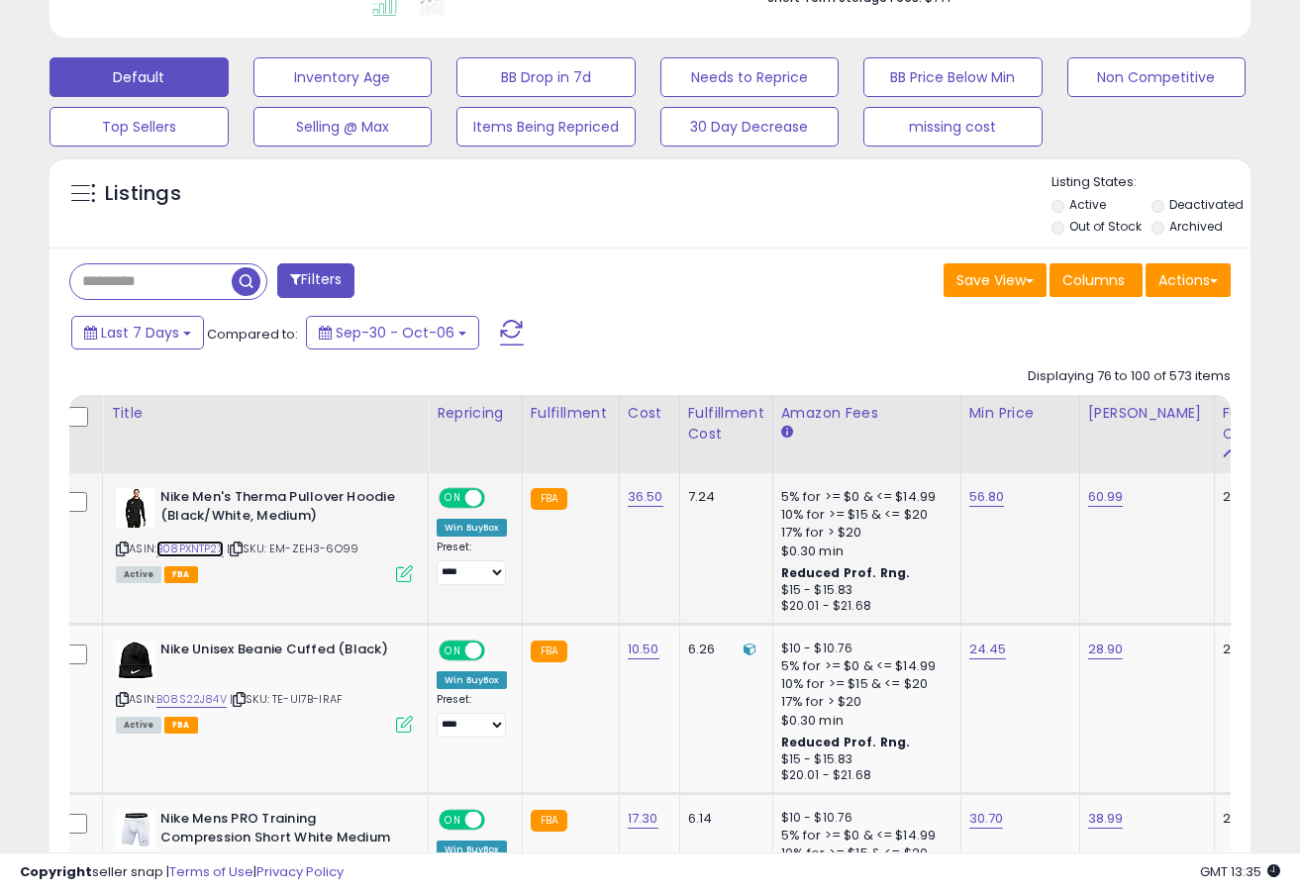
click at [189, 542] on link "B08PXNTP2X" at bounding box center [189, 549] width 67 height 17
click at [987, 508] on td "56.80" at bounding box center [1020, 549] width 119 height 152
click at [984, 505] on link "56.80" at bounding box center [987, 497] width 36 height 20
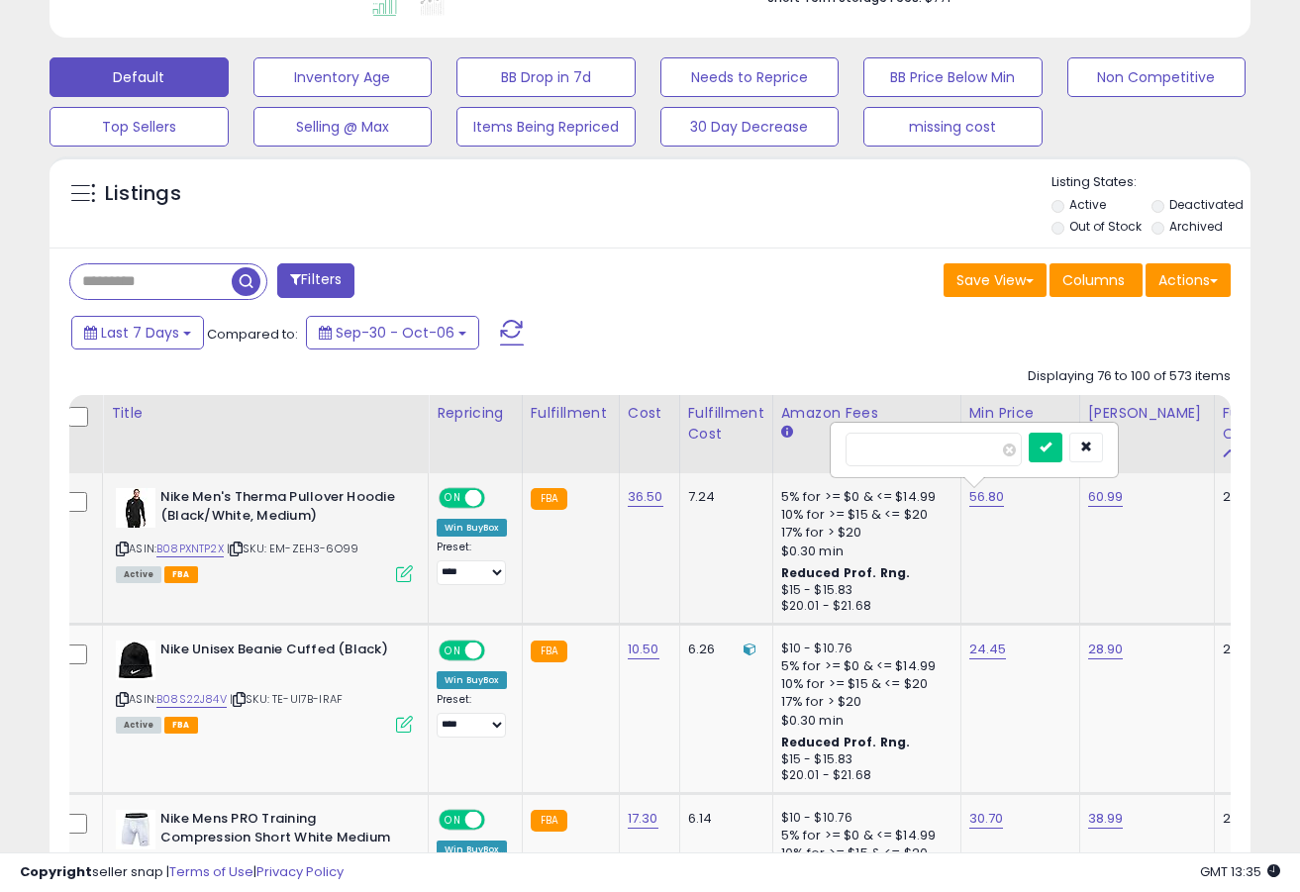
type input "****"
type input "*****"
click button "submit" at bounding box center [1046, 448] width 34 height 30
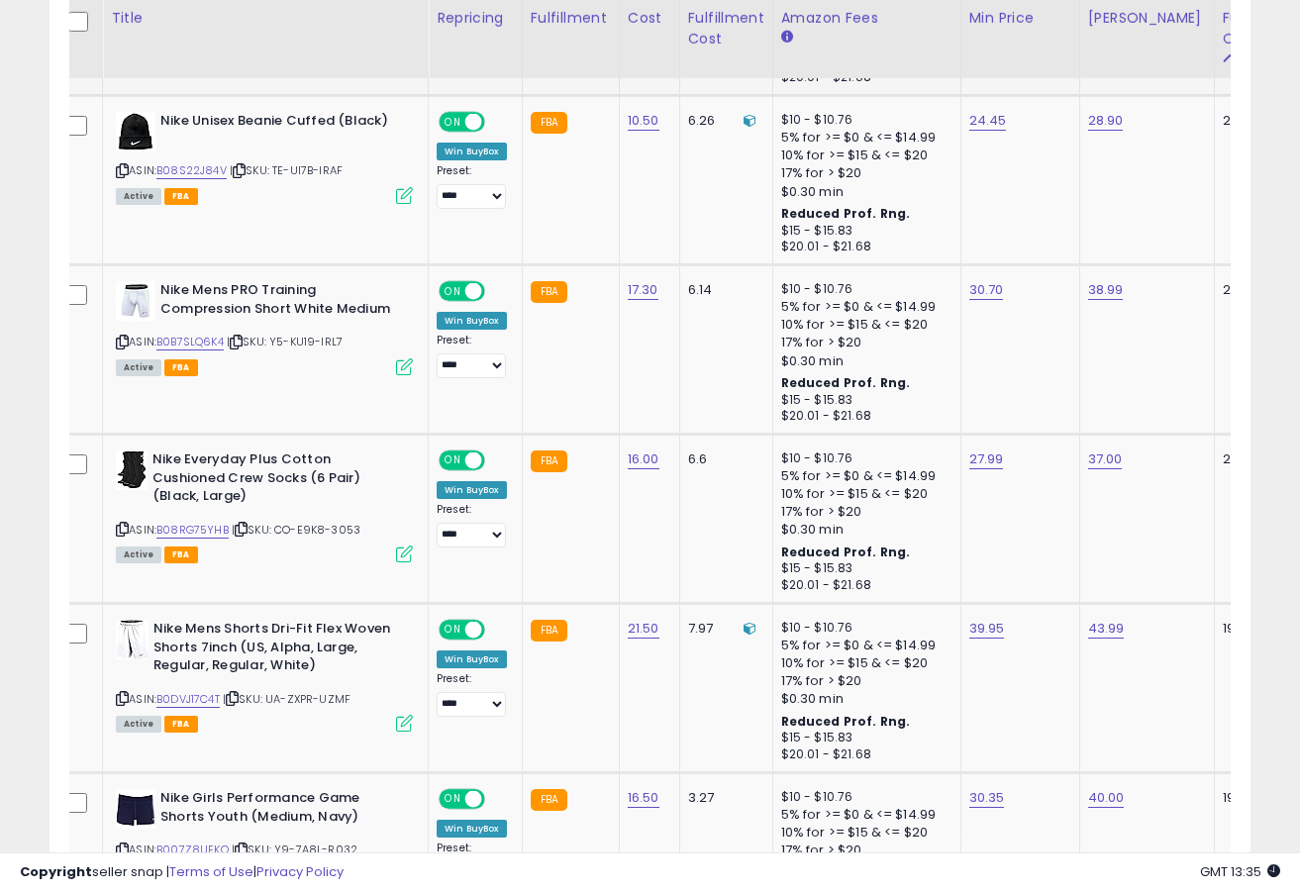
scroll to position [1100, 0]
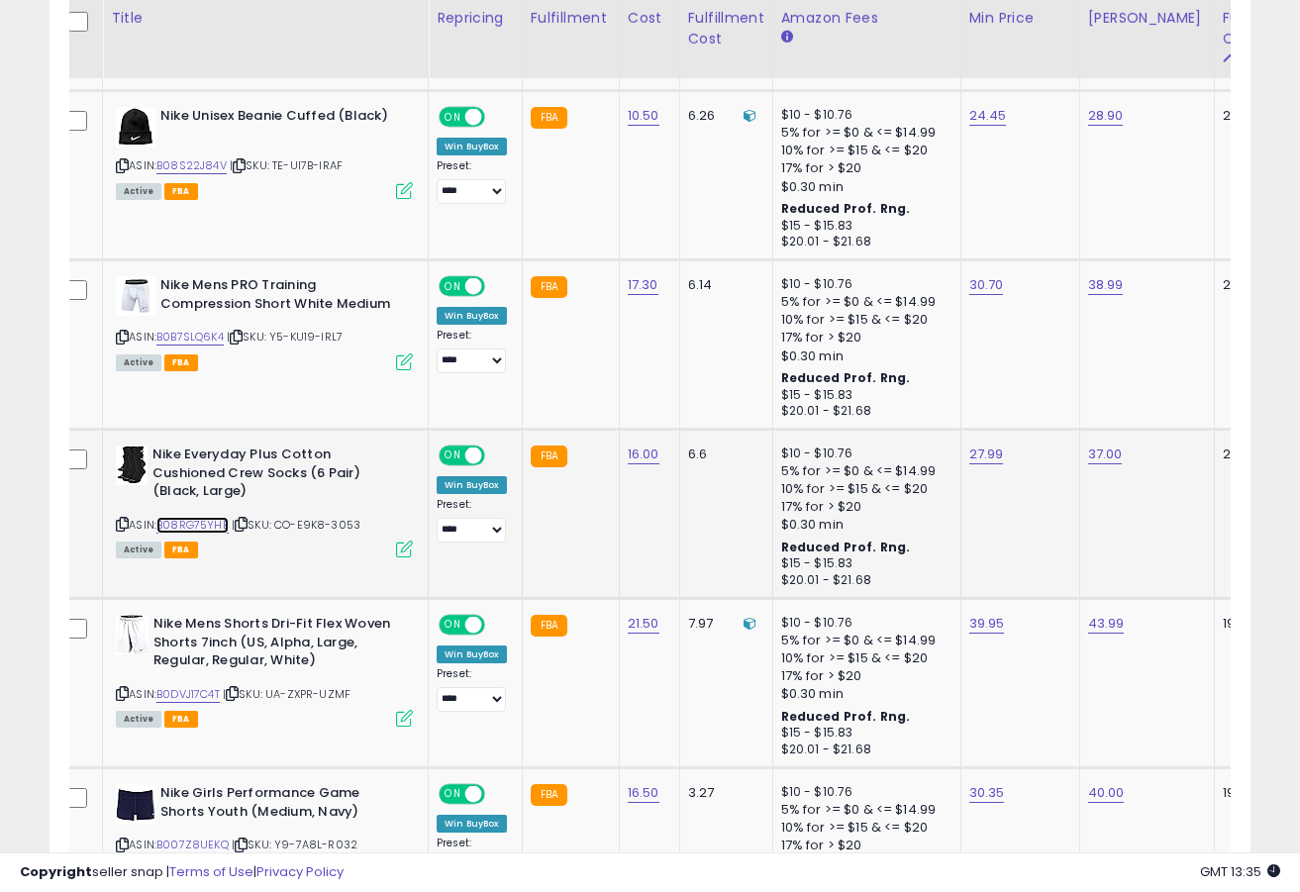
click at [221, 523] on link "B08RG75YHB" at bounding box center [192, 525] width 72 height 17
click at [981, 457] on link "27.99" at bounding box center [986, 455] width 35 height 20
type input "*****"
click button "submit" at bounding box center [1045, 405] width 34 height 30
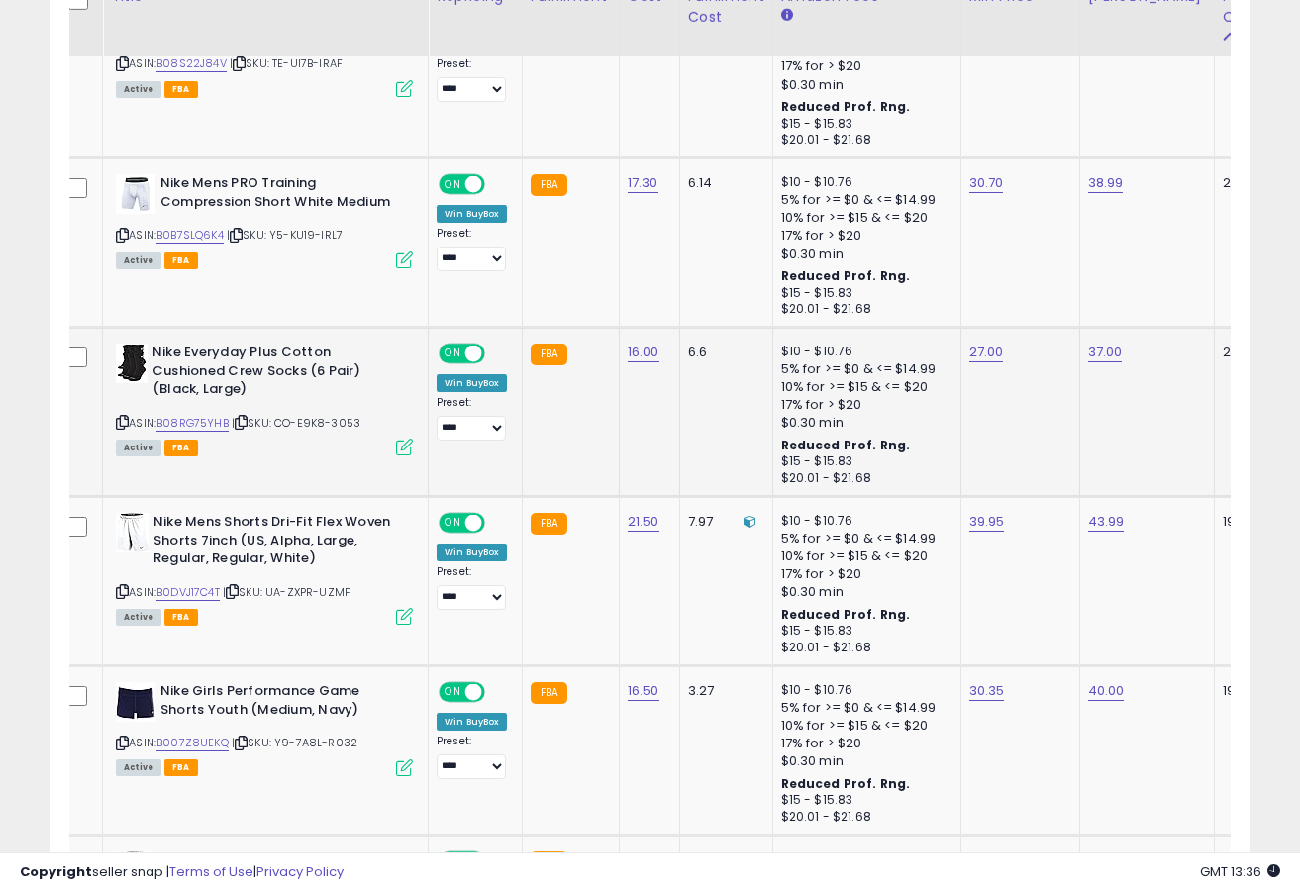
scroll to position [1218, 0]
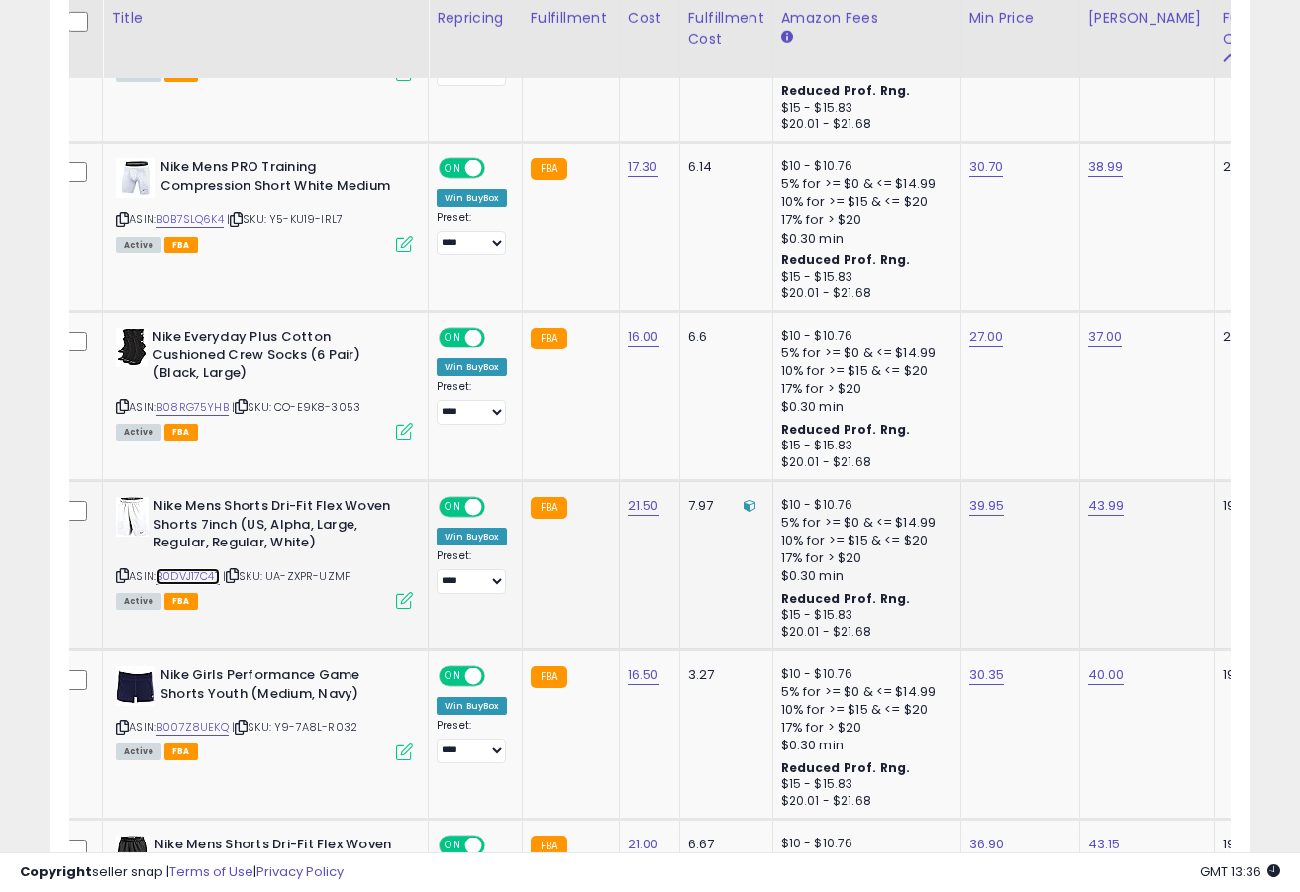
click at [176, 579] on link "B0DVJ17C4T" at bounding box center [187, 576] width 63 height 17
click at [982, 516] on td "39.95" at bounding box center [1020, 565] width 119 height 169
click at [983, 511] on link "39.95" at bounding box center [987, 506] width 36 height 20
type input "*"
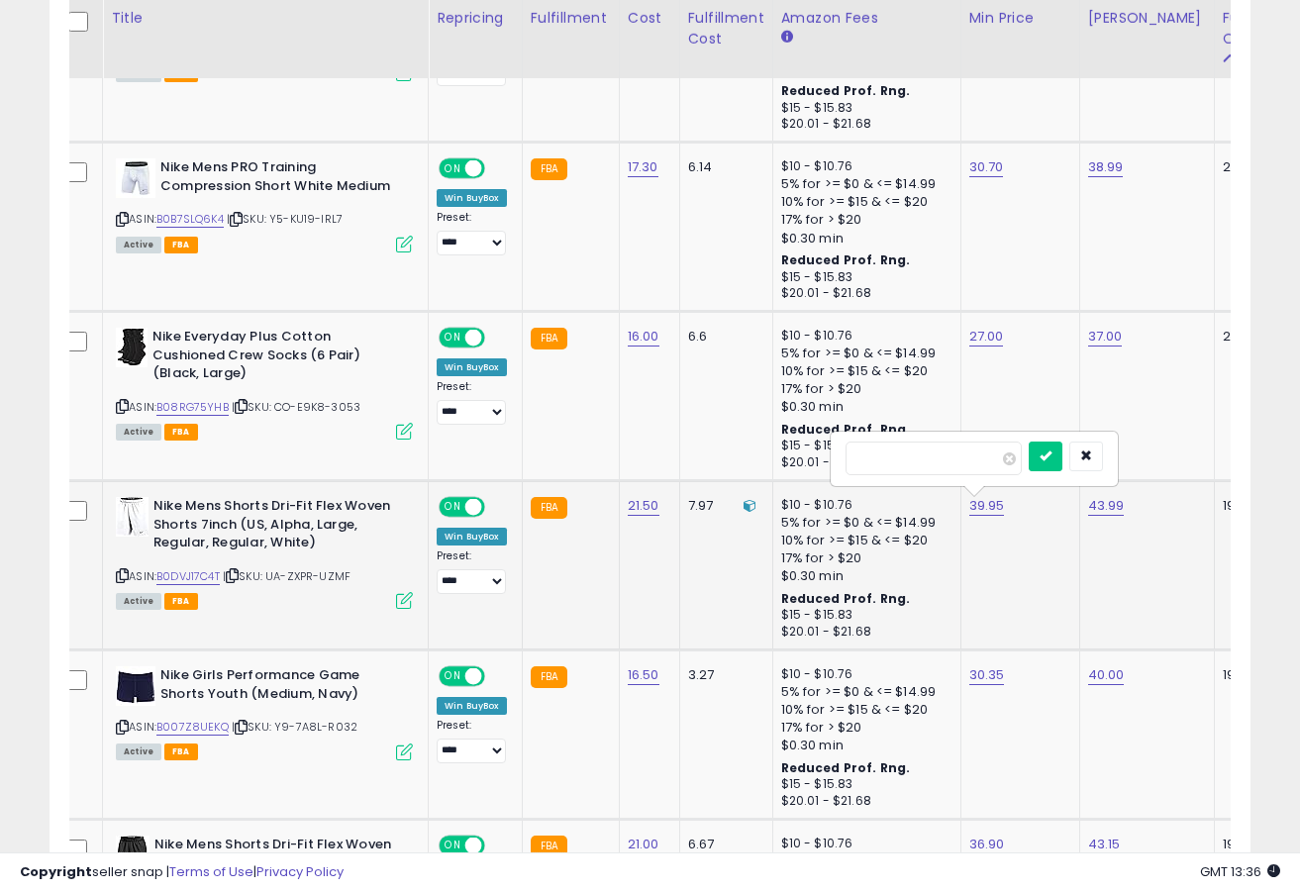
type input "*****"
click button "submit" at bounding box center [1046, 457] width 34 height 30
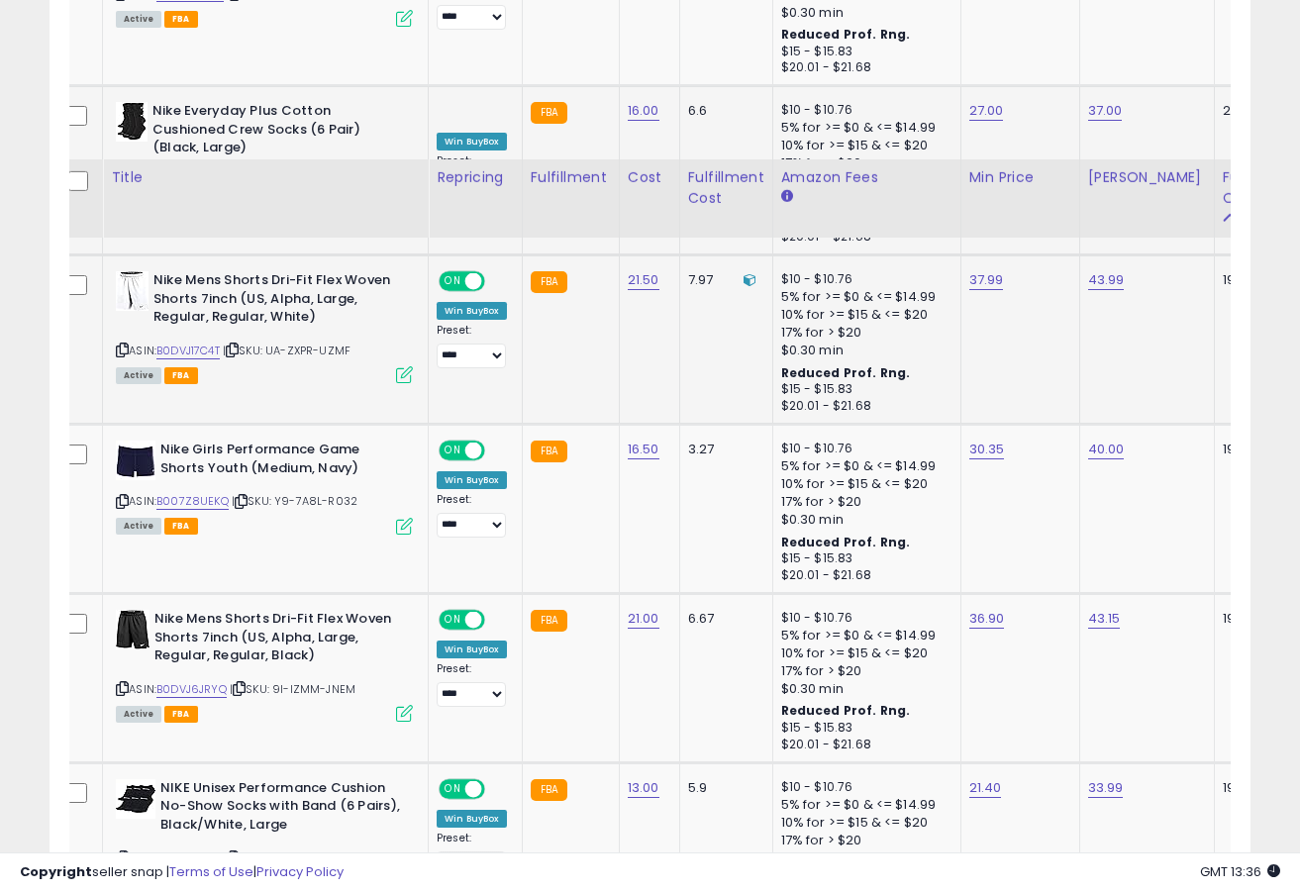
scroll to position [1603, 0]
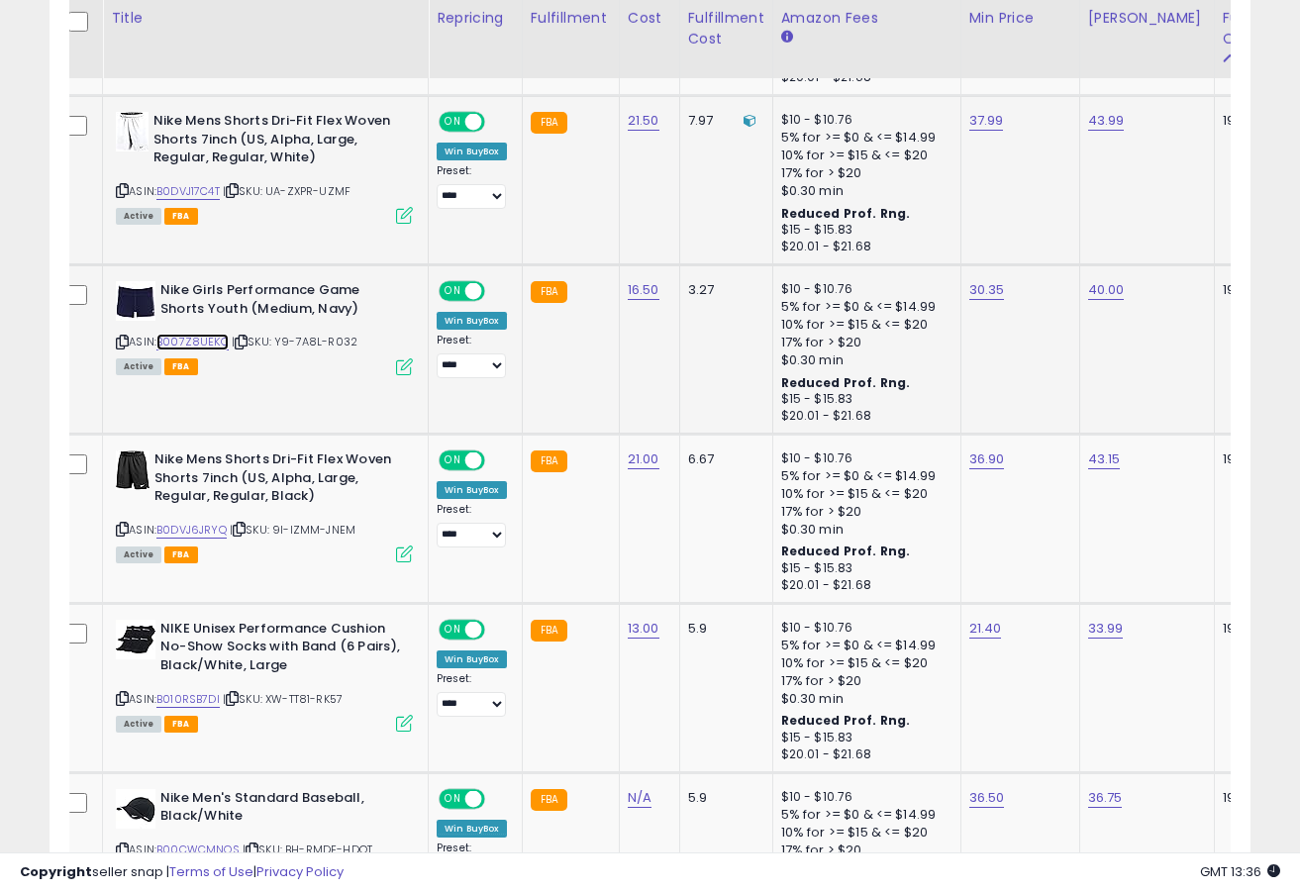
click at [207, 343] on link "B007Z8UEKQ" at bounding box center [192, 342] width 72 height 17
click at [987, 289] on link "30.35" at bounding box center [987, 290] width 36 height 20
type input "*****"
click button "submit" at bounding box center [1046, 241] width 34 height 30
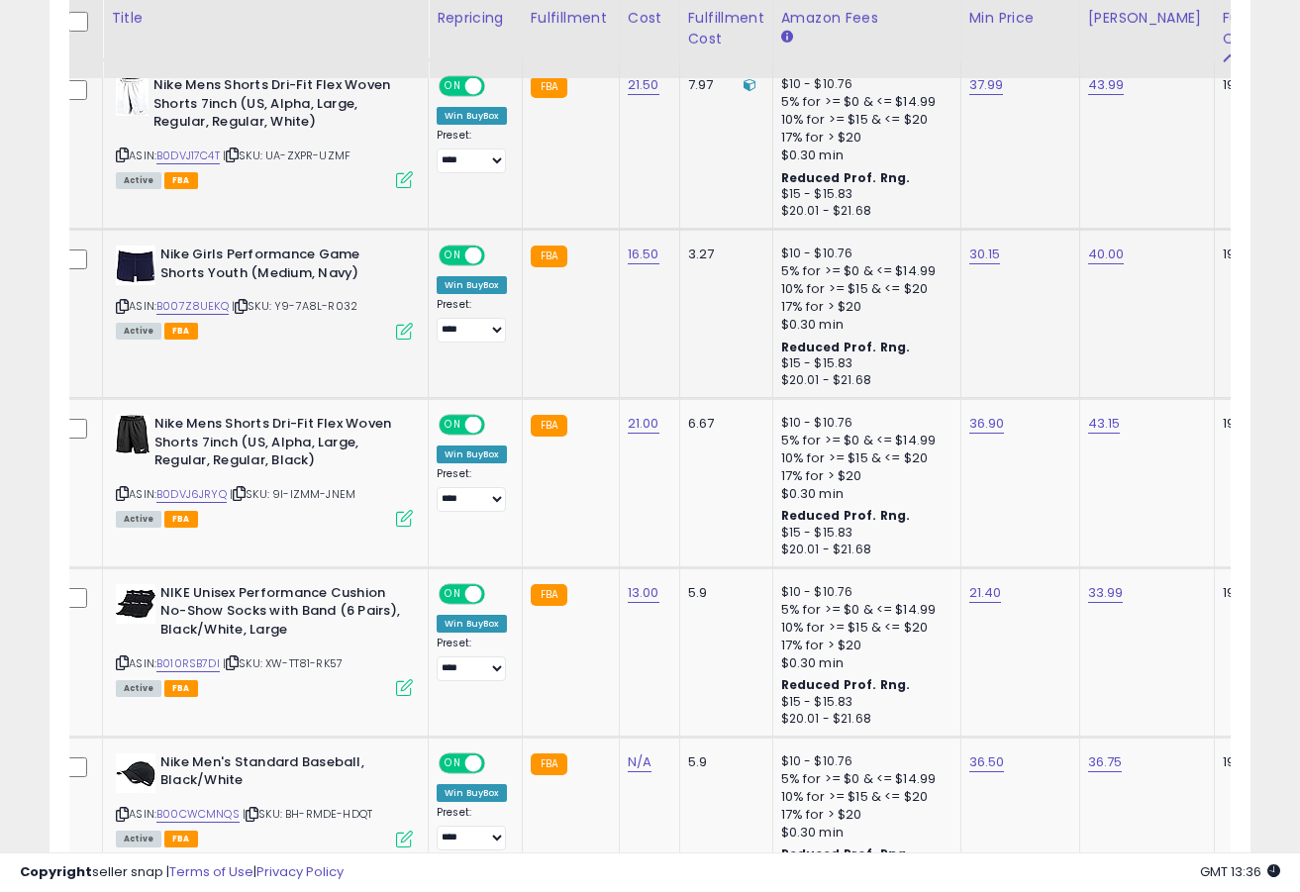
scroll to position [1679, 0]
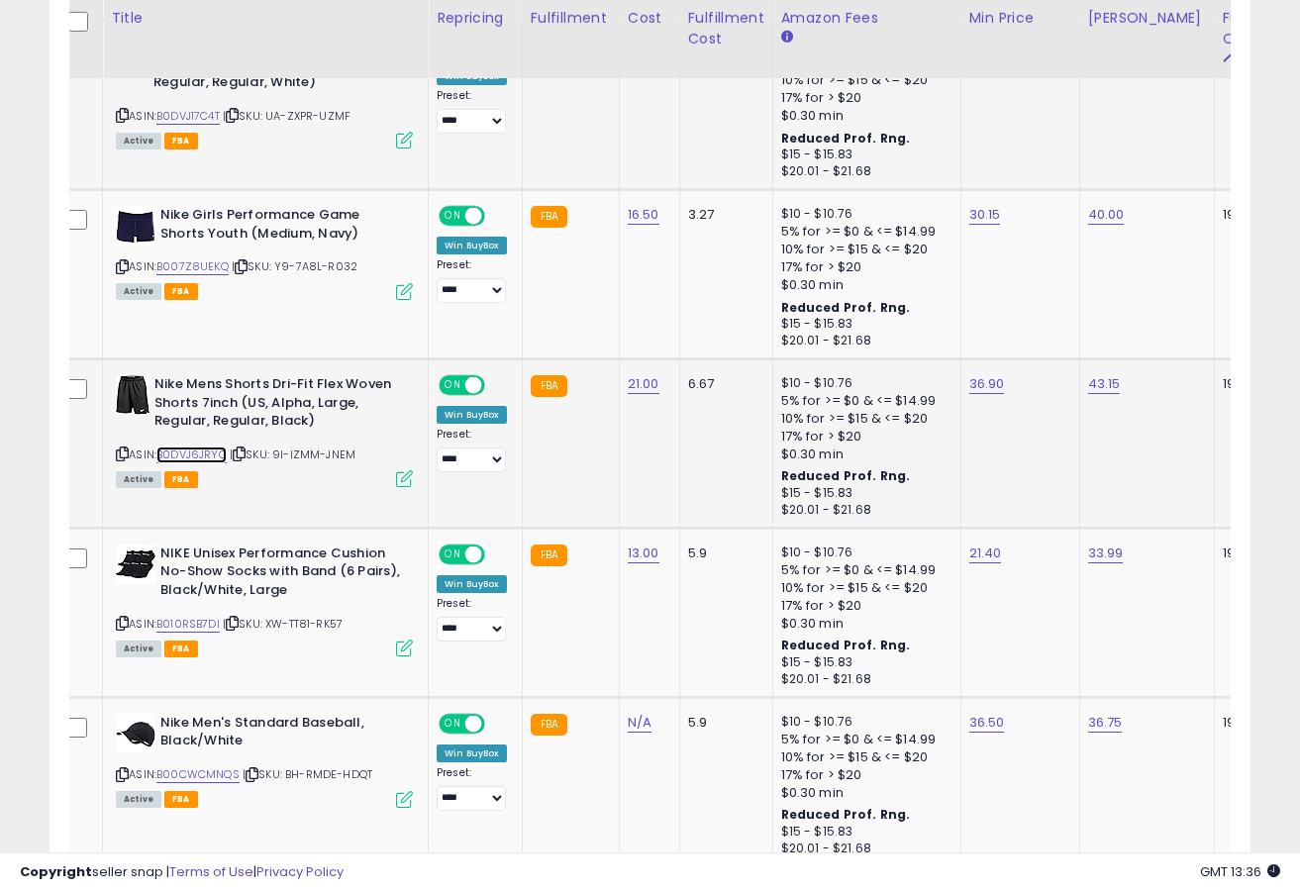
click at [203, 457] on link "B0DVJ6JRYQ" at bounding box center [191, 455] width 70 height 17
click at [972, 388] on link "36.90" at bounding box center [987, 384] width 36 height 20
type input "*****"
click button "submit" at bounding box center [1046, 335] width 34 height 30
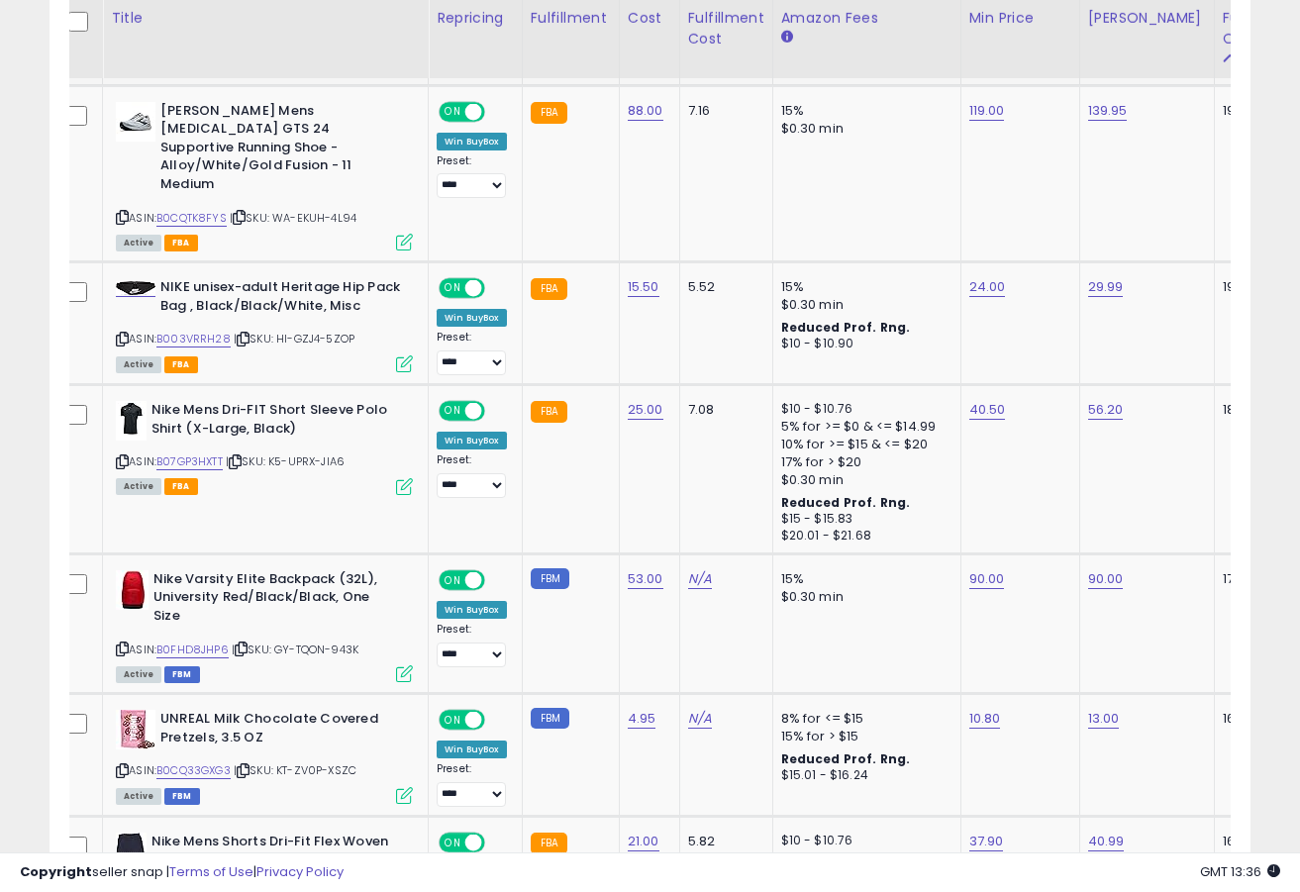
scroll to position [2462, 0]
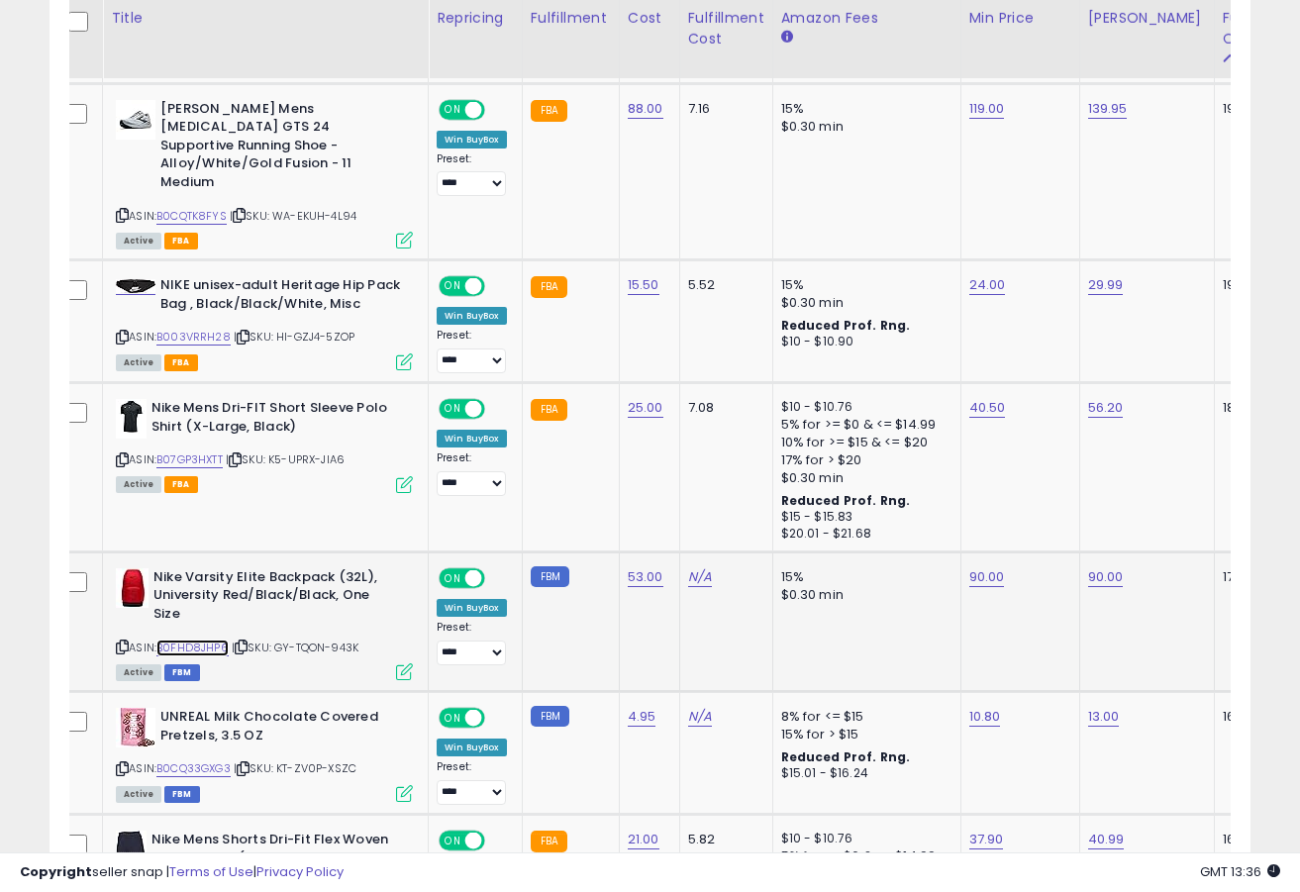
click at [213, 640] on link "B0FHD8JHP6" at bounding box center [192, 648] width 72 height 17
click at [984, 567] on link "90.00" at bounding box center [987, 577] width 36 height 20
type input "*"
type input "*****"
click button "submit" at bounding box center [1046, 510] width 34 height 30
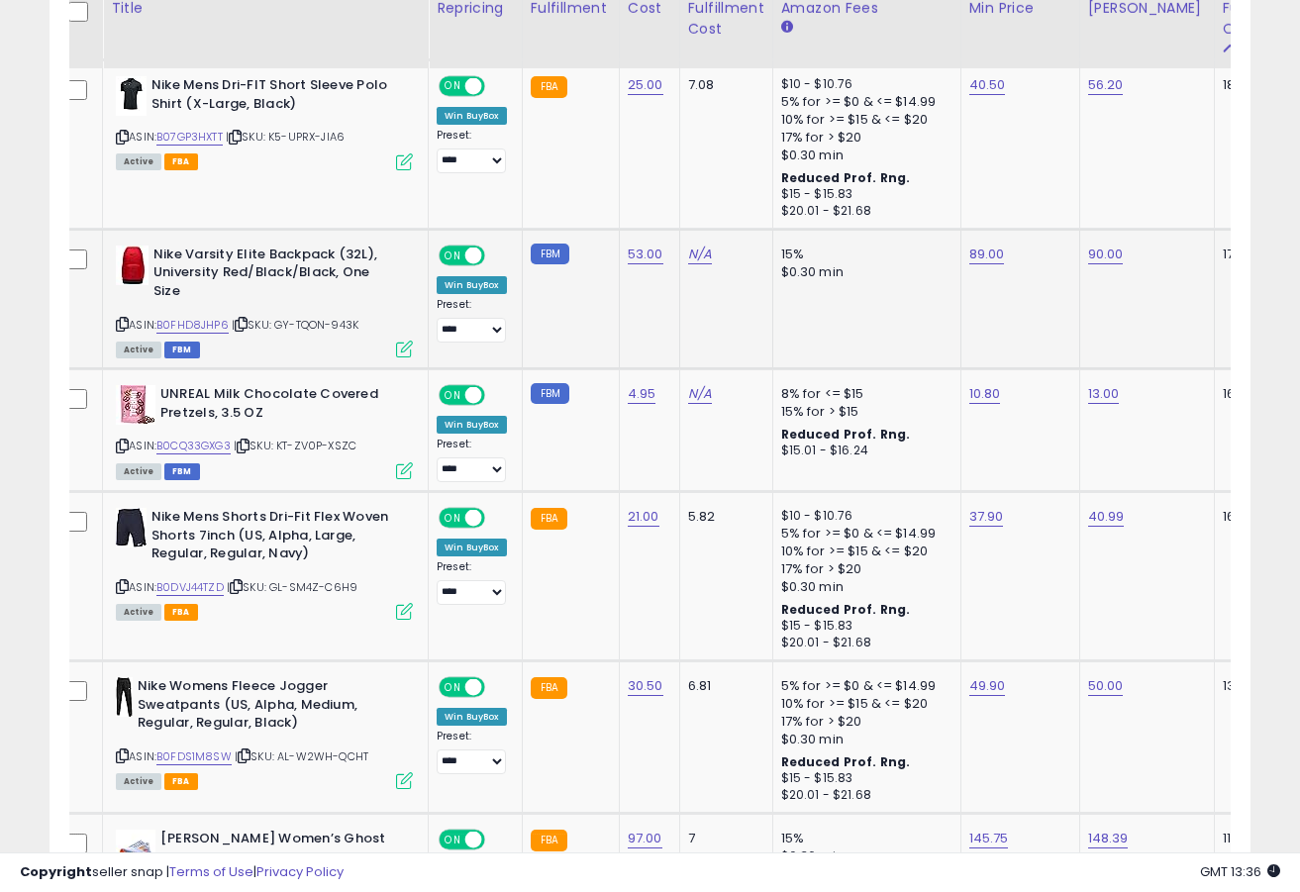
scroll to position [2816, 0]
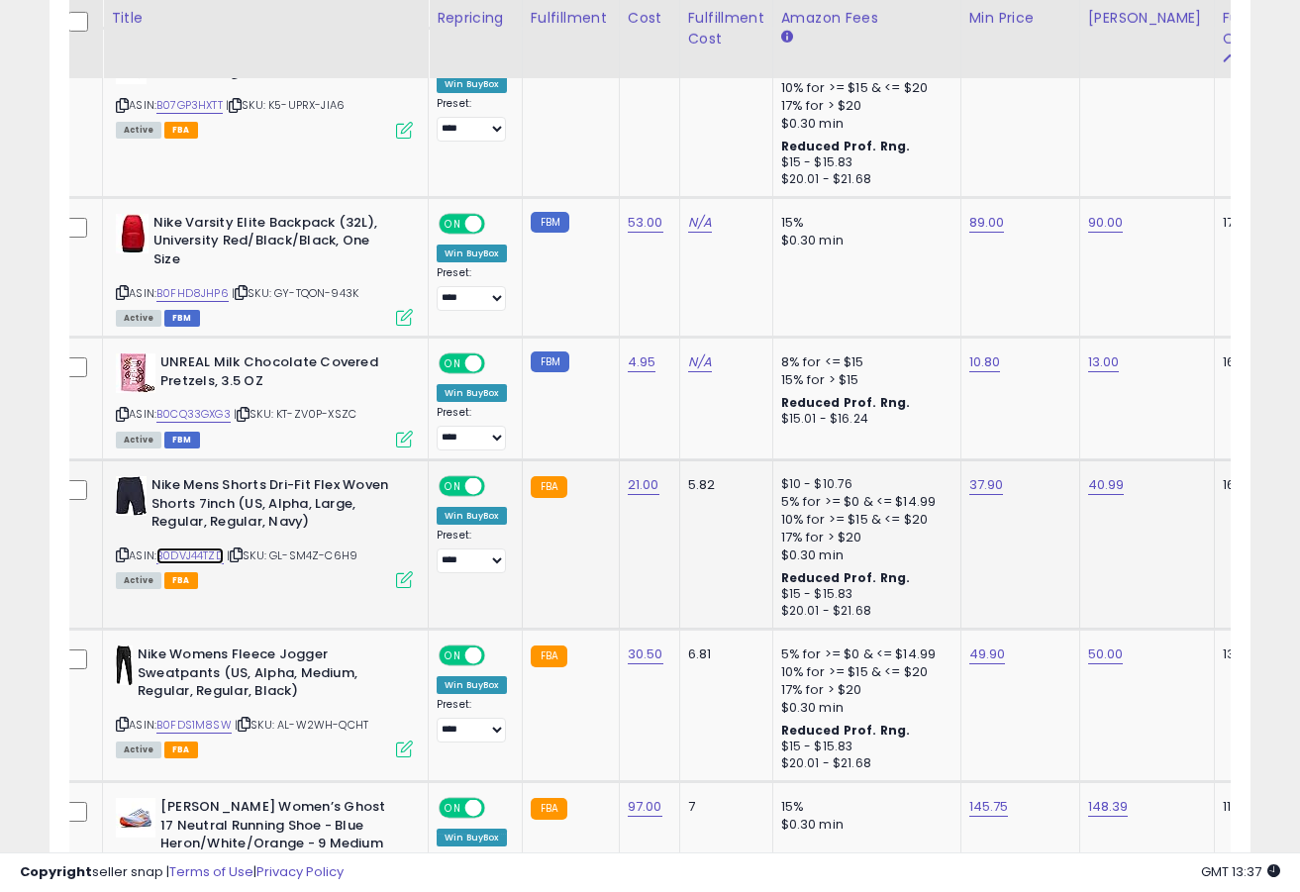
click at [210, 548] on link "B0DVJ44TZD" at bounding box center [189, 556] width 67 height 17
click at [992, 475] on link "37.90" at bounding box center [986, 485] width 35 height 20
type input "*****"
click button "submit" at bounding box center [1045, 418] width 34 height 30
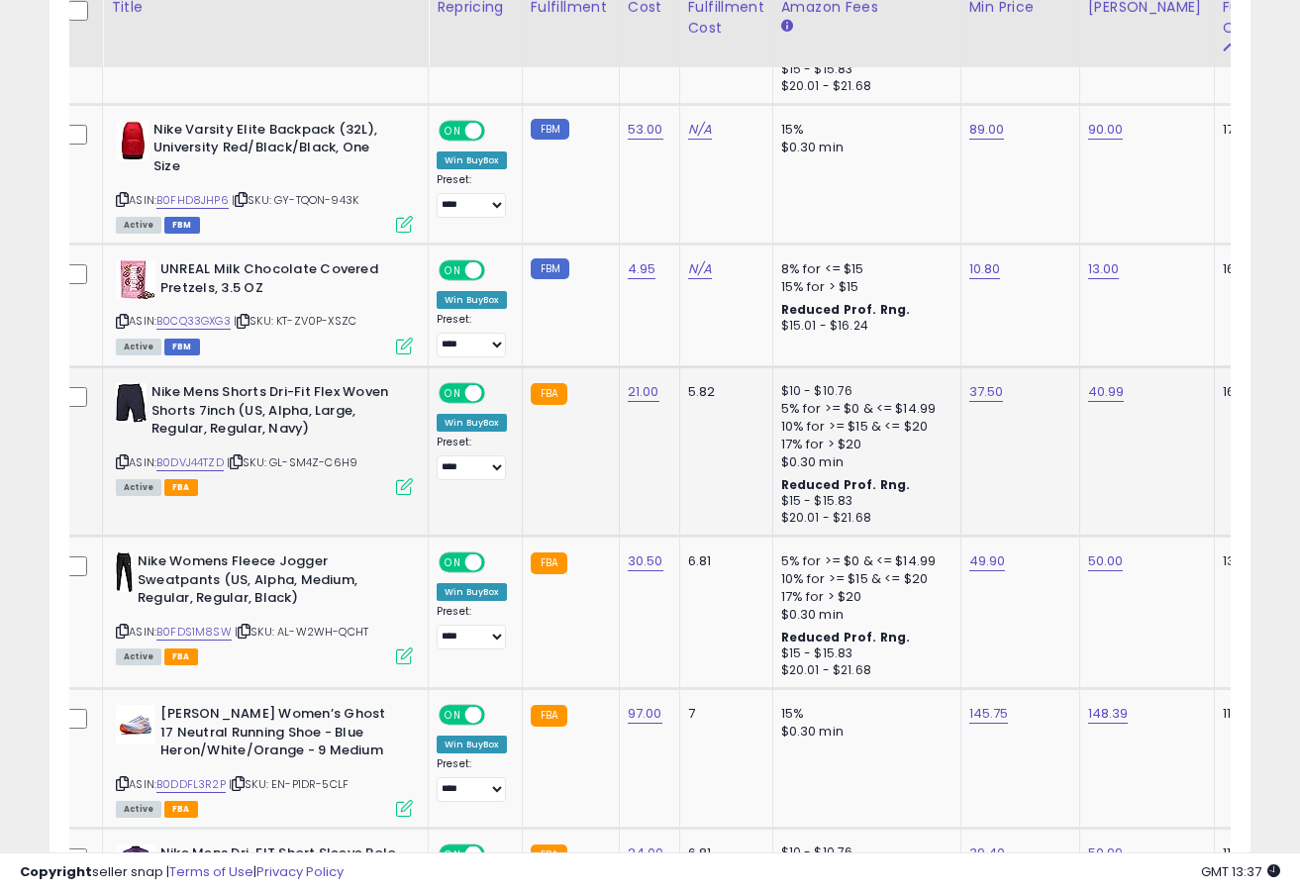
scroll to position [2933, 0]
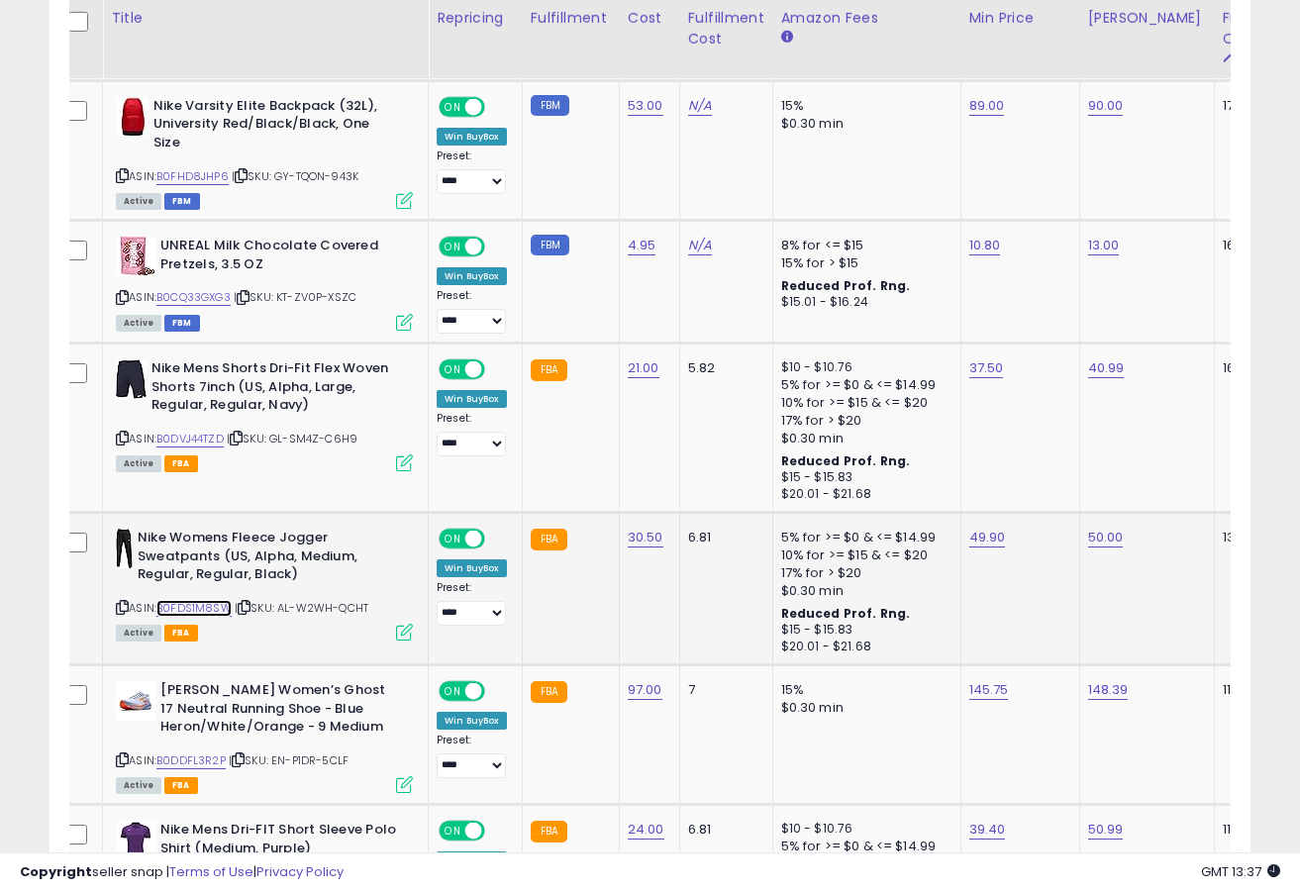
click at [212, 600] on link "B0FDS1M8SW" at bounding box center [193, 608] width 75 height 17
click at [987, 528] on link "49.90" at bounding box center [987, 538] width 37 height 20
type input "*****"
click button "submit" at bounding box center [1046, 471] width 34 height 30
click at [980, 528] on link "49.00" at bounding box center [987, 538] width 37 height 20
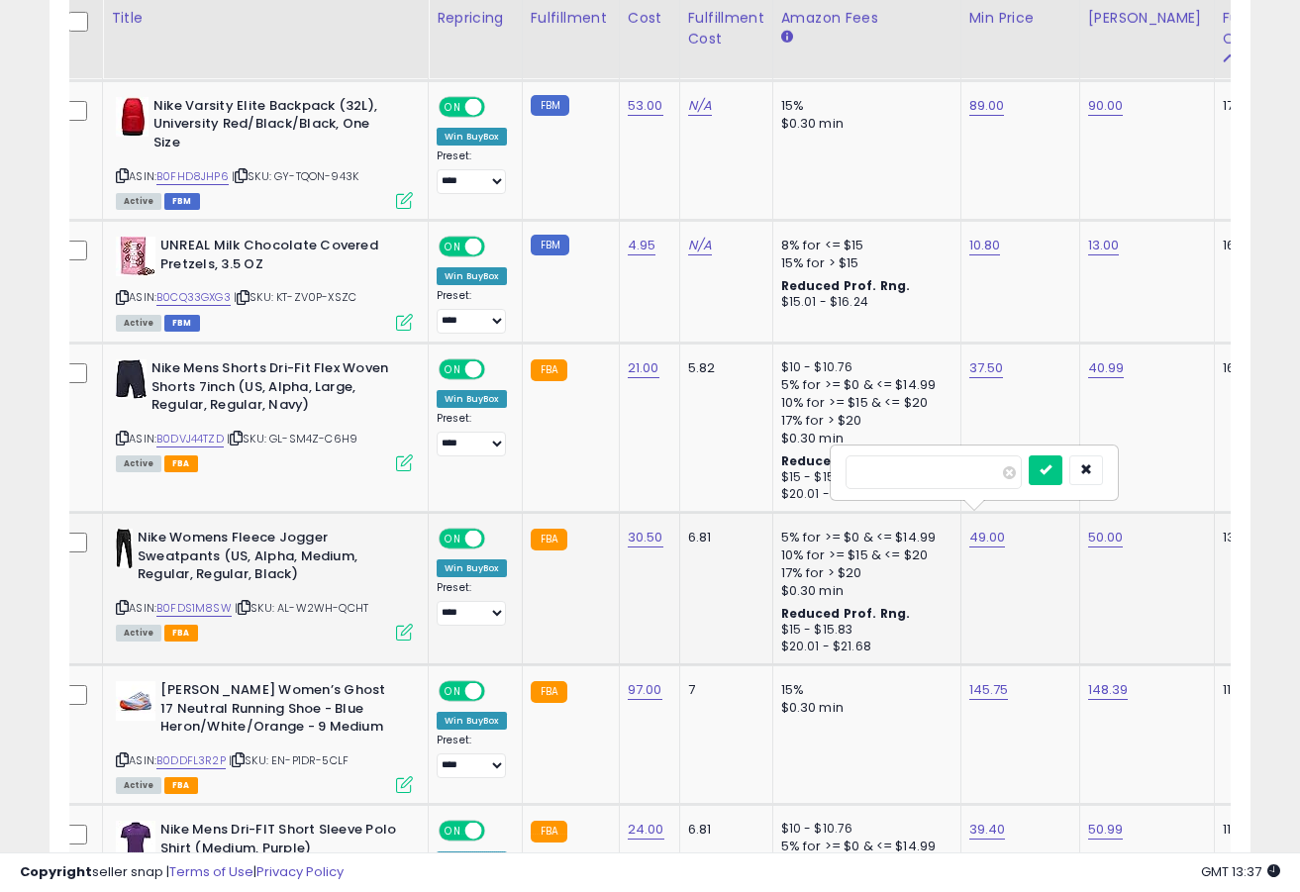
type input "*****"
click button "submit" at bounding box center [1046, 471] width 34 height 30
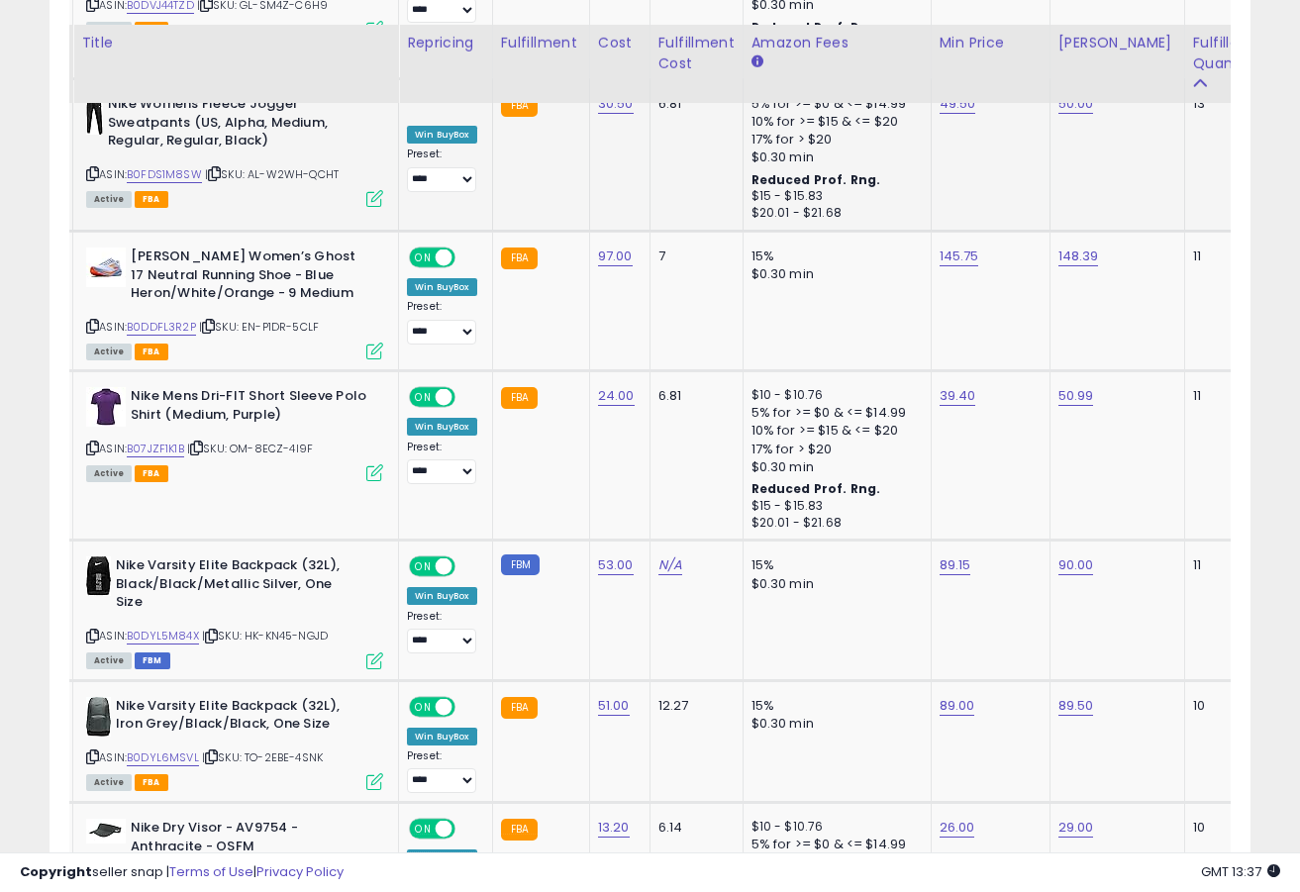
scroll to position [3409, 0]
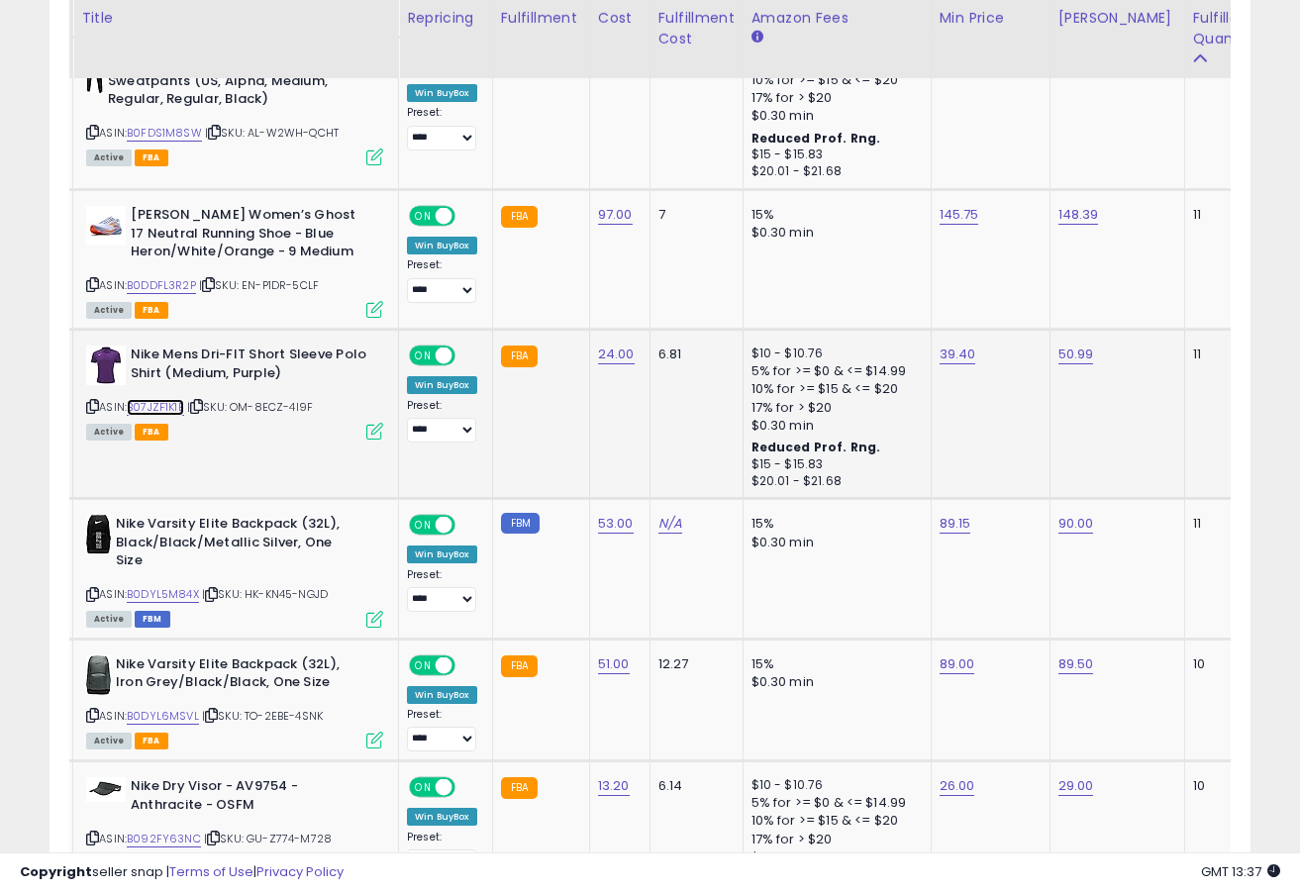
click at [169, 399] on link "B07JZF1K1B" at bounding box center [155, 407] width 57 height 17
click at [947, 345] on link "39.40" at bounding box center [958, 355] width 37 height 20
type input "*****"
click button "submit" at bounding box center [1016, 287] width 34 height 30
click at [176, 586] on link "B0DYL5M84X" at bounding box center [163, 594] width 72 height 17
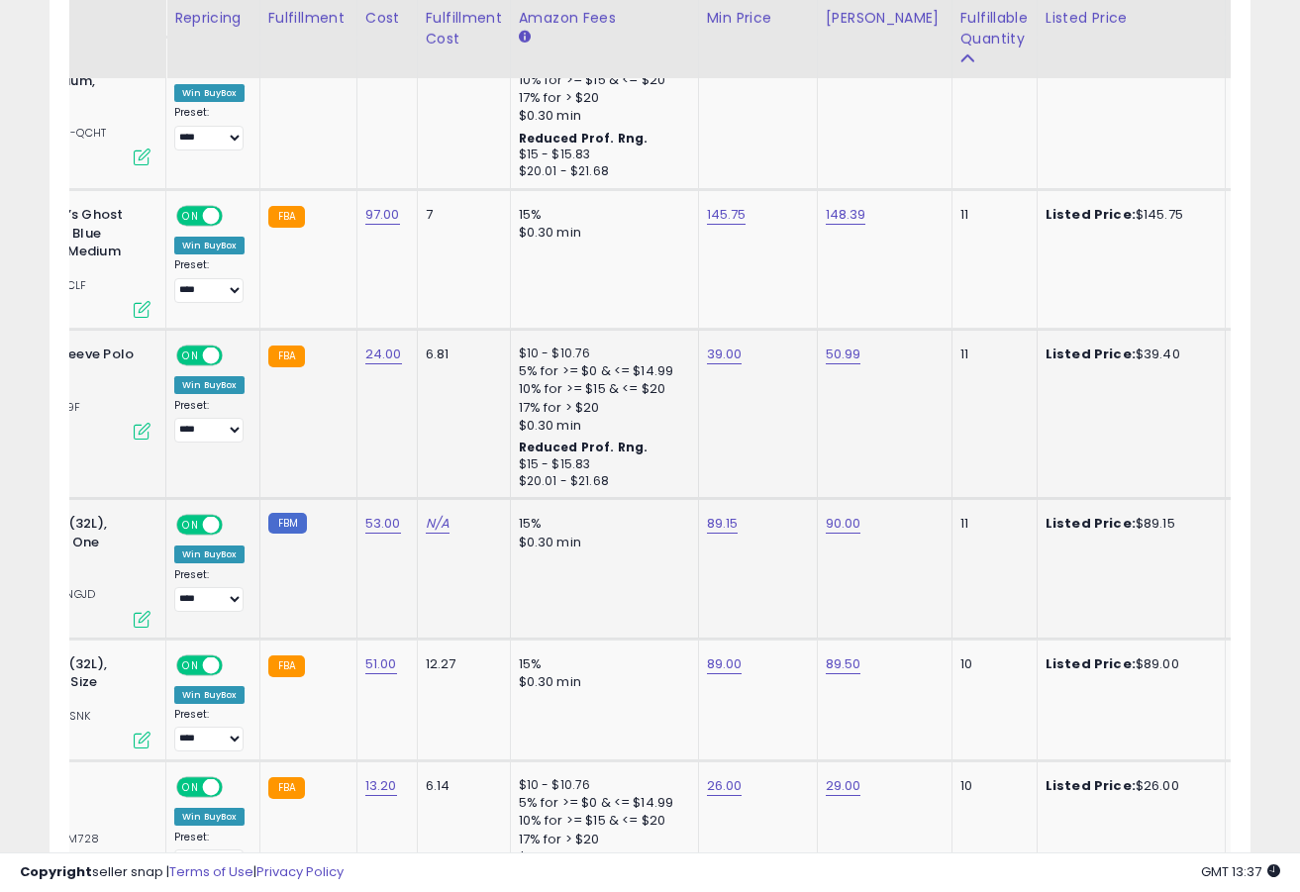
scroll to position [0, 0]
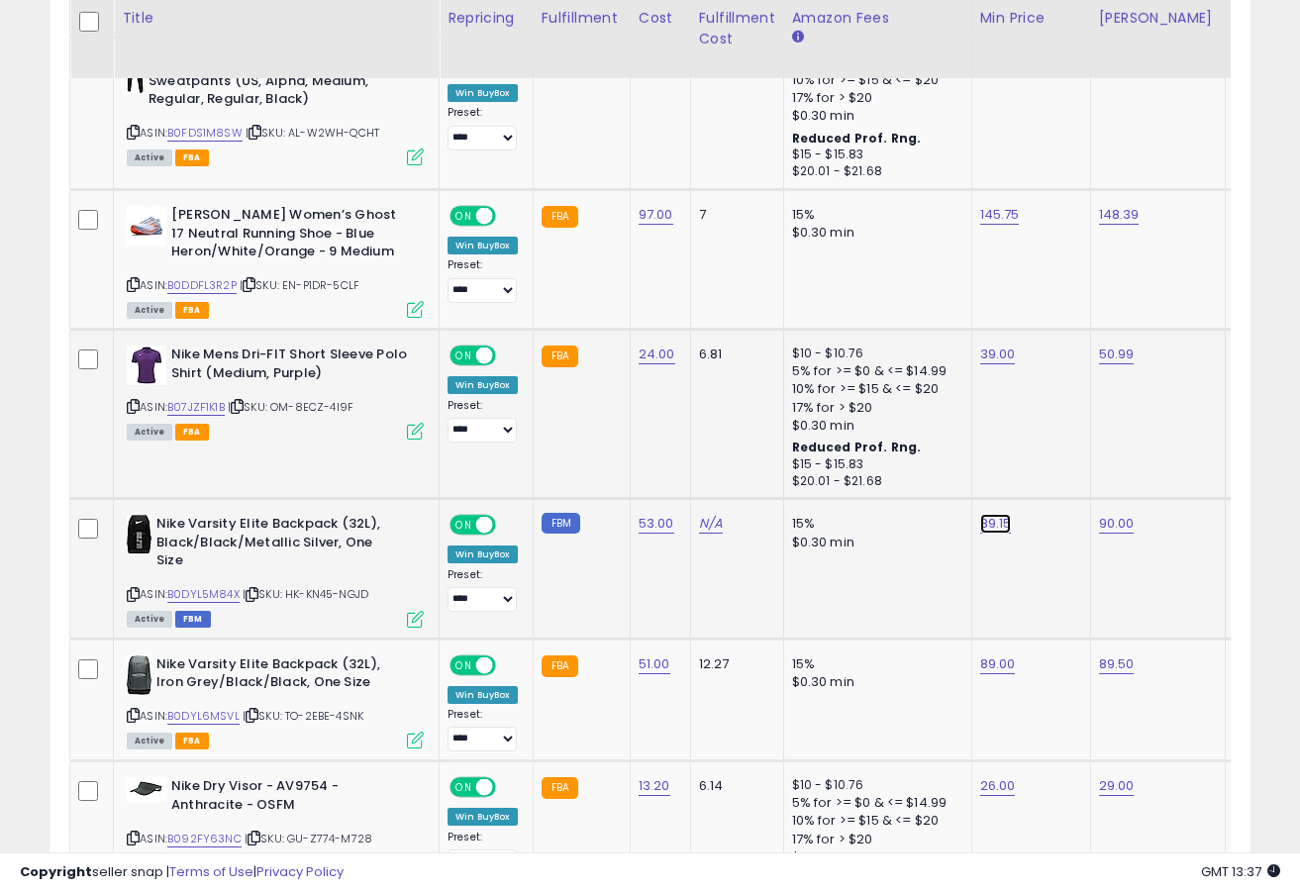
click at [990, 514] on link "89.15" at bounding box center [996, 524] width 32 height 20
type input "*****"
click button "submit" at bounding box center [1055, 457] width 34 height 30
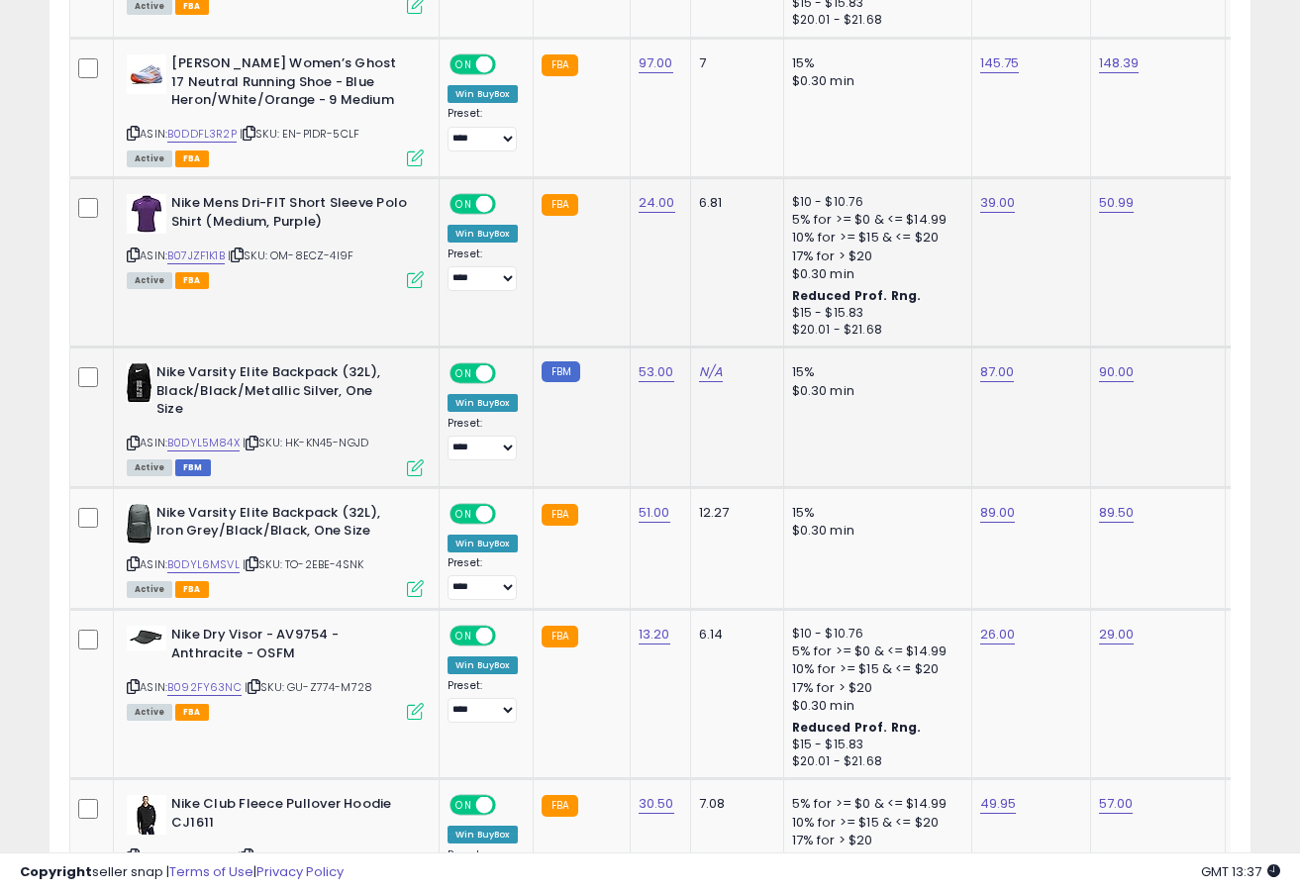
scroll to position [3672, 0]
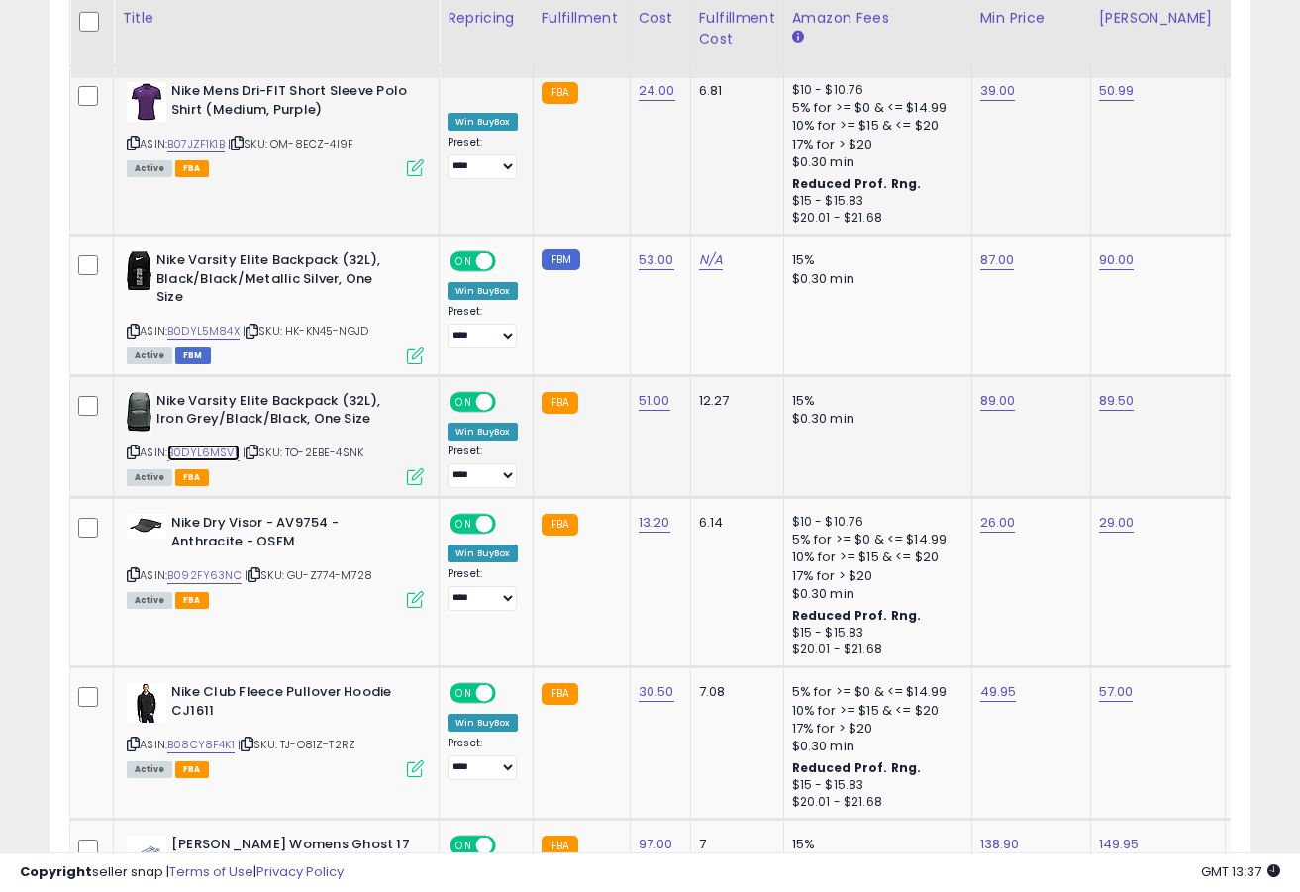
click at [219, 445] on link "B0DYL6MSVL" at bounding box center [203, 453] width 72 height 17
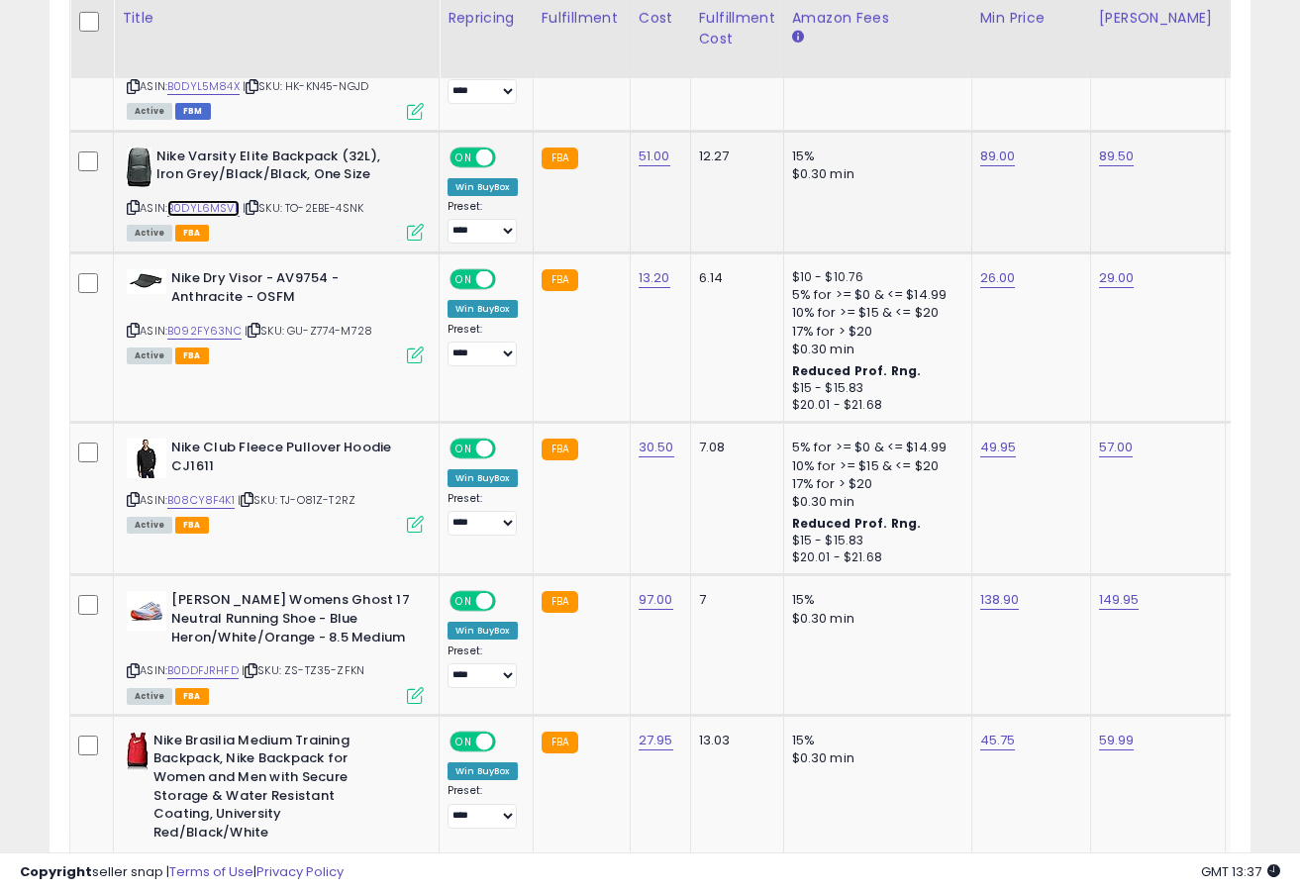
scroll to position [3921, 0]
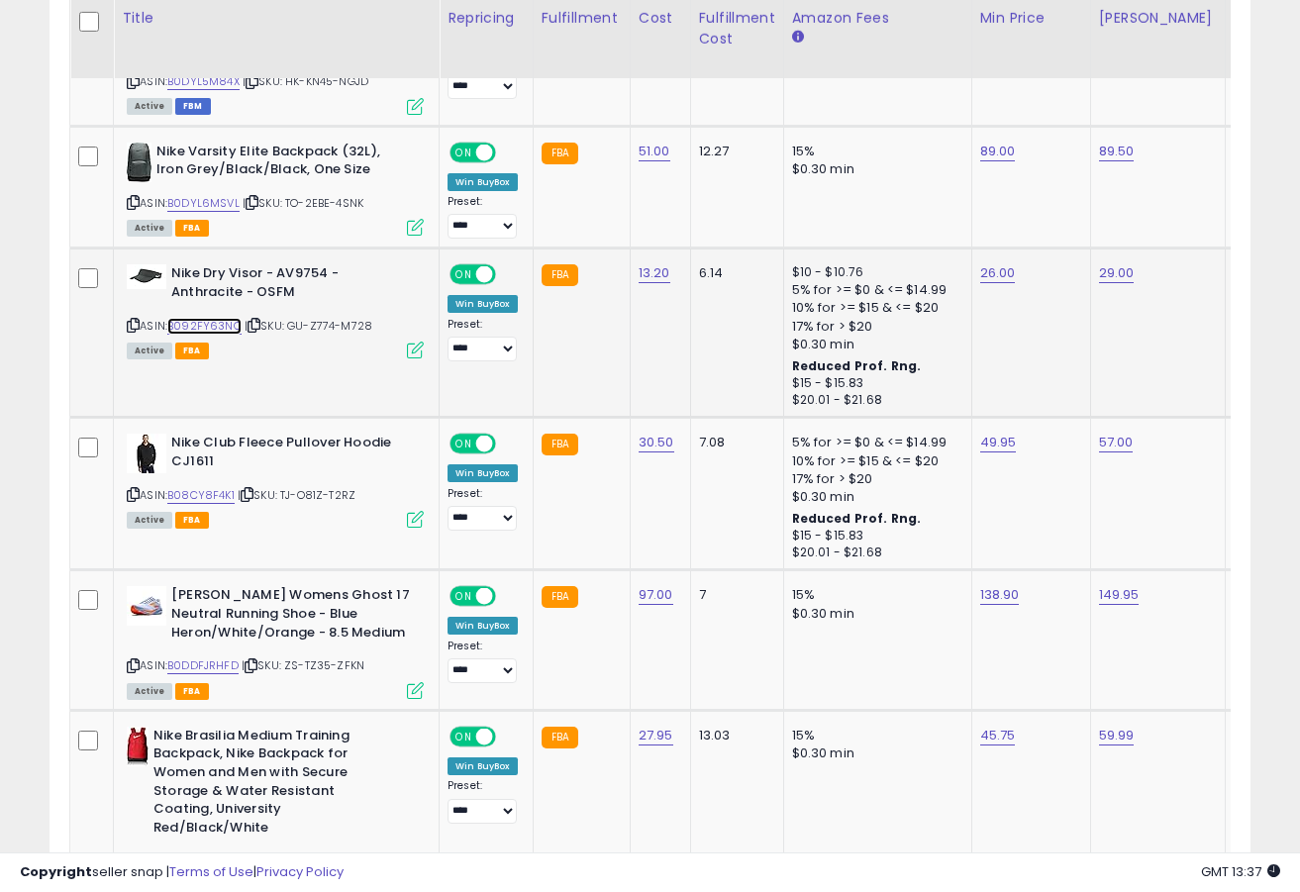
click at [219, 318] on link "B092FY63NC" at bounding box center [204, 326] width 74 height 17
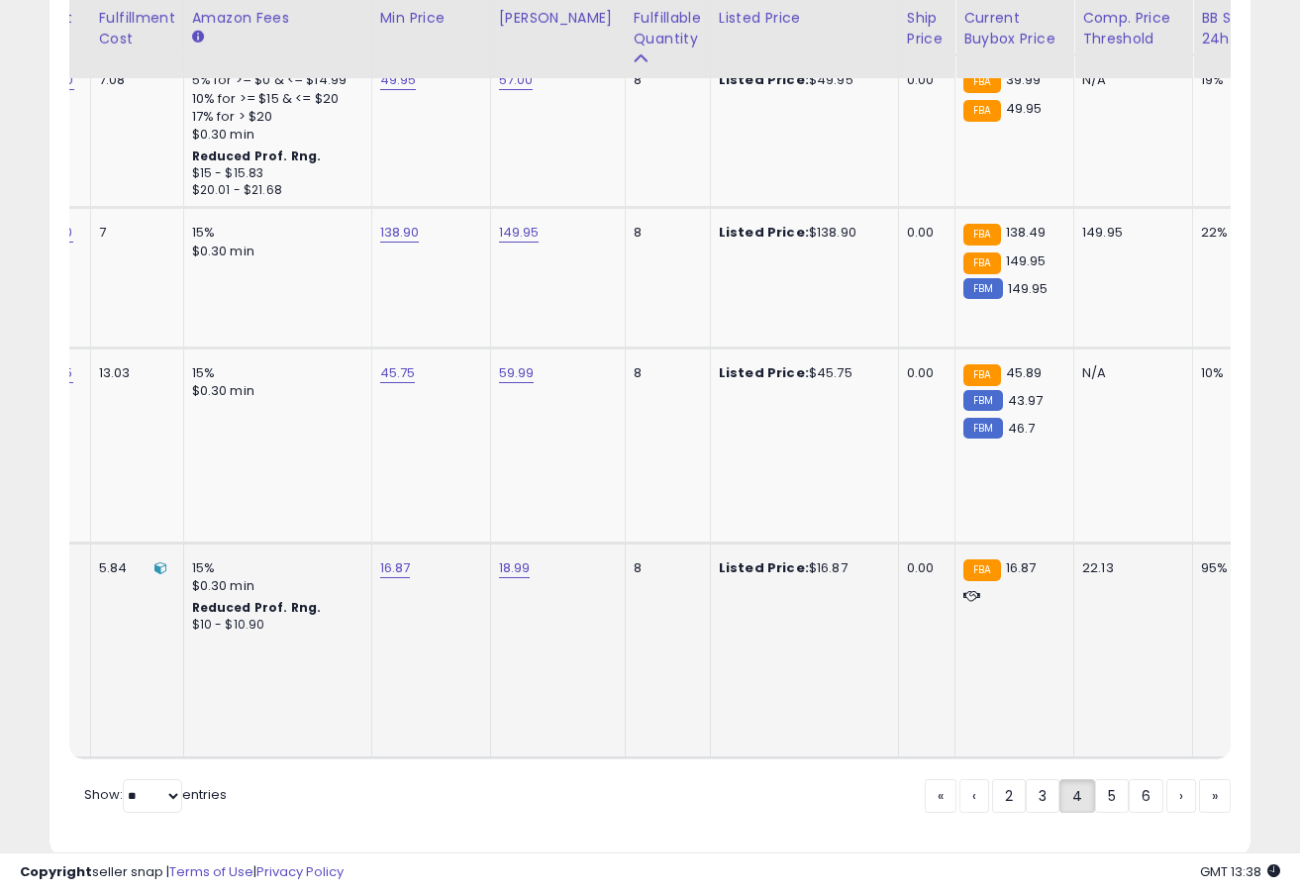
scroll to position [0, 766]
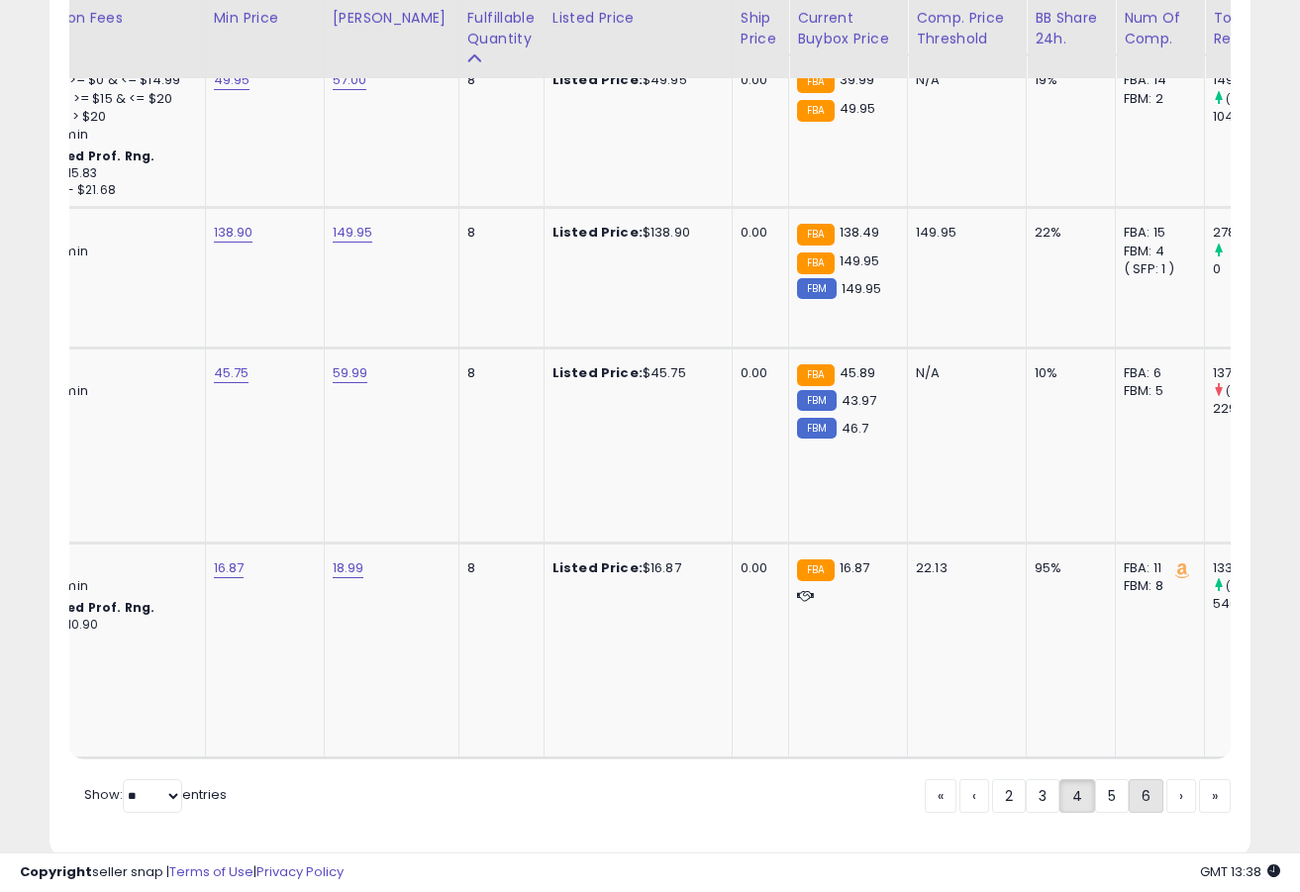
click at [1142, 779] on link "6" at bounding box center [1146, 796] width 35 height 34
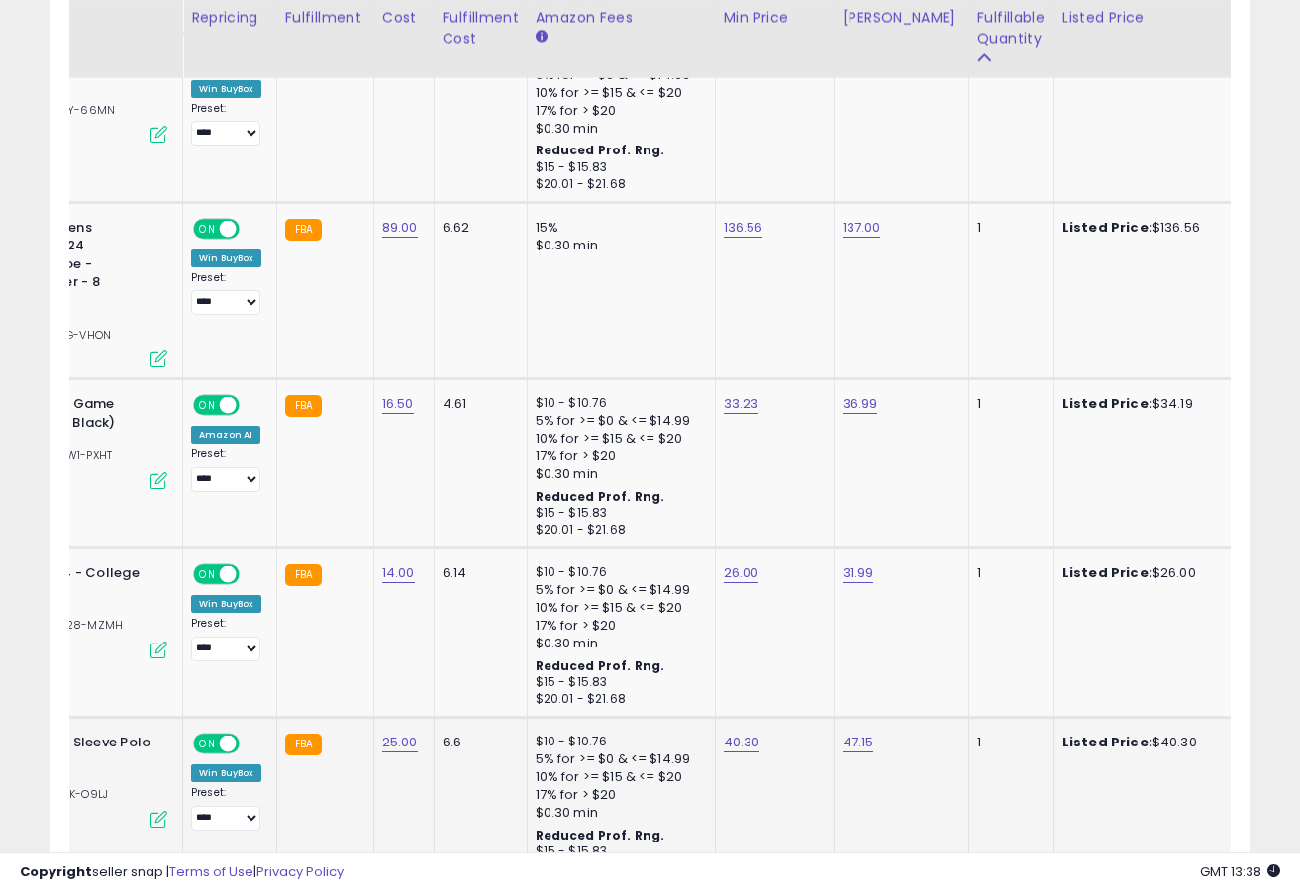
scroll to position [0, 0]
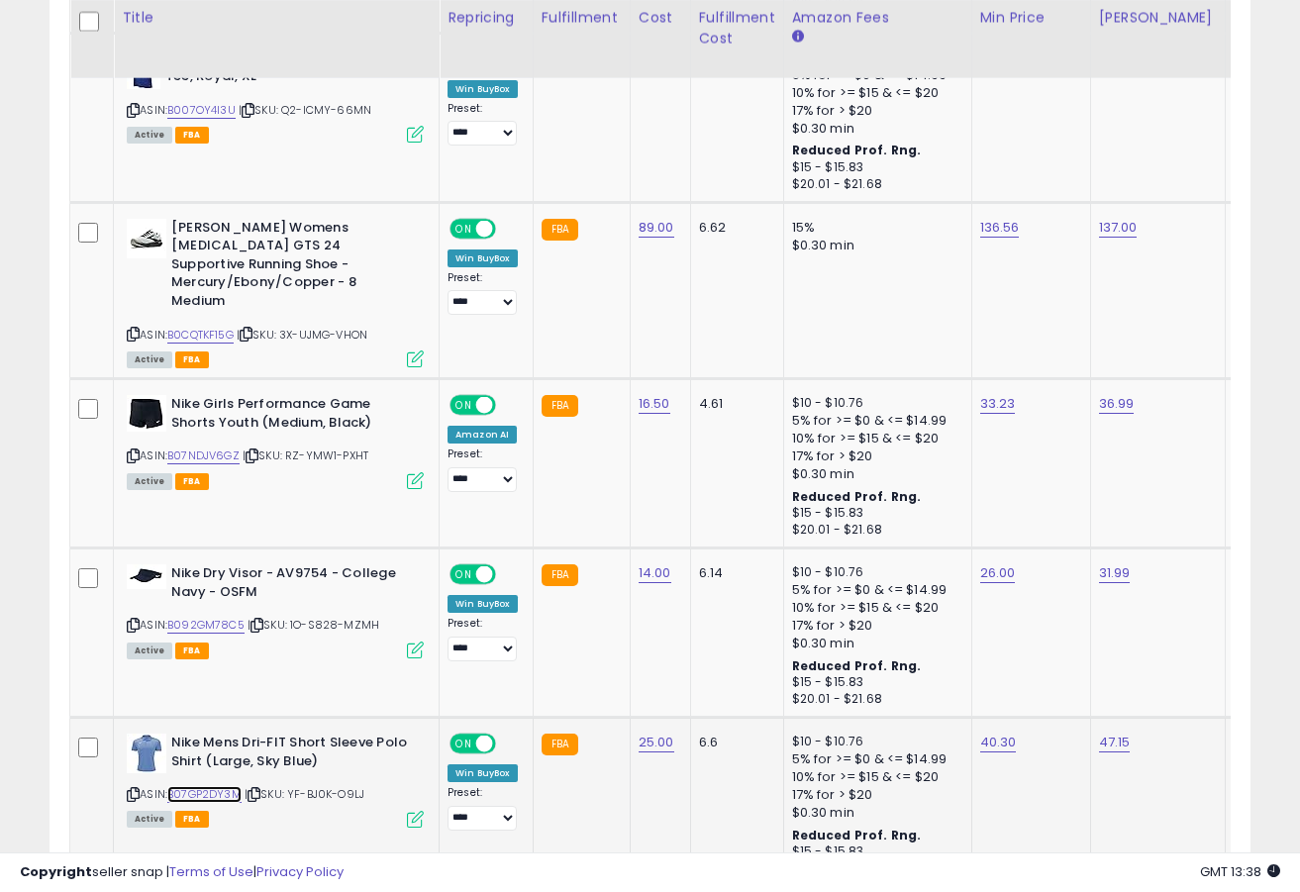
click at [230, 786] on link "B07GP2DY3M" at bounding box center [204, 794] width 74 height 17
click at [999, 733] on link "40.30" at bounding box center [998, 743] width 37 height 20
type input "*****"
click button "submit" at bounding box center [1057, 510] width 34 height 30
click at [217, 617] on link "B092GM78C5" at bounding box center [205, 625] width 77 height 17
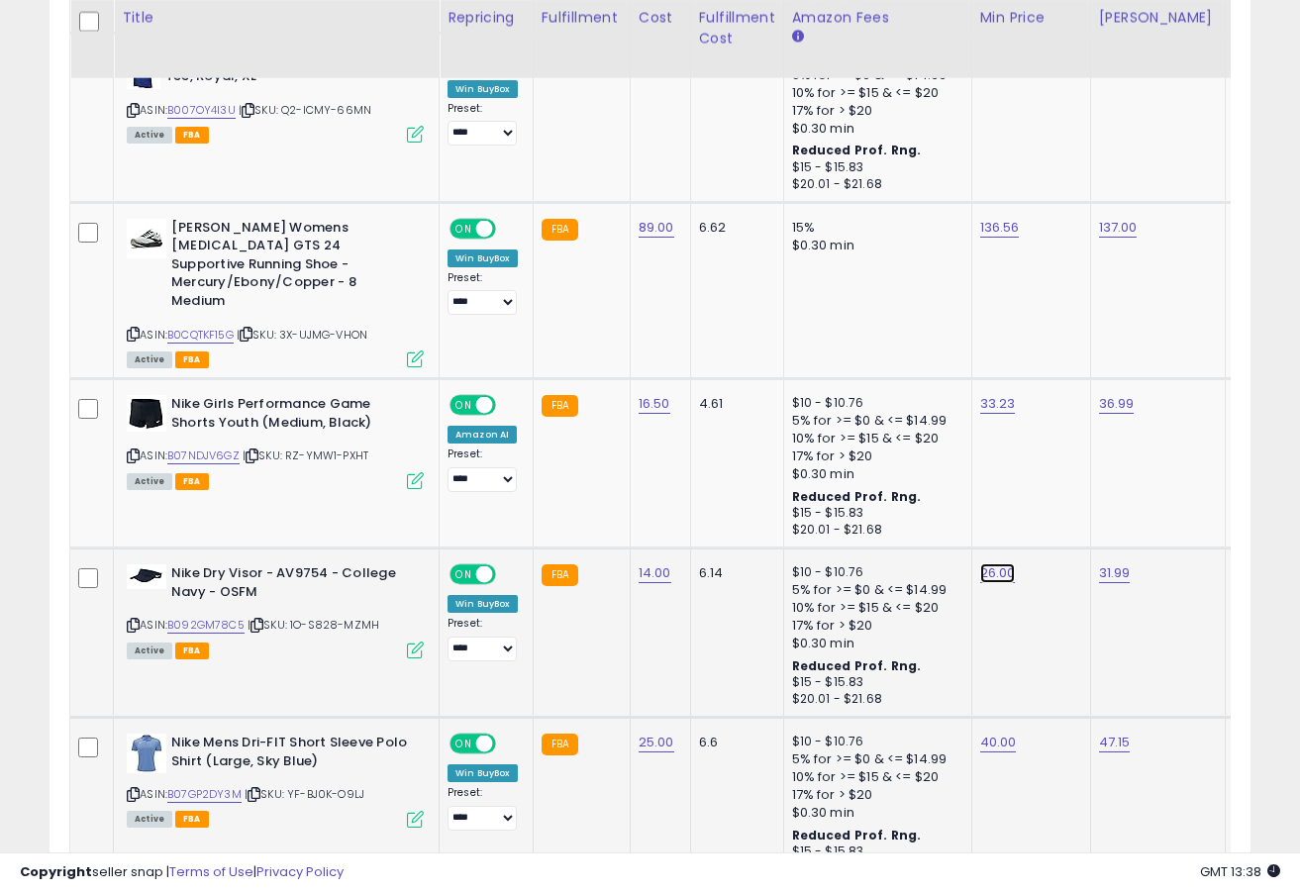
click at [1002, 563] on link "26.00" at bounding box center [998, 573] width 36 height 20
type input "*"
type input "*****"
click button "submit" at bounding box center [1057, 341] width 34 height 30
click at [195, 448] on link "B07NDJV6GZ" at bounding box center [203, 456] width 72 height 17
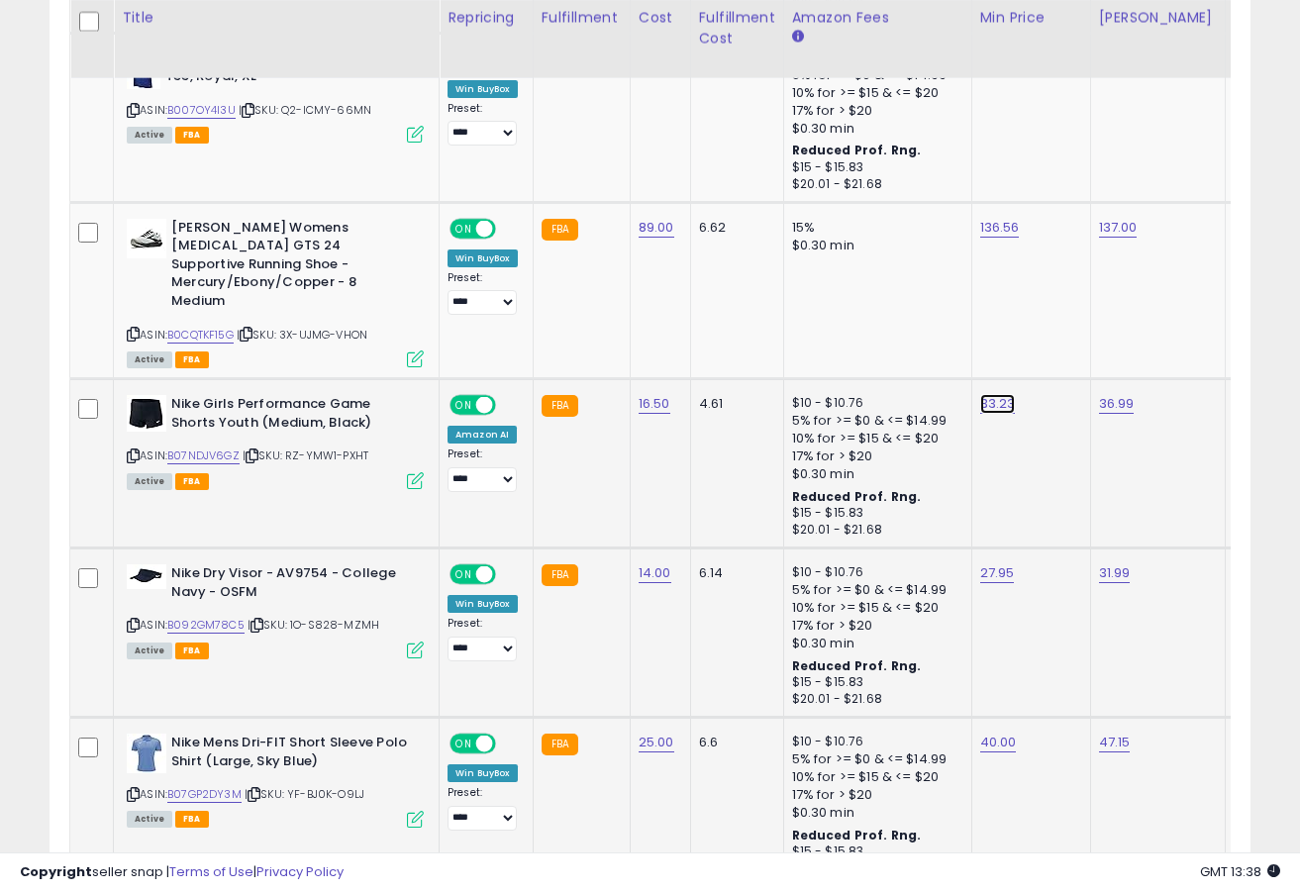
click at [997, 394] on link "33.23" at bounding box center [998, 404] width 36 height 20
type input "*"
type input "*****"
click button "submit" at bounding box center [1056, 171] width 34 height 30
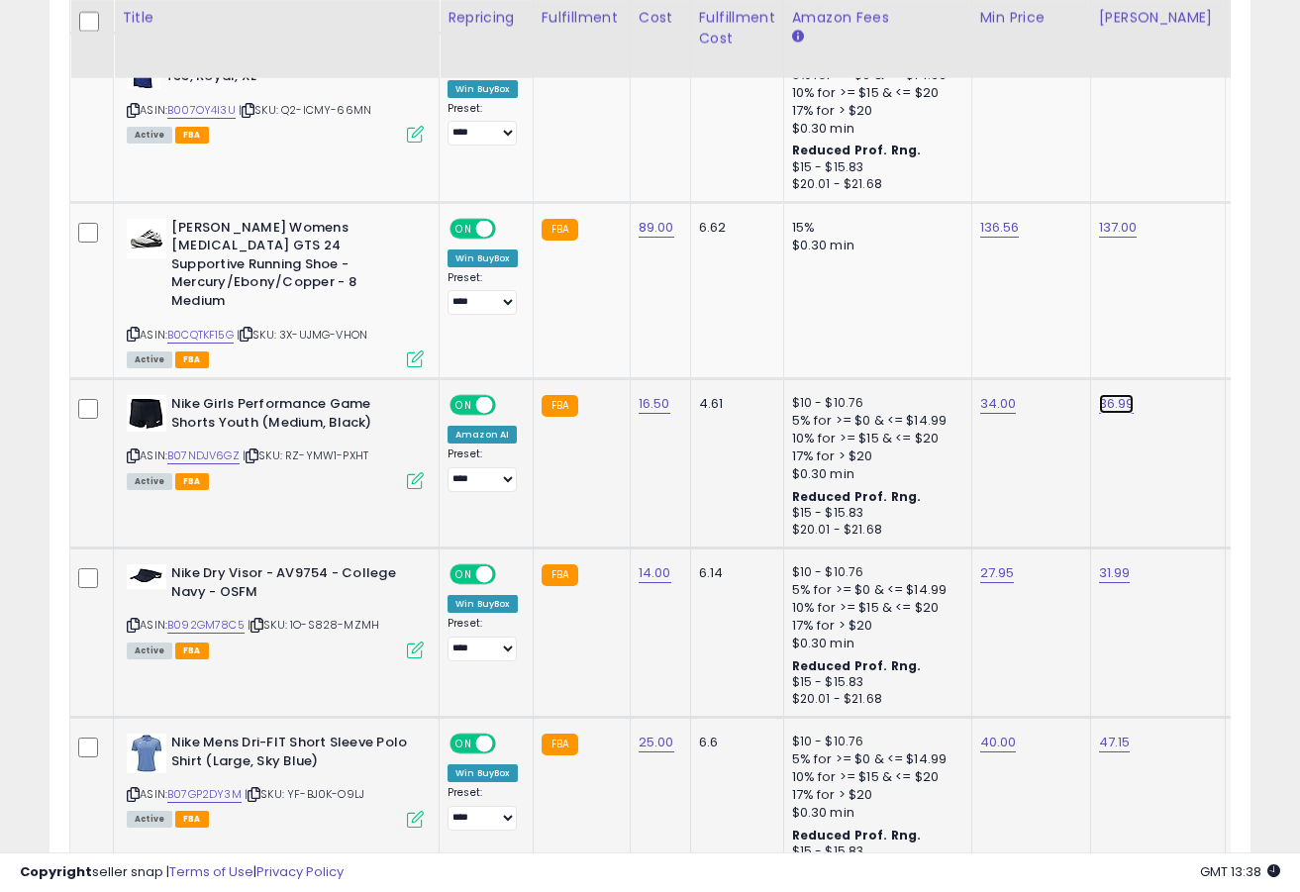
click at [1103, 394] on link "36.99" at bounding box center [1117, 404] width 36 height 20
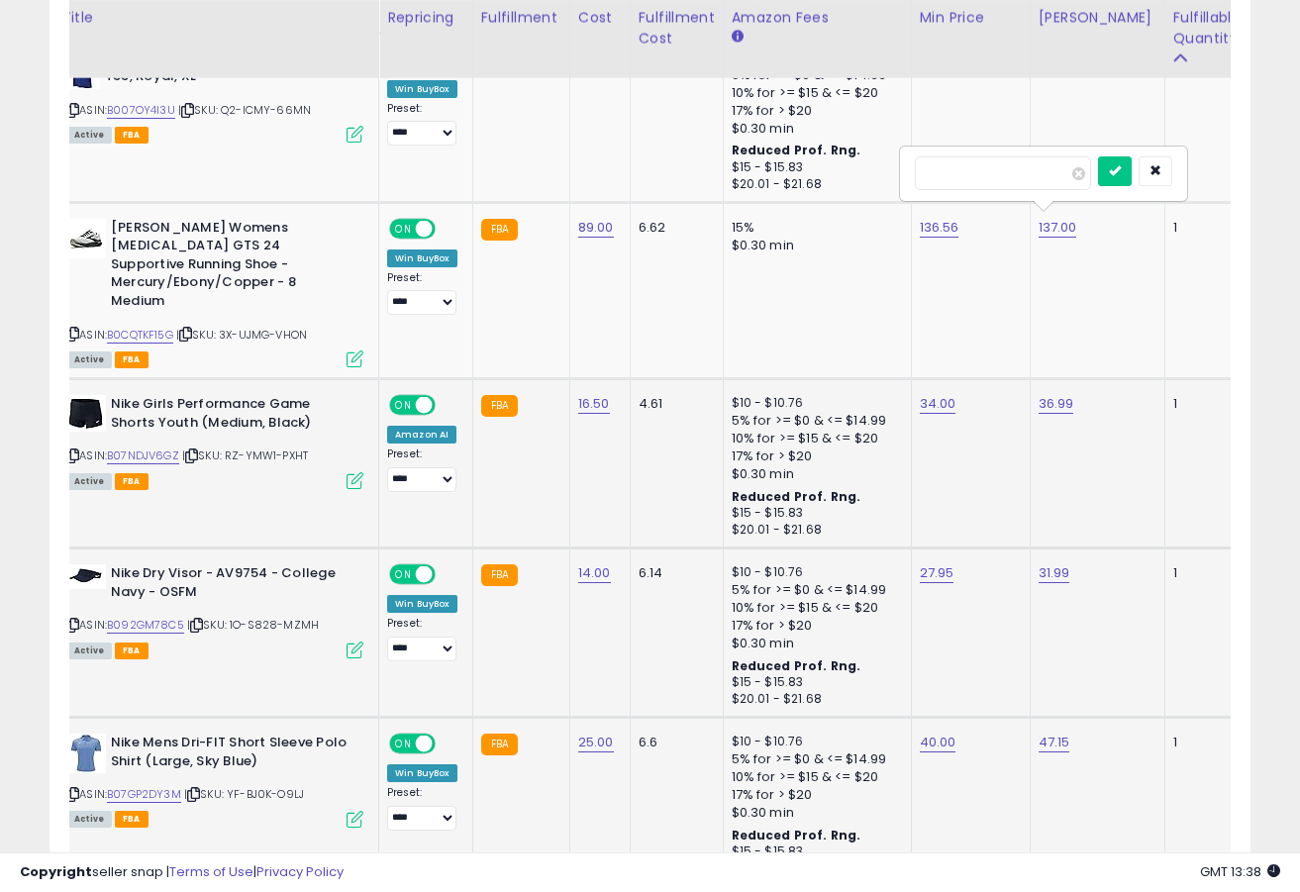
type input "*"
type input "*****"
click button "submit" at bounding box center [1115, 171] width 34 height 30
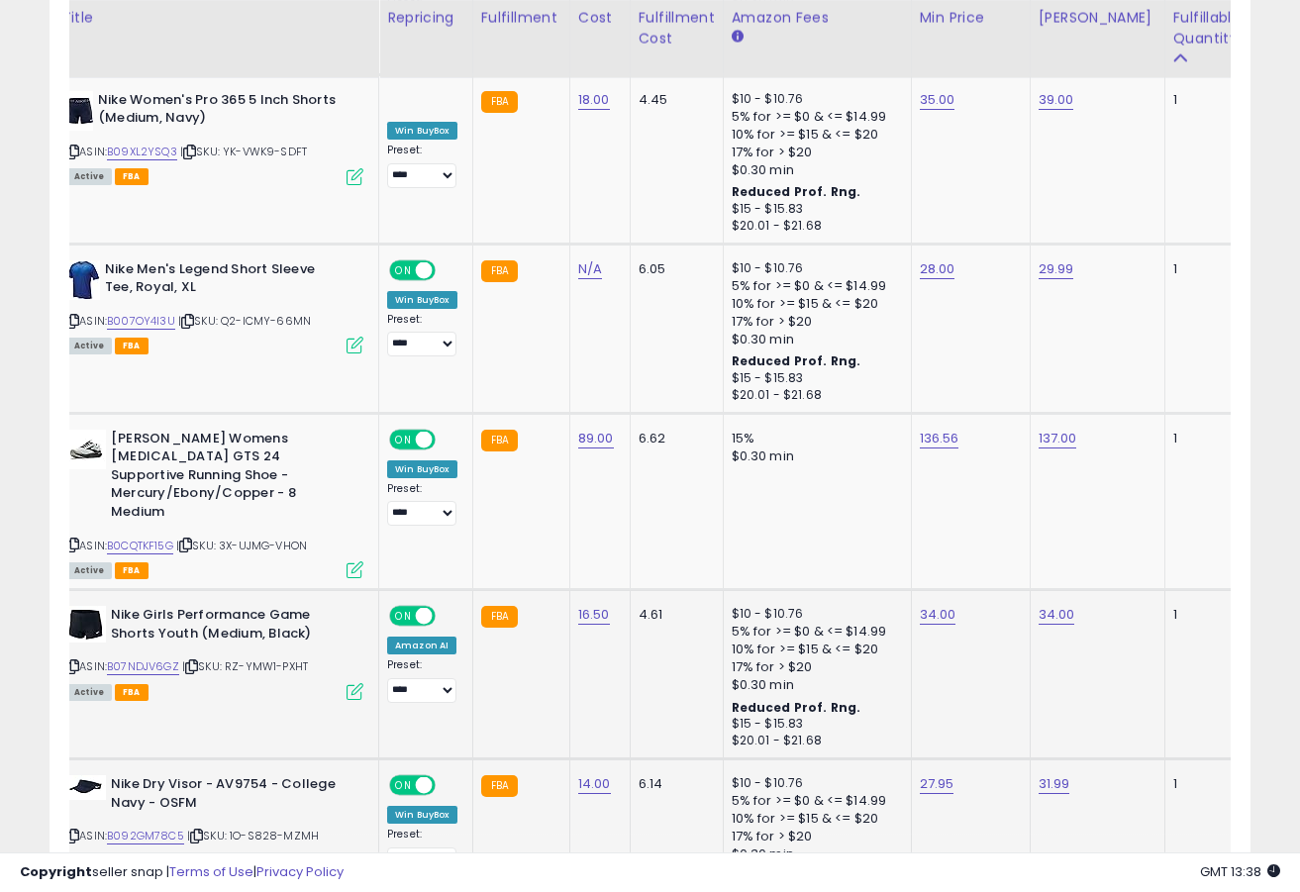
scroll to position [0, 0]
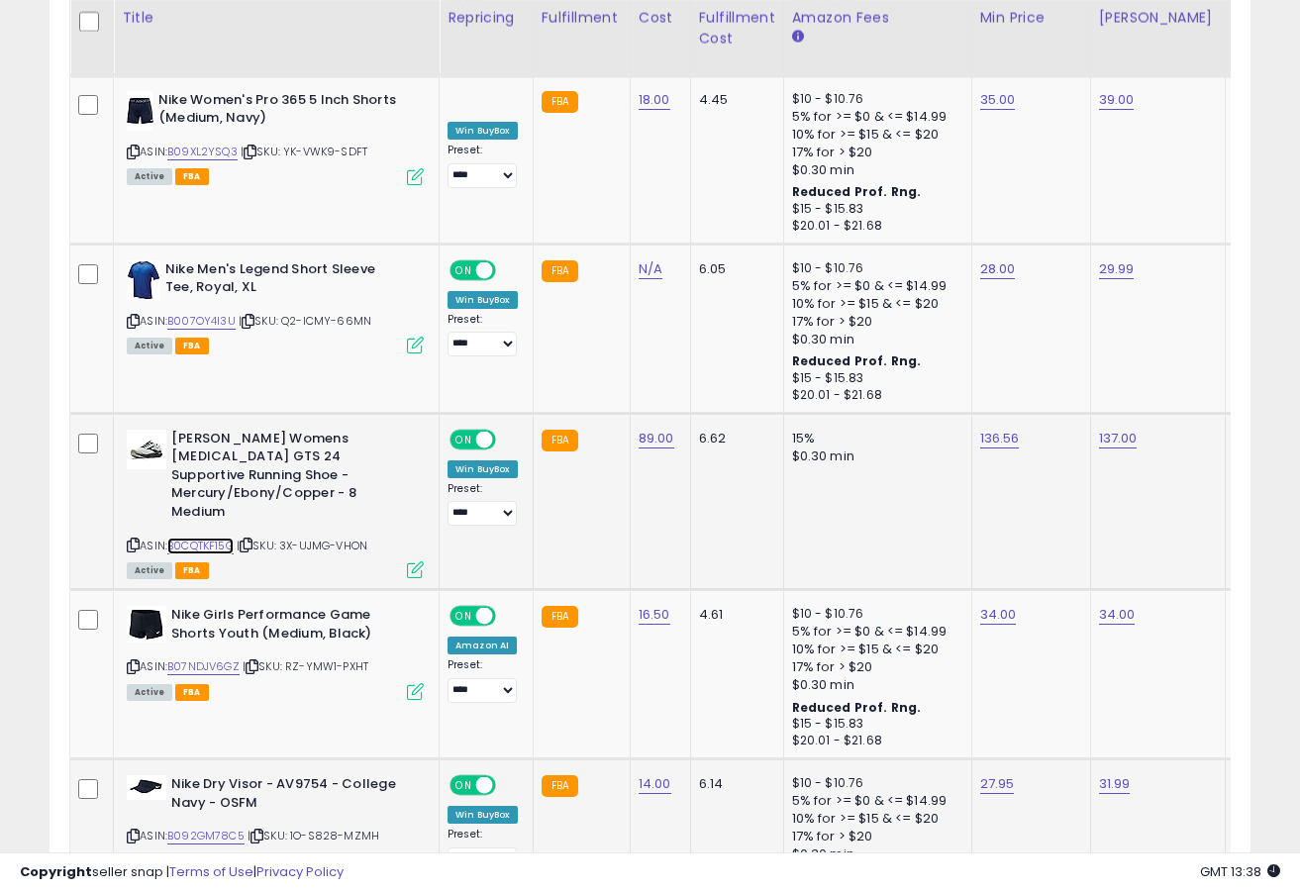
click at [203, 538] on link "B0CQTKF15G" at bounding box center [200, 546] width 66 height 17
click at [989, 429] on link "136.56" at bounding box center [1000, 439] width 40 height 20
type input "******"
click button "submit" at bounding box center [1059, 243] width 34 height 30
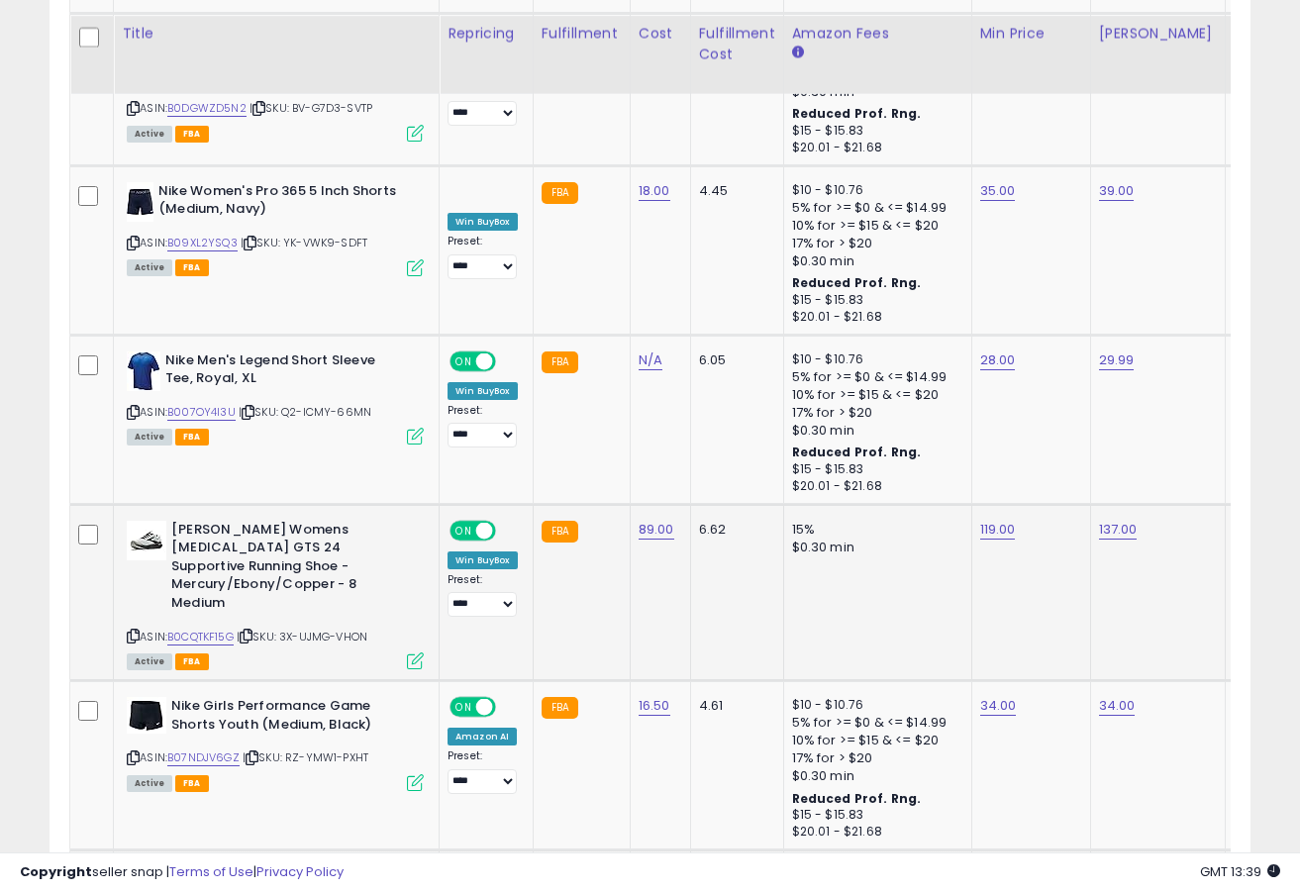
scroll to position [3985, 0]
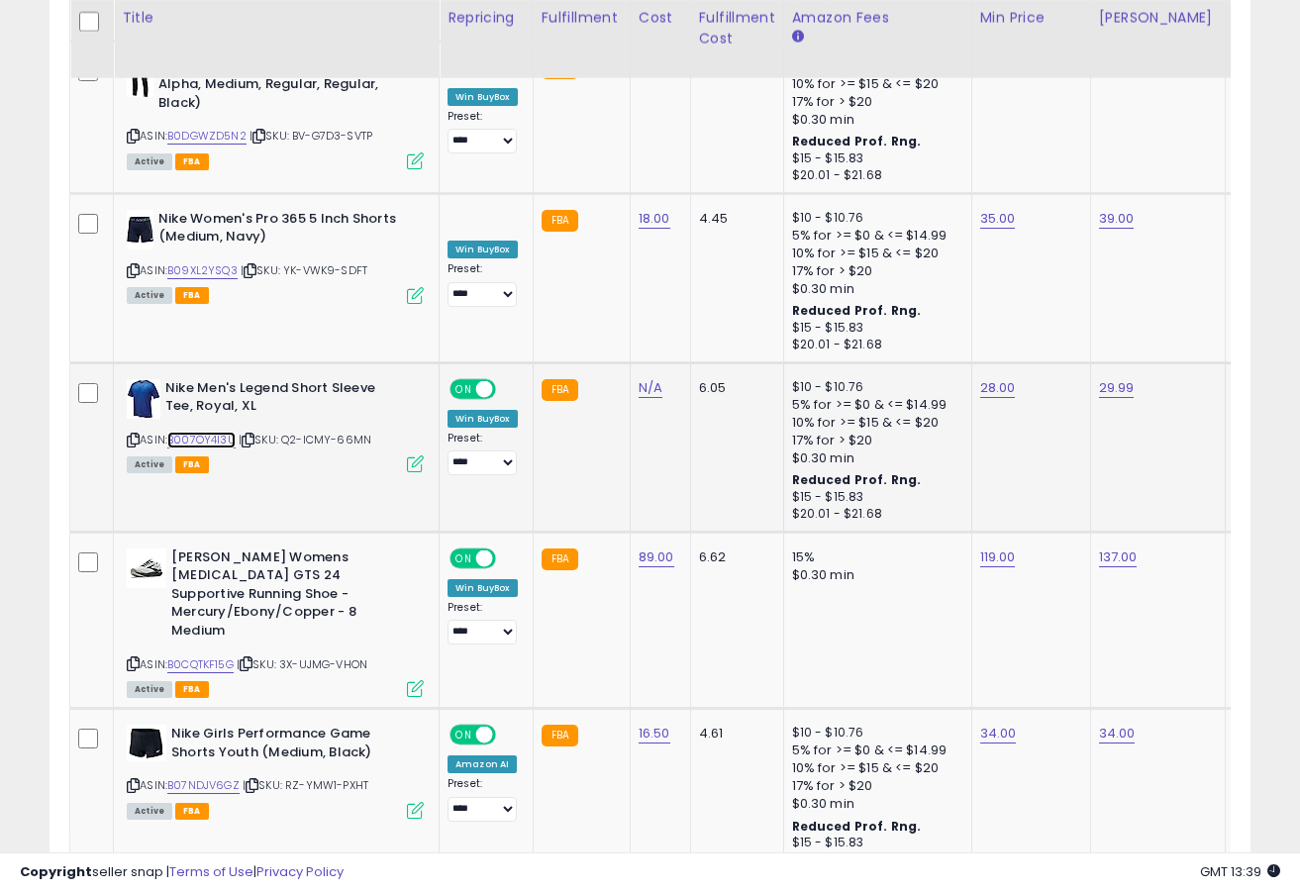
click at [225, 432] on link "B007OY4I3U" at bounding box center [201, 440] width 68 height 17
click at [992, 362] on td "28.00" at bounding box center [1030, 446] width 119 height 169
click at [992, 378] on link "28.00" at bounding box center [998, 388] width 36 height 20
type input "*****"
click button "submit" at bounding box center [1057, 192] width 34 height 30
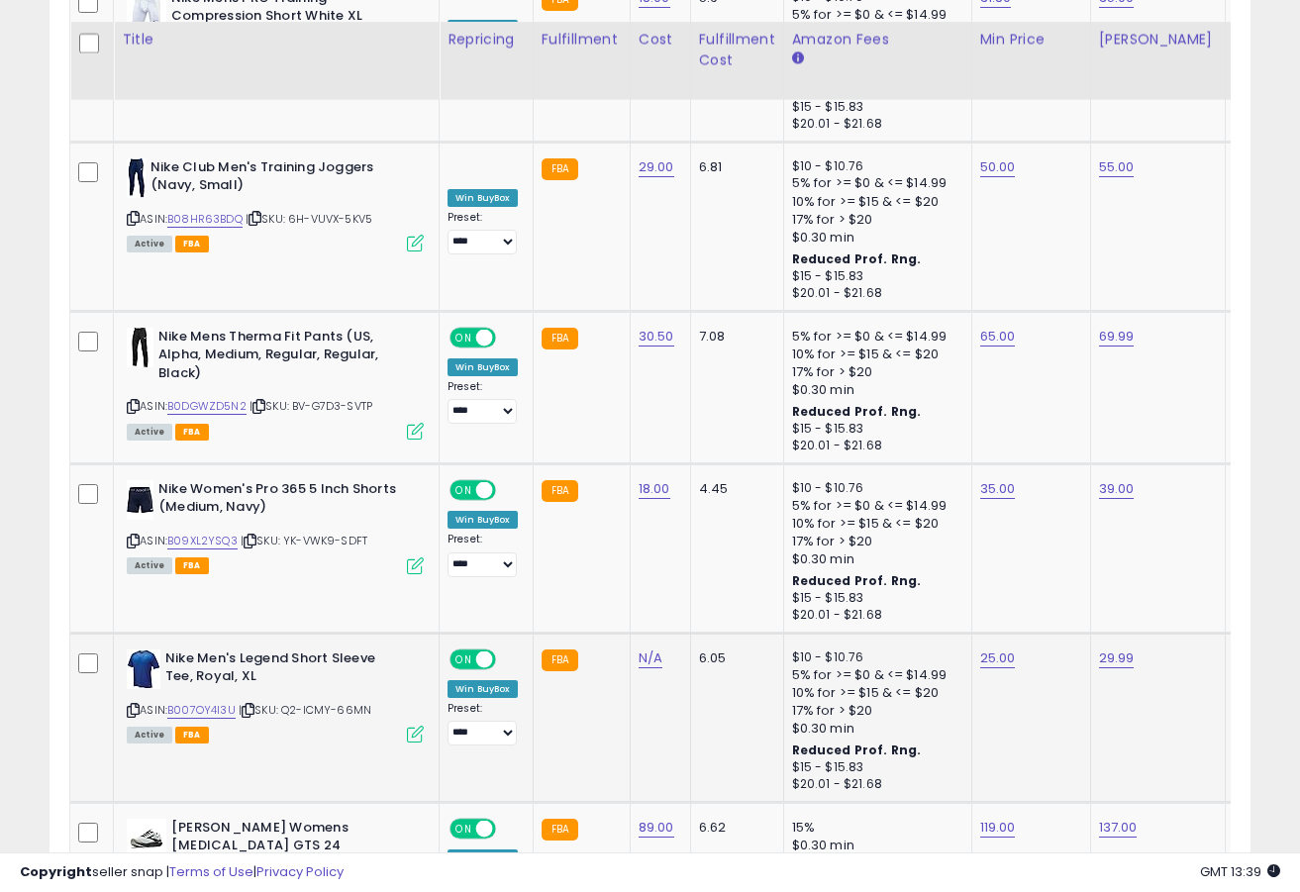
scroll to position [3653, 0]
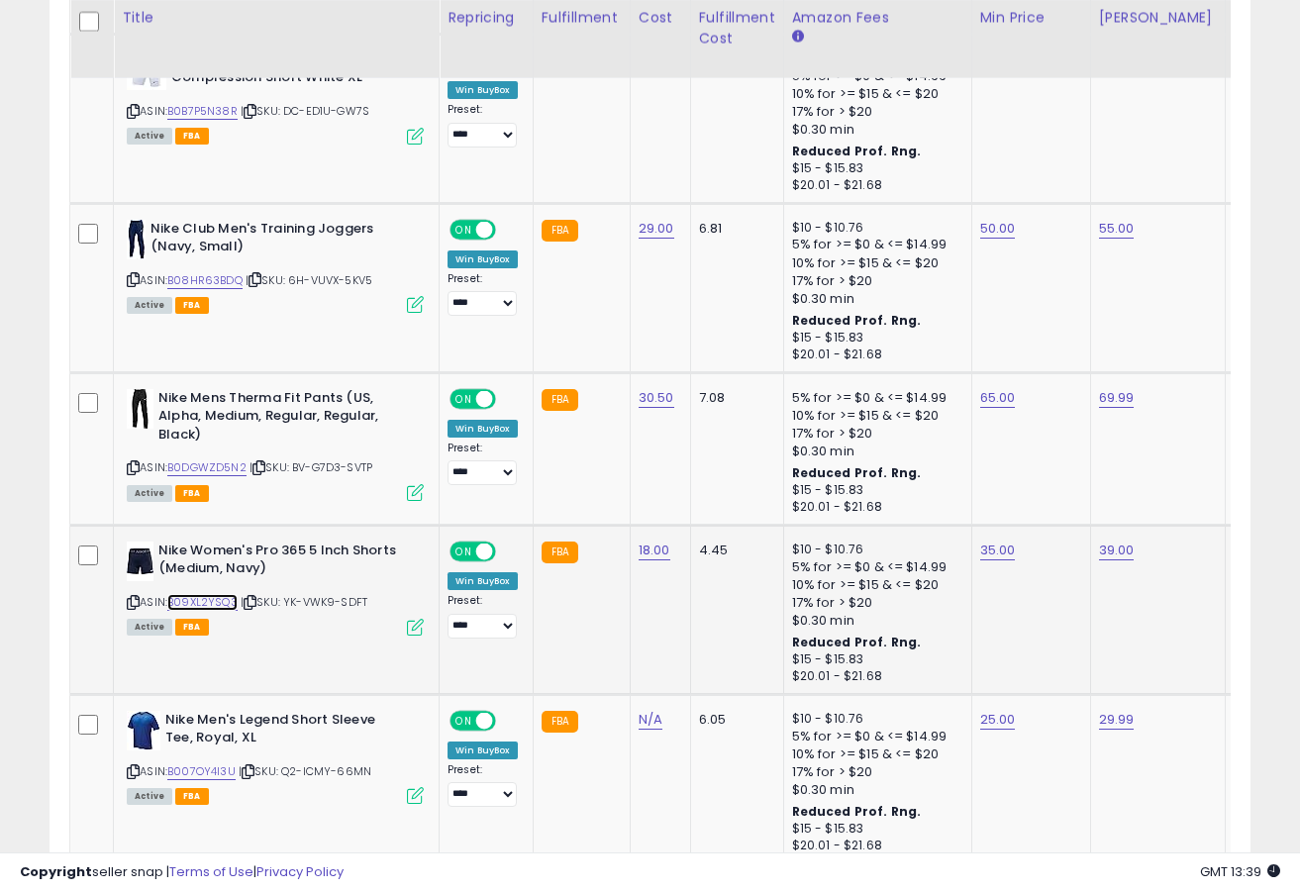
click at [213, 594] on link "B09XL2YSQ3" at bounding box center [202, 602] width 70 height 17
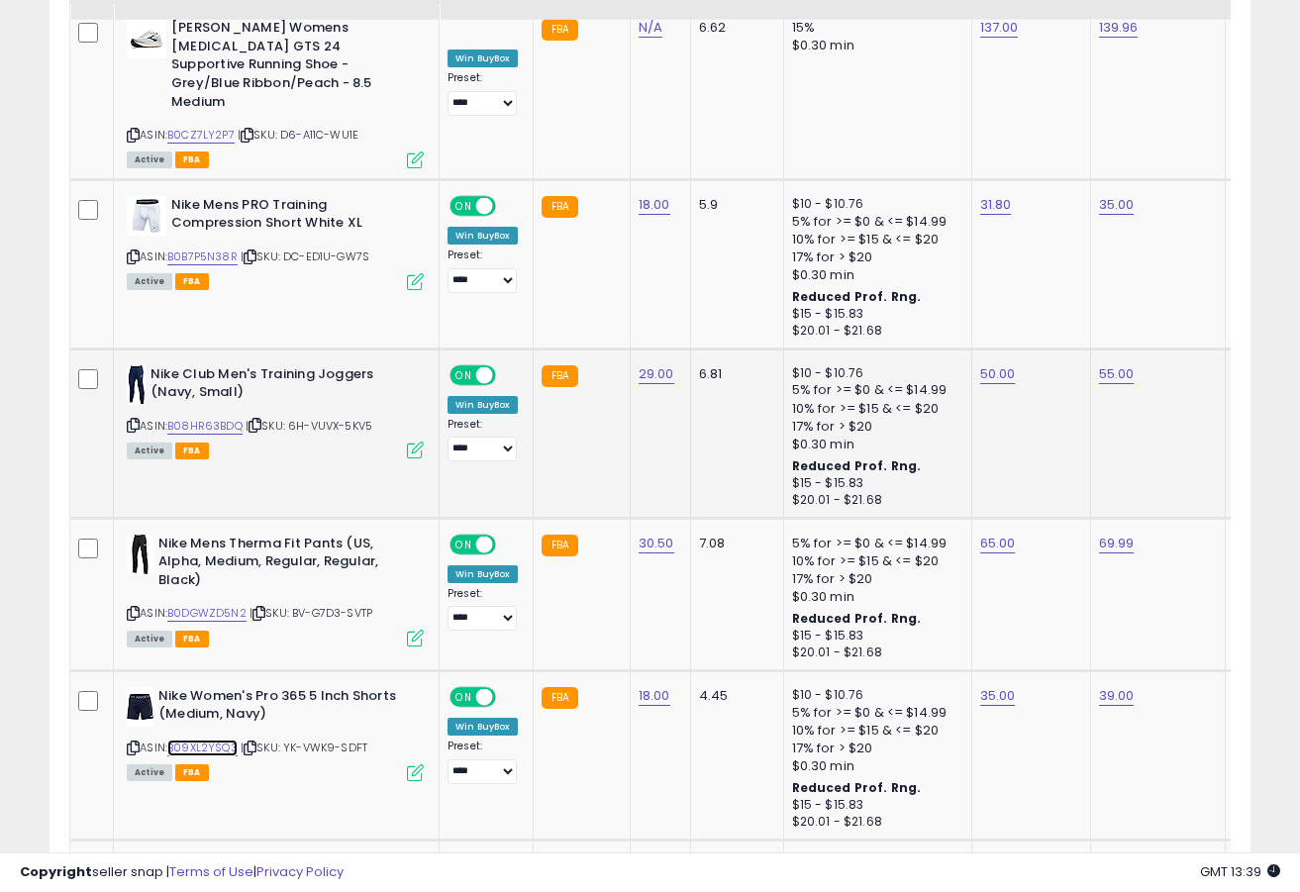
scroll to position [3415, 0]
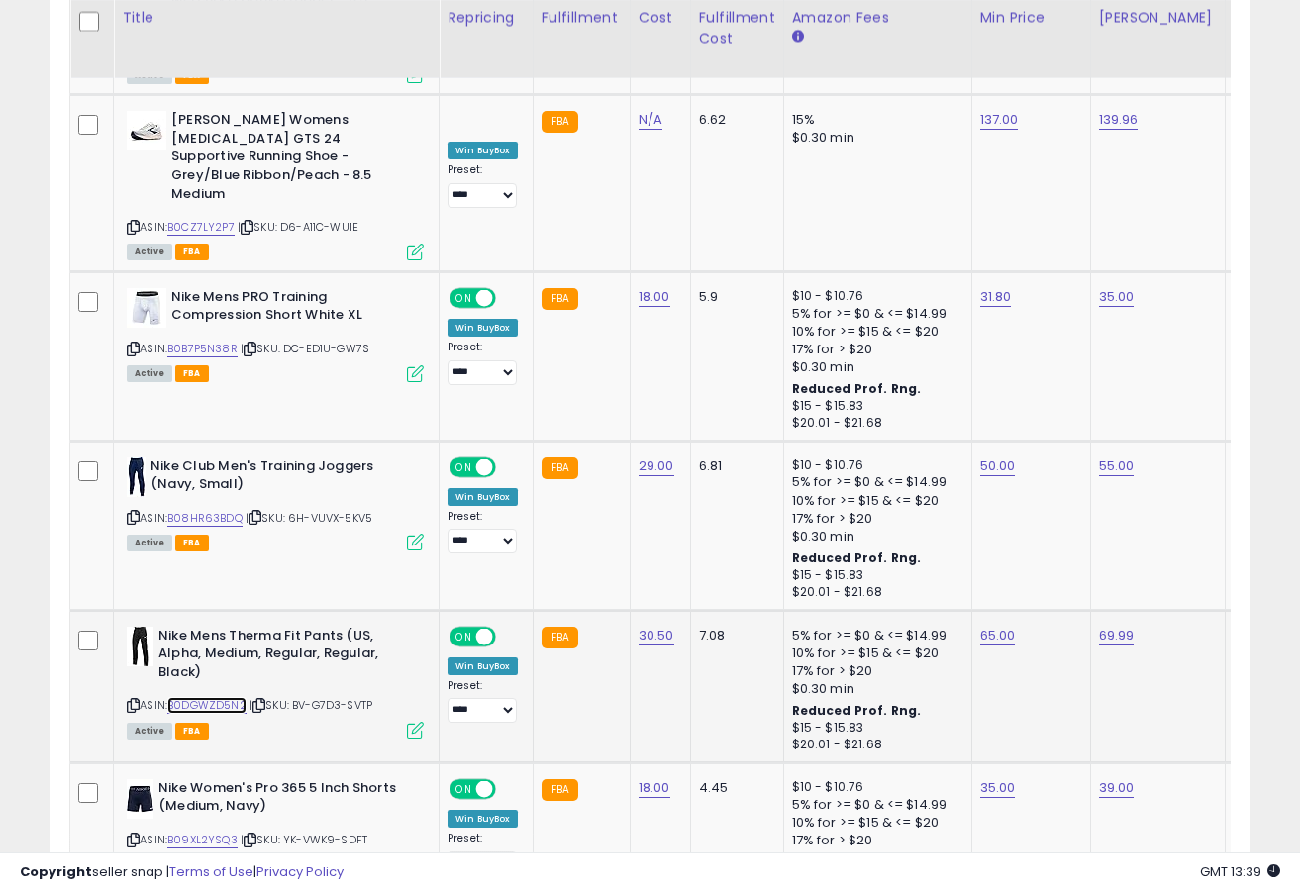
click at [218, 697] on link "B0DGWZD5N2" at bounding box center [206, 705] width 79 height 17
click at [994, 626] on link "65.00" at bounding box center [998, 636] width 36 height 20
type input "*****"
click button "submit" at bounding box center [1057, 440] width 34 height 30
click at [222, 510] on link "B08HR63BDQ" at bounding box center [204, 518] width 75 height 17
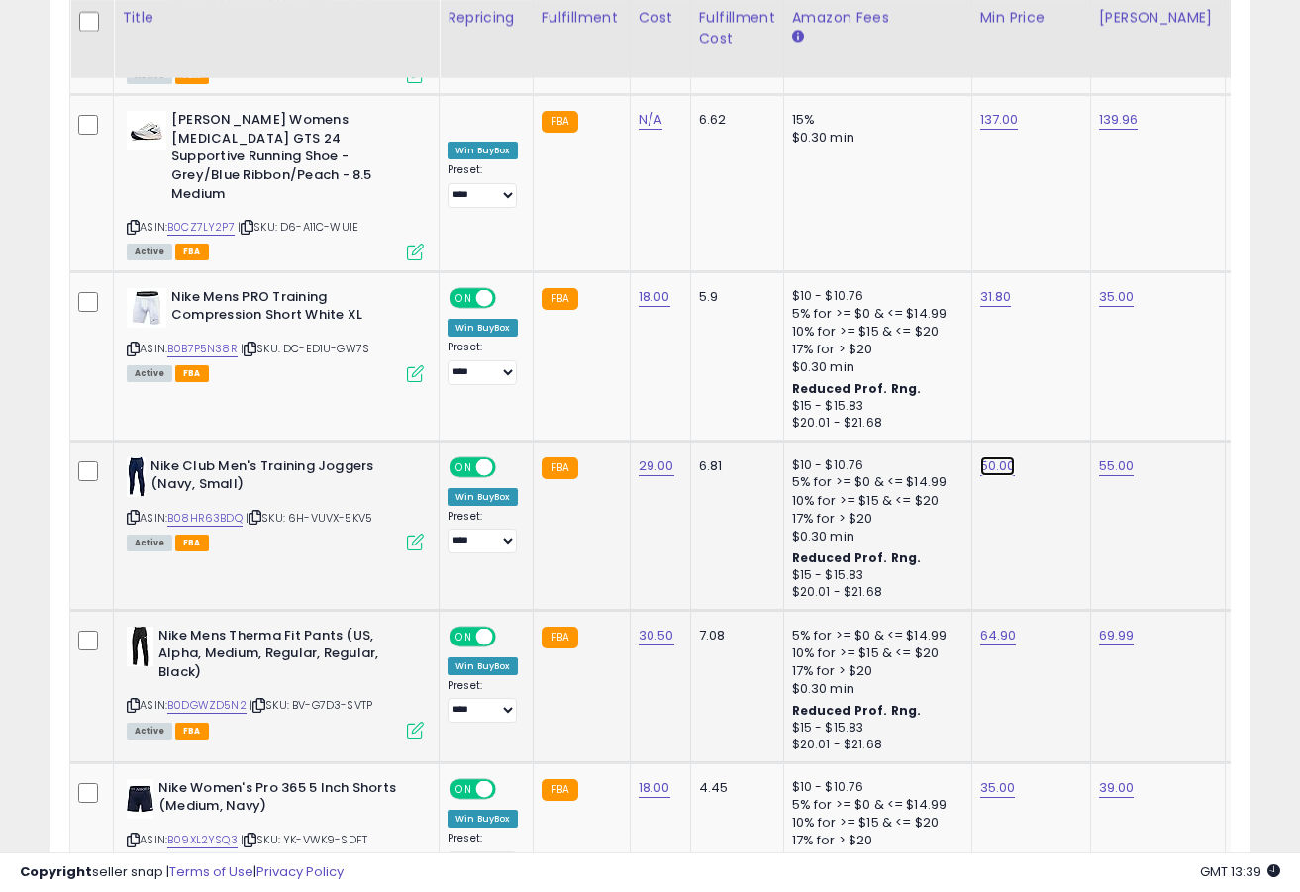
click at [990, 457] on link "50.00" at bounding box center [998, 467] width 36 height 20
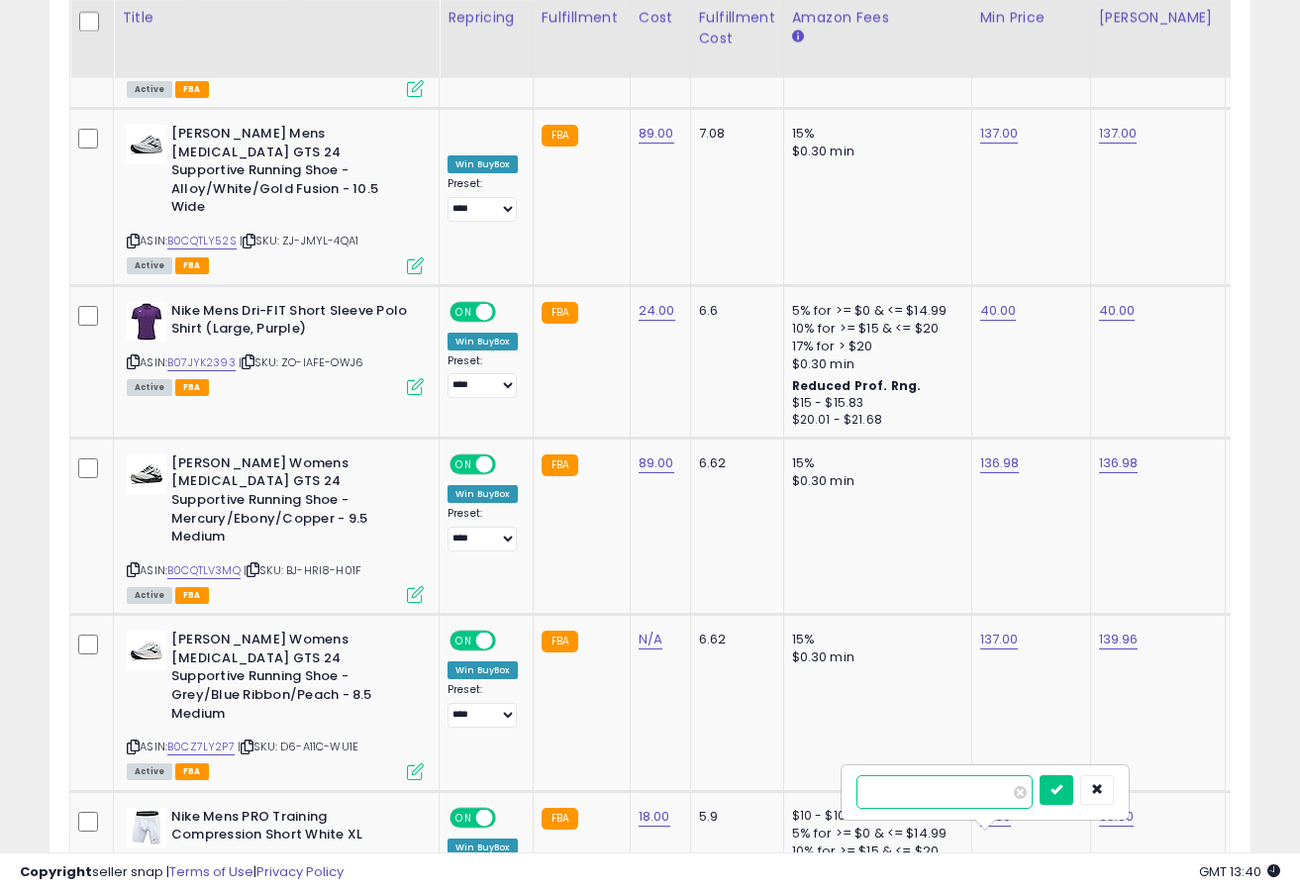
scroll to position [2763, 0]
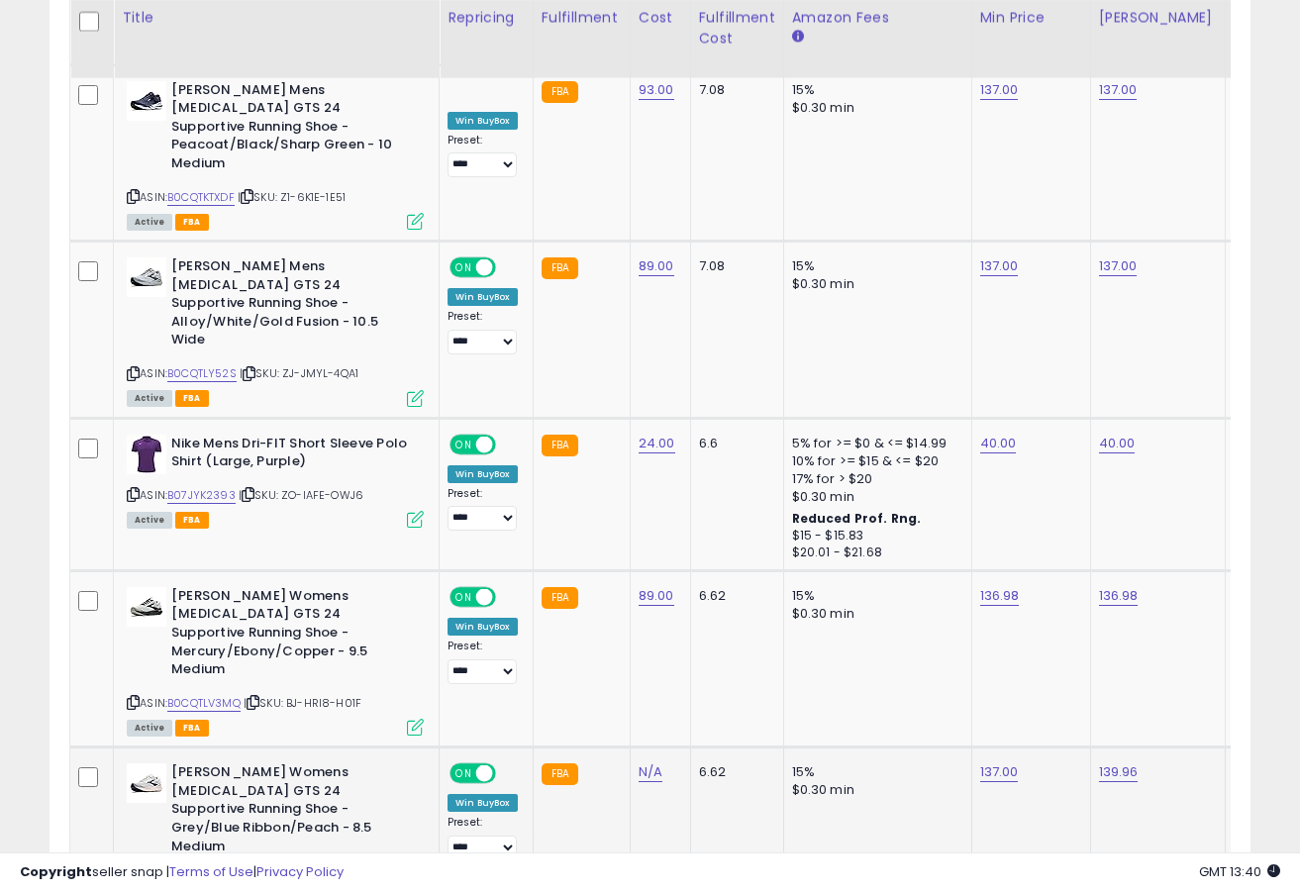
click at [196, 871] on link "B0CZ7LY2P7" at bounding box center [200, 879] width 67 height 17
click at [994, 763] on link "137.00" at bounding box center [999, 773] width 39 height 20
type input "******"
click button "submit" at bounding box center [1058, 595] width 34 height 30
click at [233, 695] on link "B0CQTLV3MQ" at bounding box center [203, 703] width 73 height 17
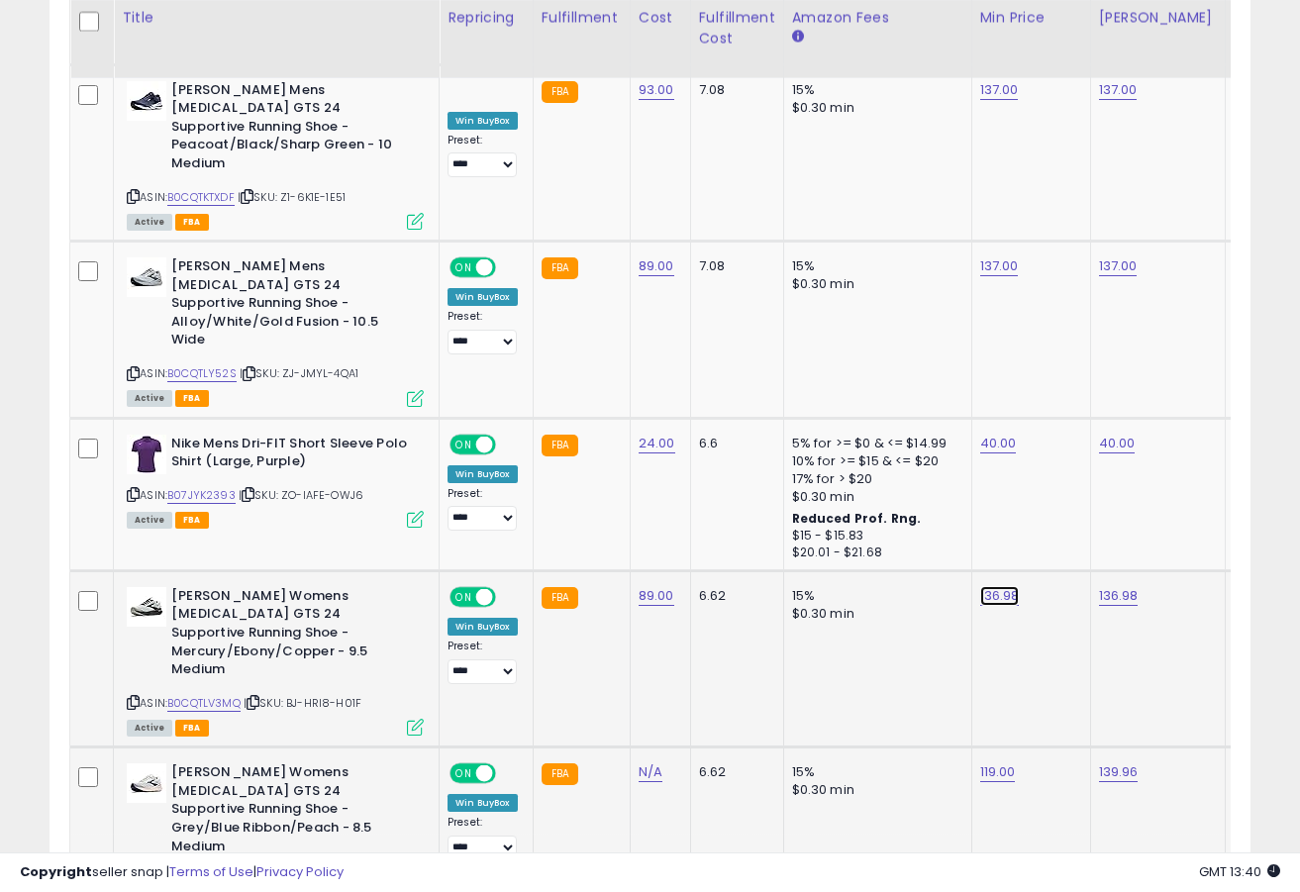
click at [1007, 586] on link "136.98" at bounding box center [1000, 596] width 40 height 20
type input "******"
click button "submit" at bounding box center [1059, 437] width 34 height 30
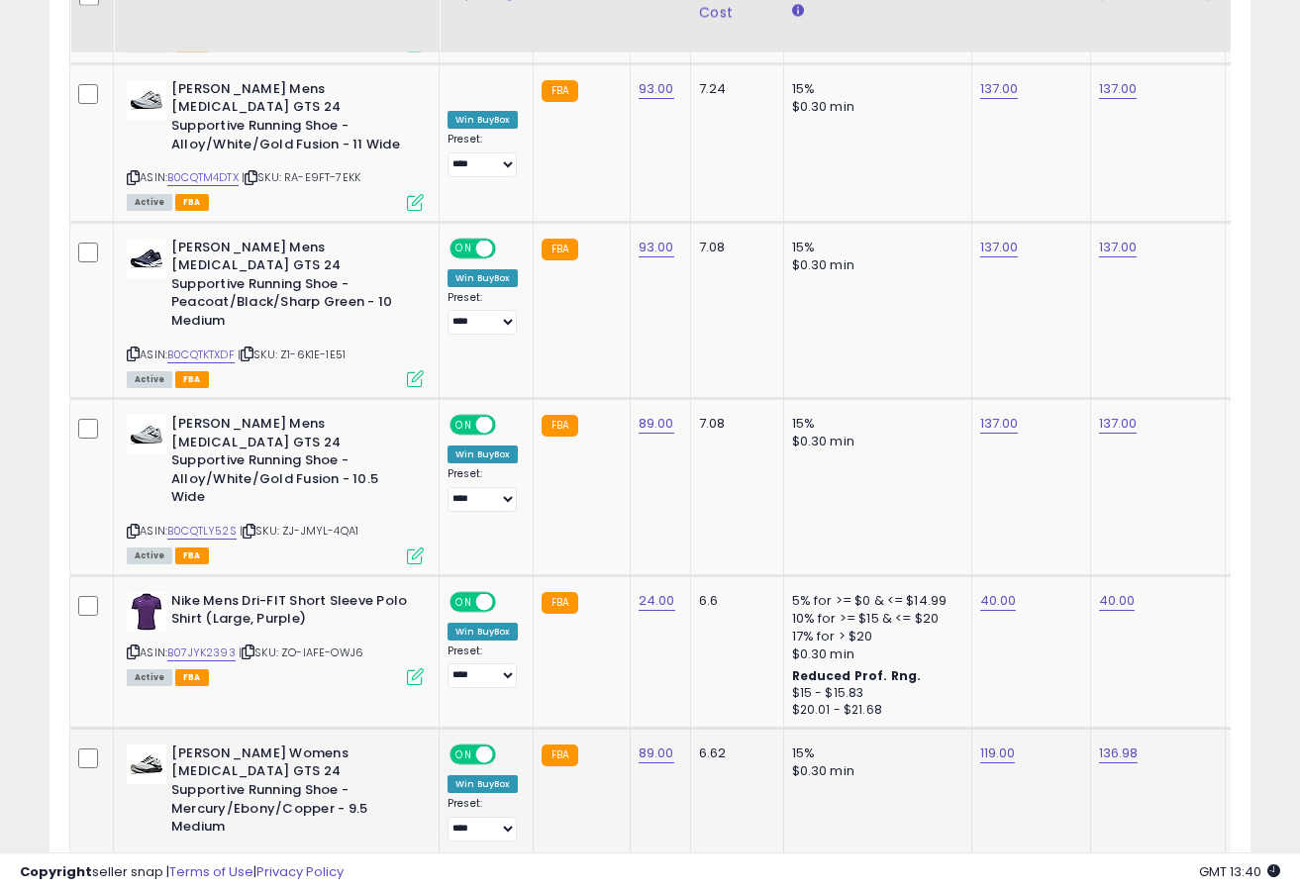
scroll to position [2568, 0]
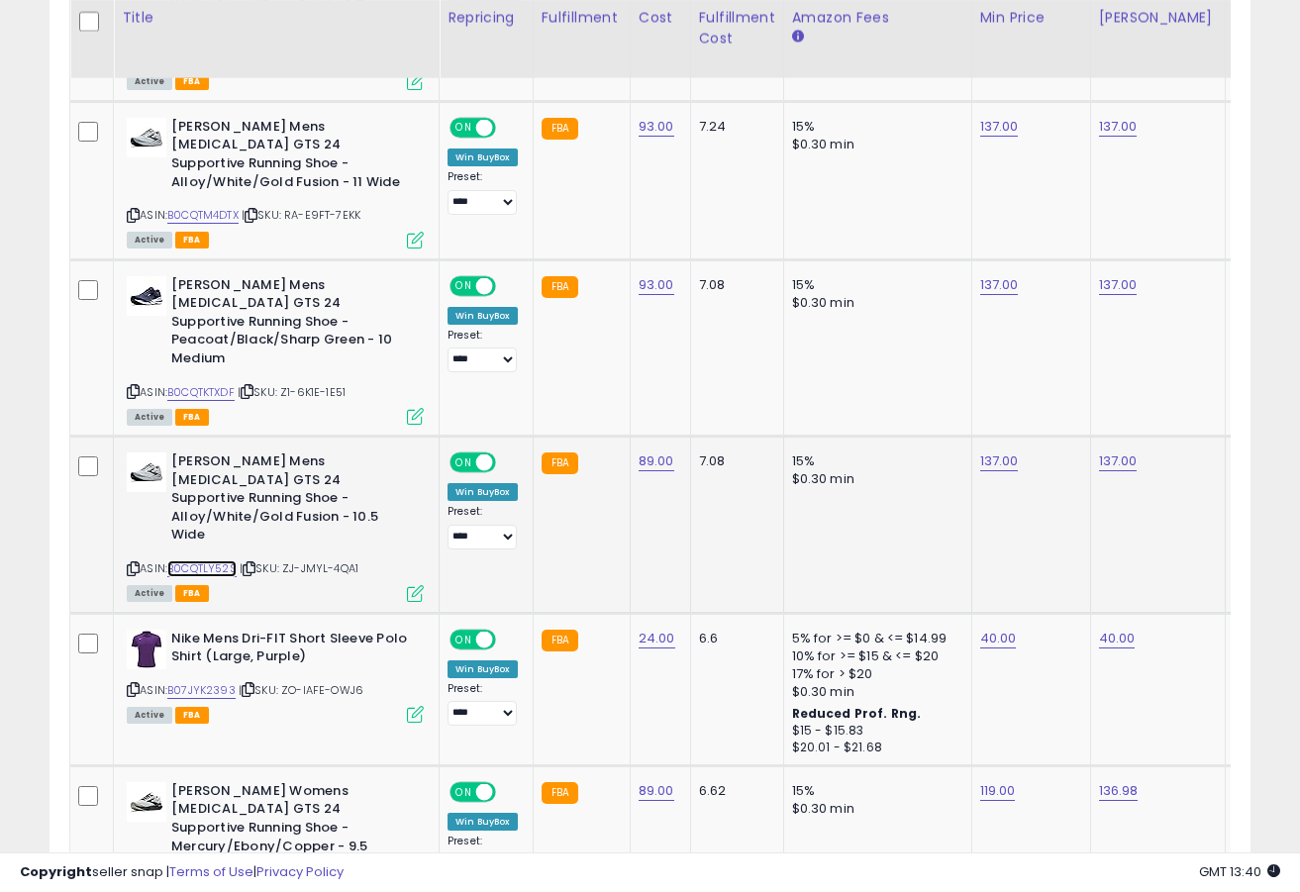
click at [195, 560] on link "B0CQTLY52S" at bounding box center [201, 568] width 69 height 17
click at [1002, 452] on link "137.00" at bounding box center [999, 462] width 39 height 20
type input "******"
click button "submit" at bounding box center [1058, 339] width 34 height 30
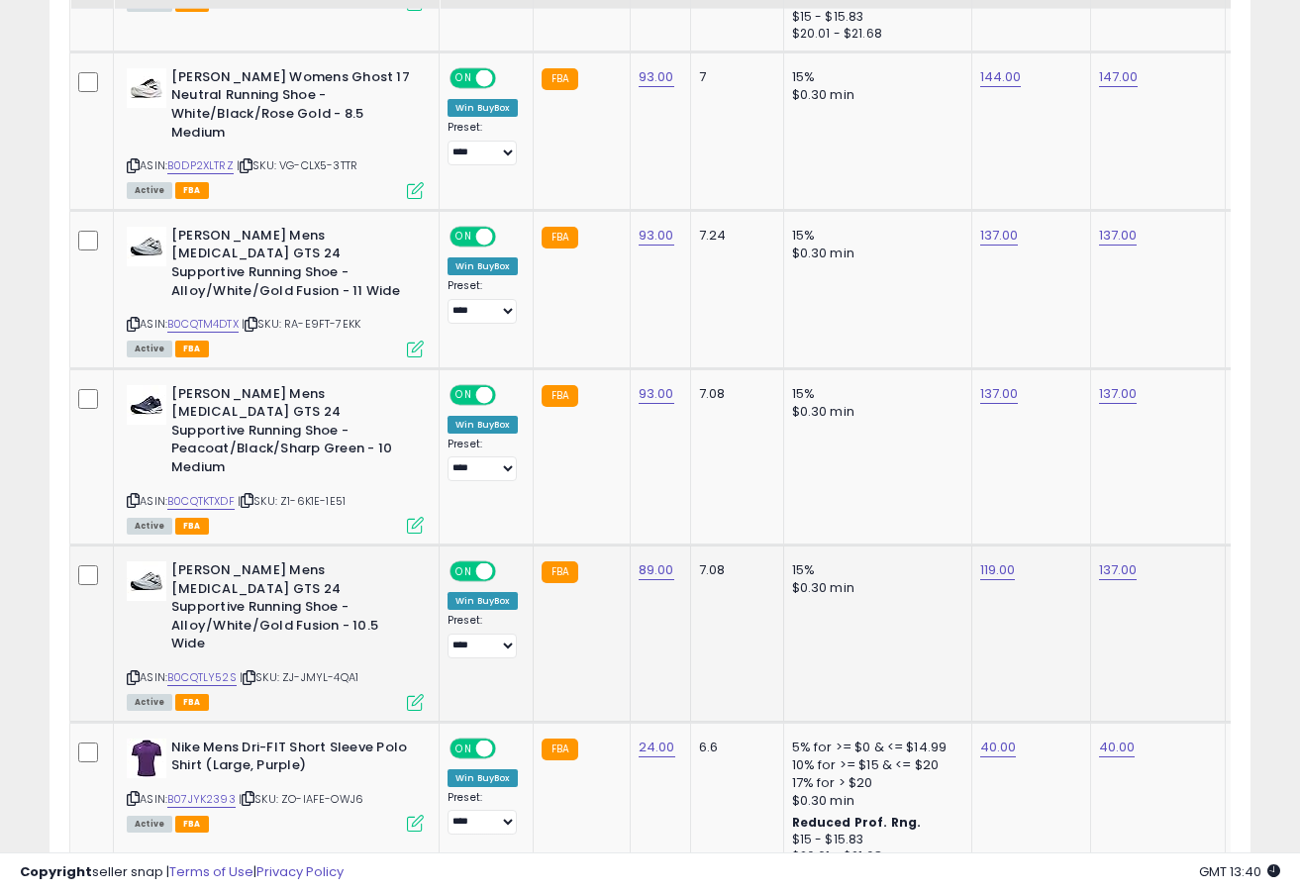
scroll to position [2366, 0]
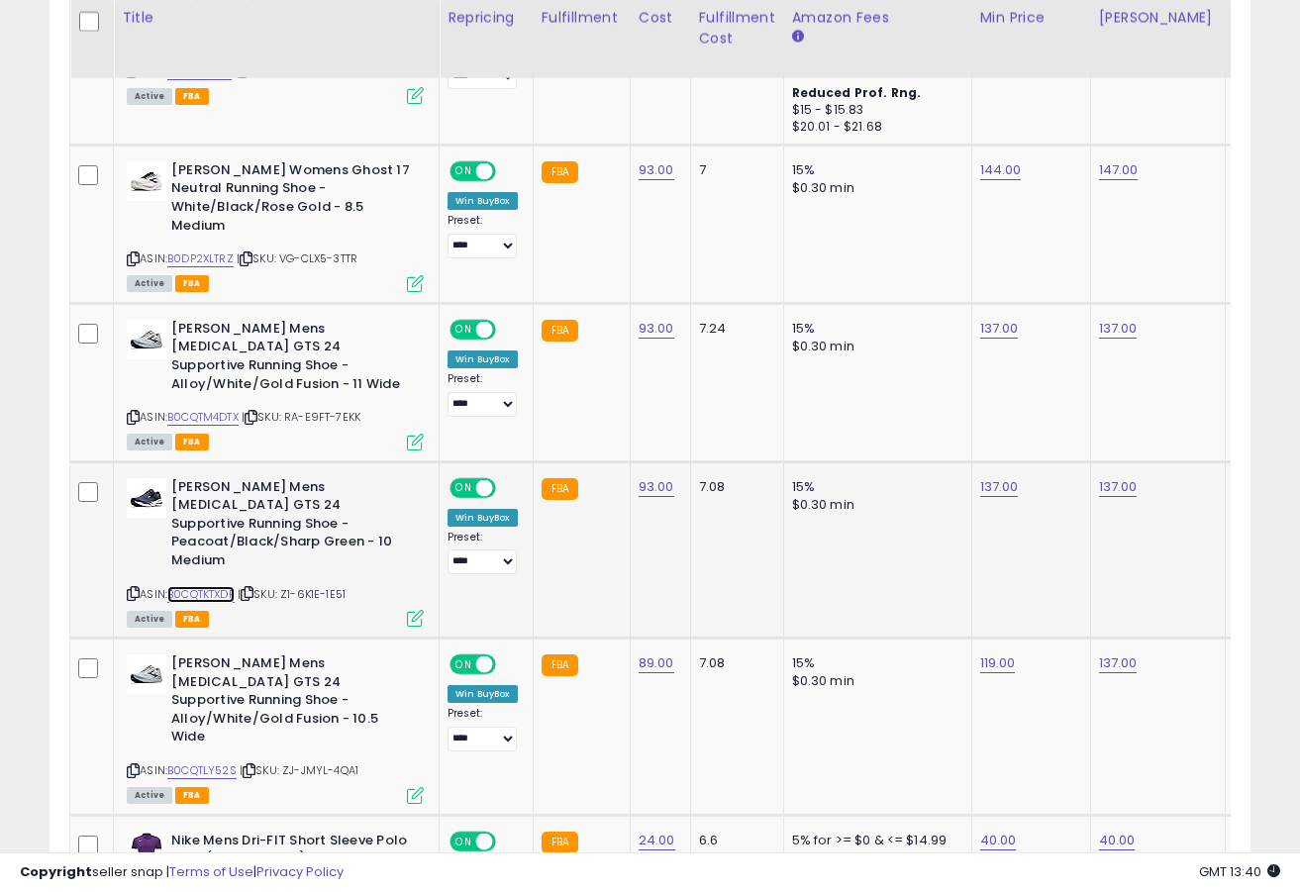
click at [222, 586] on link "B0CQTKTXDF" at bounding box center [200, 594] width 67 height 17
click at [1002, 477] on link "137.00" at bounding box center [999, 487] width 39 height 20
type input "******"
click button "submit" at bounding box center [1058, 382] width 34 height 30
click at [230, 409] on link "B0CQTM4DTX" at bounding box center [202, 417] width 71 height 17
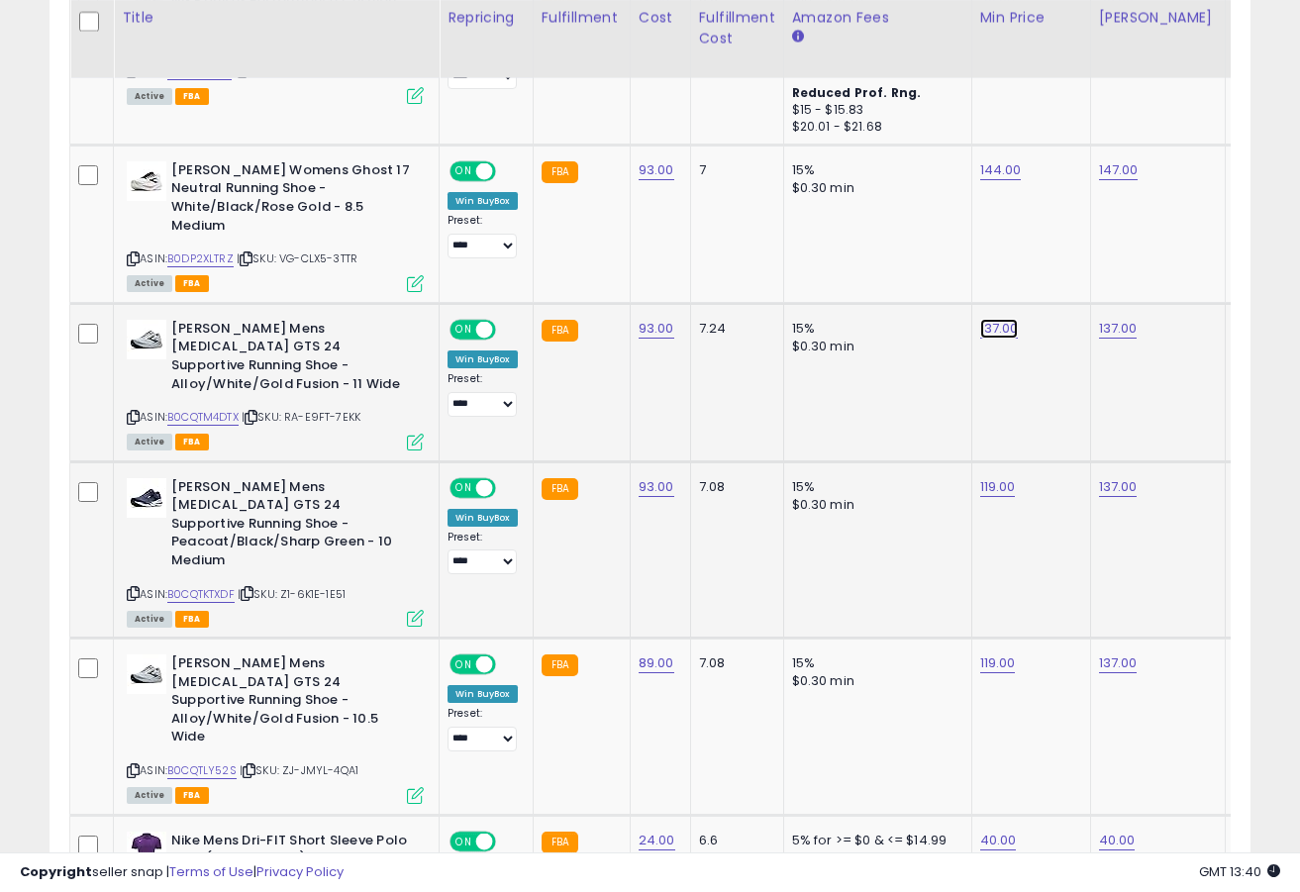
click at [1007, 319] on link "137.00" at bounding box center [999, 329] width 39 height 20
type input "******"
click button "submit" at bounding box center [1058, 243] width 34 height 30
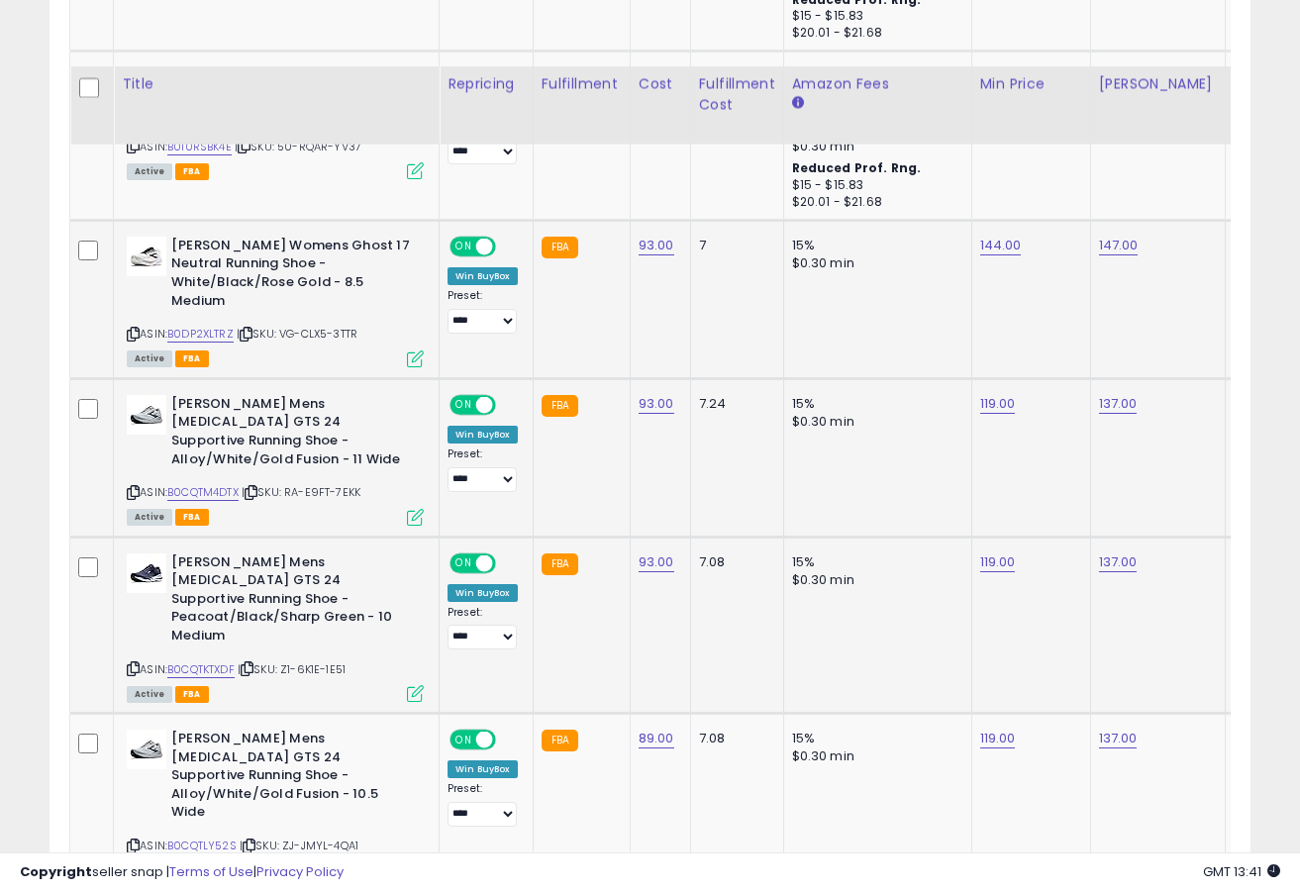
scroll to position [2275, 0]
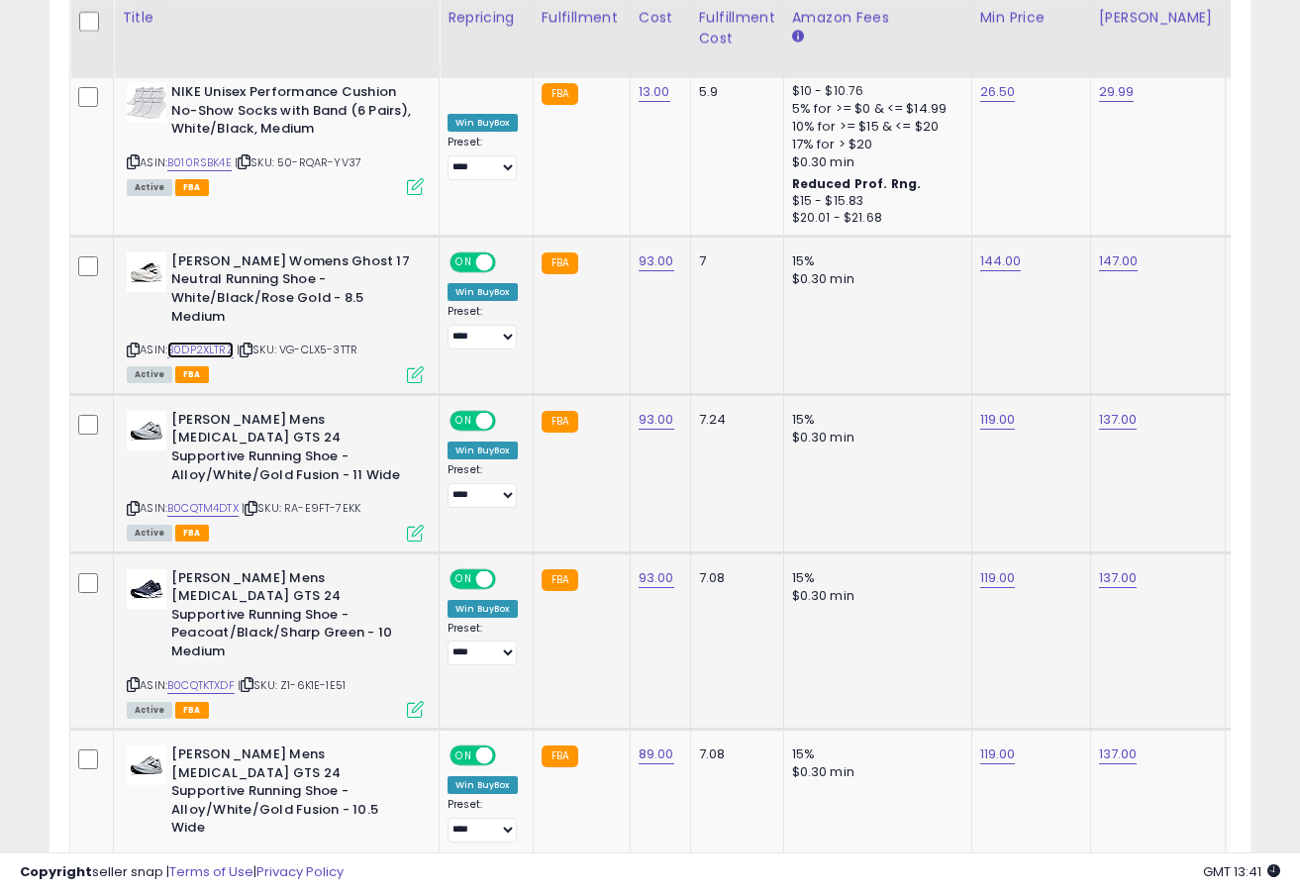
click at [210, 342] on link "B0DP2XLTRZ" at bounding box center [200, 350] width 66 height 17
click at [1010, 252] on link "144.00" at bounding box center [1001, 262] width 42 height 20
type input "******"
click button "submit" at bounding box center [1059, 194] width 34 height 30
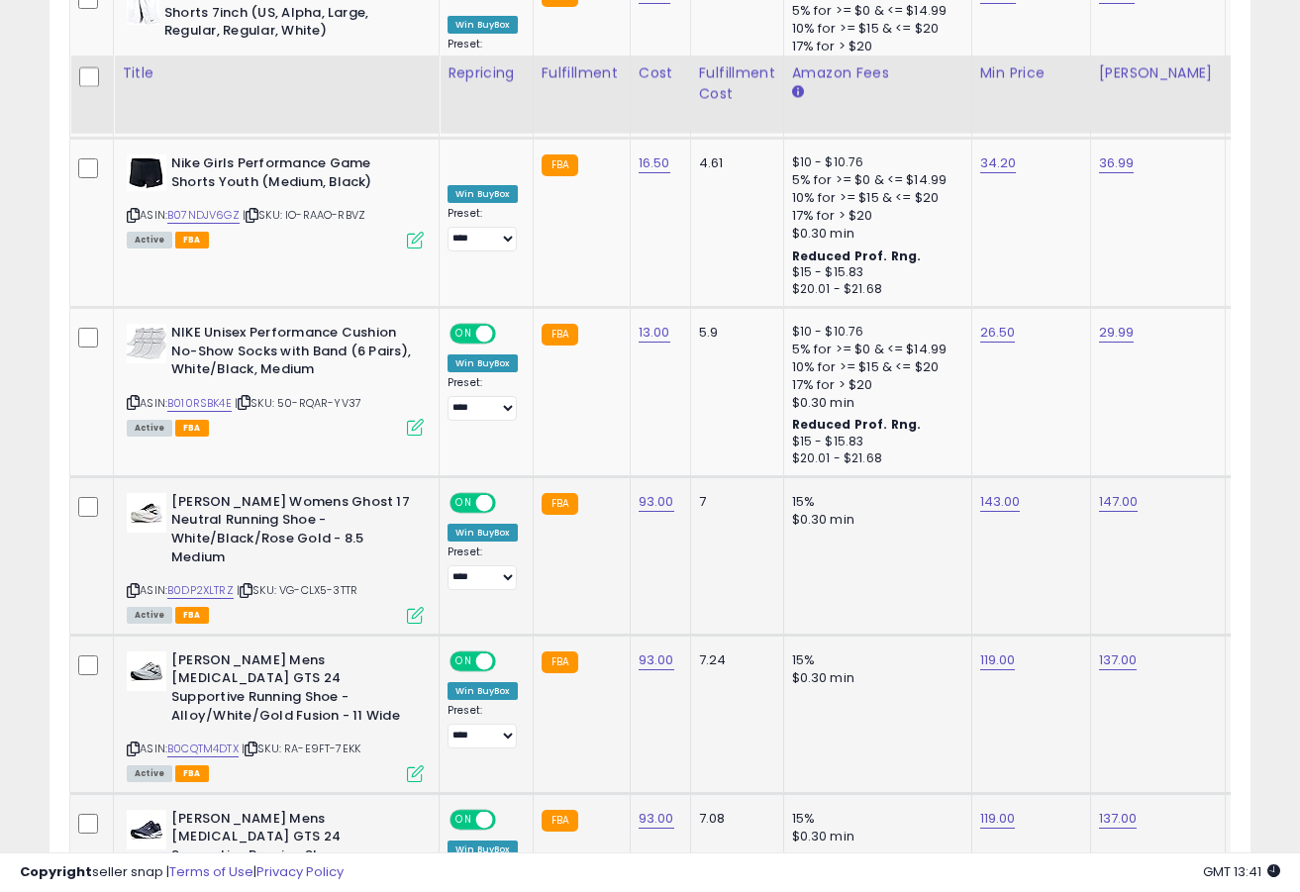
scroll to position [1986, 0]
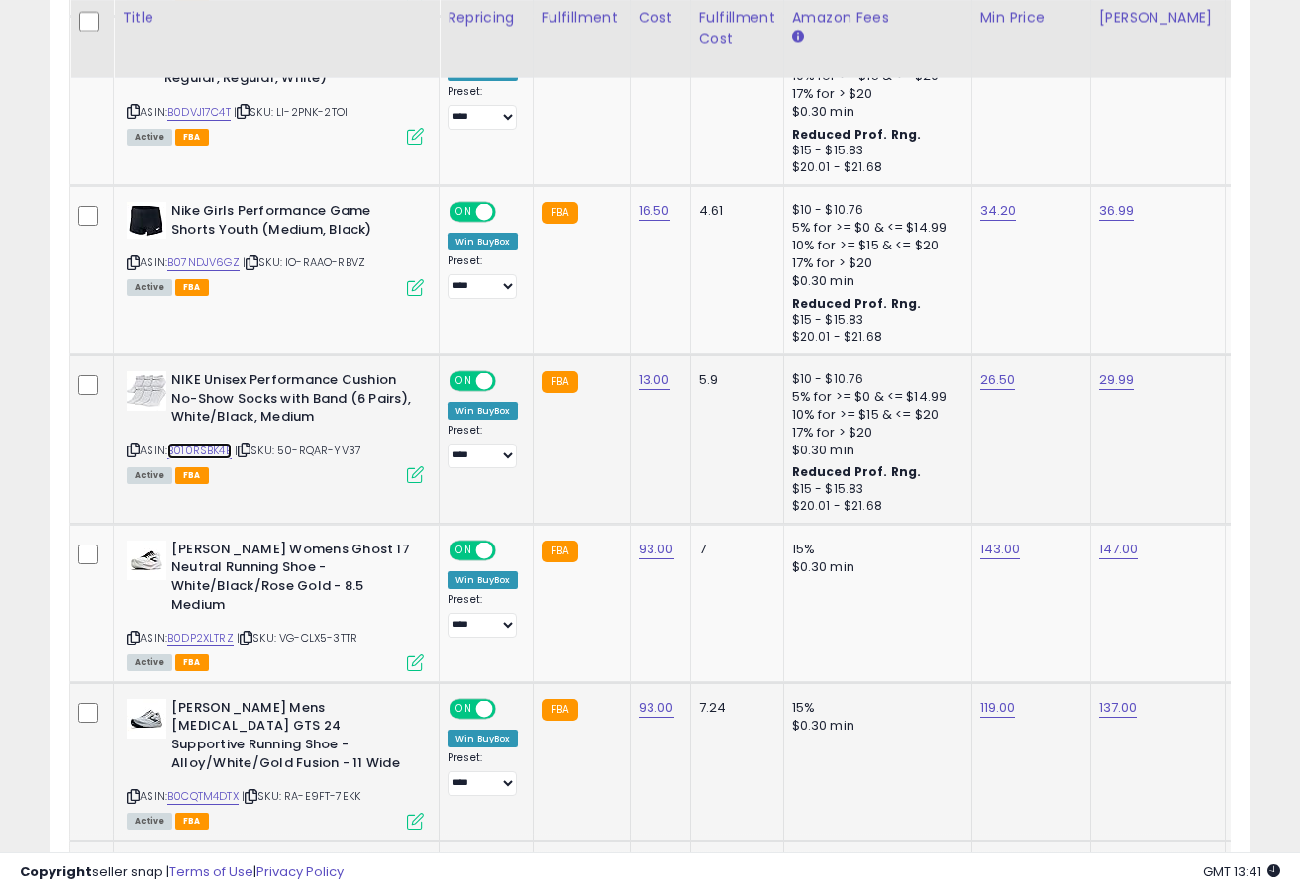
click at [213, 443] on link "B010RSBK4E" at bounding box center [199, 451] width 64 height 17
click at [1006, 370] on link "26.50" at bounding box center [998, 380] width 36 height 20
type input "*****"
click button "submit" at bounding box center [1057, 313] width 34 height 30
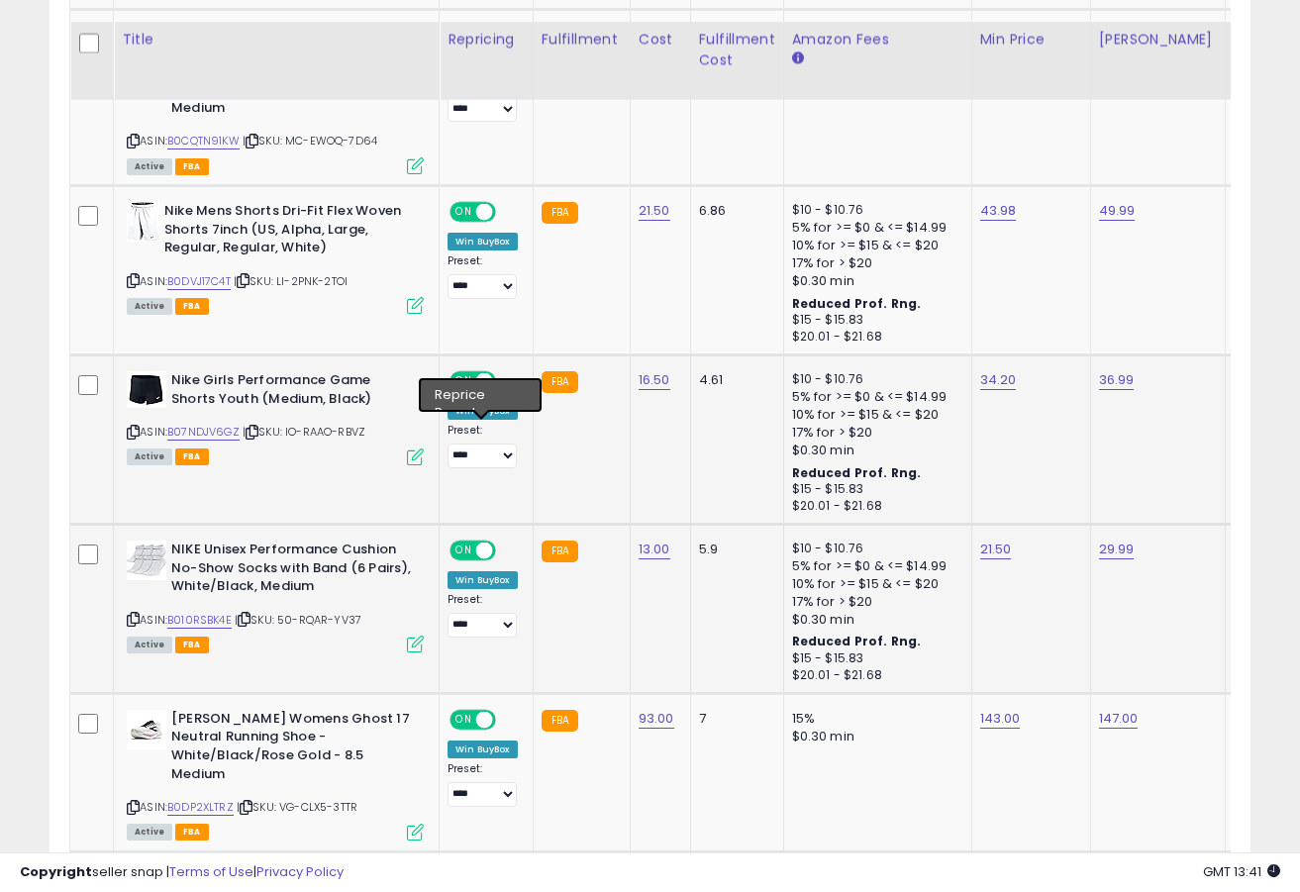
scroll to position [1810, 0]
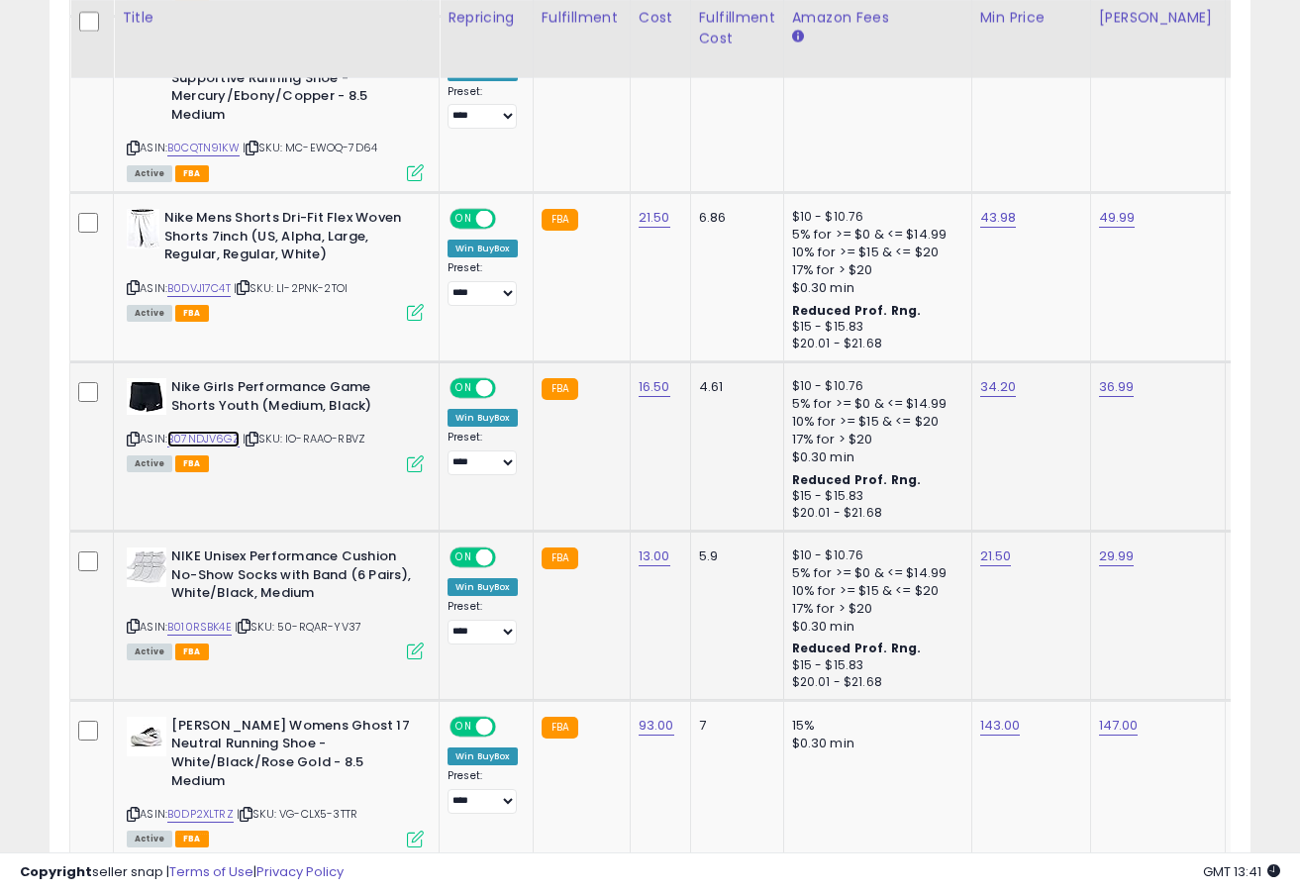
click at [207, 431] on link "B07NDJV6GZ" at bounding box center [203, 439] width 72 height 17
click at [1002, 381] on td "34.20" at bounding box center [1030, 445] width 119 height 169
click at [1001, 377] on link "34.20" at bounding box center [998, 387] width 37 height 20
type input "*****"
click button "submit" at bounding box center [1057, 320] width 34 height 30
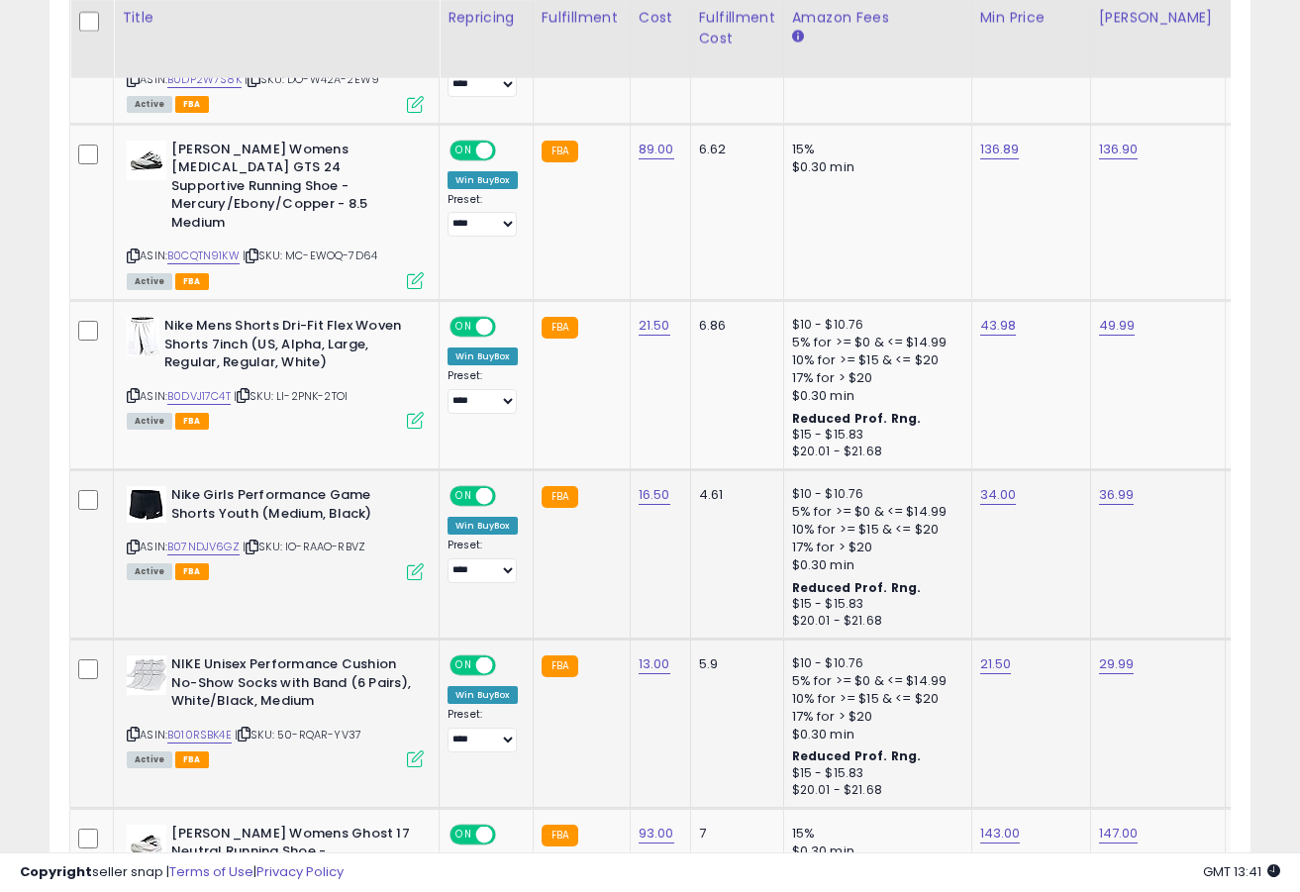
scroll to position [1691, 0]
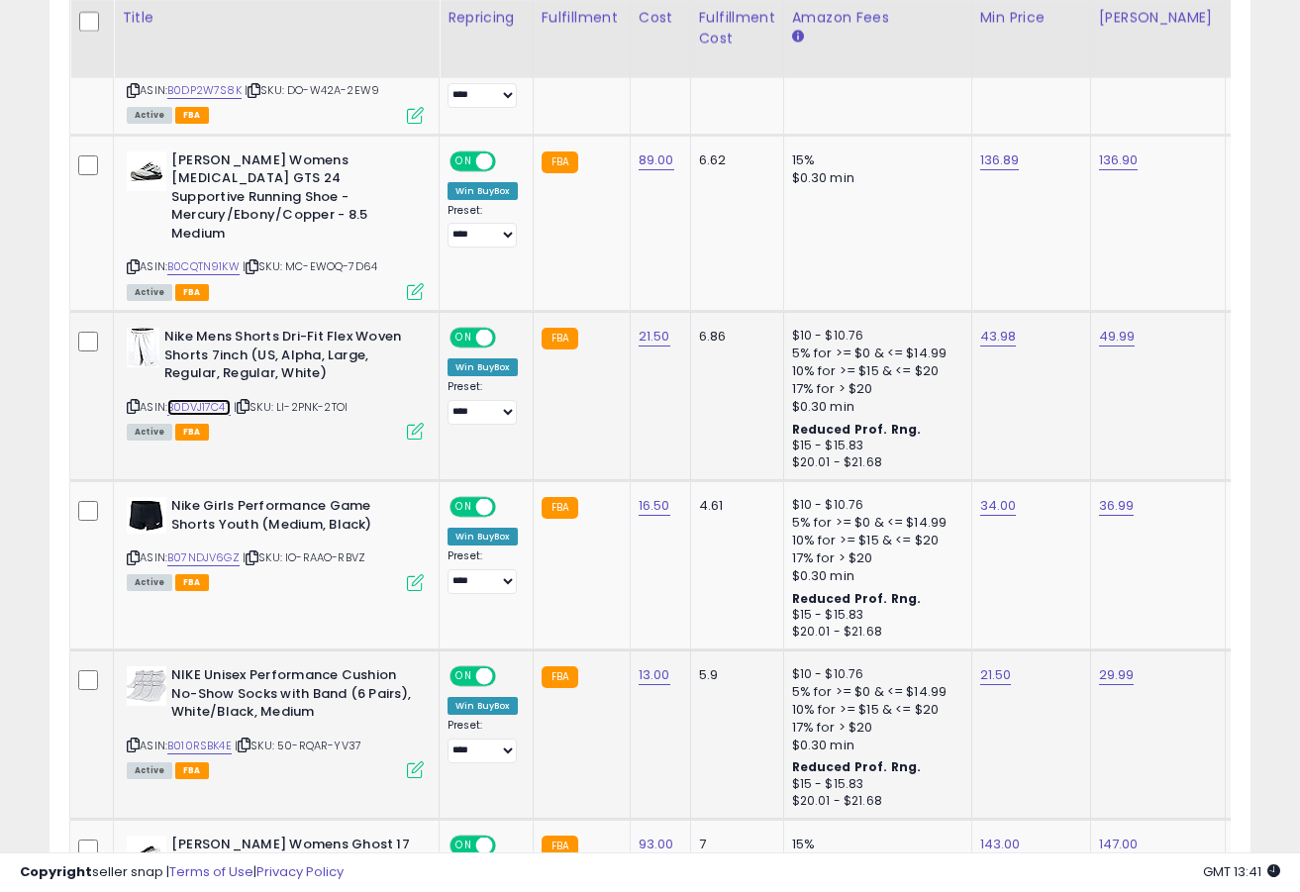
click at [220, 399] on link "B0DVJ17C4T" at bounding box center [198, 407] width 63 height 17
click at [992, 327] on link "43.98" at bounding box center [998, 337] width 37 height 20
type input "*"
type input "*****"
click button "submit" at bounding box center [1057, 270] width 34 height 30
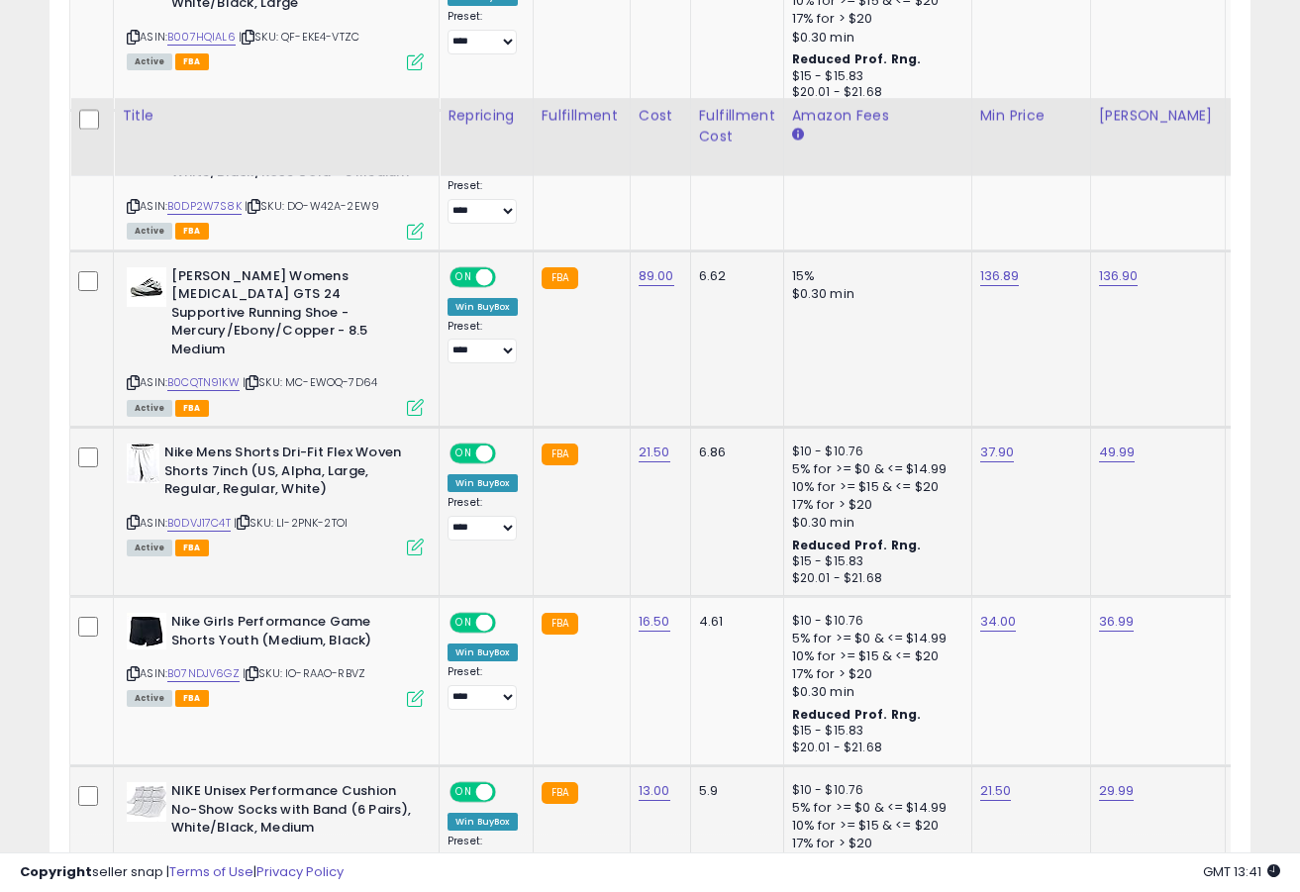
scroll to position [1545, 0]
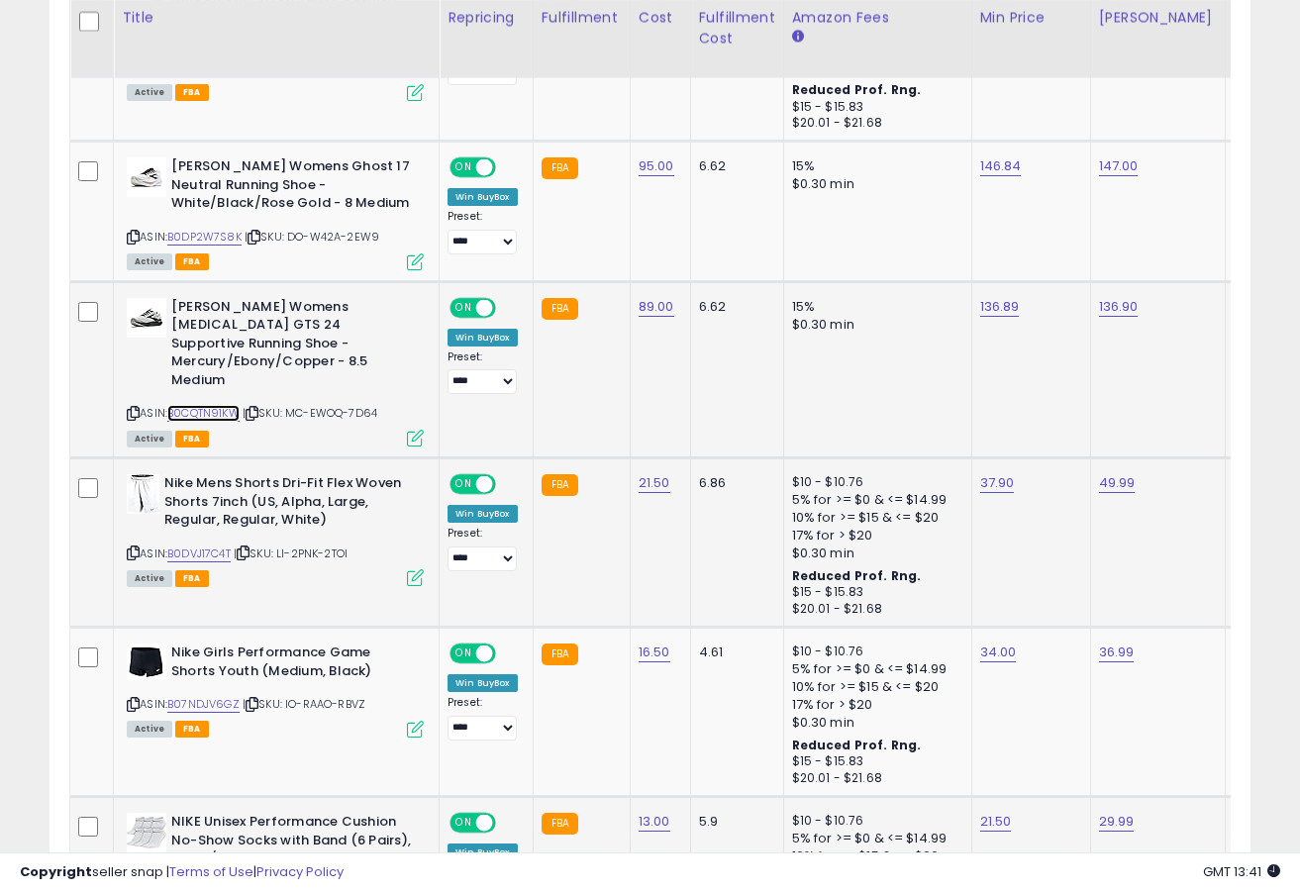
click at [191, 405] on link "B0CQTN91KW" at bounding box center [203, 413] width 72 height 17
click at [996, 295] on td "136.89" at bounding box center [1030, 369] width 119 height 176
click at [996, 302] on link "136.89" at bounding box center [1000, 307] width 40 height 20
type input "******"
click button "submit" at bounding box center [1059, 258] width 34 height 30
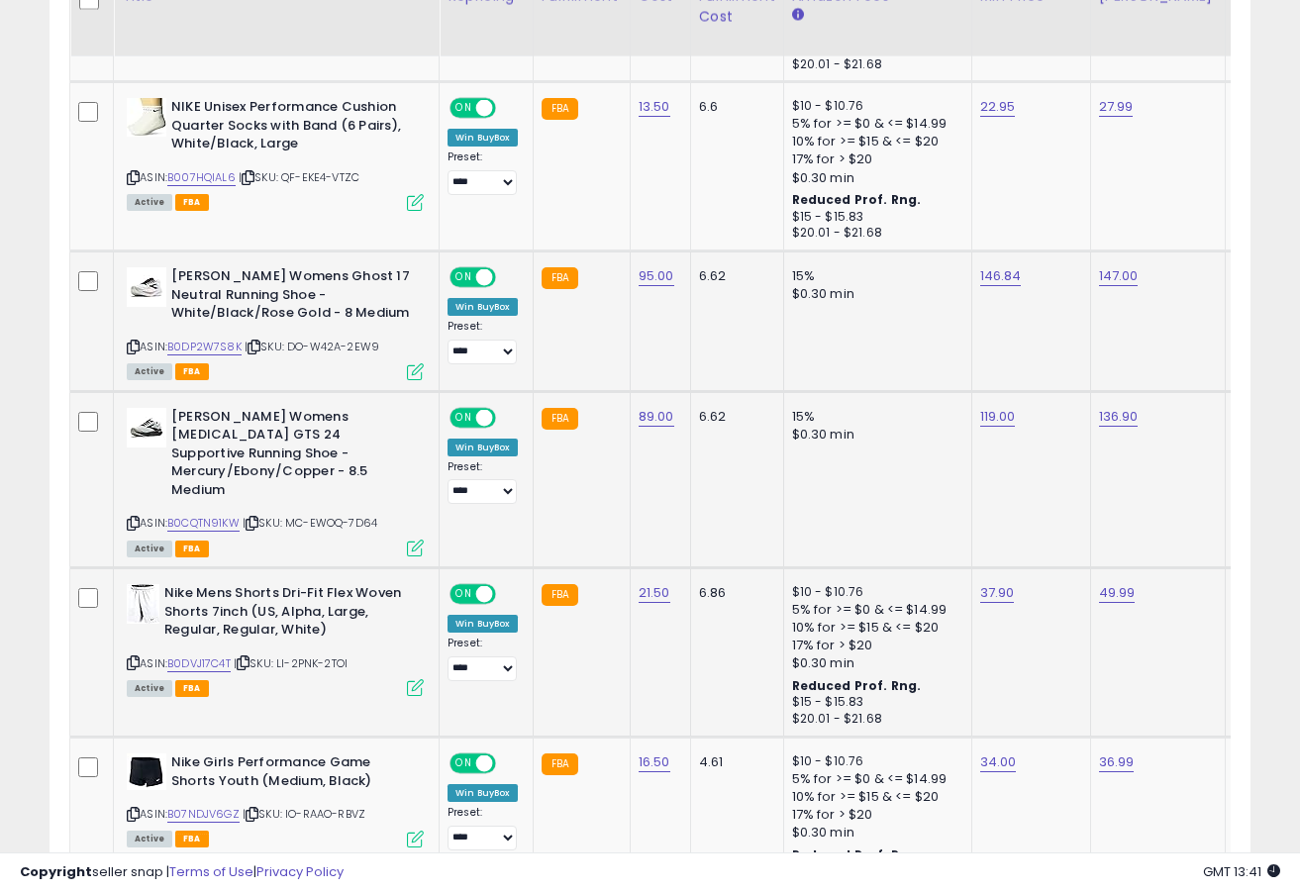
scroll to position [1413, 0]
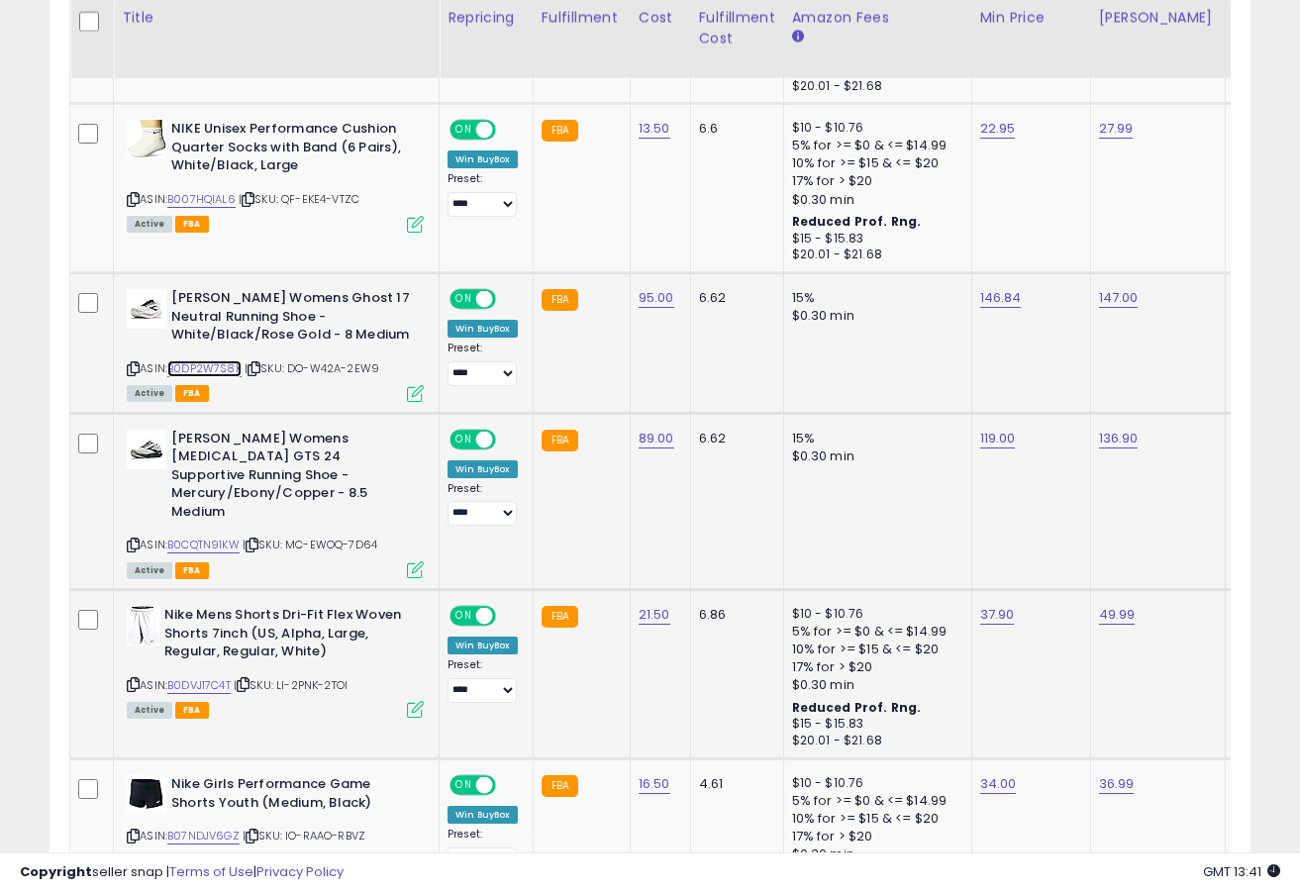
click at [231, 363] on link "B0DP2W7S8K" at bounding box center [204, 368] width 74 height 17
click at [989, 308] on link "146.84" at bounding box center [1001, 298] width 42 height 20
type input "******"
click button "submit" at bounding box center [1059, 249] width 34 height 30
click at [1099, 303] on link "147.00" at bounding box center [1119, 298] width 40 height 20
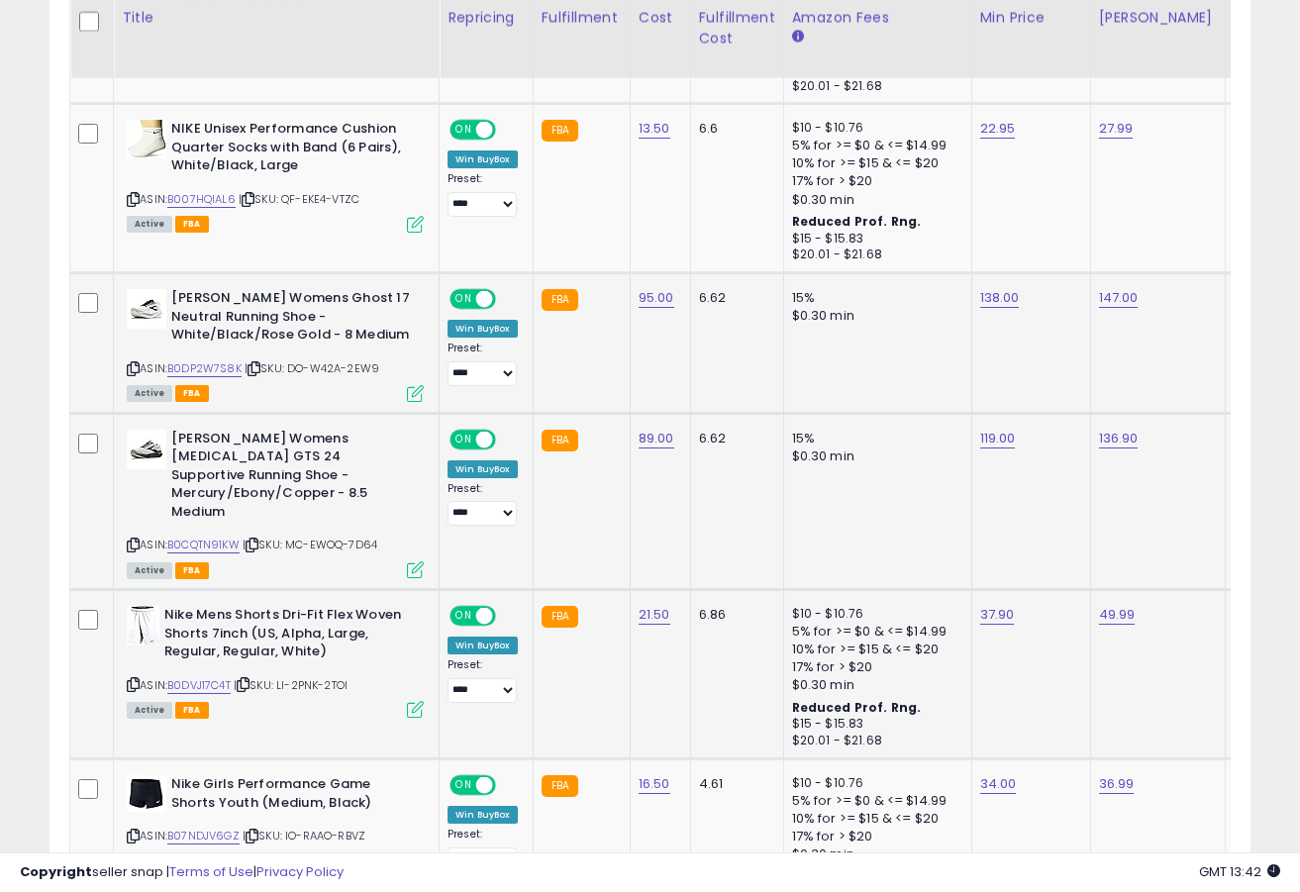
scroll to position [0, 62]
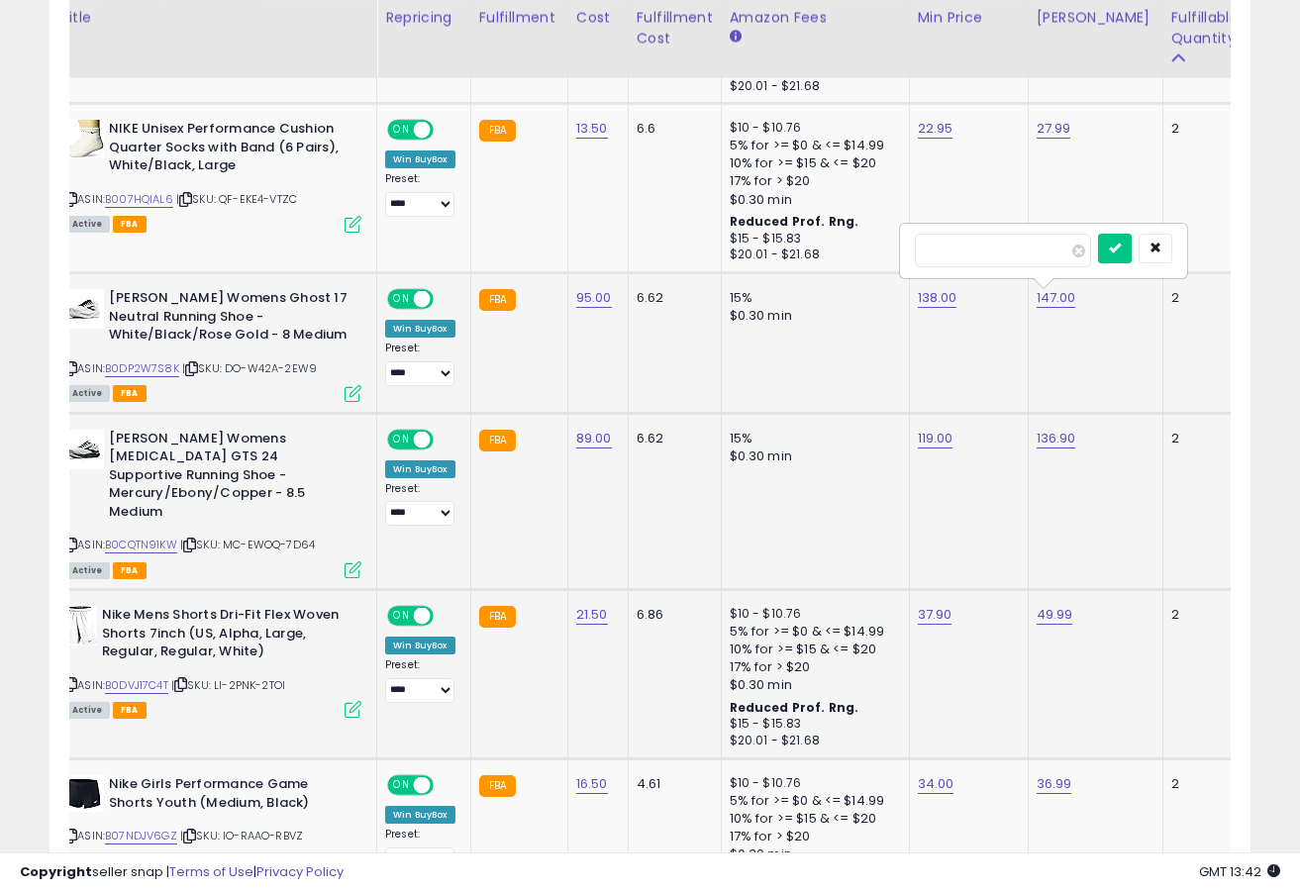
type input "******"
click button "submit" at bounding box center [1115, 249] width 34 height 30
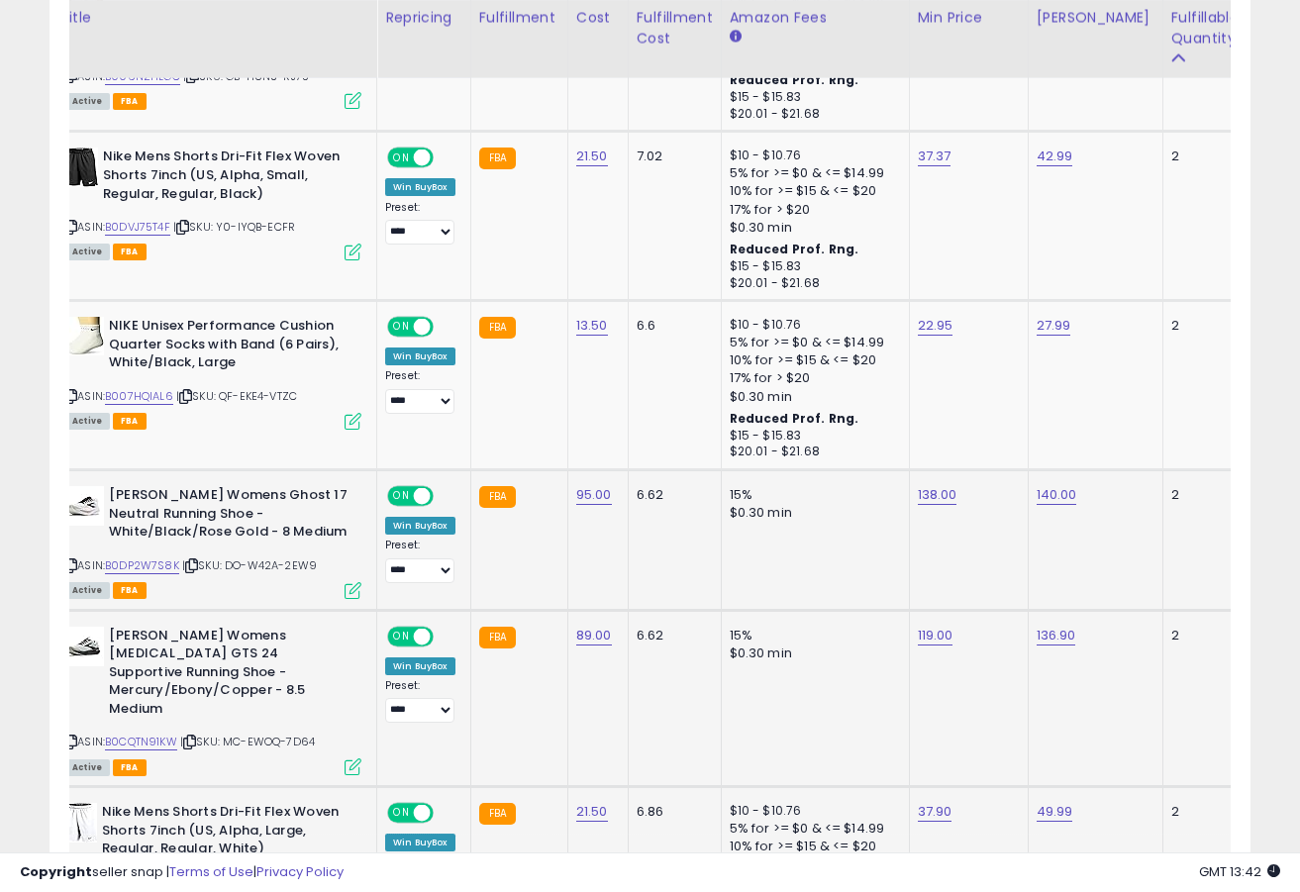
scroll to position [0, 0]
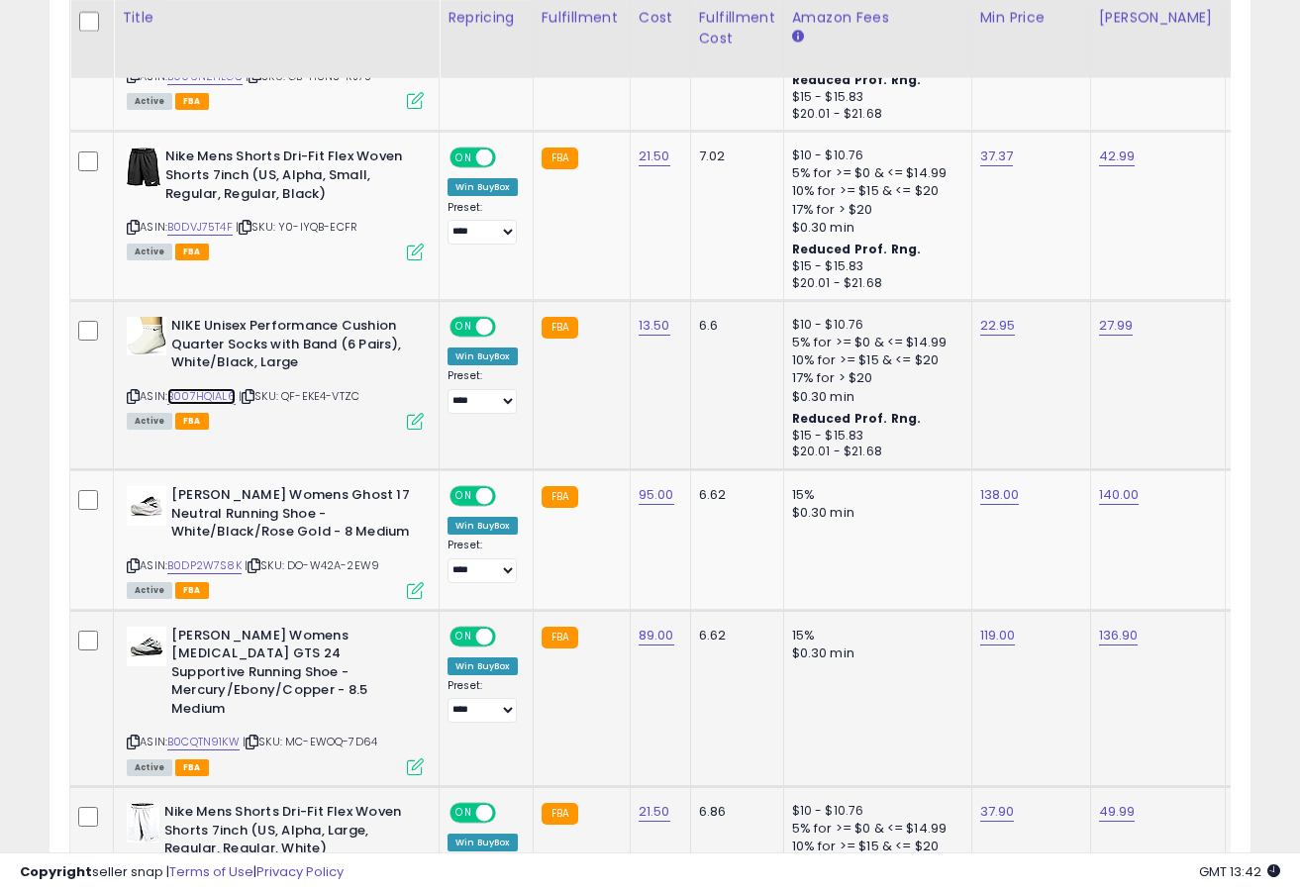
click at [208, 391] on link "B007HQIAL6" at bounding box center [201, 396] width 68 height 17
click at [1005, 330] on link "22.95" at bounding box center [998, 326] width 36 height 20
type input "*****"
click button "submit" at bounding box center [1056, 276] width 34 height 30
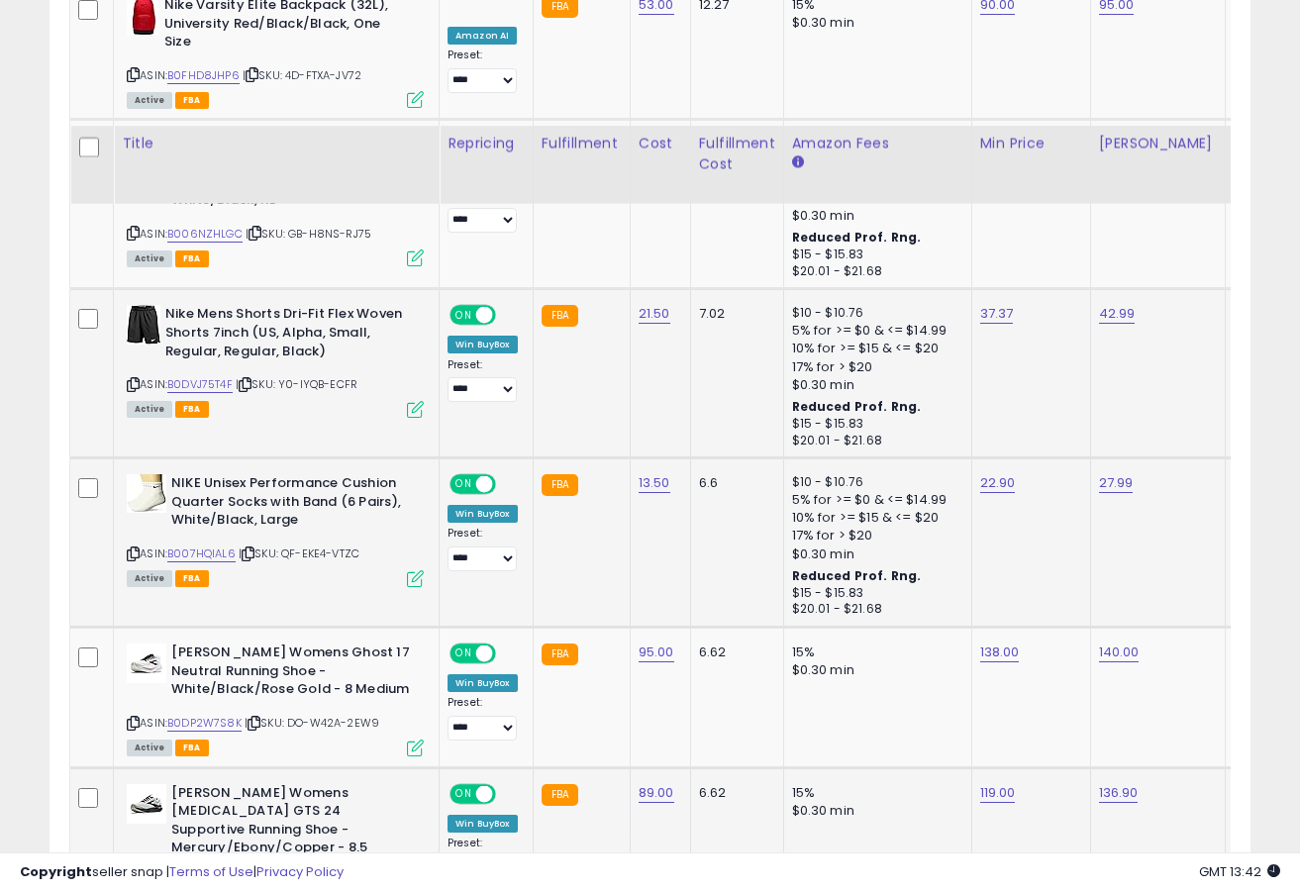
scroll to position [978, 0]
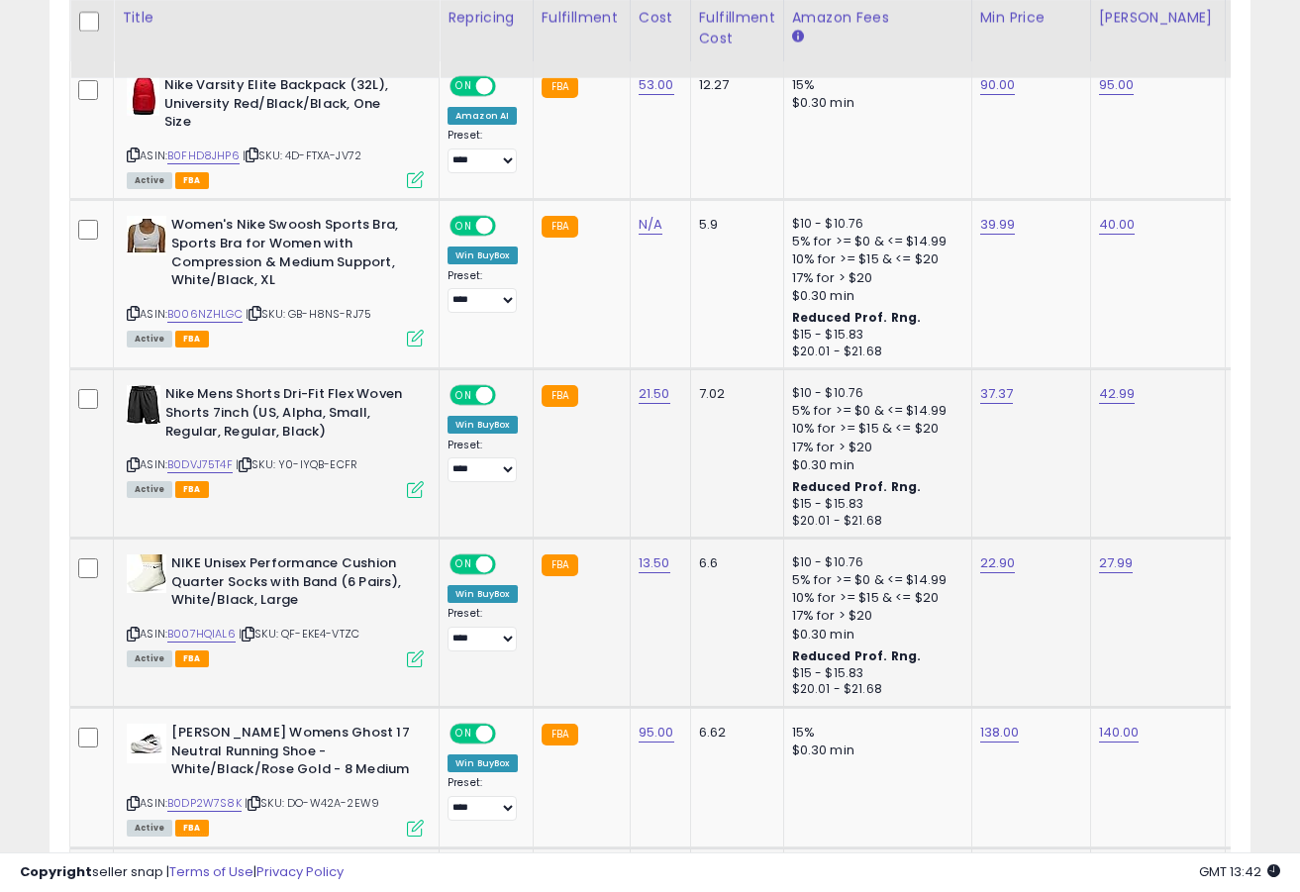
click at [218, 455] on div "ASIN: B0DVJ75T4F | SKU: Y0-IYQB-ECFR Active FBA" at bounding box center [275, 440] width 297 height 110
click at [219, 466] on link "B0DVJ75T4F" at bounding box center [199, 465] width 65 height 17
click at [1003, 398] on link "37.37" at bounding box center [997, 394] width 34 height 20
type input "*****"
click button "submit" at bounding box center [1056, 345] width 34 height 30
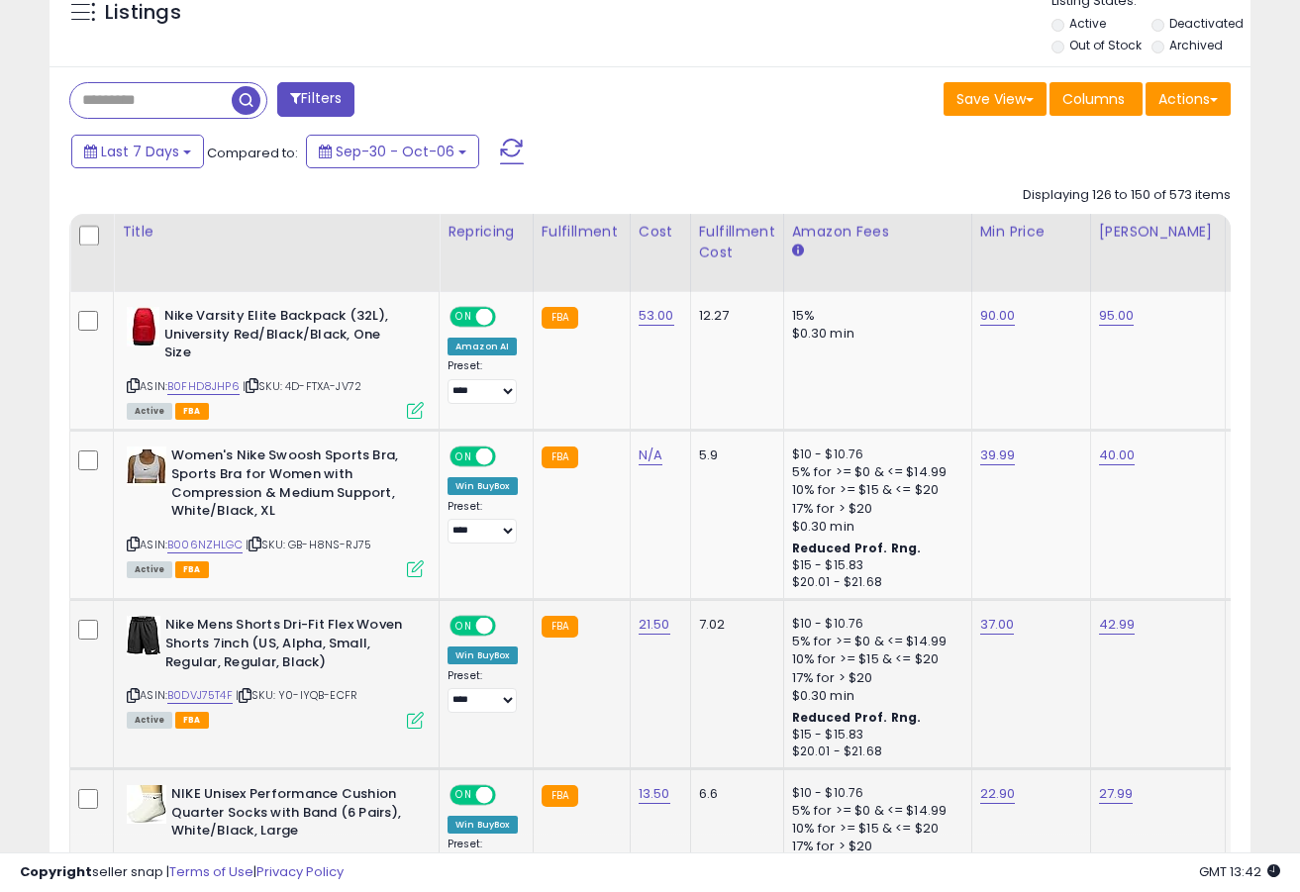
scroll to position [720, 0]
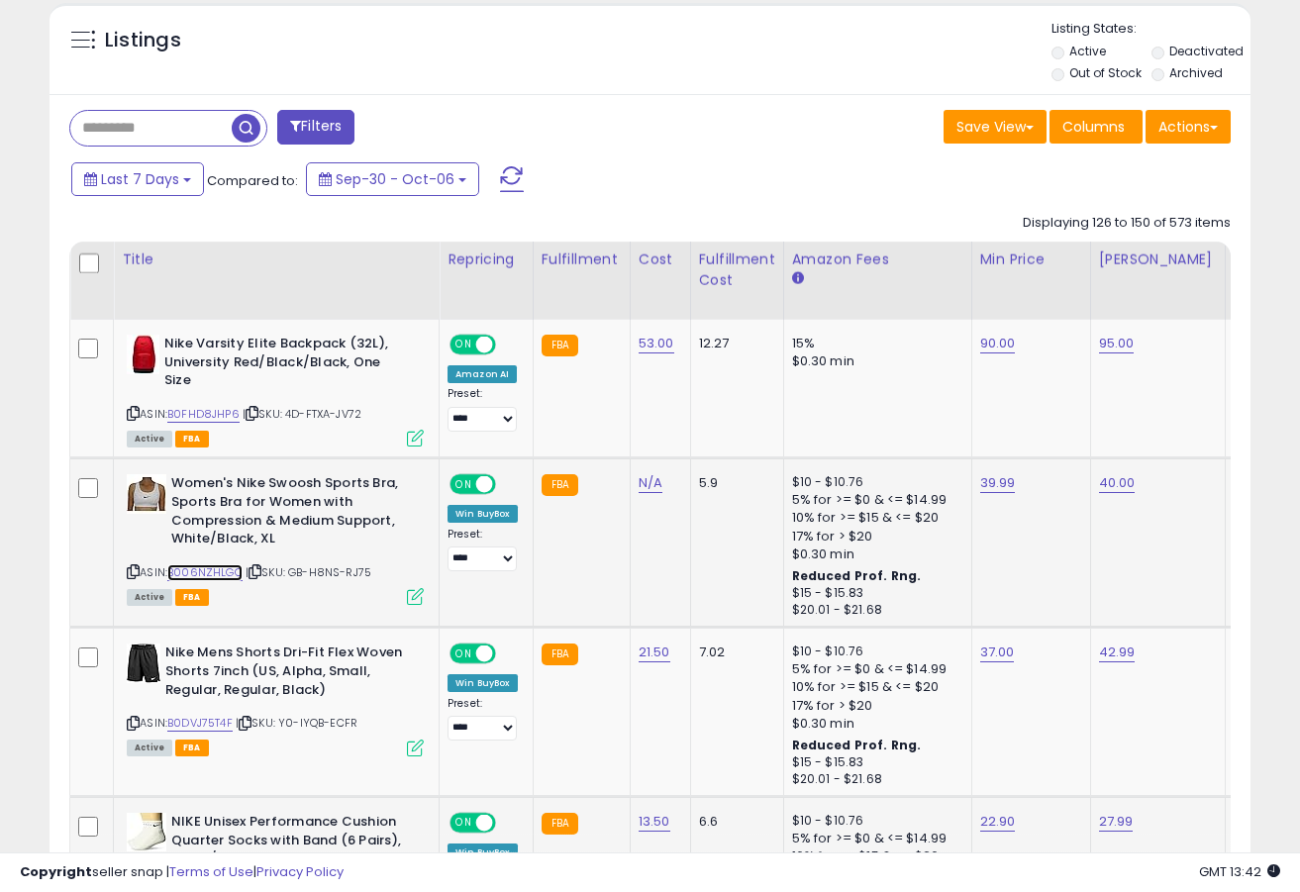
click at [236, 574] on link "B006NZHLGC" at bounding box center [204, 572] width 75 height 17
click at [991, 488] on link "39.99" at bounding box center [998, 483] width 36 height 20
type input "*****"
click button "submit" at bounding box center [1057, 434] width 34 height 30
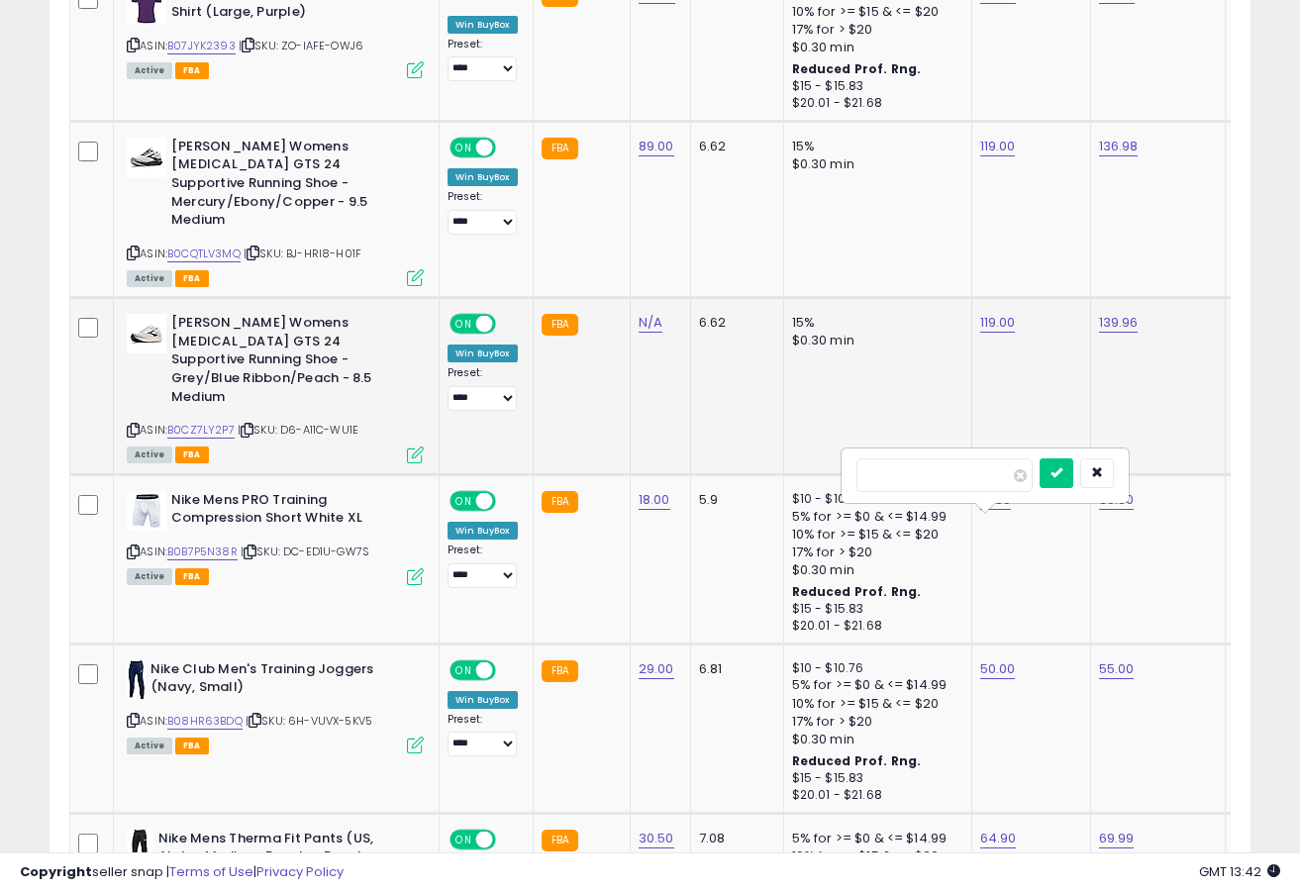
scroll to position [4315, 0]
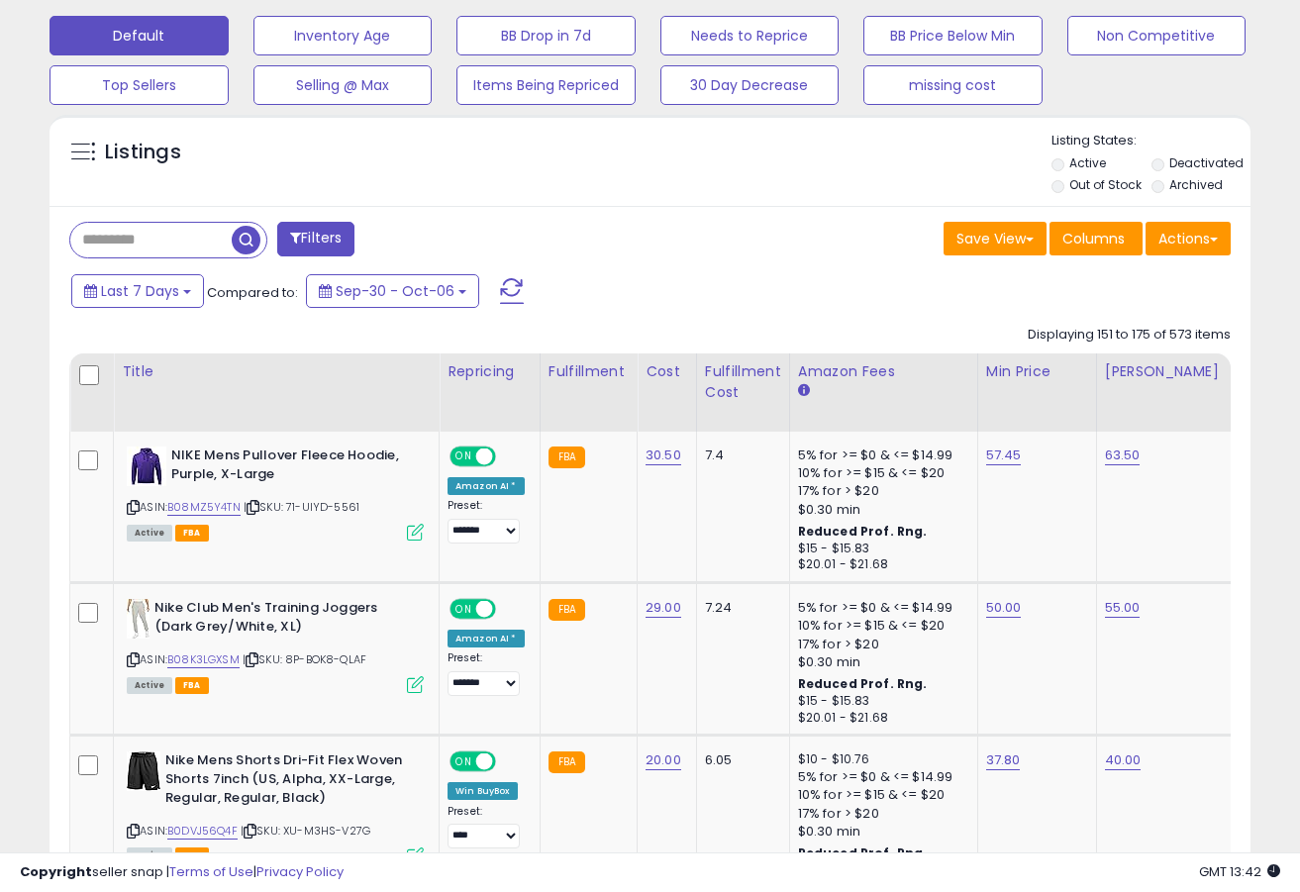
scroll to position [798, 0]
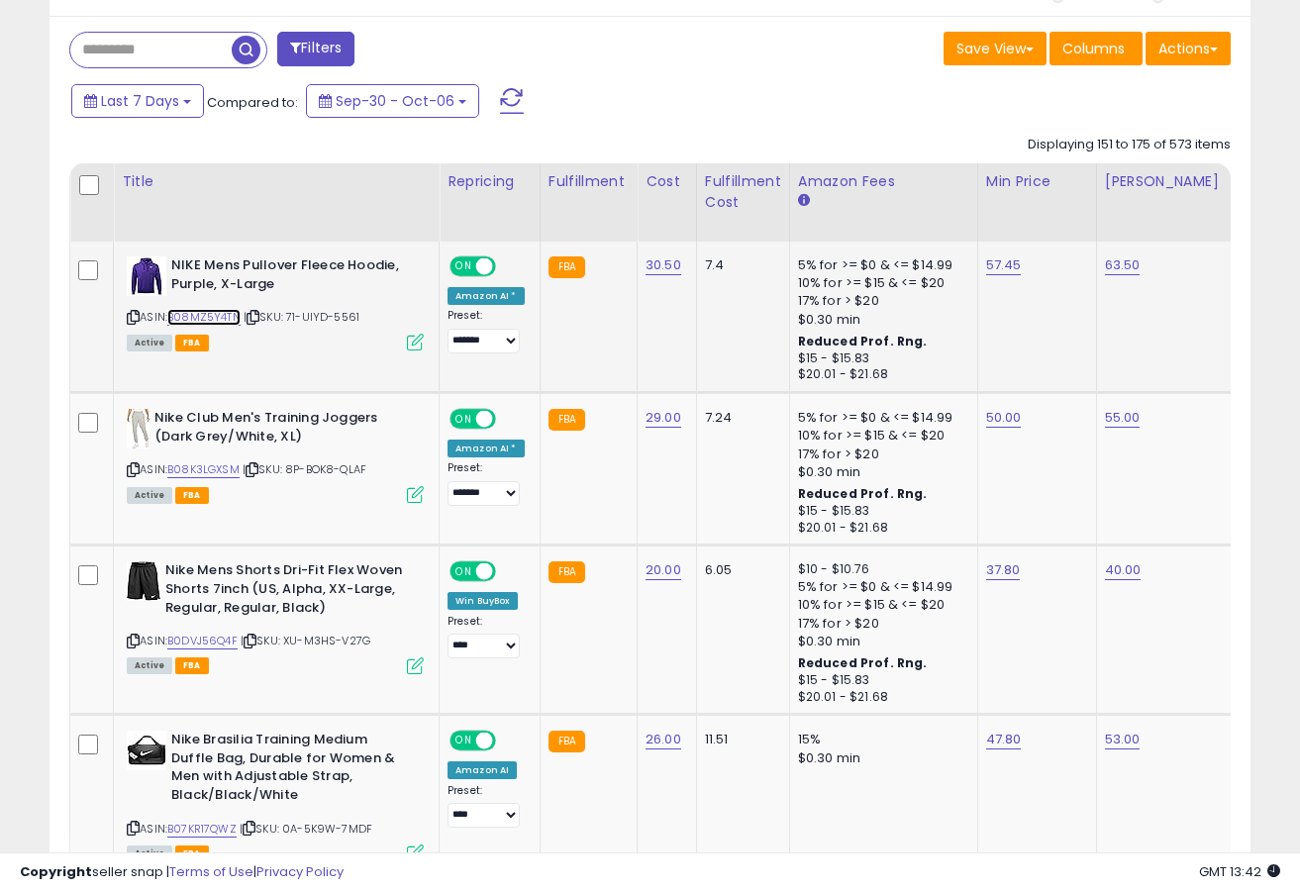
click at [228, 317] on link "B08MZ5Y4TN" at bounding box center [203, 317] width 73 height 17
click at [1001, 267] on link "57.45" at bounding box center [1004, 265] width 36 height 20
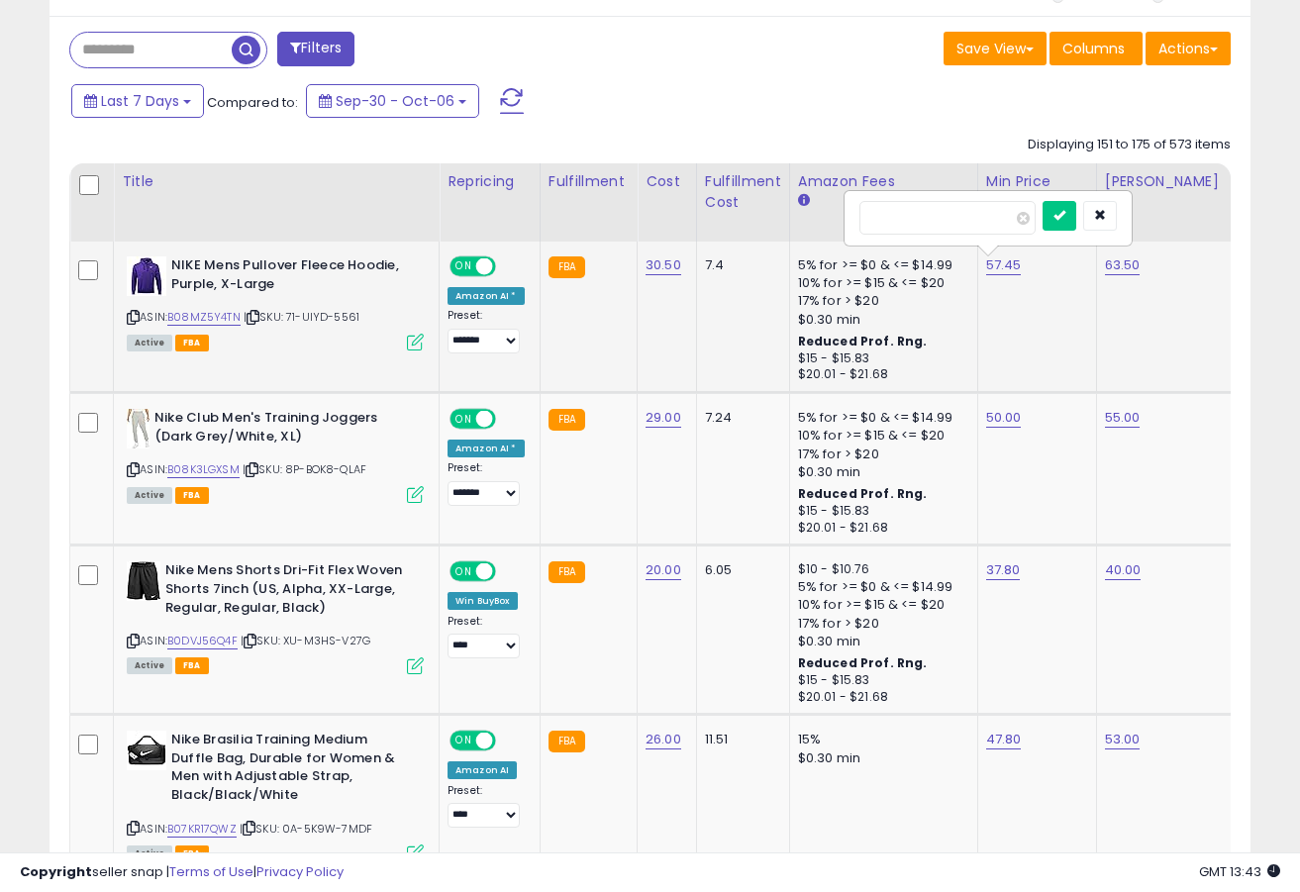
type input "*"
type input "*****"
click button "submit" at bounding box center [1060, 216] width 34 height 30
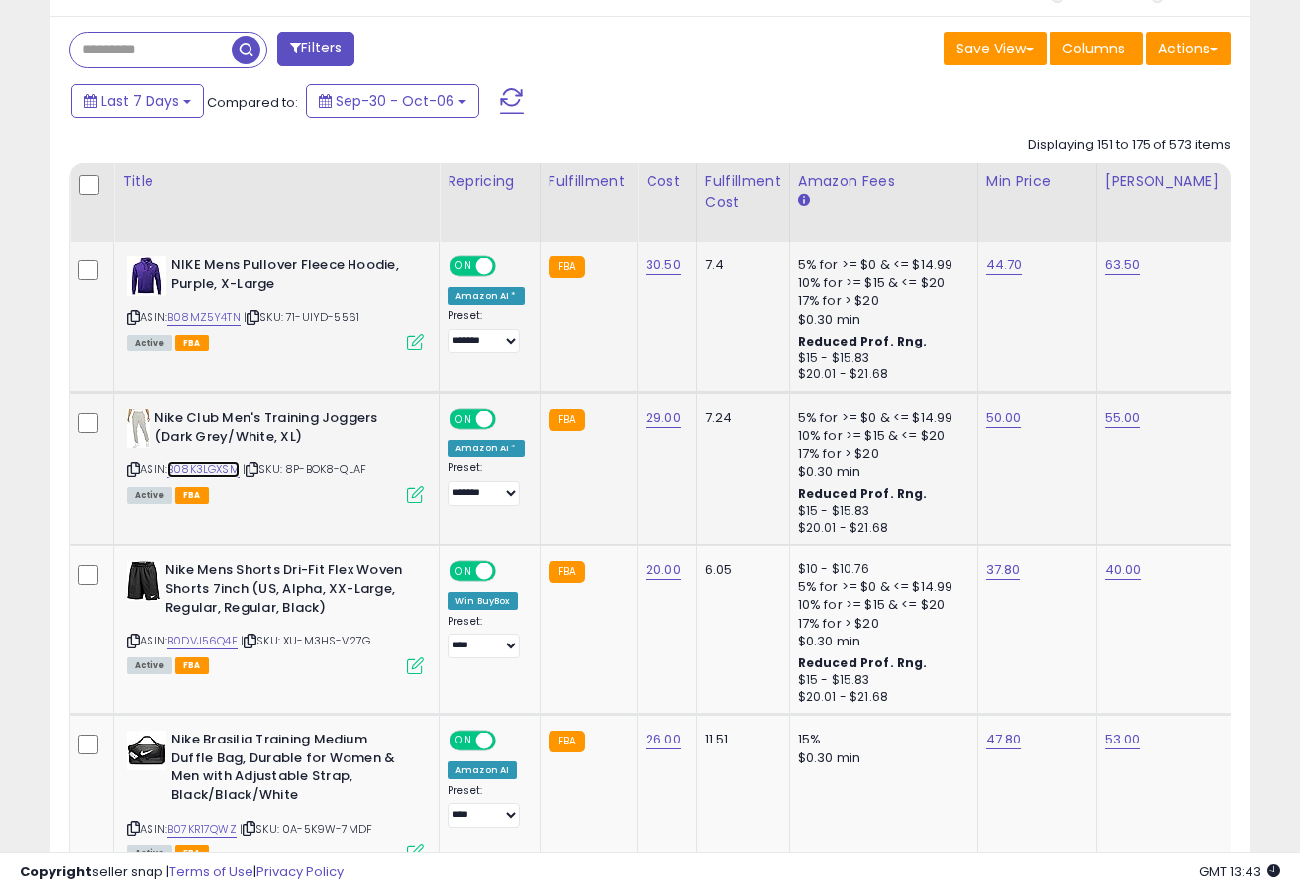
click at [219, 468] on link "B08K3LGXSM" at bounding box center [203, 469] width 72 height 17
click at [986, 416] on link "50.00" at bounding box center [1004, 418] width 36 height 20
type input "*"
type input "*****"
click button "submit" at bounding box center [1060, 369] width 34 height 30
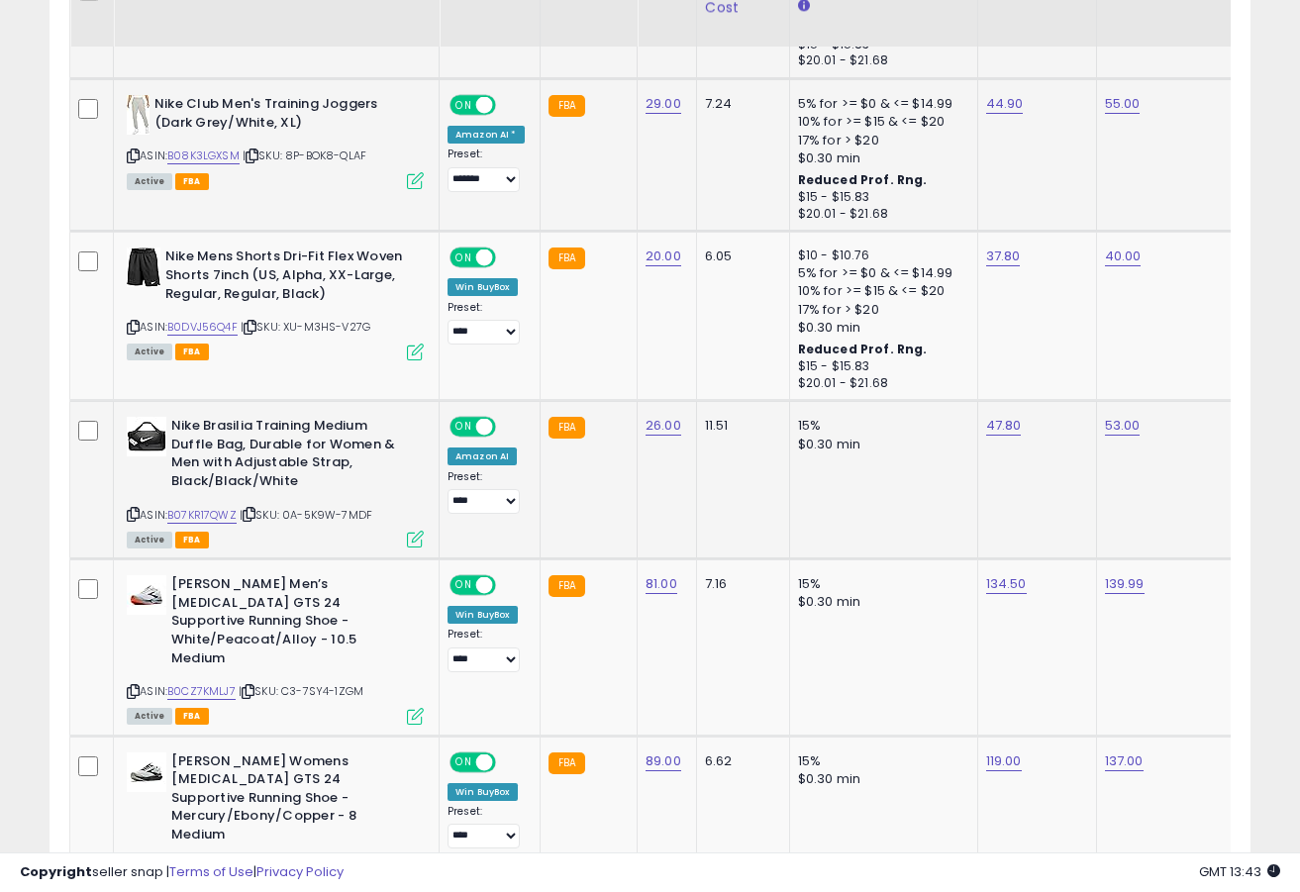
scroll to position [1168, 0]
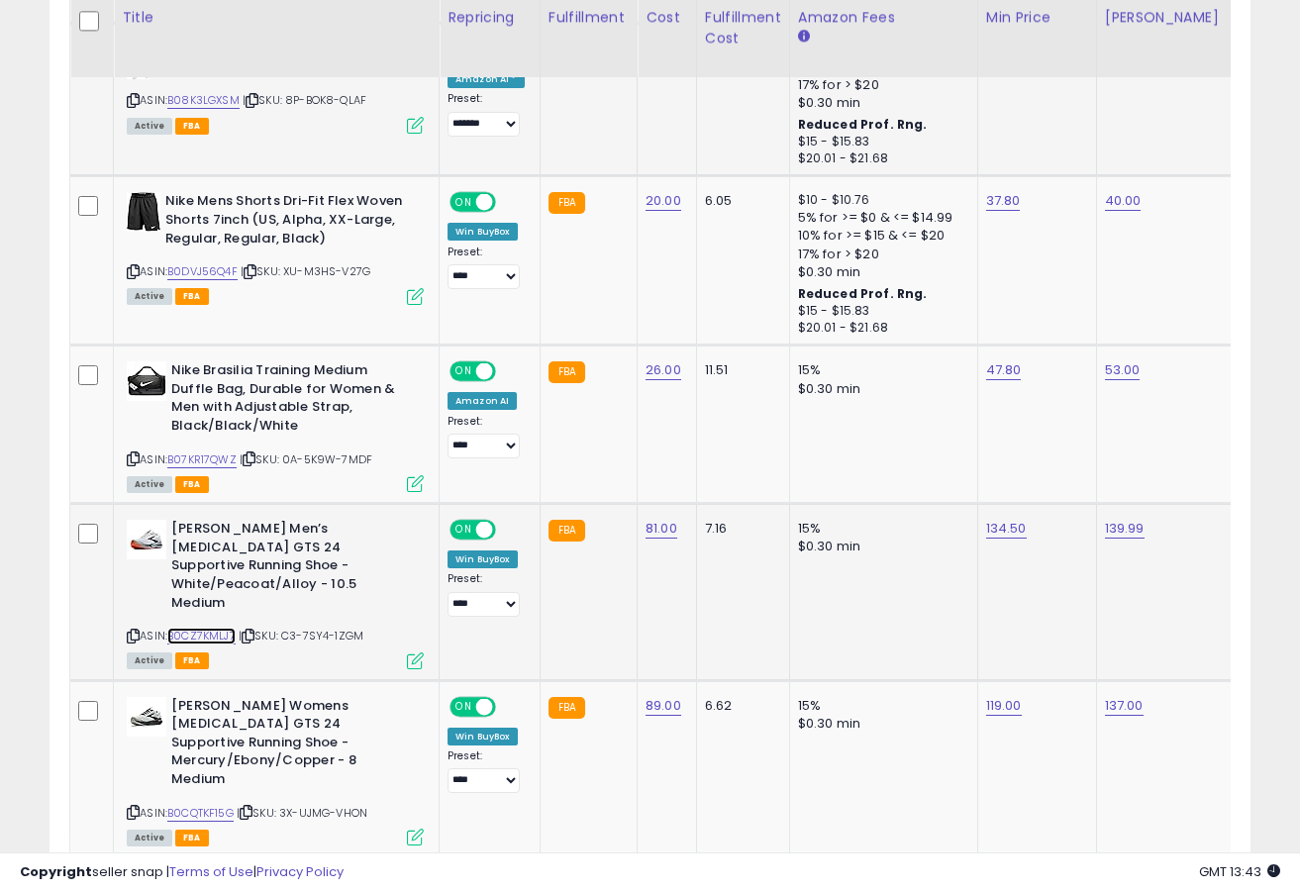
click at [224, 628] on link "B0CZ7KMLJ7" at bounding box center [201, 636] width 68 height 17
click at [1006, 527] on link "134.50" at bounding box center [1006, 529] width 41 height 20
type input "******"
click button "submit" at bounding box center [1062, 479] width 34 height 30
click at [224, 731] on div "ASIN: B0CQTKF15G | SKU: 3X-UJMG-VHON Active FBA" at bounding box center [275, 770] width 297 height 147
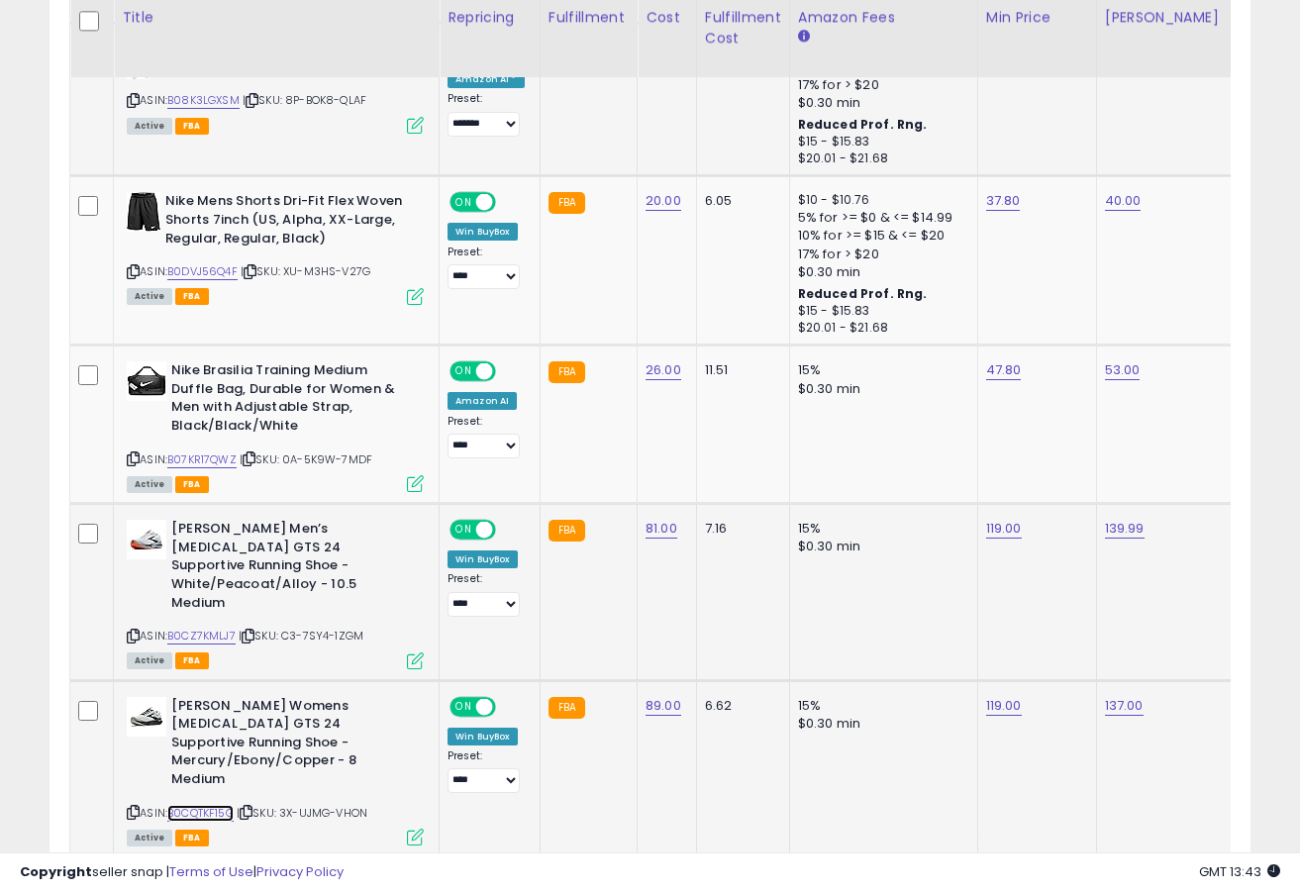
click at [223, 805] on link "B0CQTKF15G" at bounding box center [200, 813] width 66 height 17
click at [1120, 696] on link "137.00" at bounding box center [1124, 706] width 39 height 20
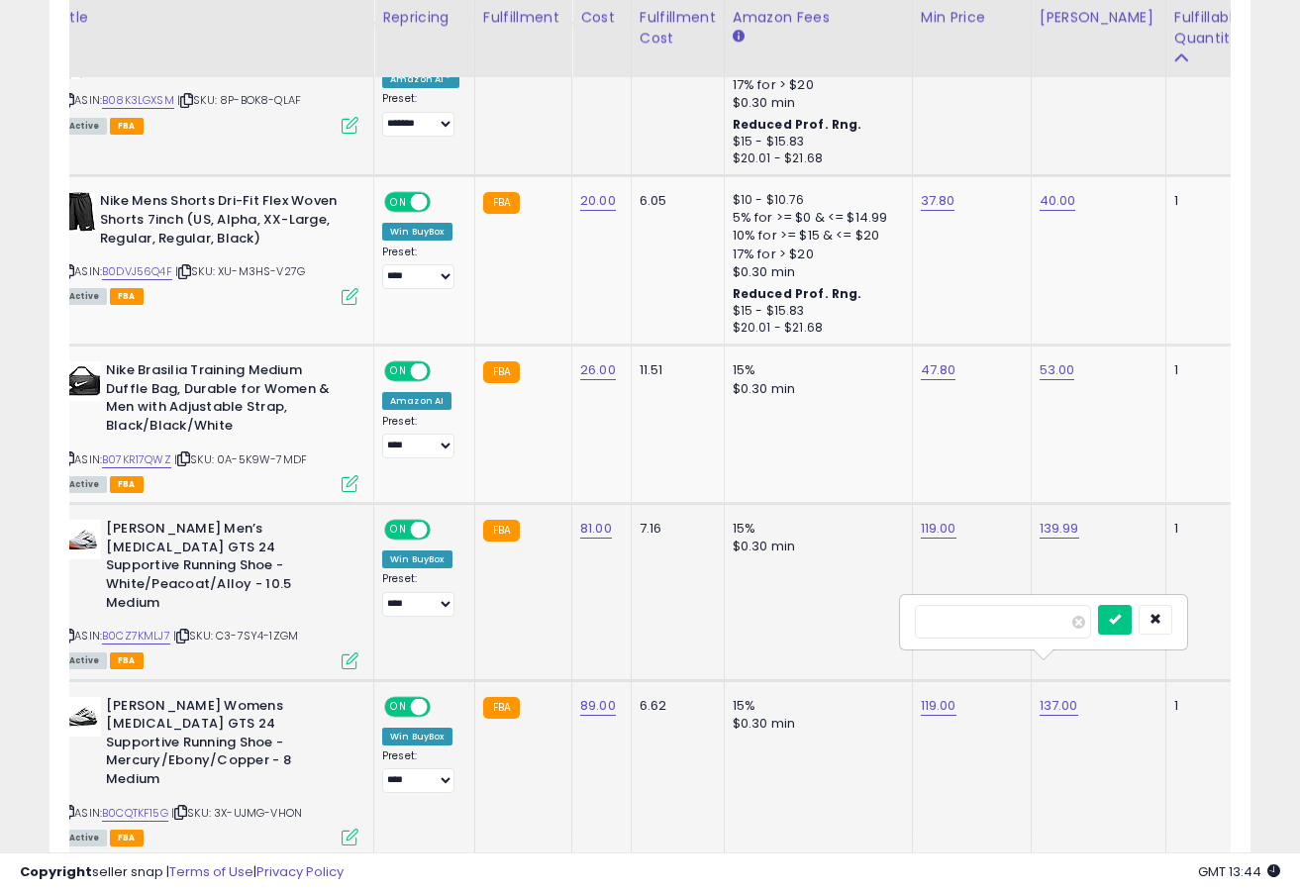
type input "******"
click button "submit" at bounding box center [1115, 620] width 34 height 30
click at [1057, 531] on link "139.99" at bounding box center [1060, 529] width 40 height 20
click at [939, 484] on input "******" at bounding box center [1002, 481] width 176 height 34
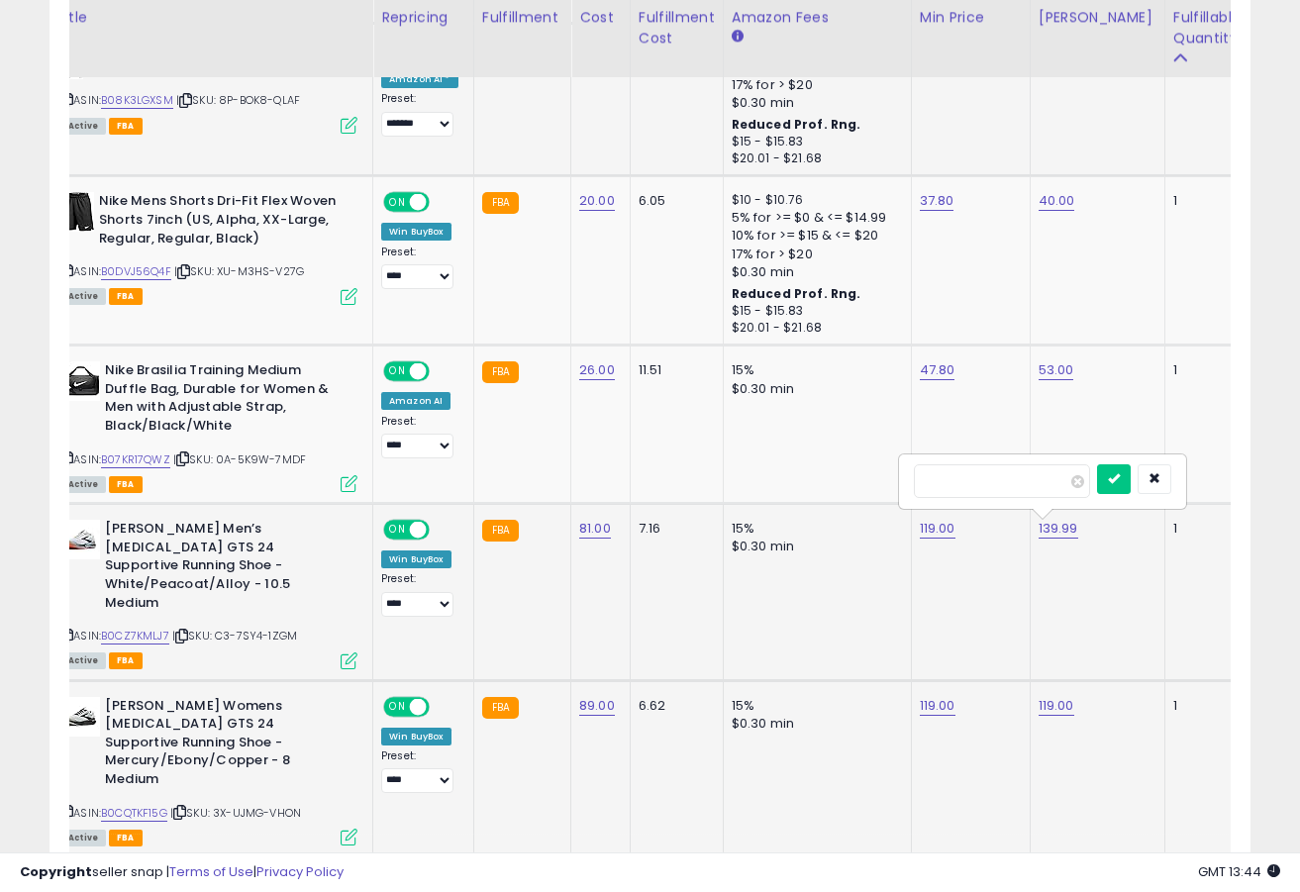
type input "******"
click button "submit" at bounding box center [1114, 479] width 34 height 30
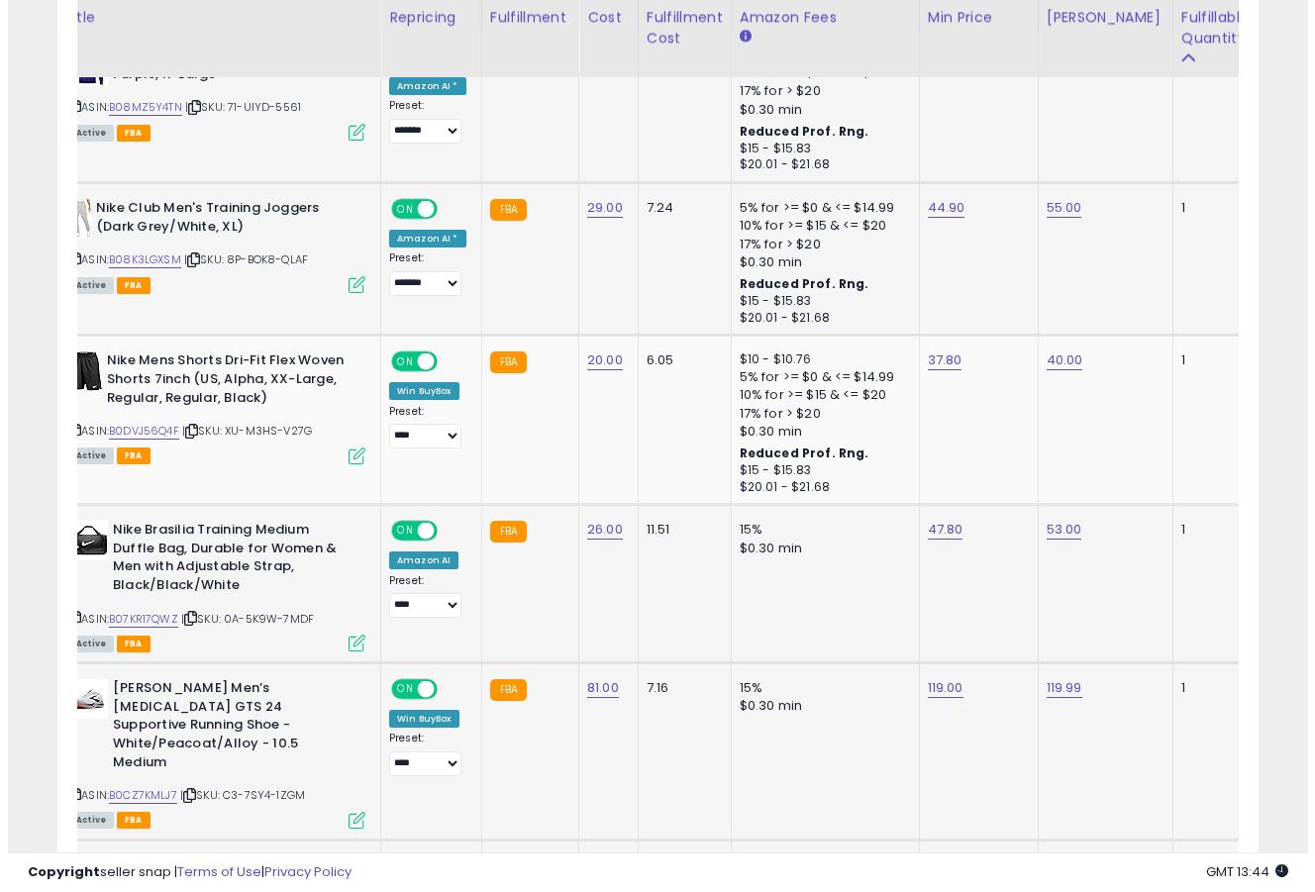
scroll to position [0, 0]
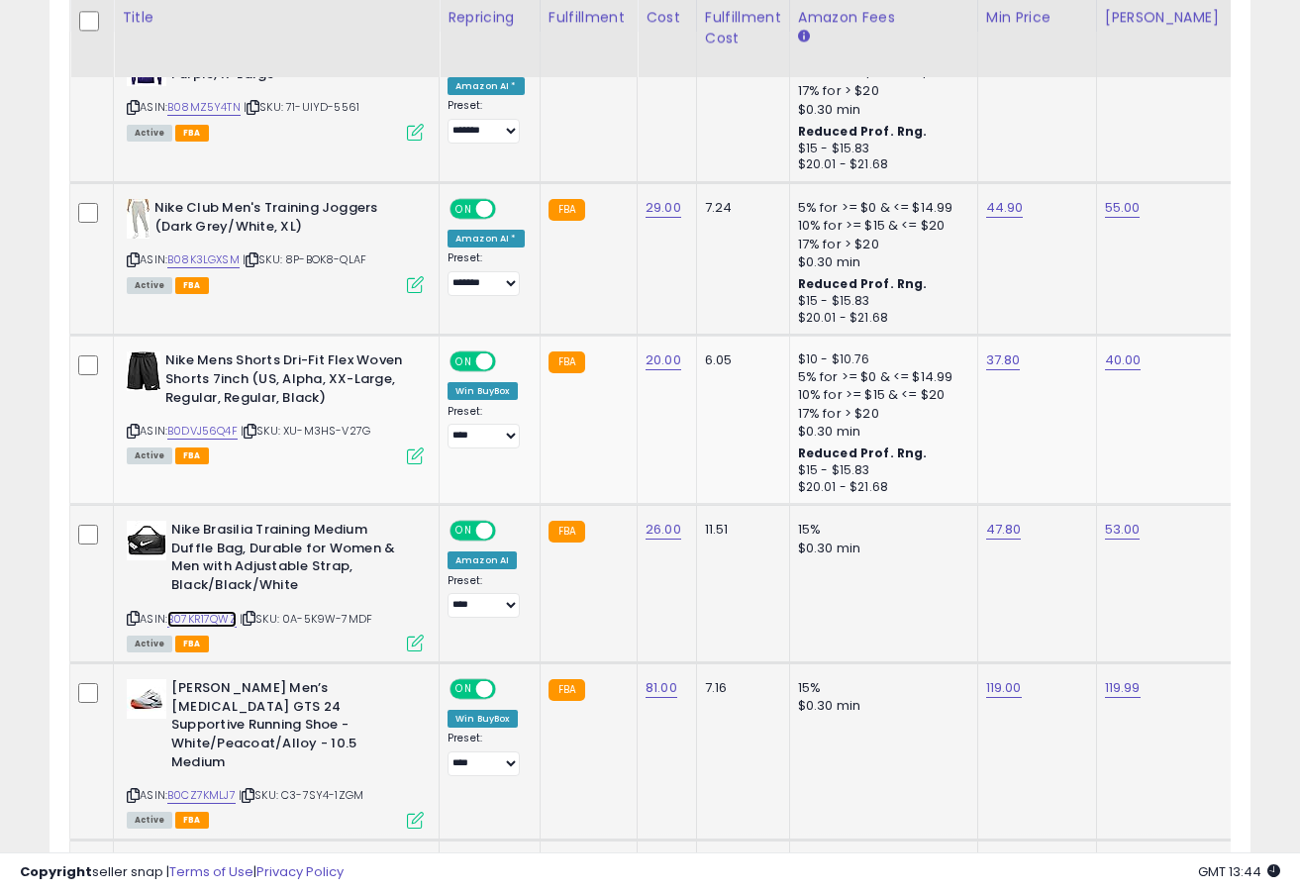
click at [206, 617] on link "B07KR17QWZ" at bounding box center [201, 619] width 69 height 17
click at [1004, 531] on link "47.80" at bounding box center [1004, 530] width 36 height 20
type input "*****"
click button "submit" at bounding box center [1060, 480] width 34 height 30
click at [419, 648] on icon at bounding box center [415, 643] width 17 height 17
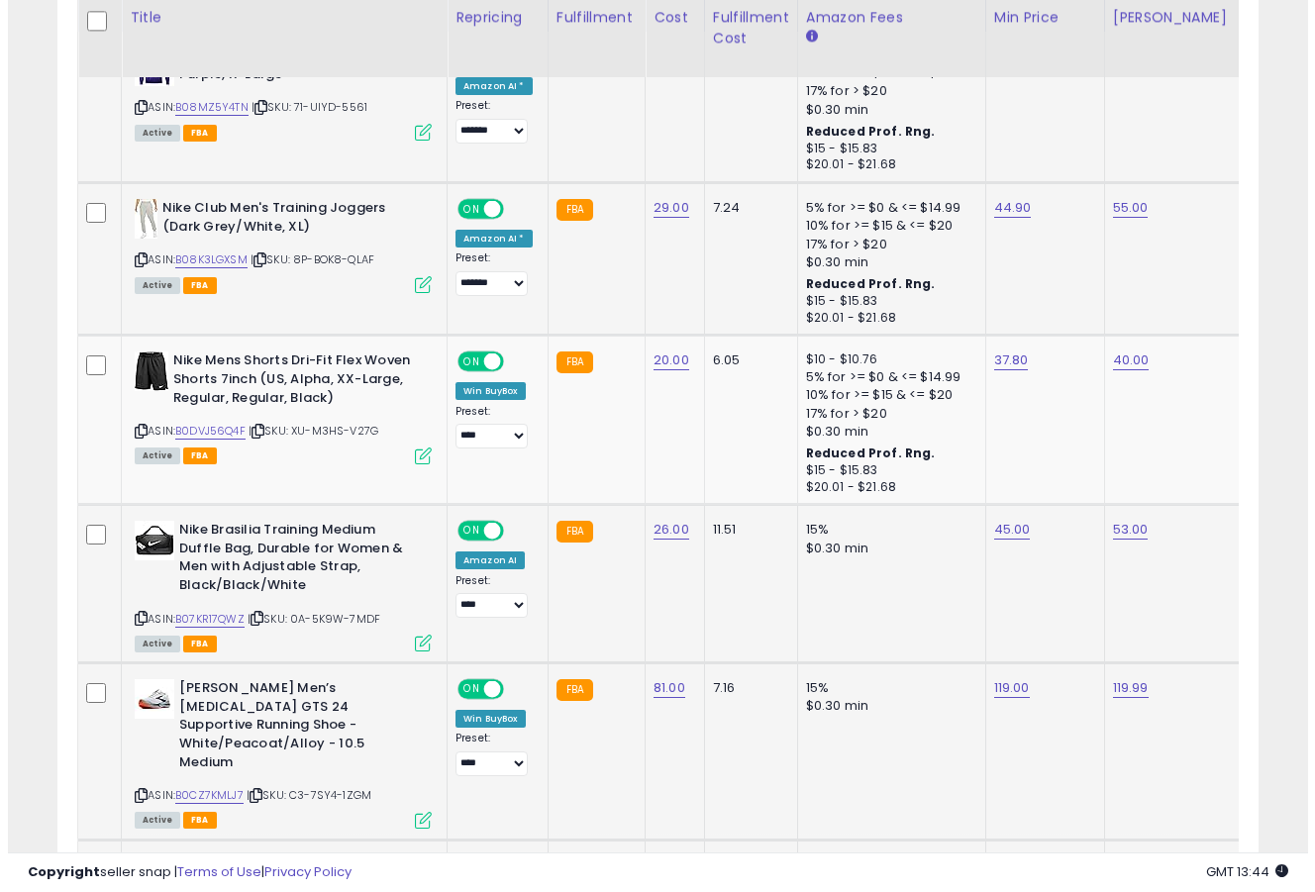
scroll to position [406, 703]
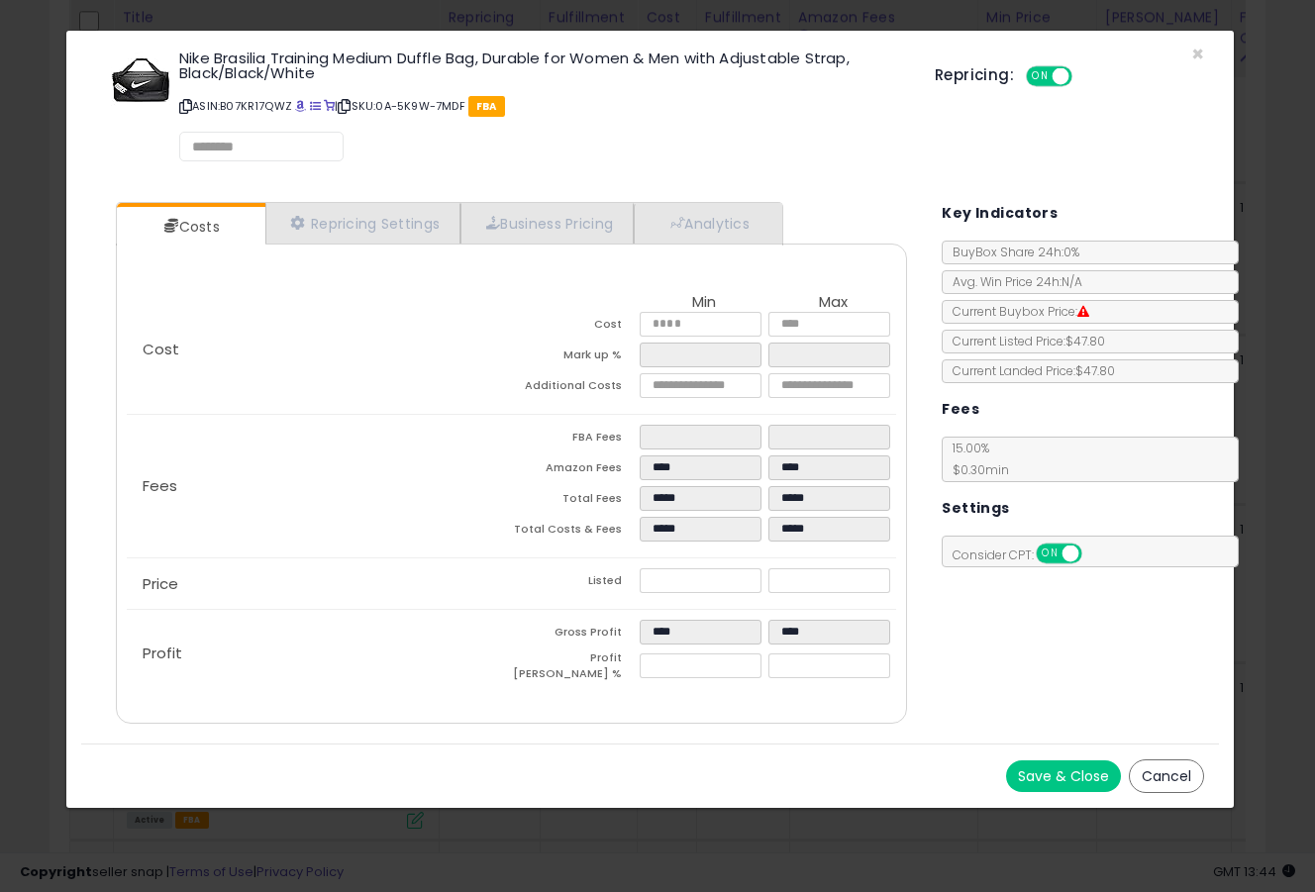
click at [398, 200] on div "Costs Repricing Settings Business Pricing Analytics Cost" at bounding box center [512, 465] width 832 height 557
click at [398, 214] on link "Repricing Settings" at bounding box center [363, 224] width 196 height 41
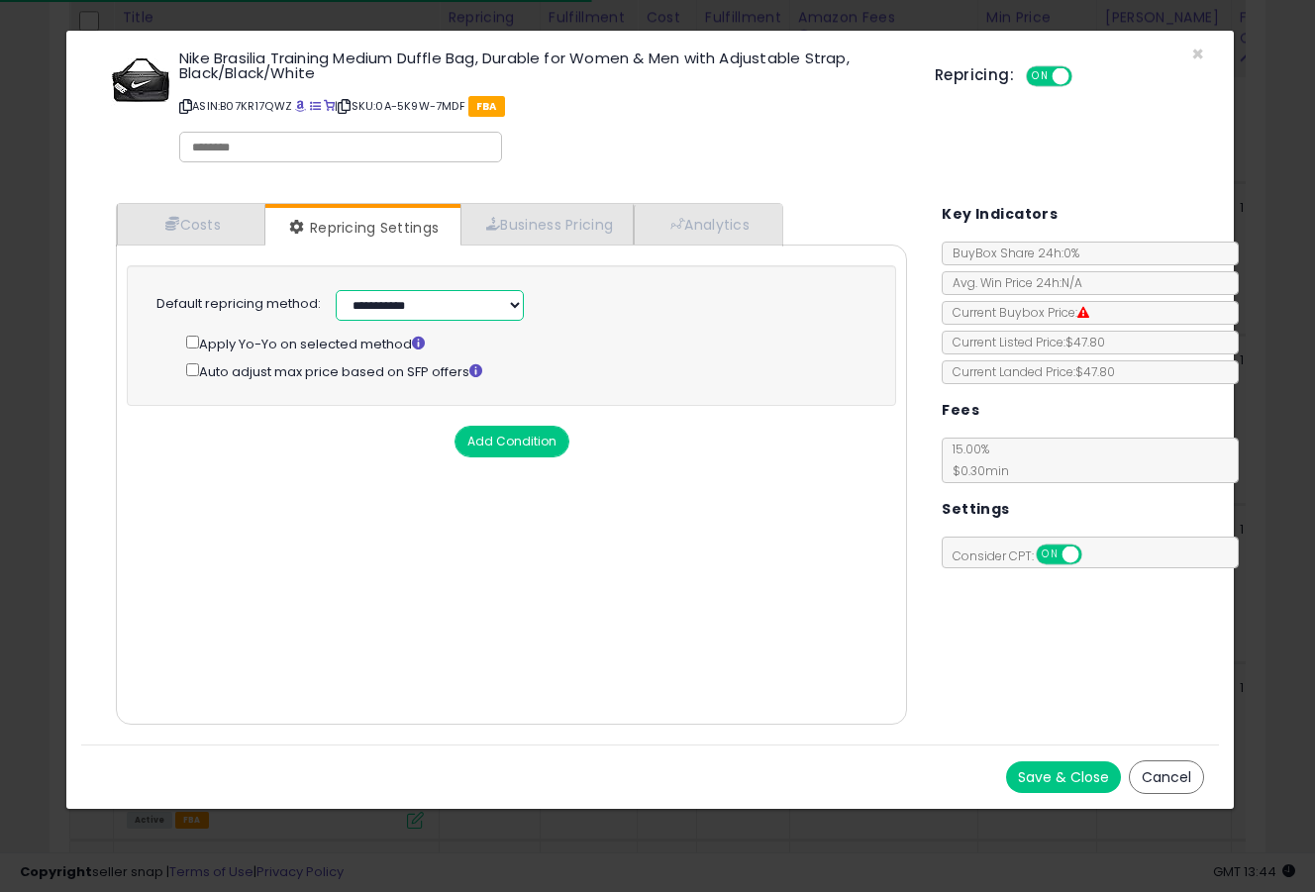
click at [397, 295] on select "**********" at bounding box center [430, 305] width 188 height 31
select select "******"
click at [336, 290] on select "**********" at bounding box center [430, 305] width 188 height 31
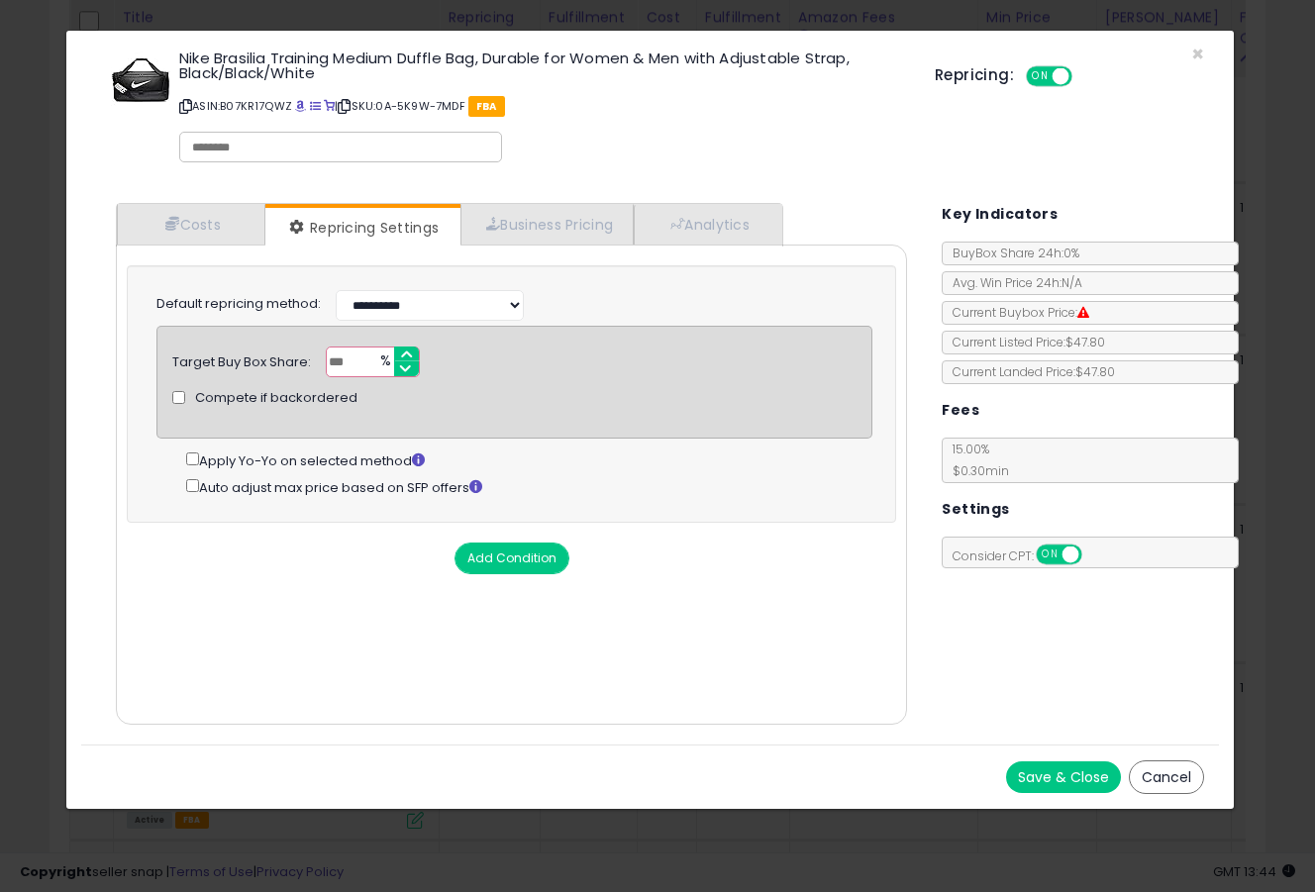
click at [1049, 772] on button "Save & Close" at bounding box center [1063, 778] width 115 height 32
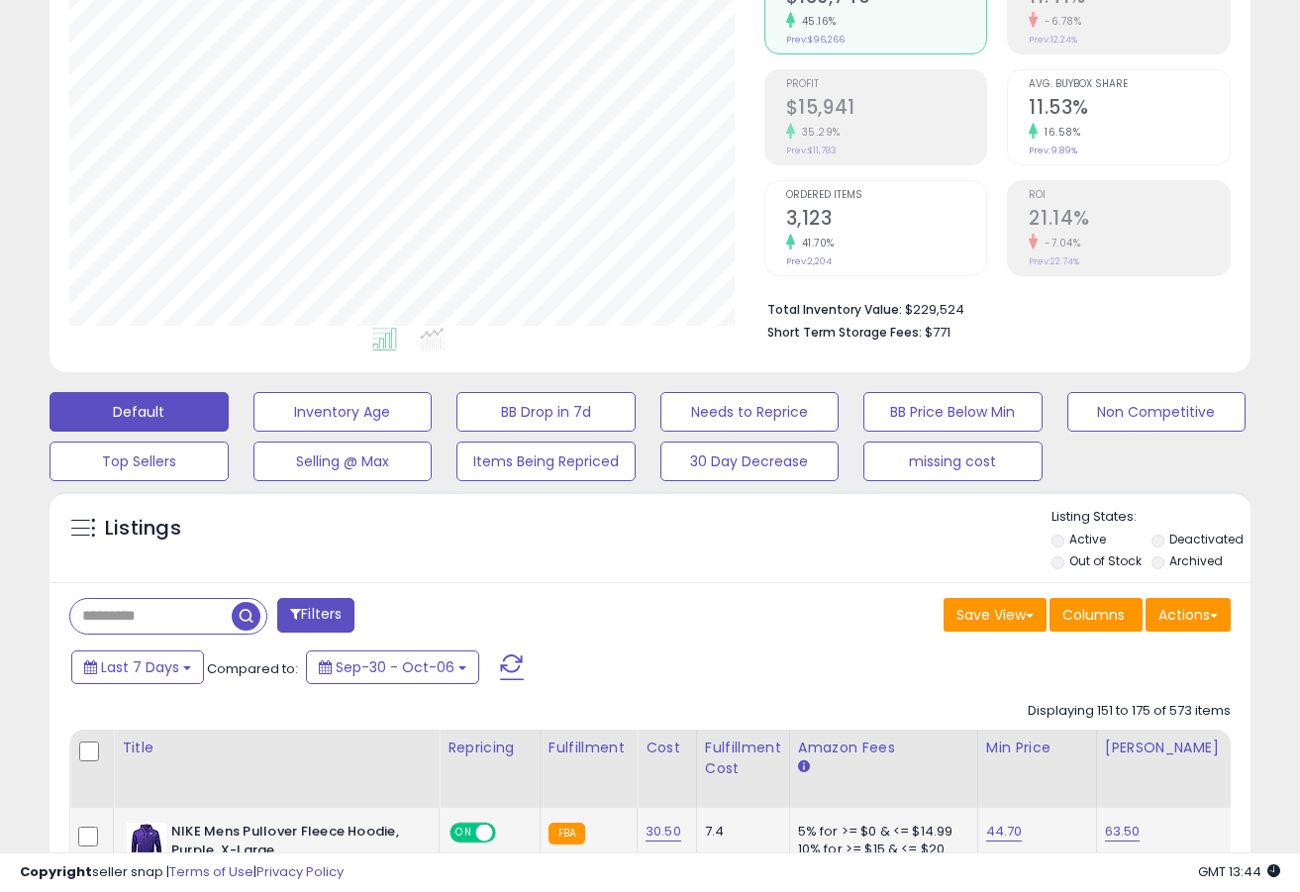
scroll to position [239, 0]
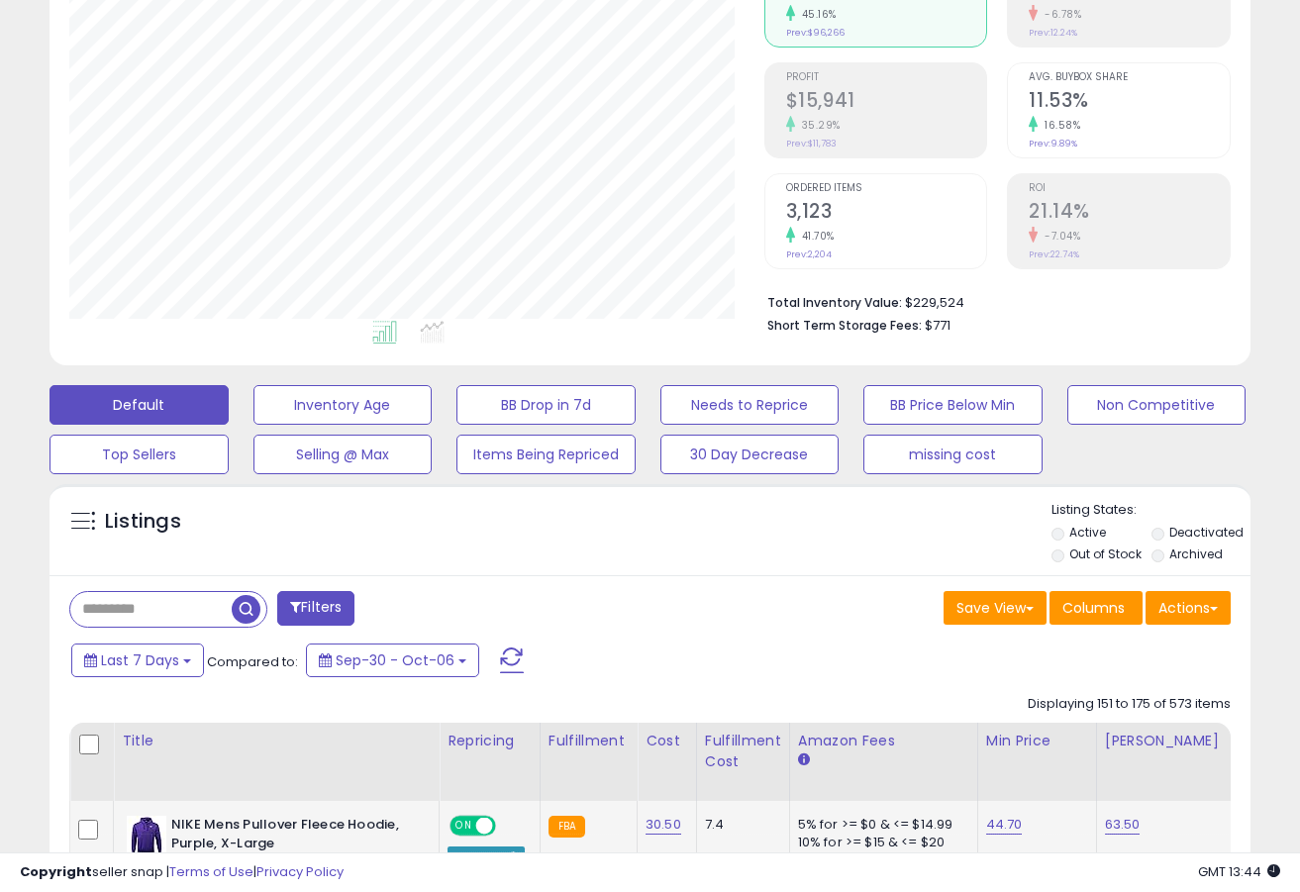
click at [192, 614] on input "text" at bounding box center [150, 609] width 161 height 35
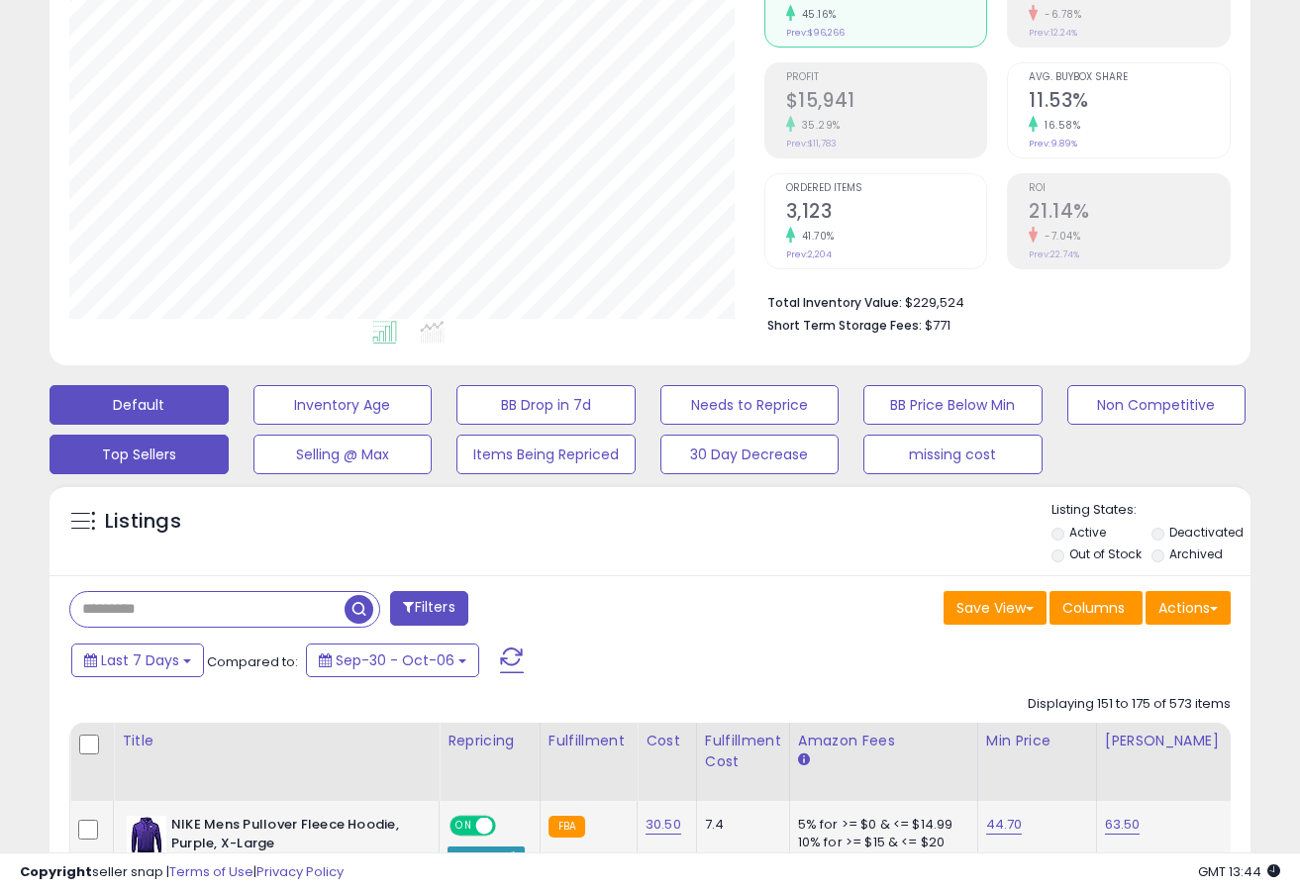
scroll to position [0, 0]
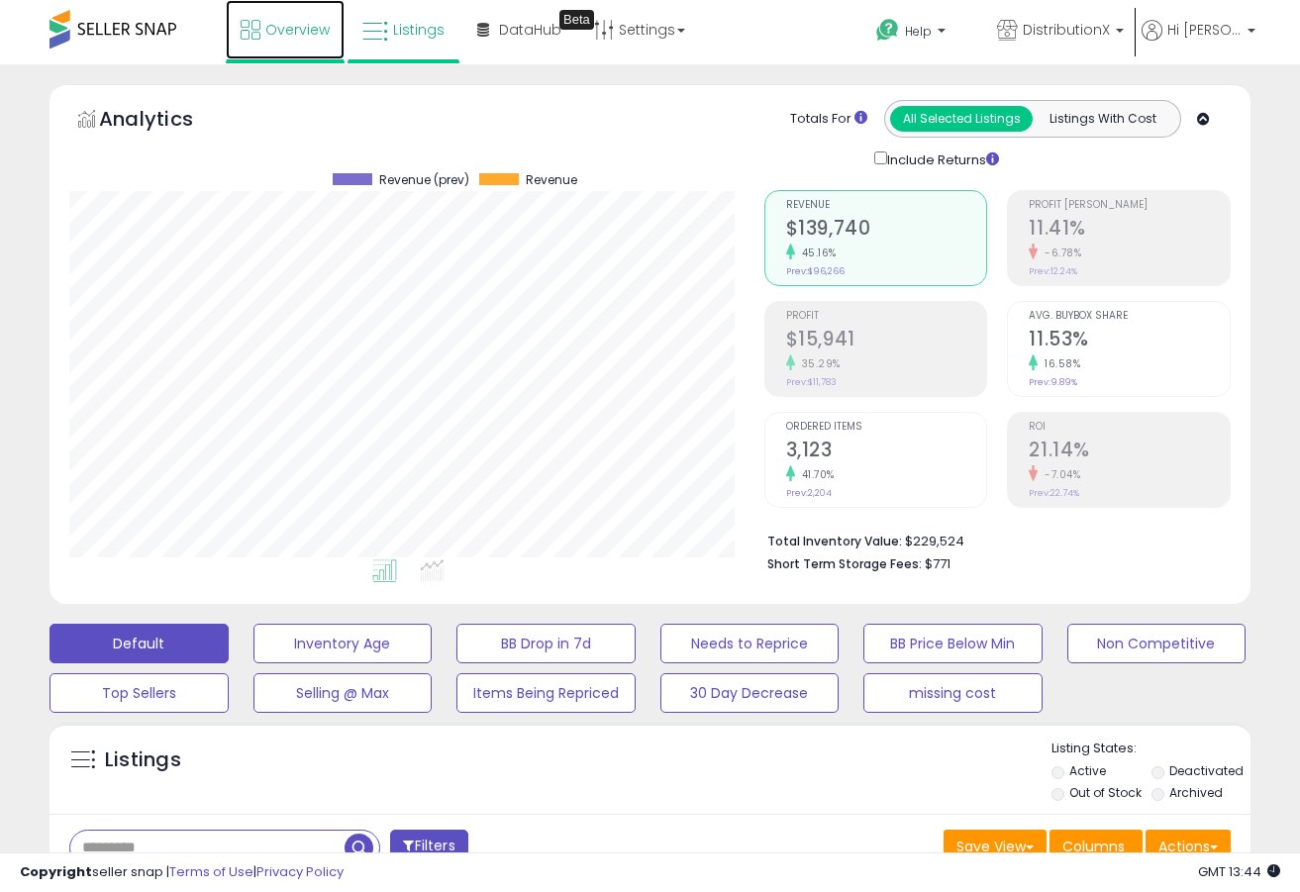
click at [303, 40] on link "Overview" at bounding box center [285, 29] width 119 height 59
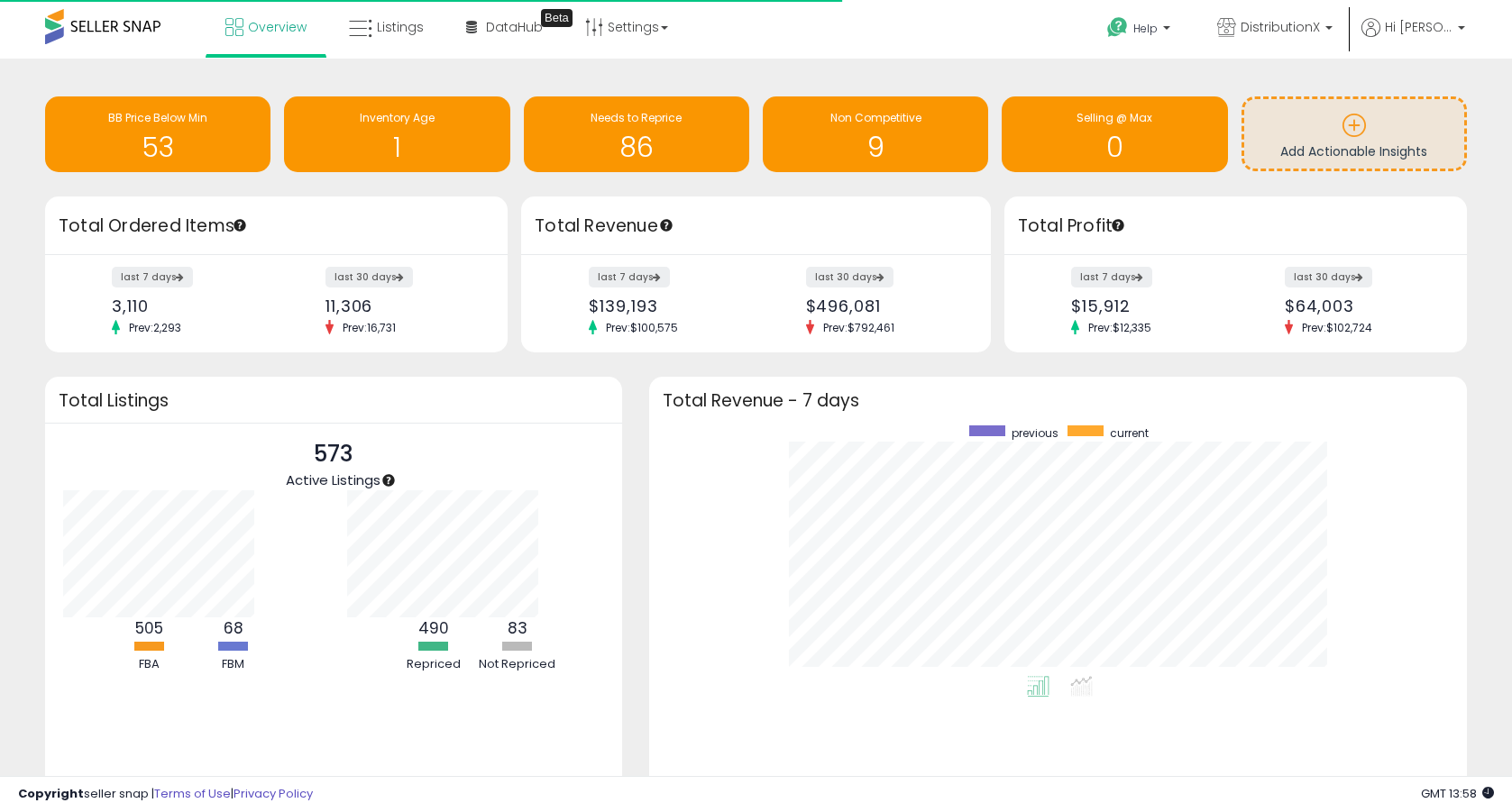
scroll to position [250, 782]
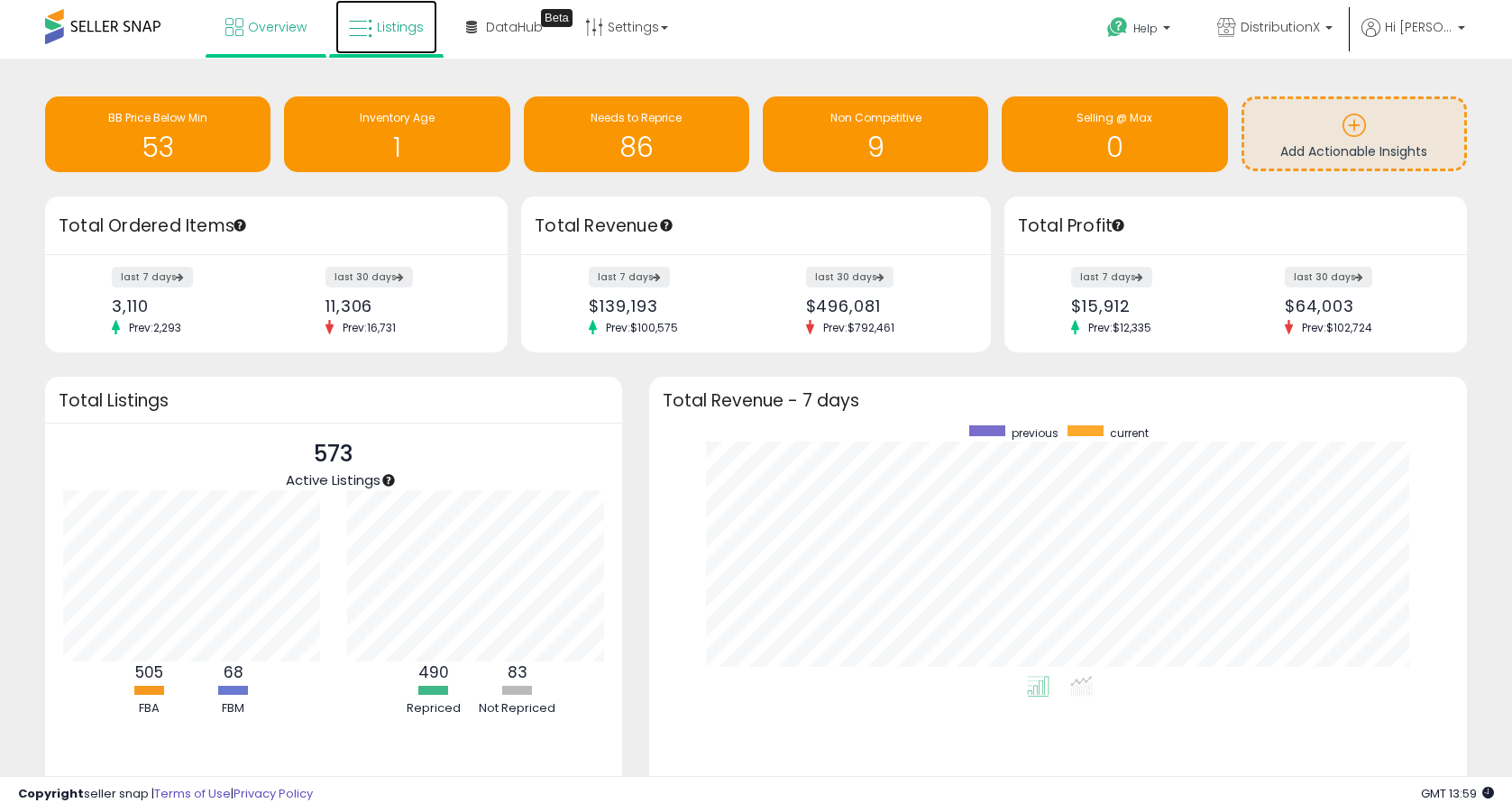
click at [350, 29] on icon at bounding box center [360, 29] width 24 height 24
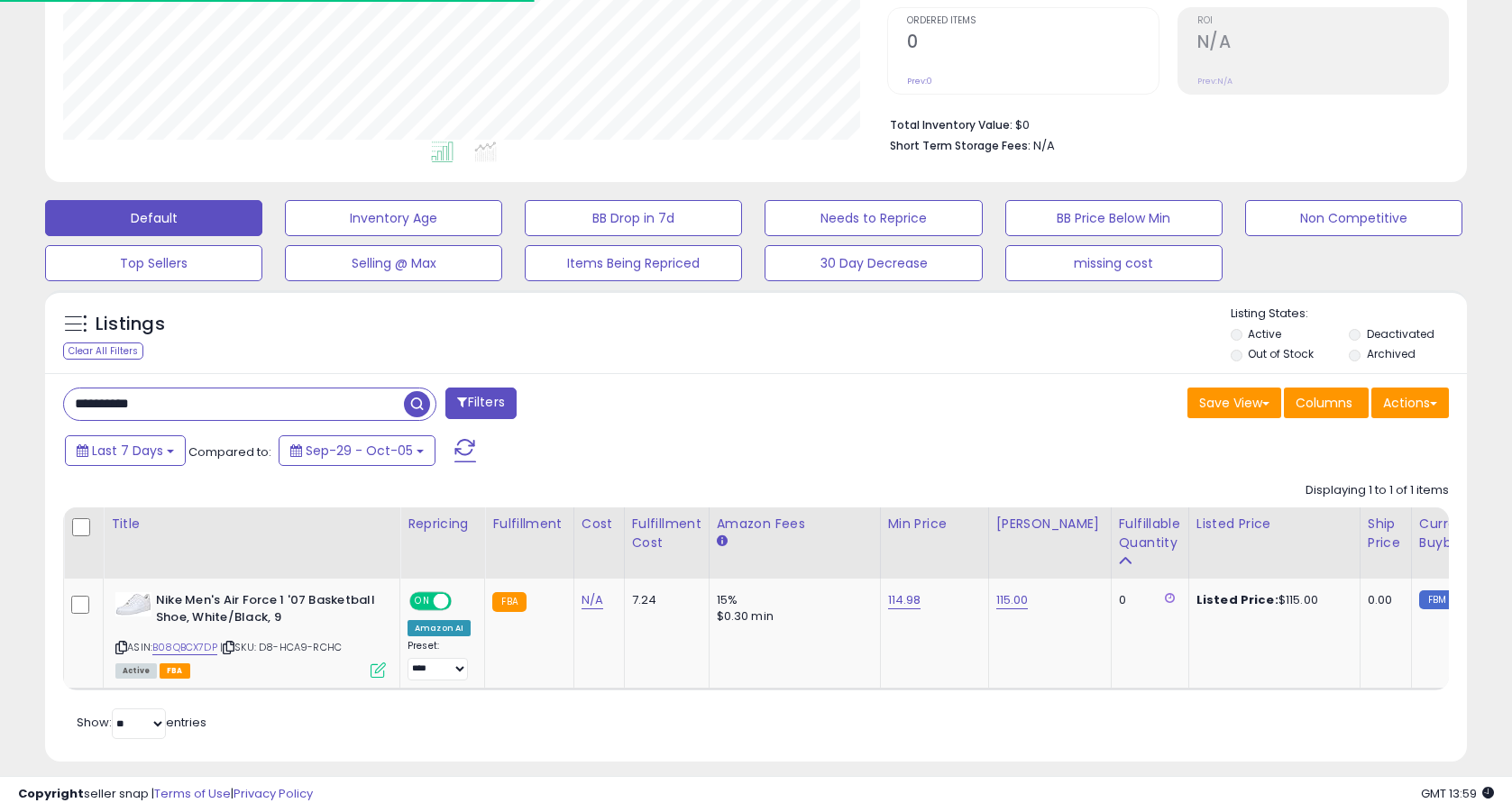
scroll to position [0, 55]
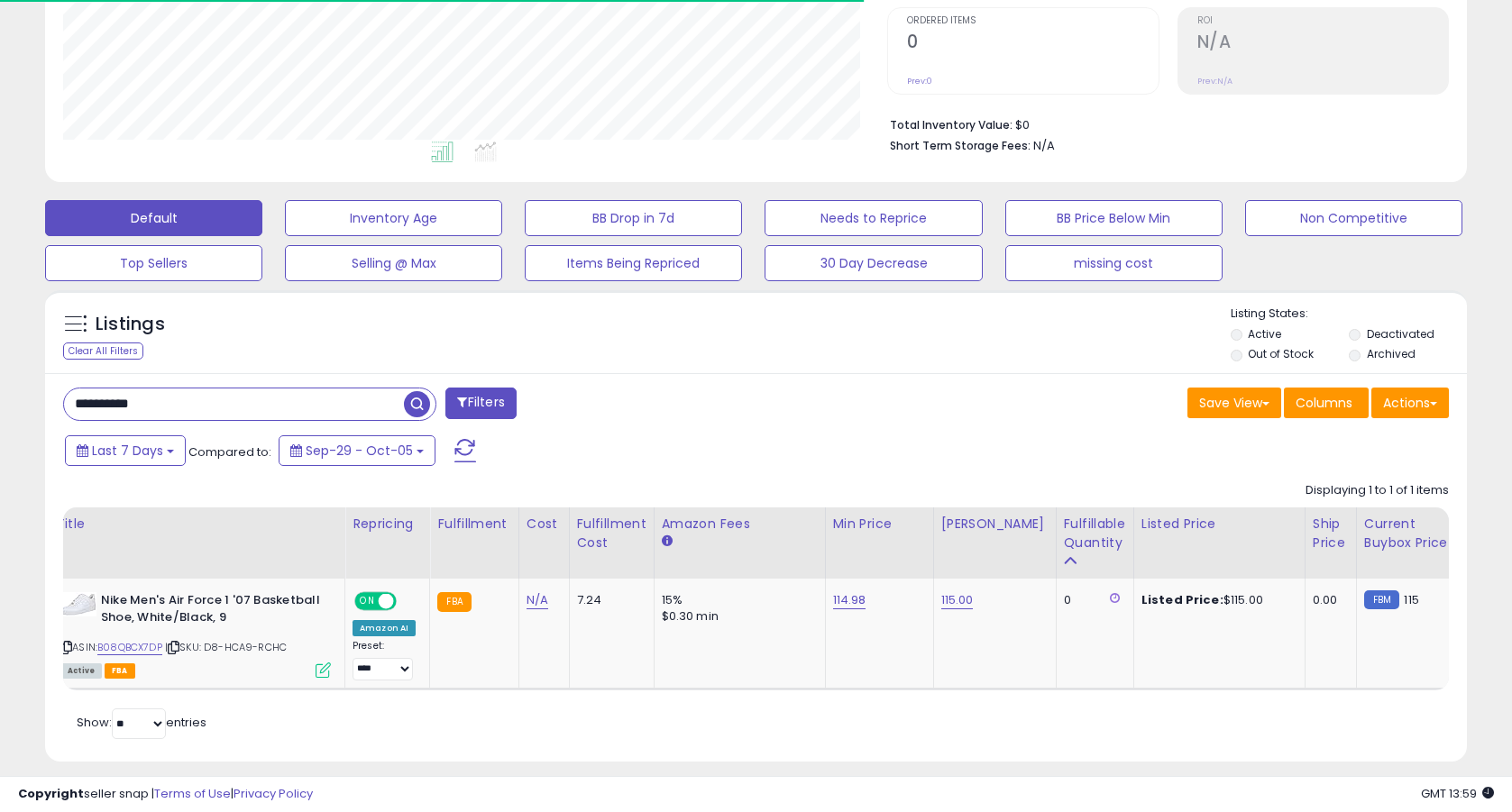
drag, startPoint x: 184, startPoint y: 396, endPoint x: 40, endPoint y: 394, distance: 144.0
click at [40, 394] on div "Listings Clear All Filters" at bounding box center [756, 533] width 1448 height 503
paste input "**********"
type input "**********"
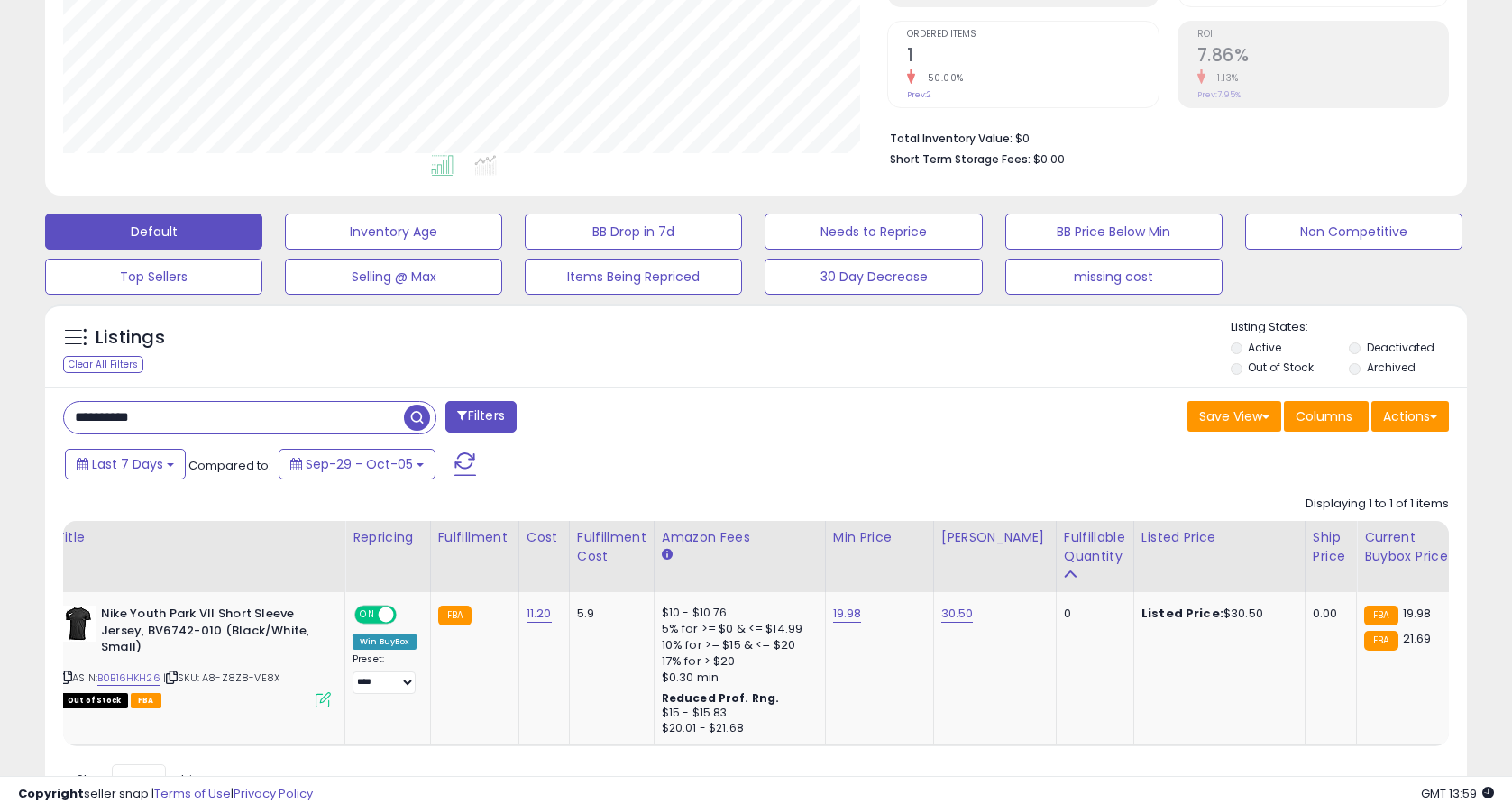
scroll to position [370, 824]
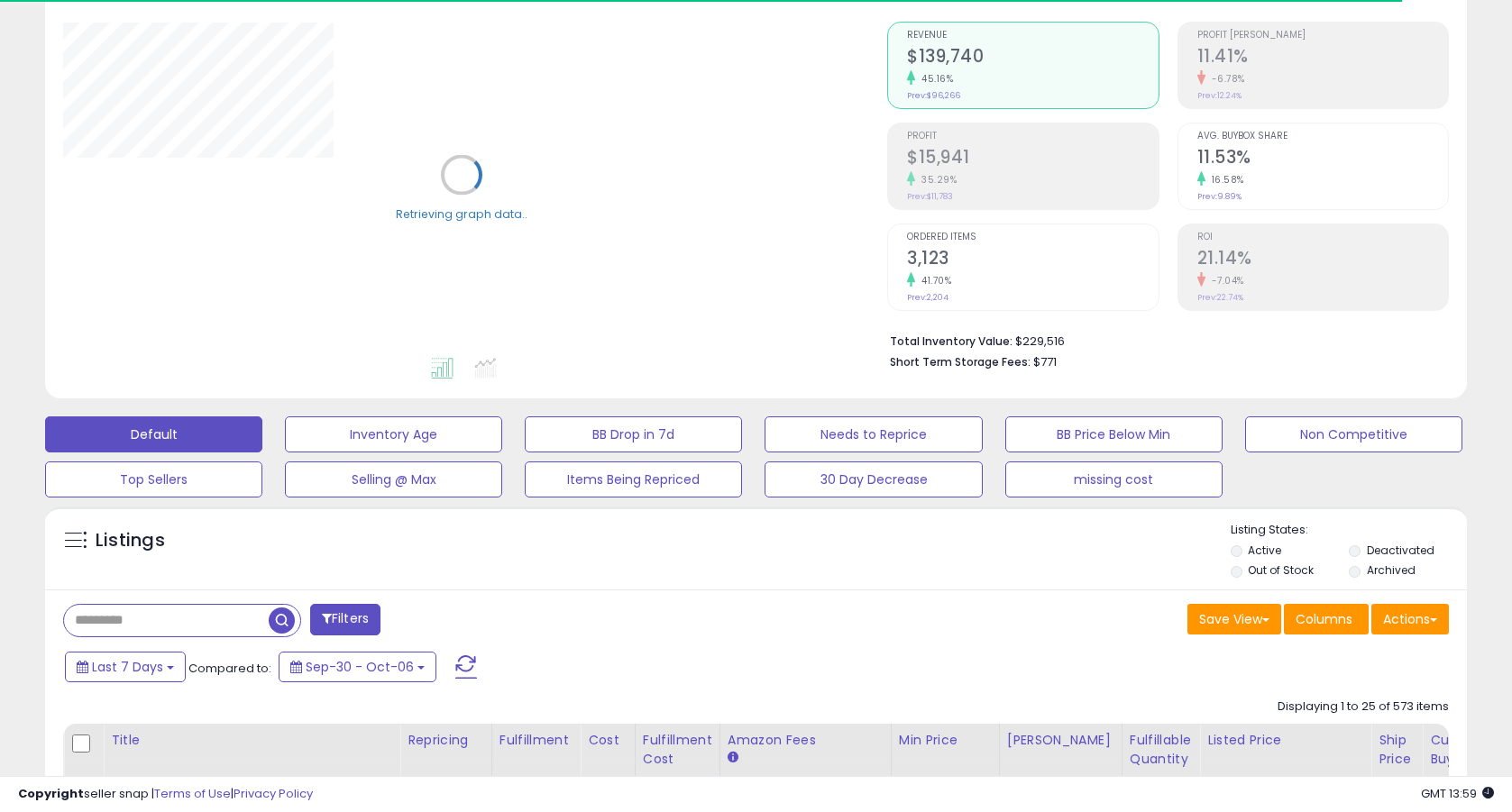
scroll to position [154, 0]
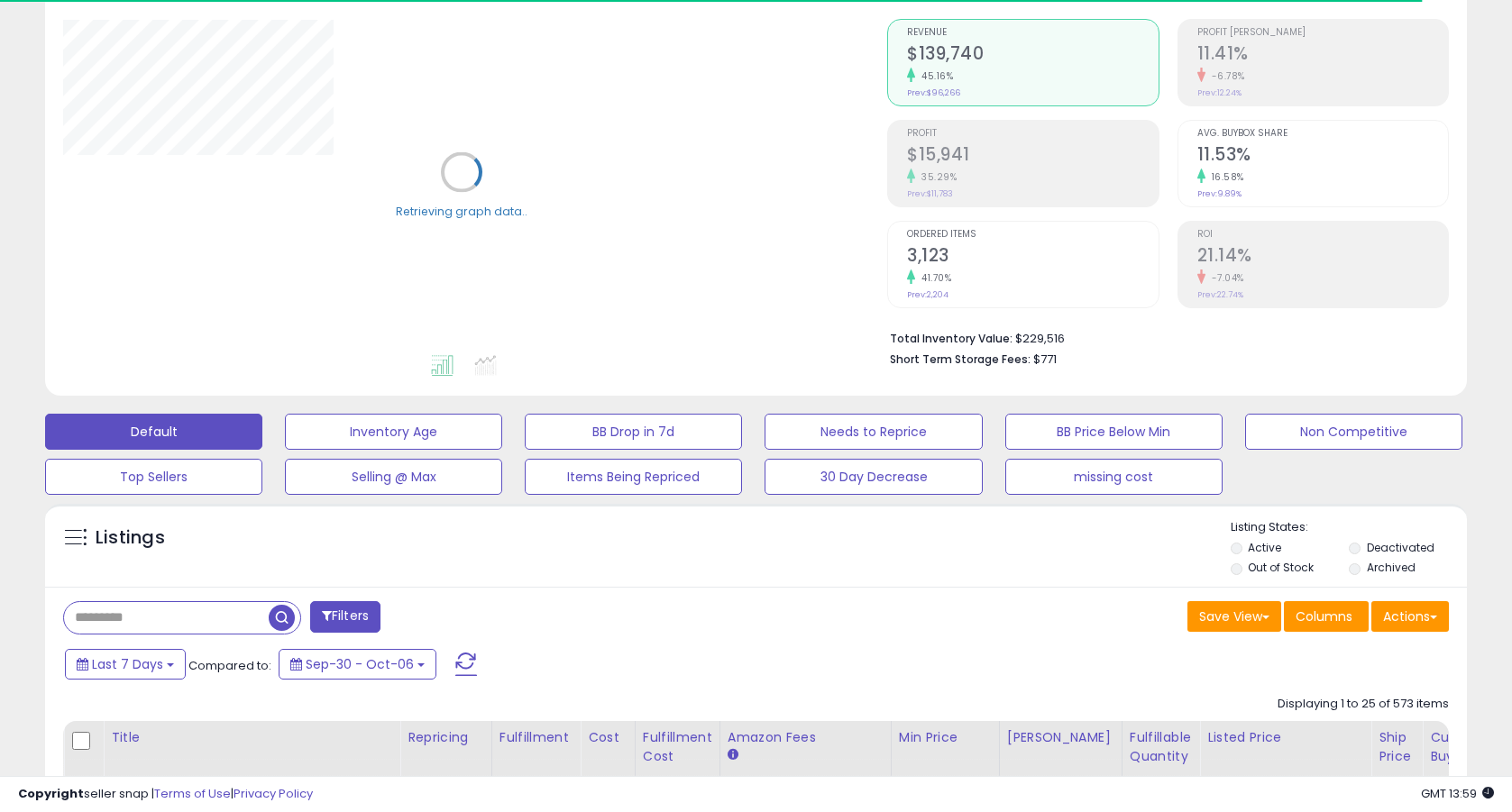
click at [183, 629] on input "text" at bounding box center [166, 618] width 205 height 32
paste input "**********"
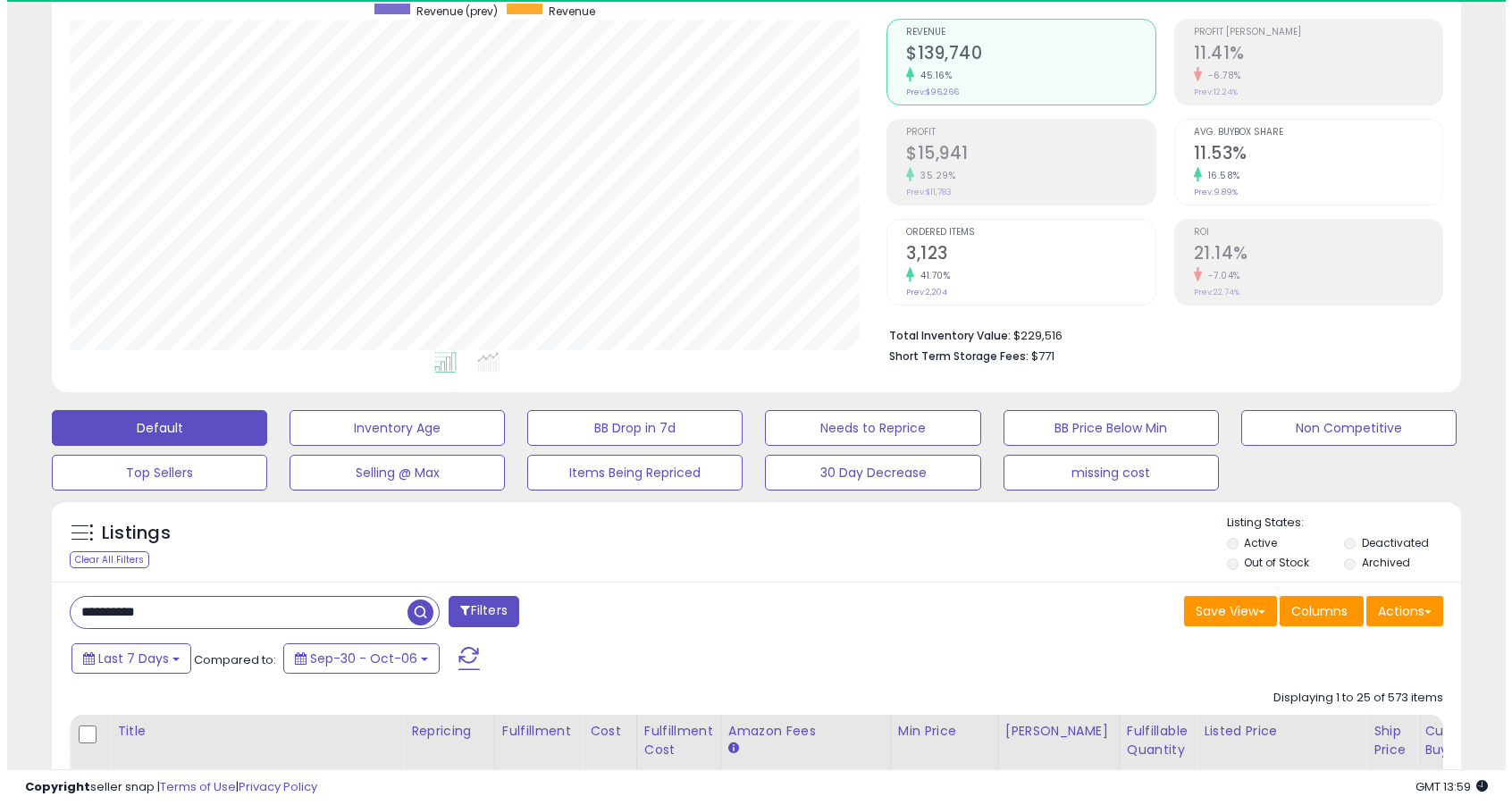
scroll to position [366, 816]
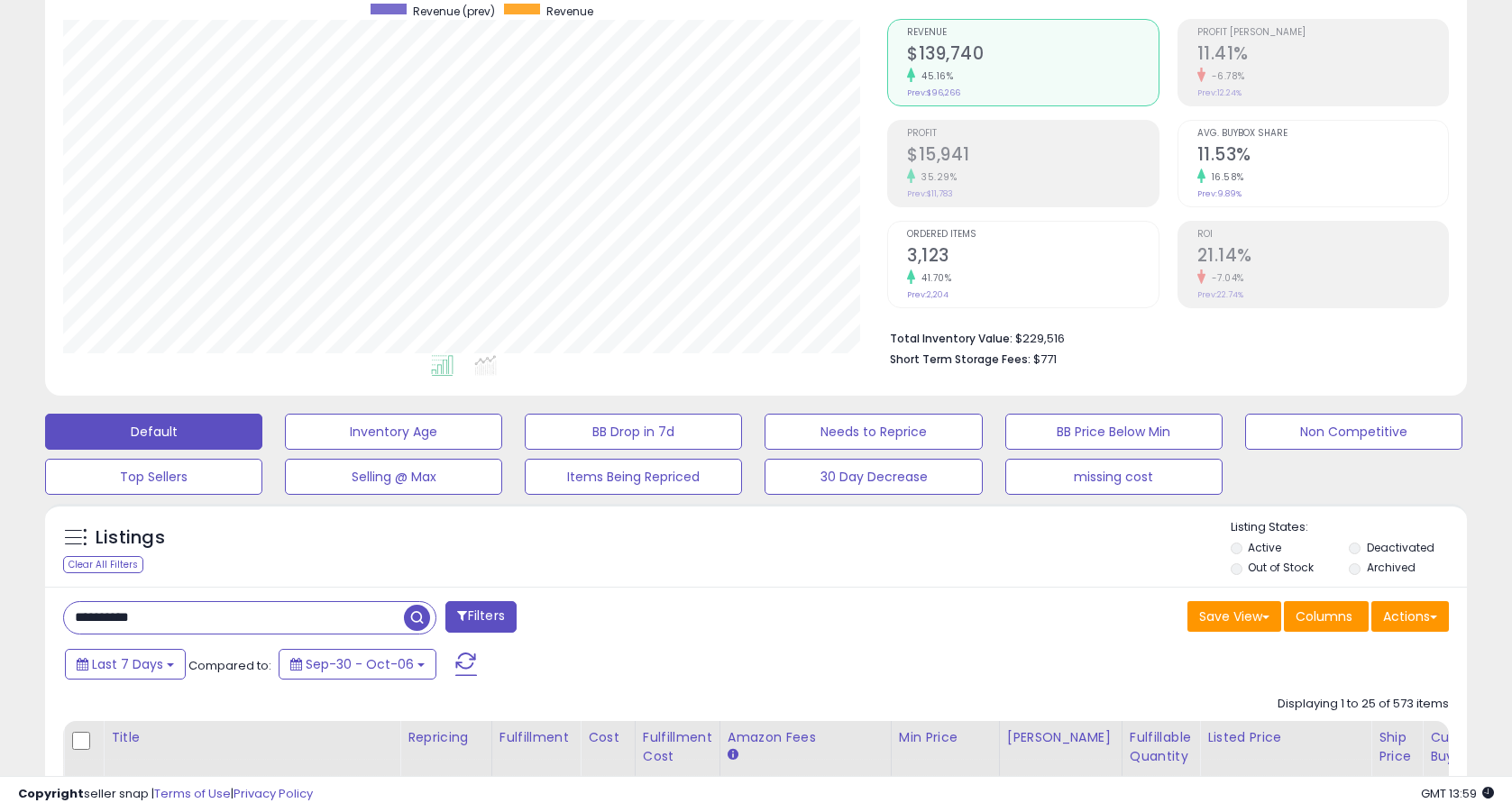
type input "**********"
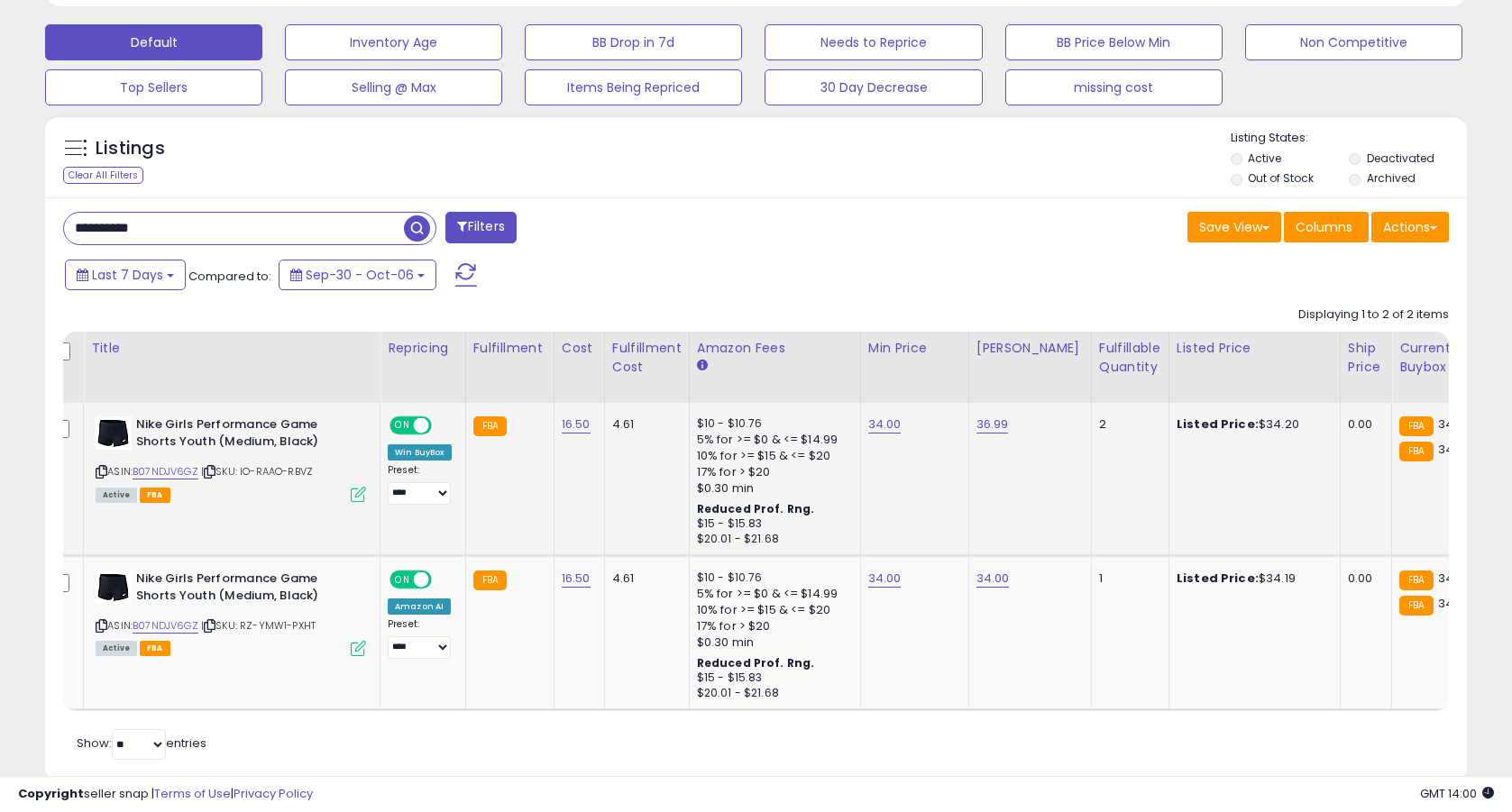
scroll to position [0, 0]
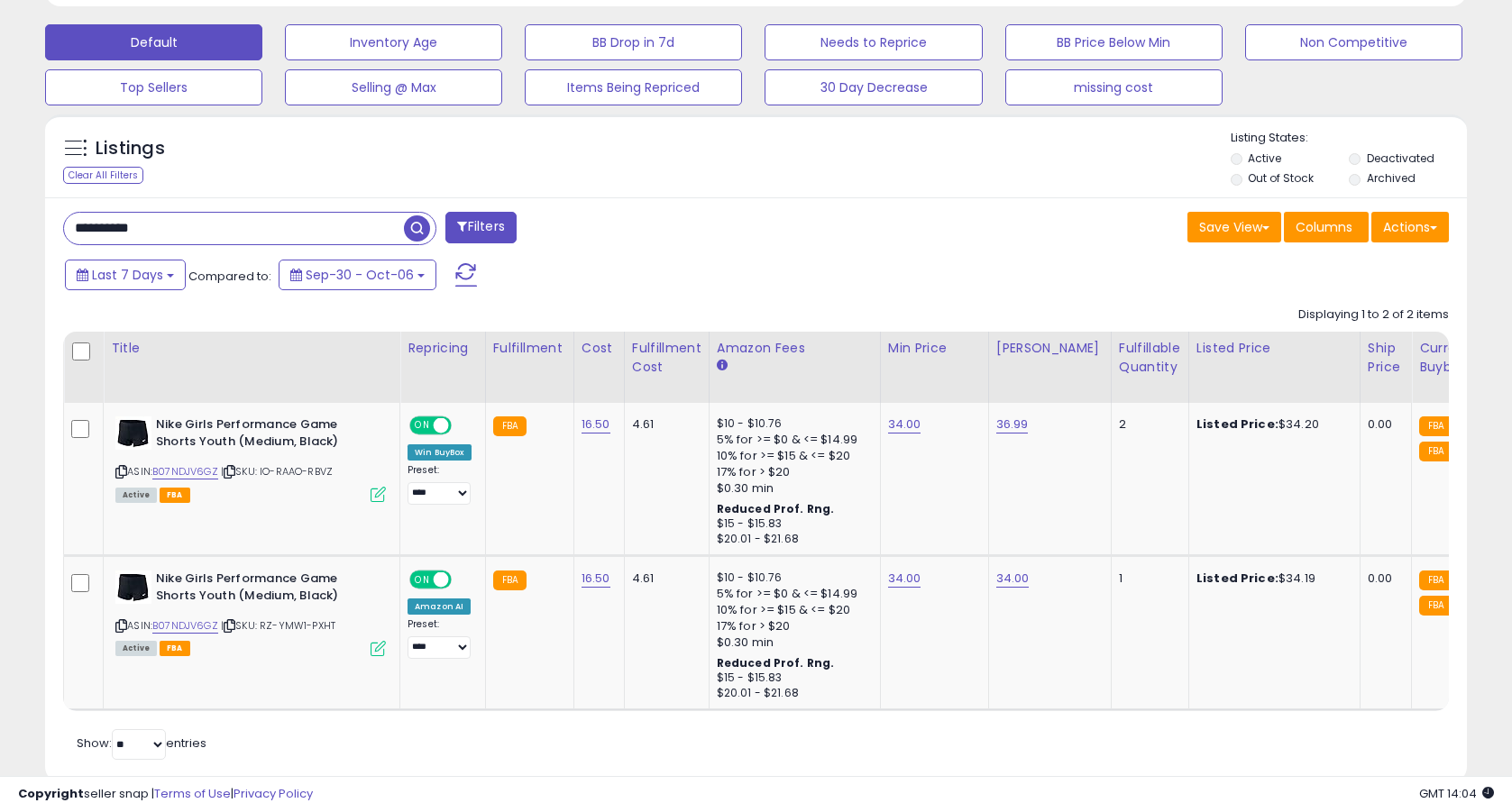
drag, startPoint x: 177, startPoint y: 231, endPoint x: -5, endPoint y: 217, distance: 182.5
